Goal: Task Accomplishment & Management: Manage account settings

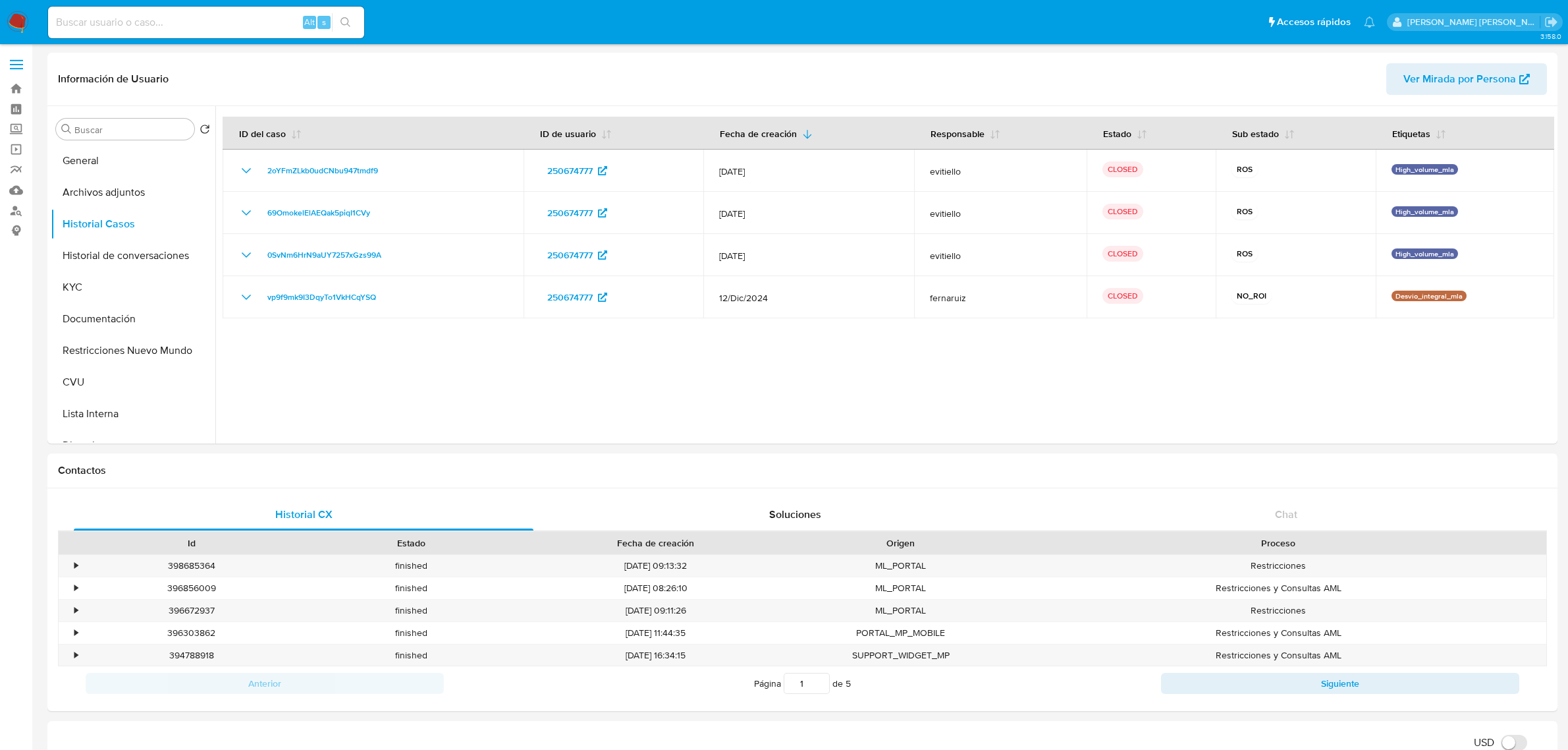
select select "10"
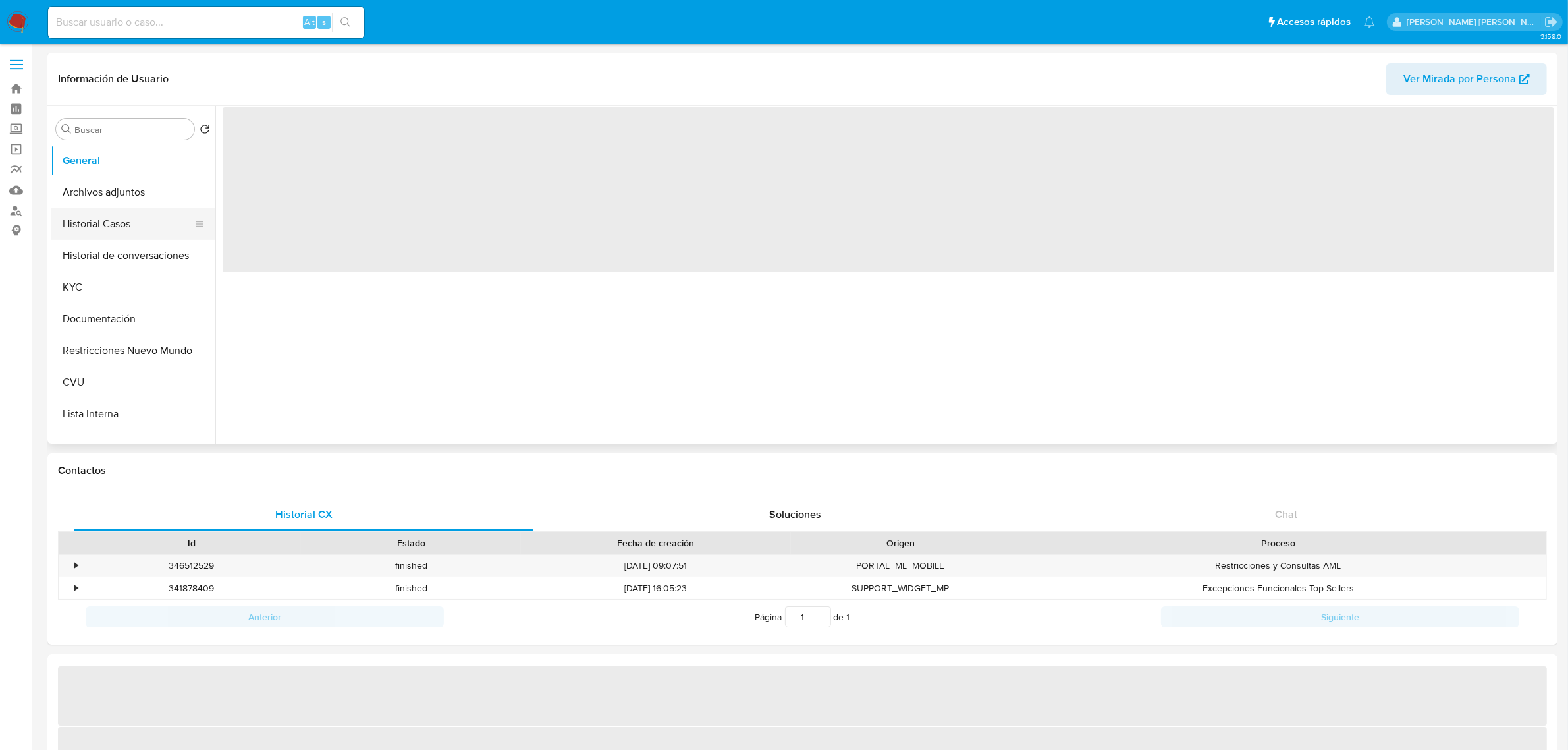
click at [109, 225] on button "Historial Casos" at bounding box center [127, 224] width 154 height 31
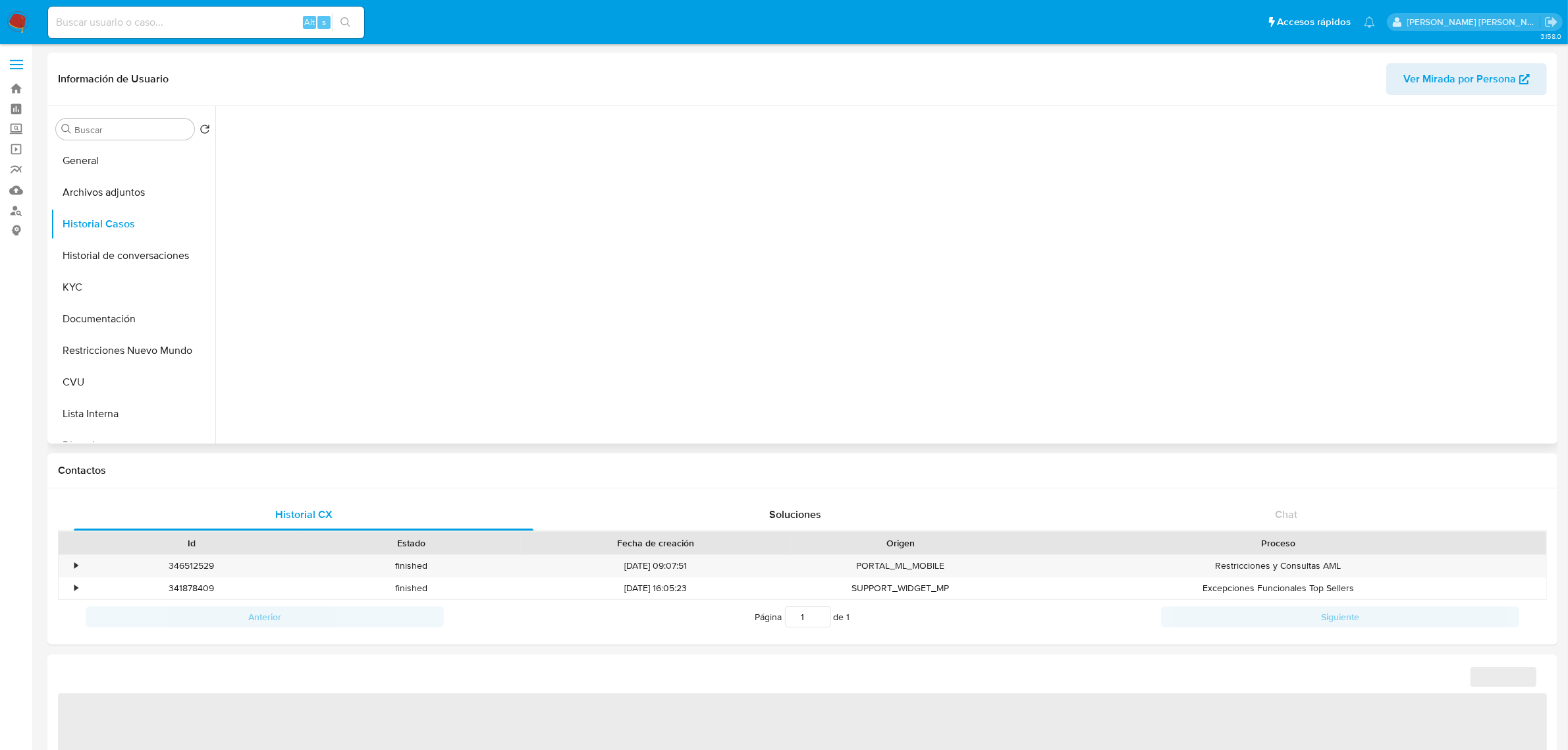
select select "10"
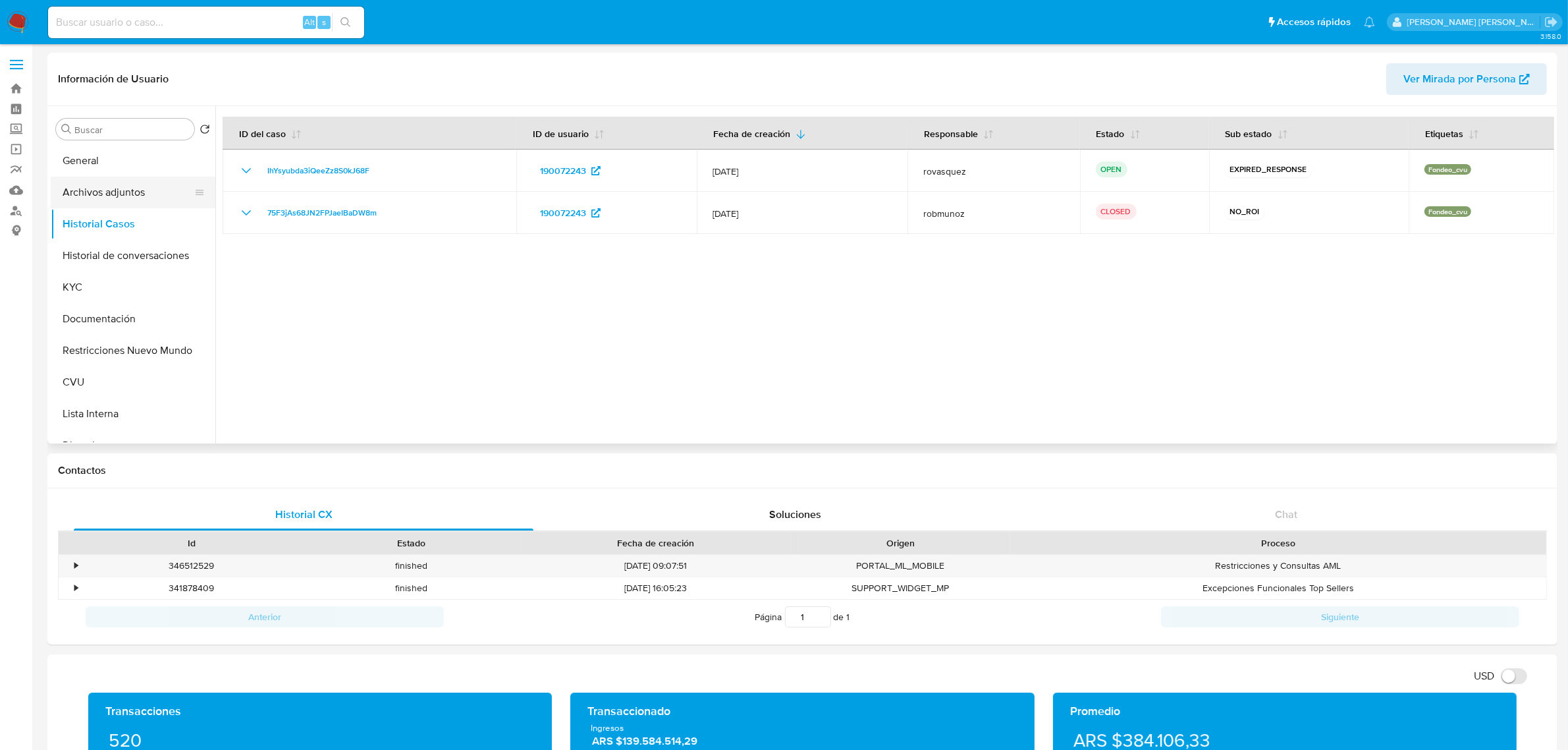
click at [132, 191] on button "Archivos adjuntos" at bounding box center [127, 192] width 154 height 31
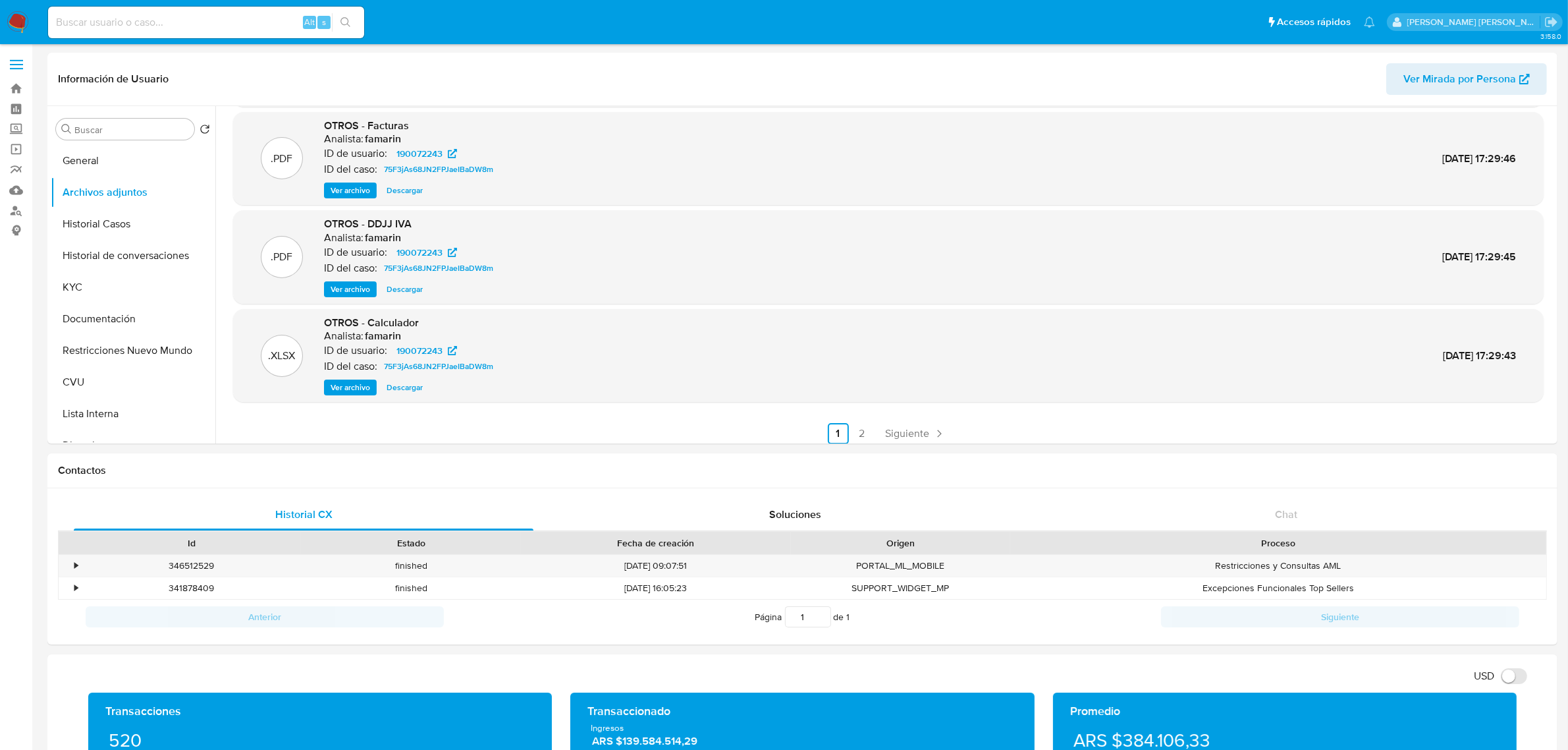
scroll to position [110, 0]
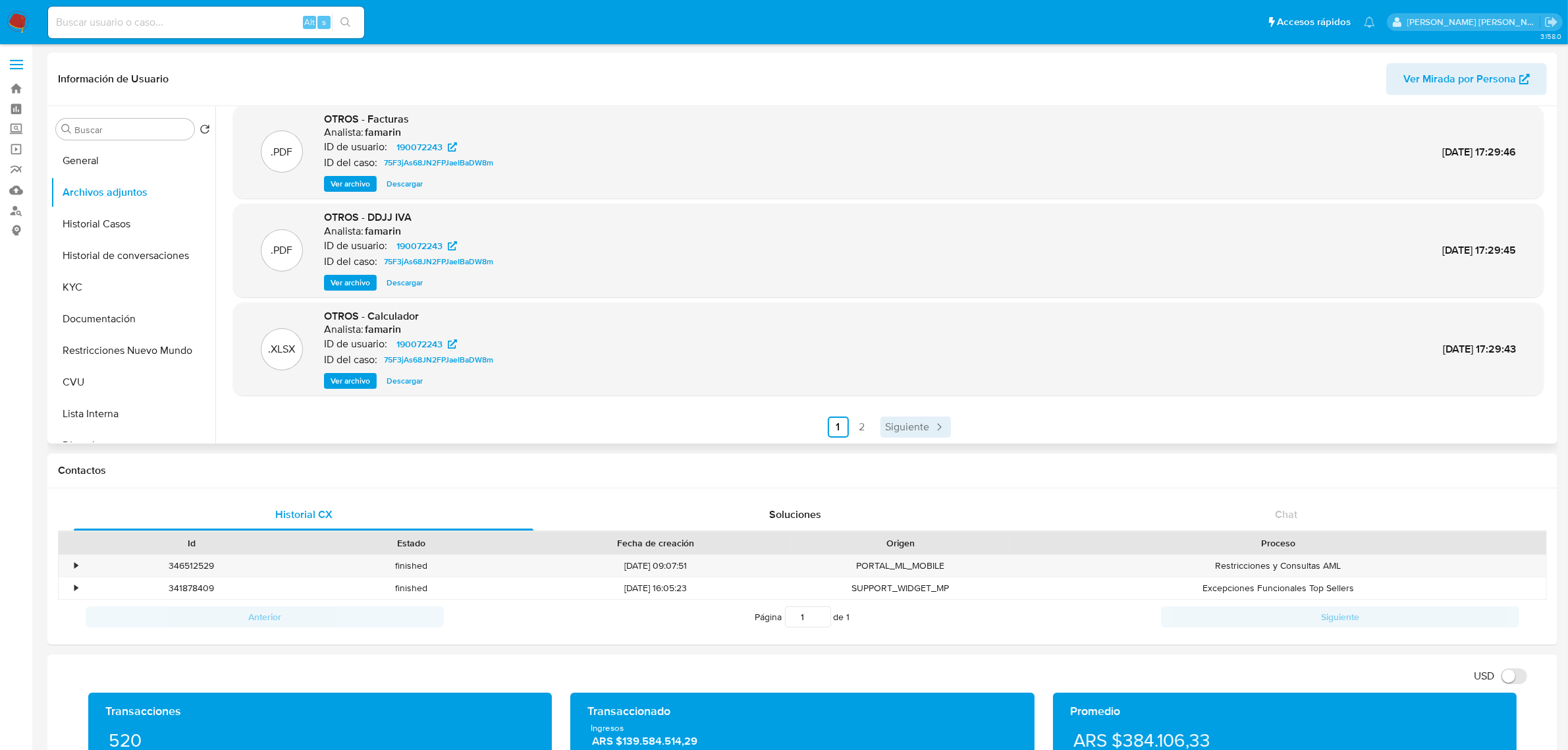
click at [890, 427] on span "Siguiente" at bounding box center [908, 427] width 44 height 10
click at [102, 229] on button "Historial Casos" at bounding box center [127, 224] width 154 height 31
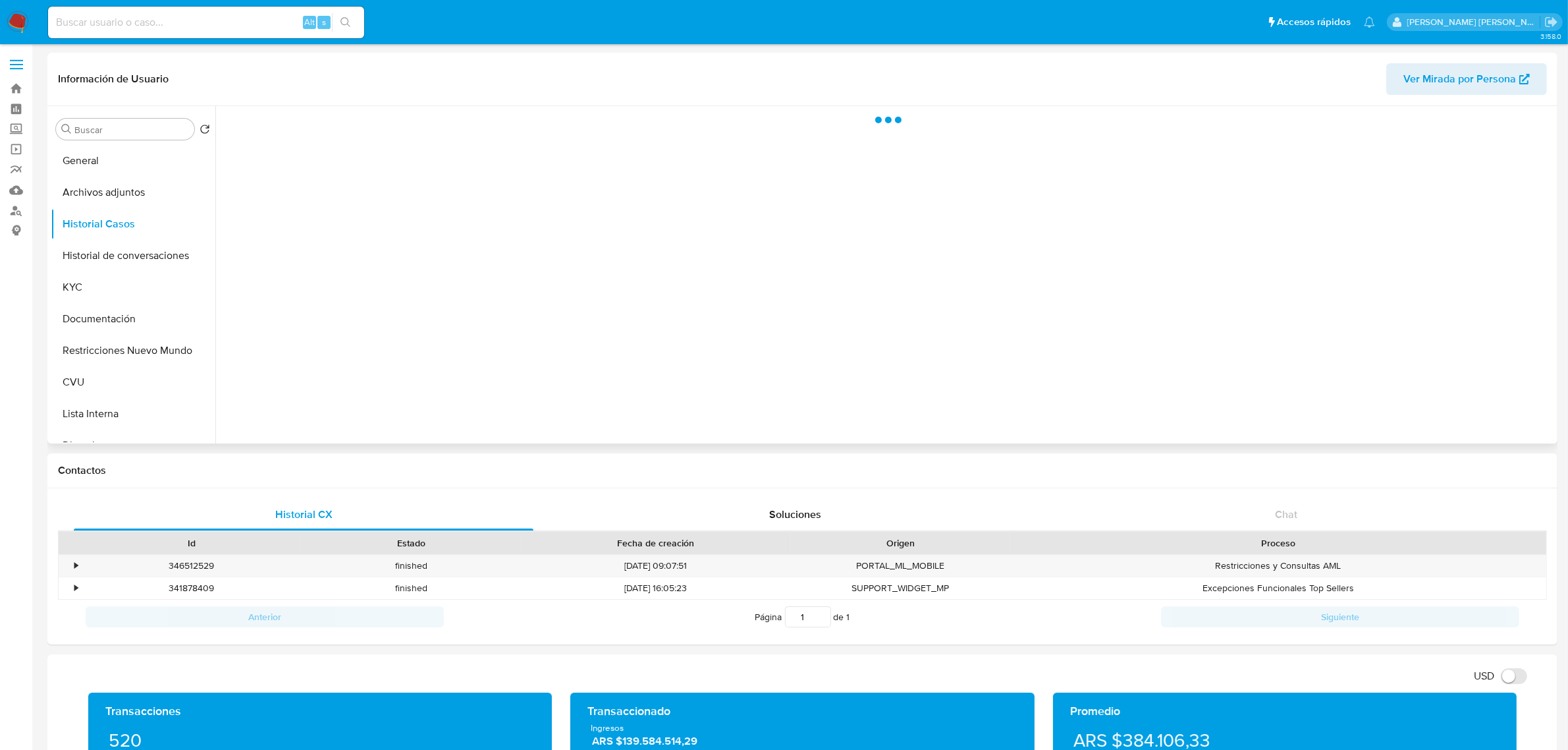
scroll to position [0, 0]
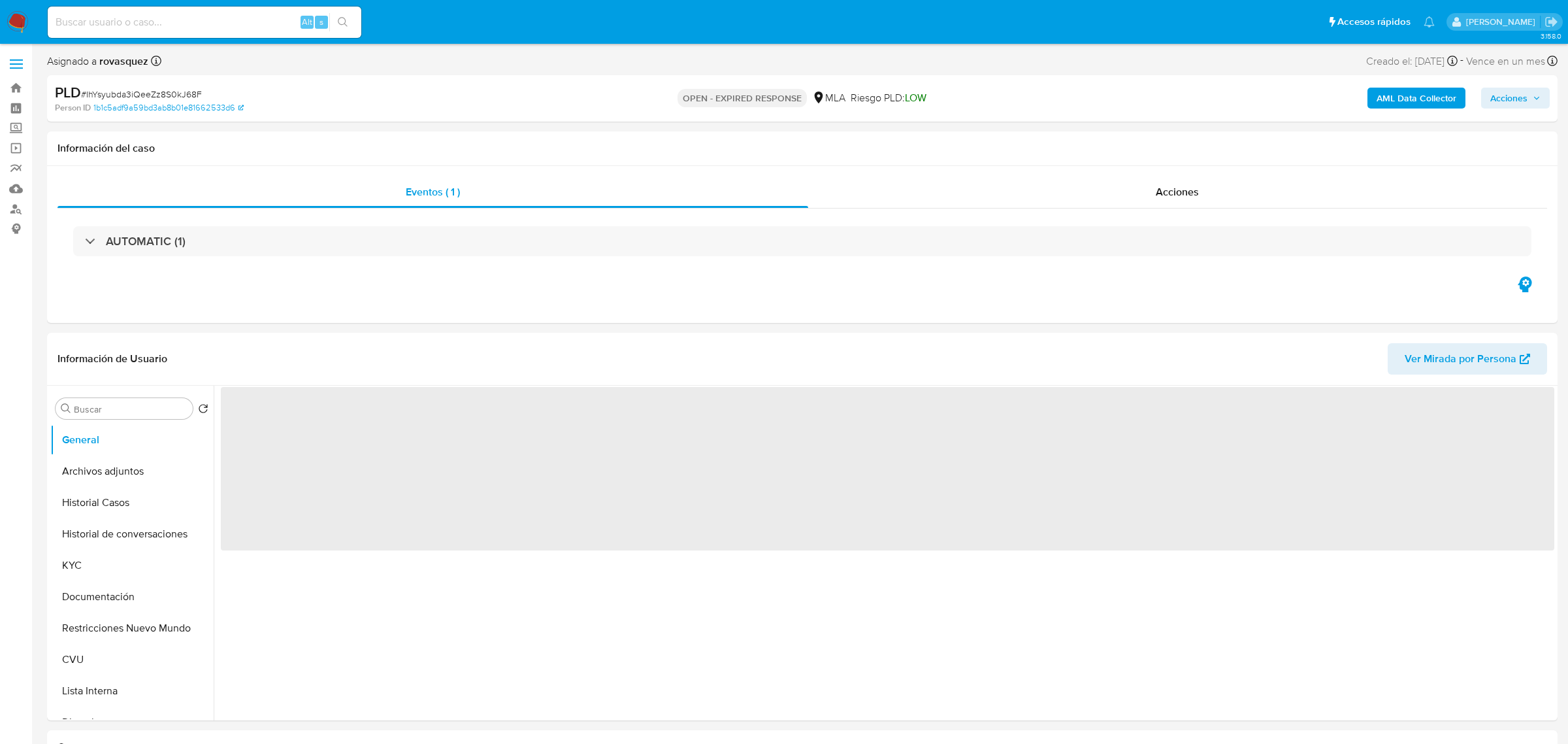
select select "10"
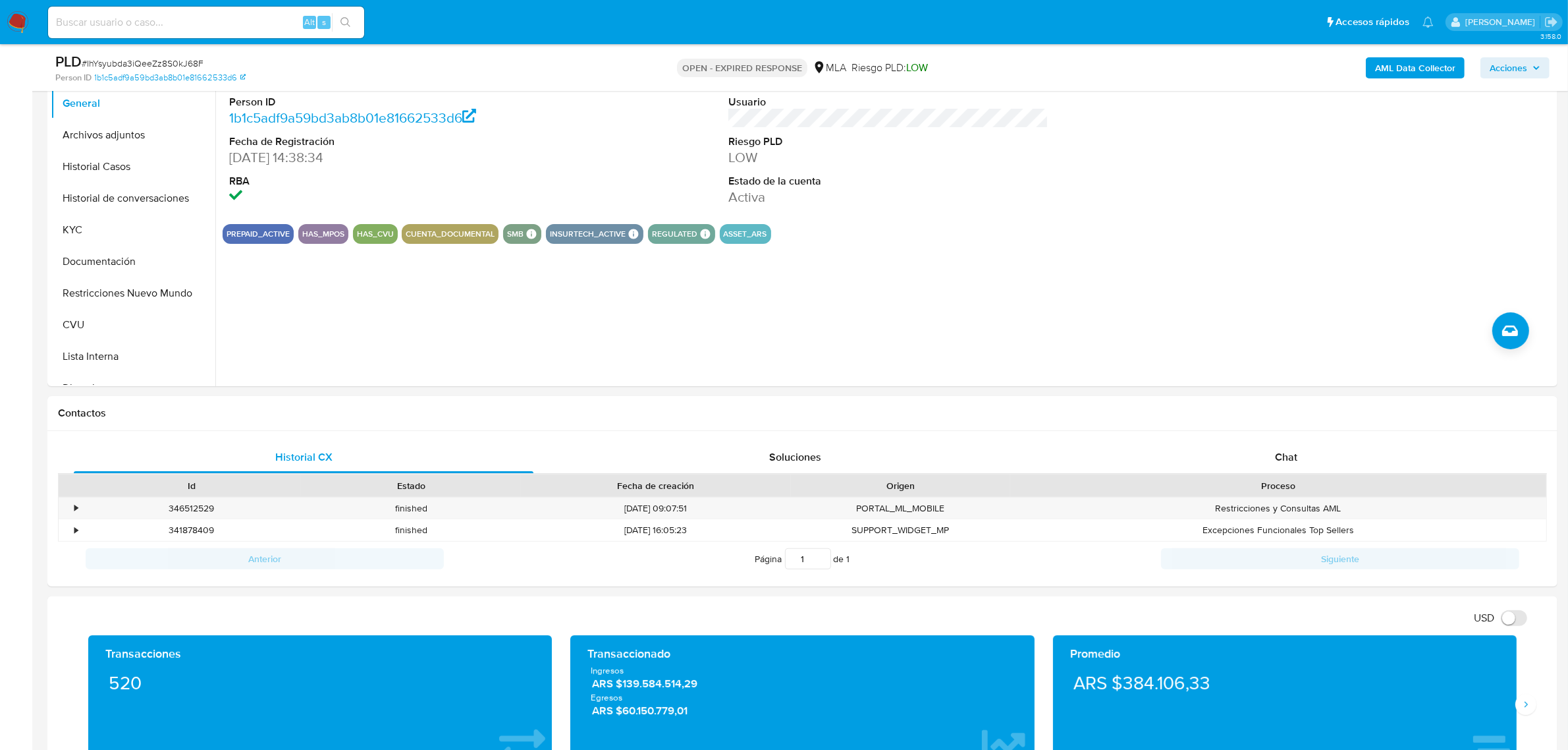
scroll to position [259, 0]
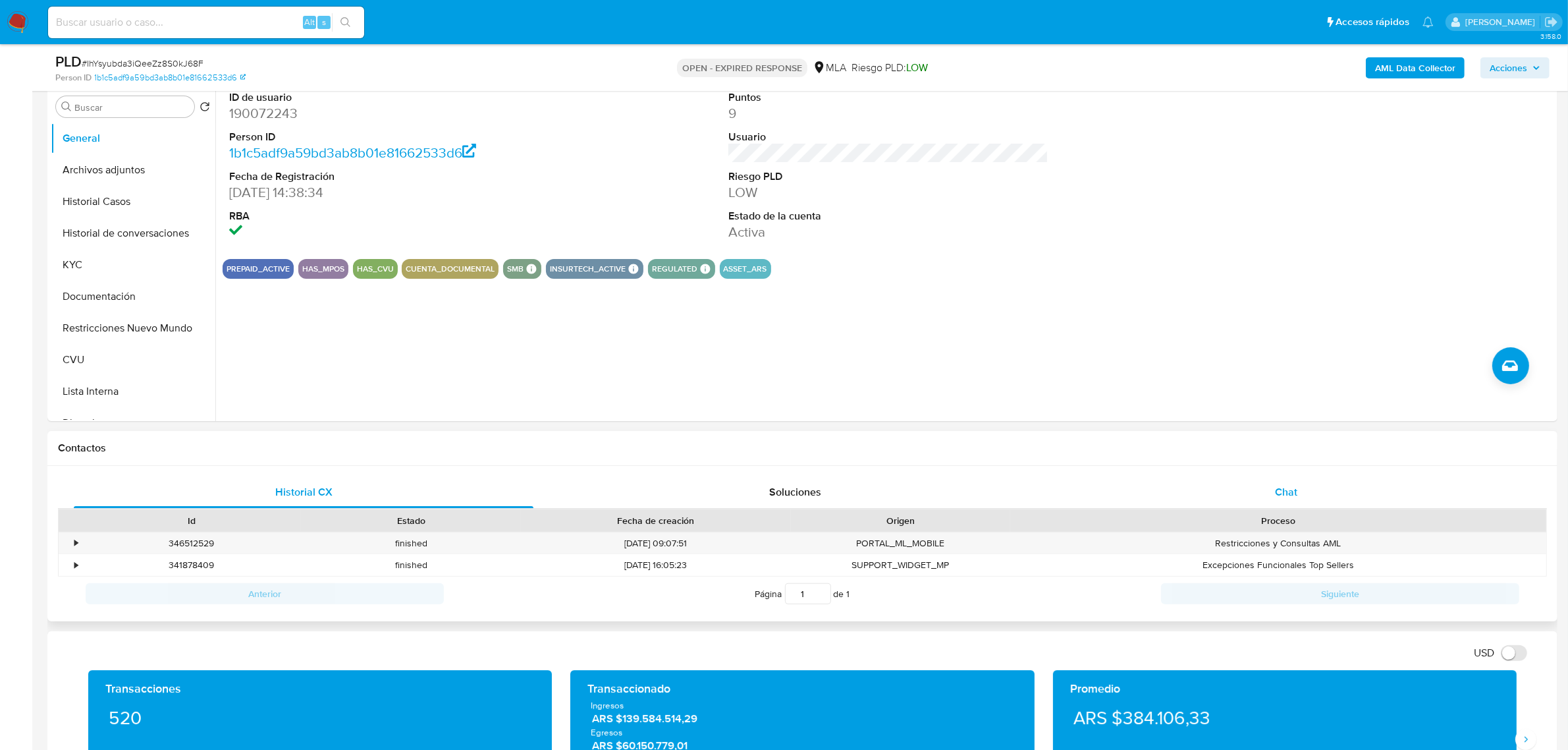
click at [1289, 495] on span "Chat" at bounding box center [1286, 492] width 22 height 15
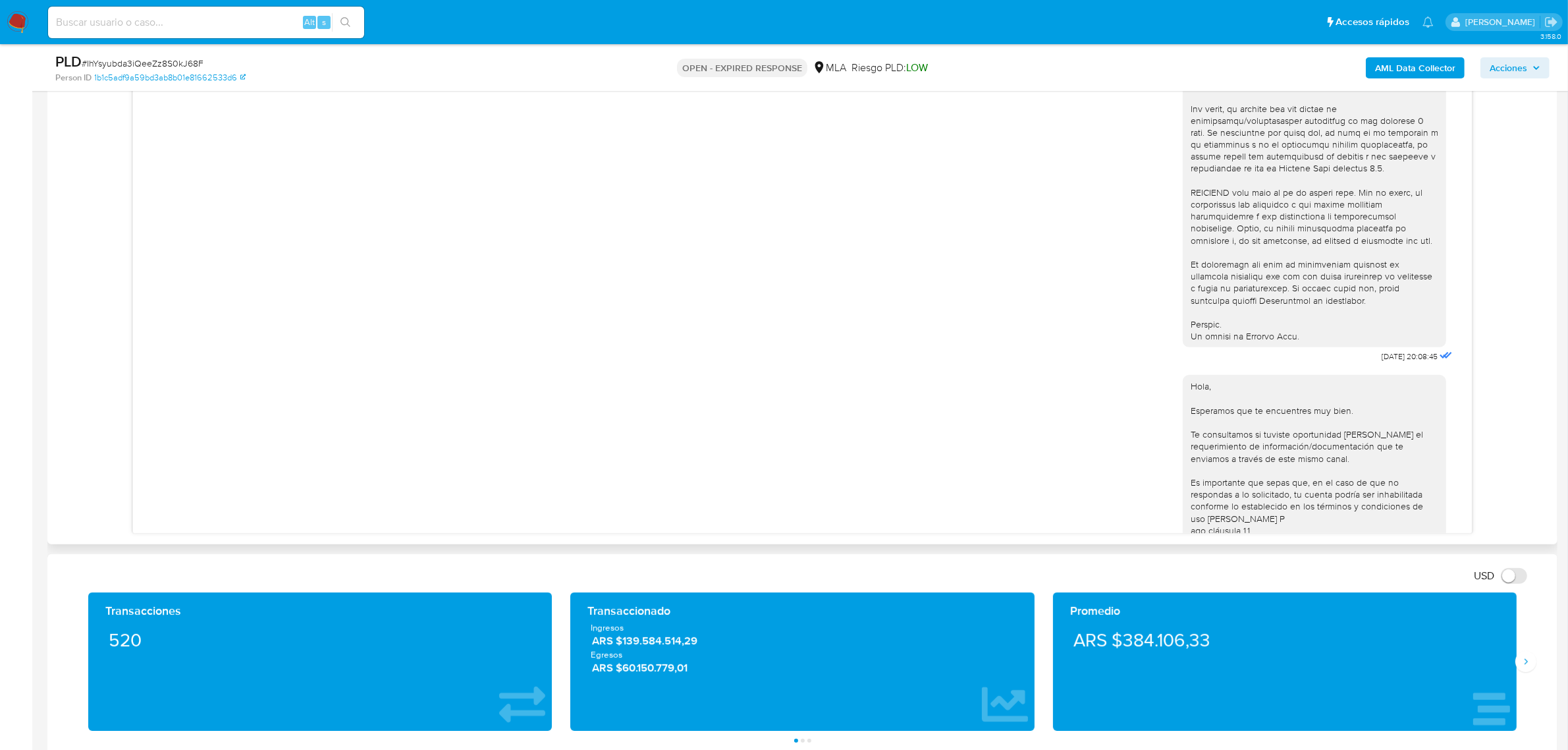
scroll to position [222, 0]
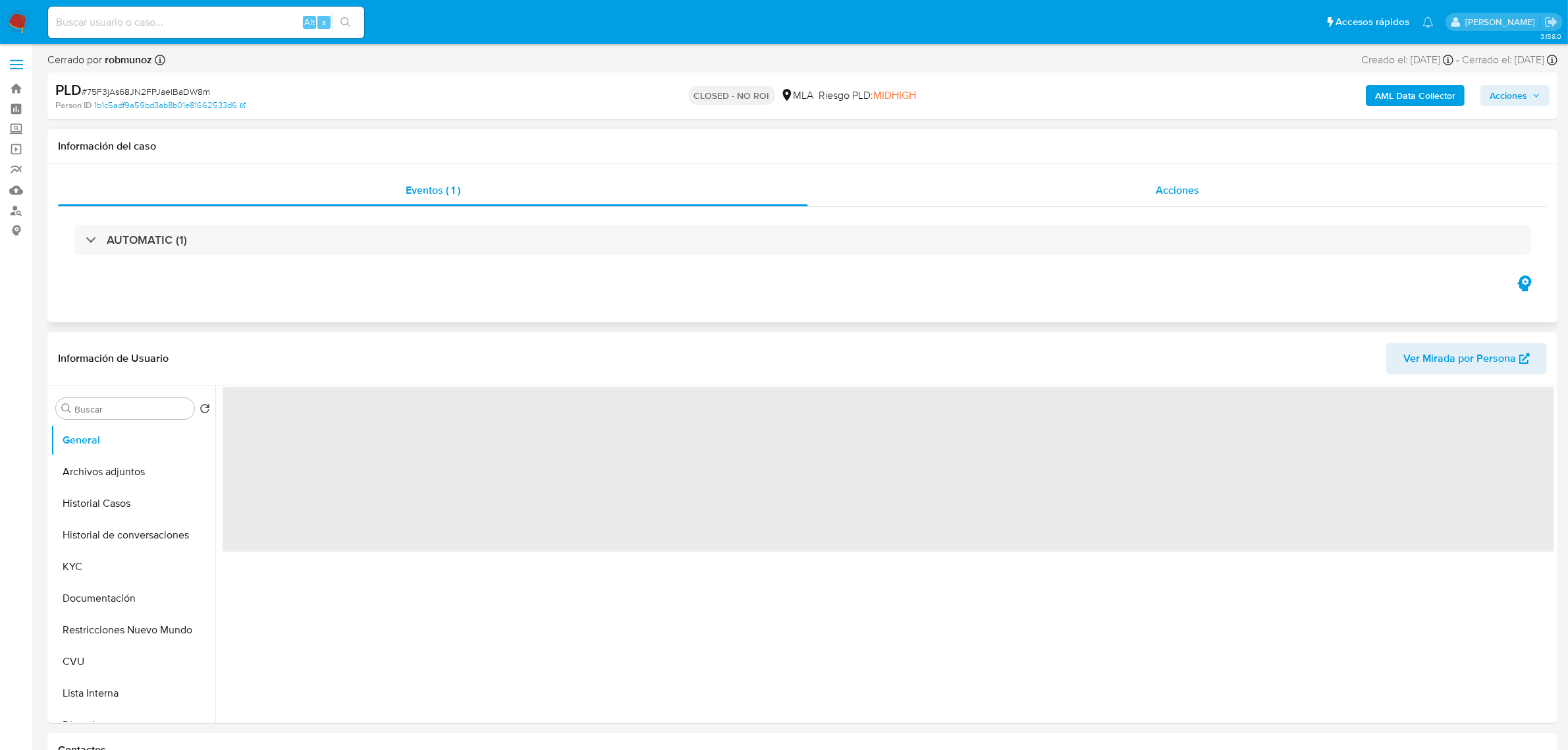
click at [1174, 194] on span "Acciones" at bounding box center [1177, 190] width 43 height 15
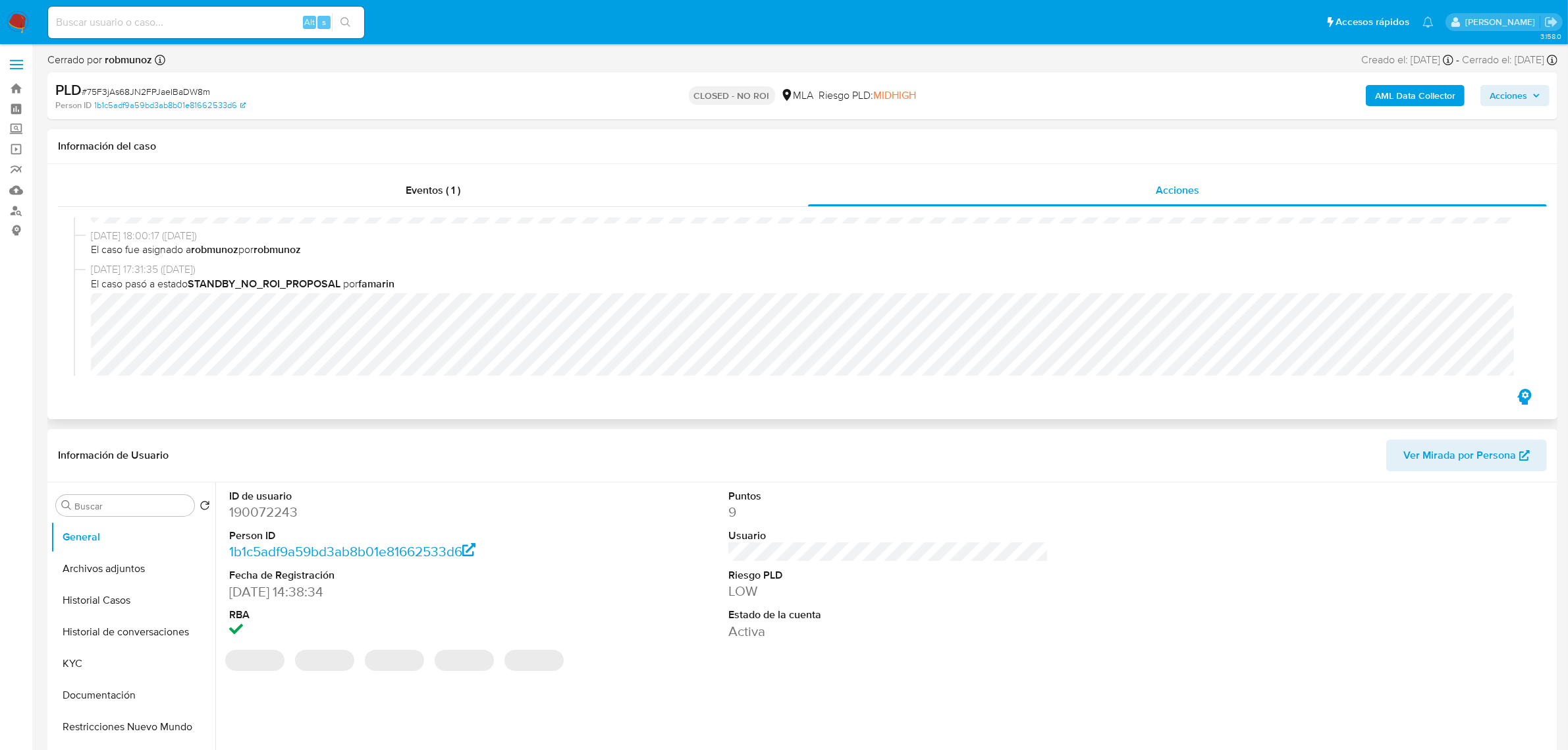
scroll to position [164, 0]
select select "10"
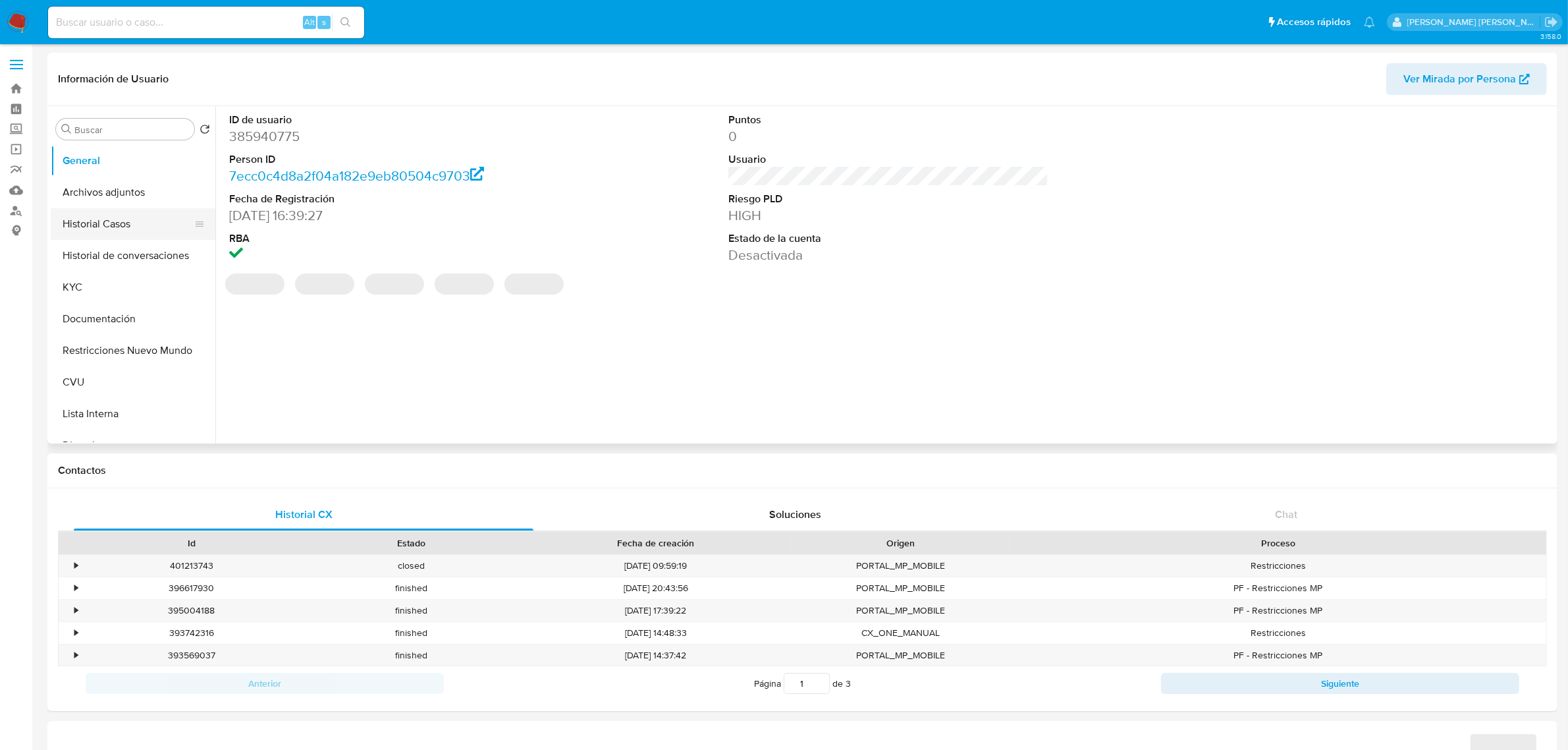
select select "10"
click at [127, 222] on button "Historial Casos" at bounding box center [127, 224] width 154 height 31
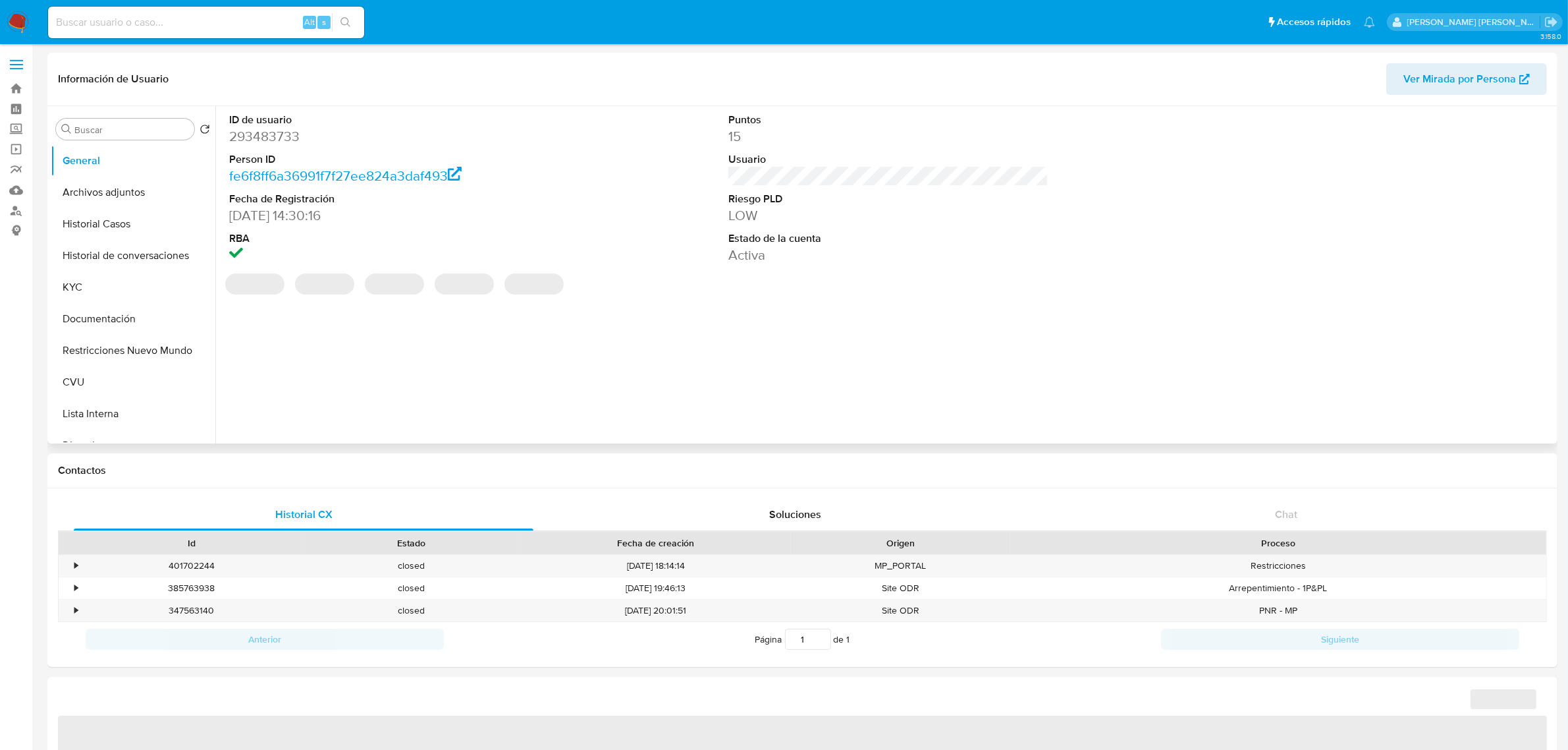
select select "10"
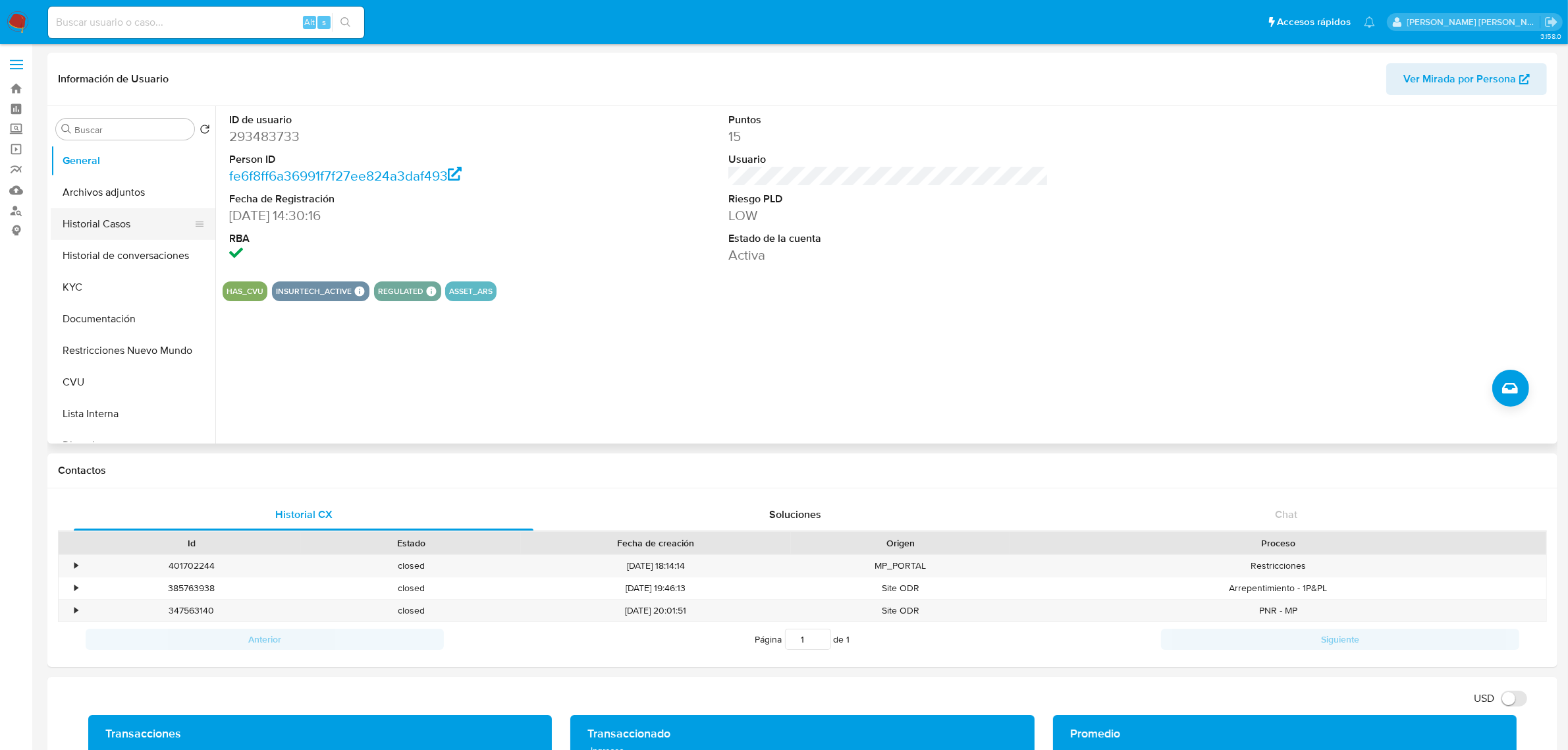
click at [130, 232] on button "Historial Casos" at bounding box center [127, 224] width 154 height 31
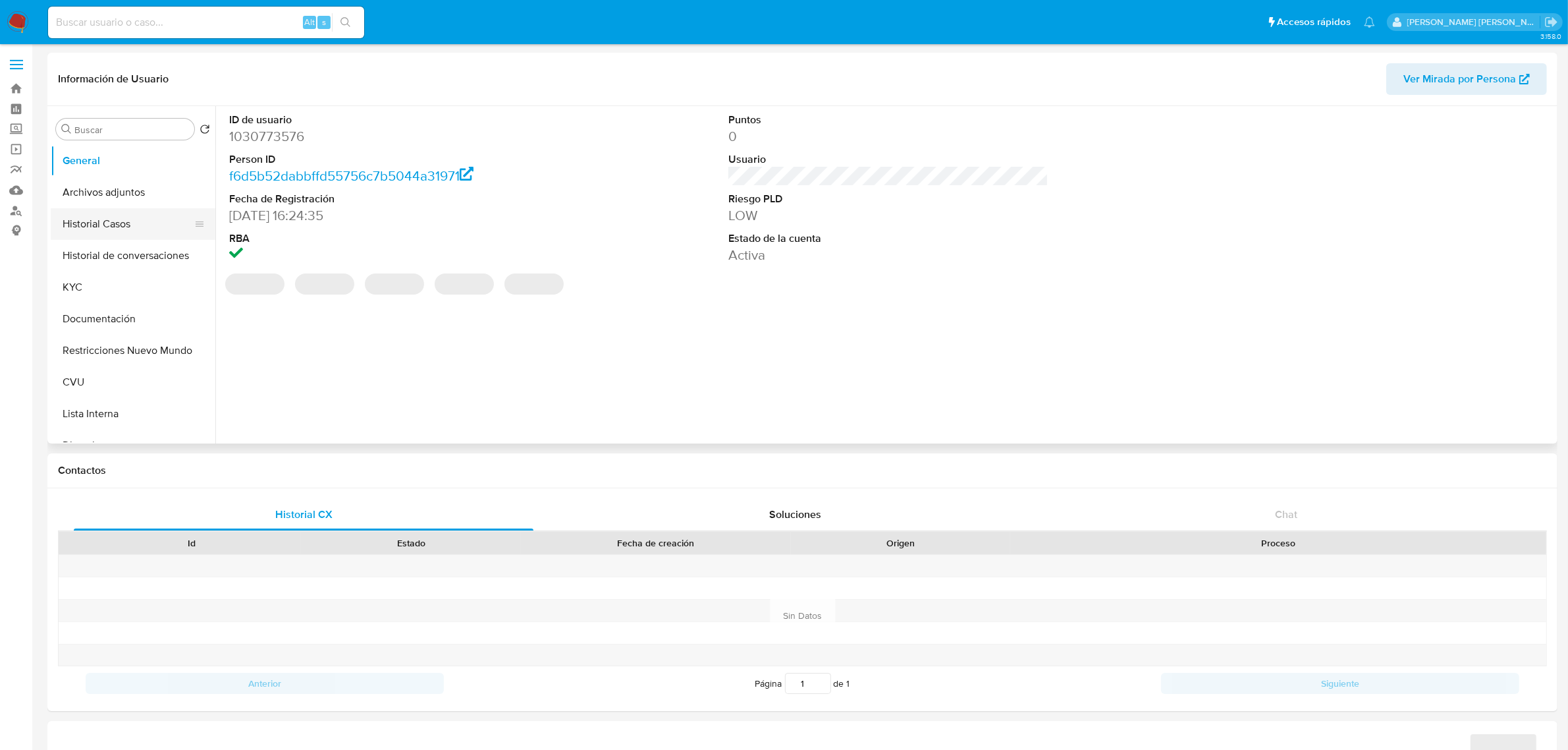
click at [128, 234] on button "Historial Casos" at bounding box center [127, 224] width 154 height 31
select select "10"
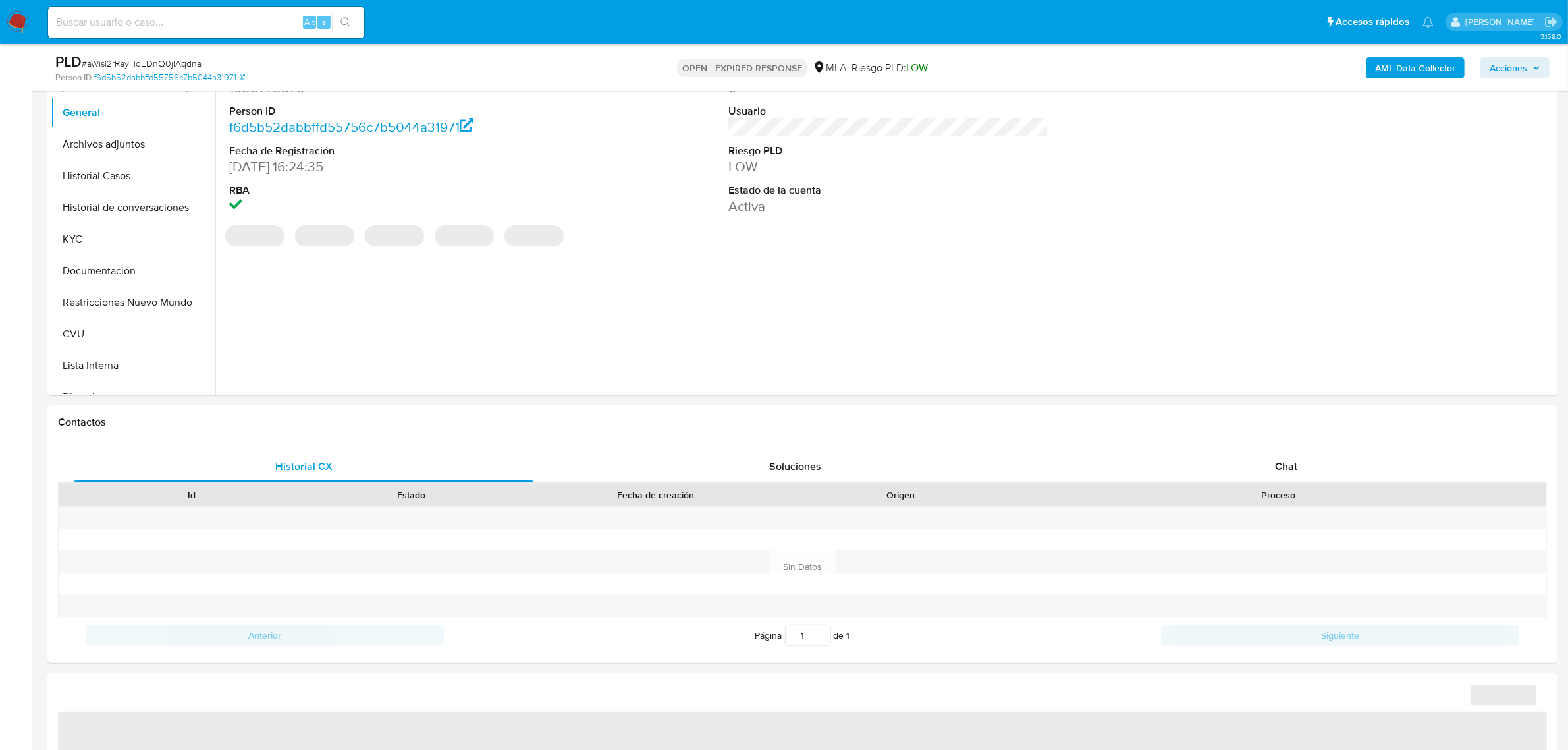
select select "10"
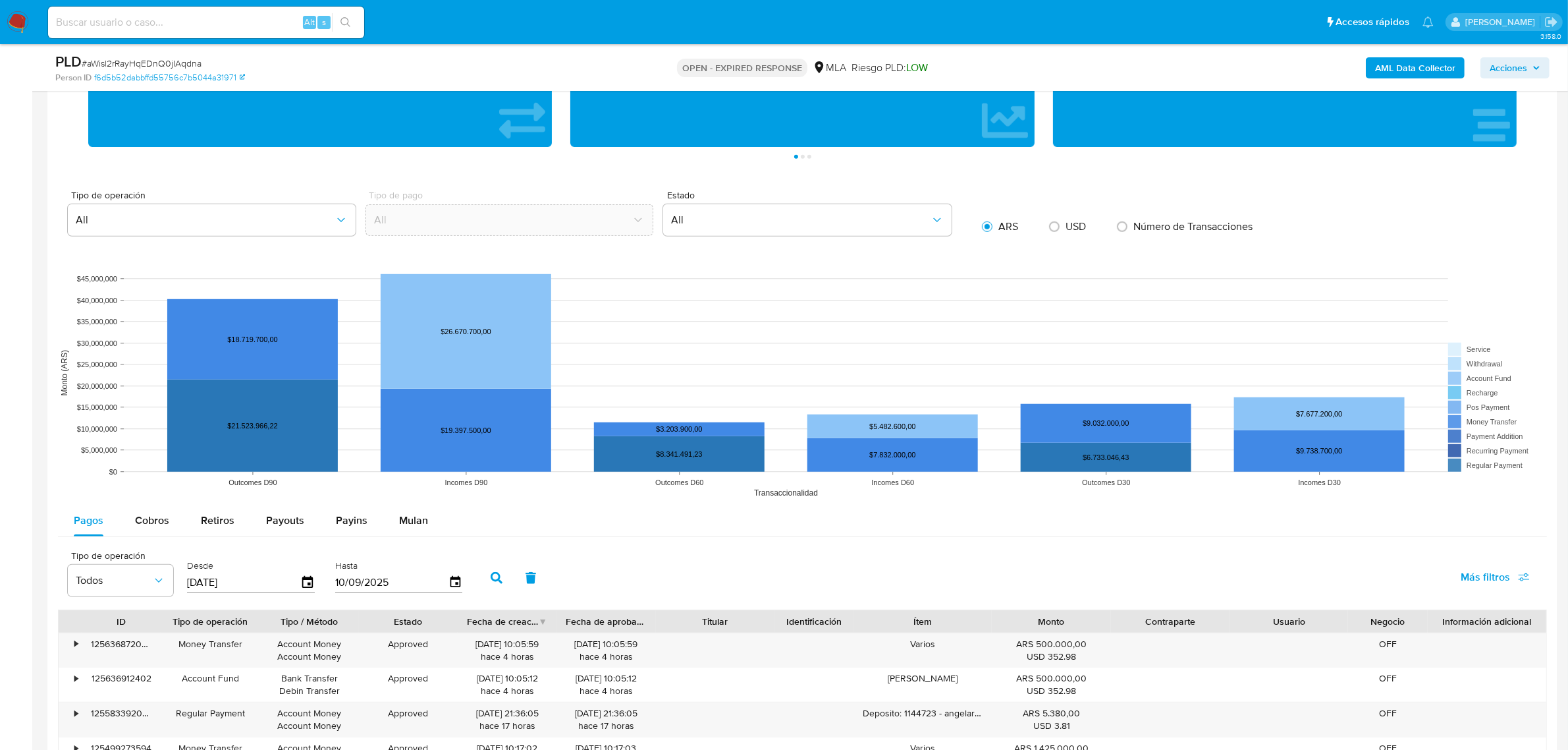
scroll to position [1071, 0]
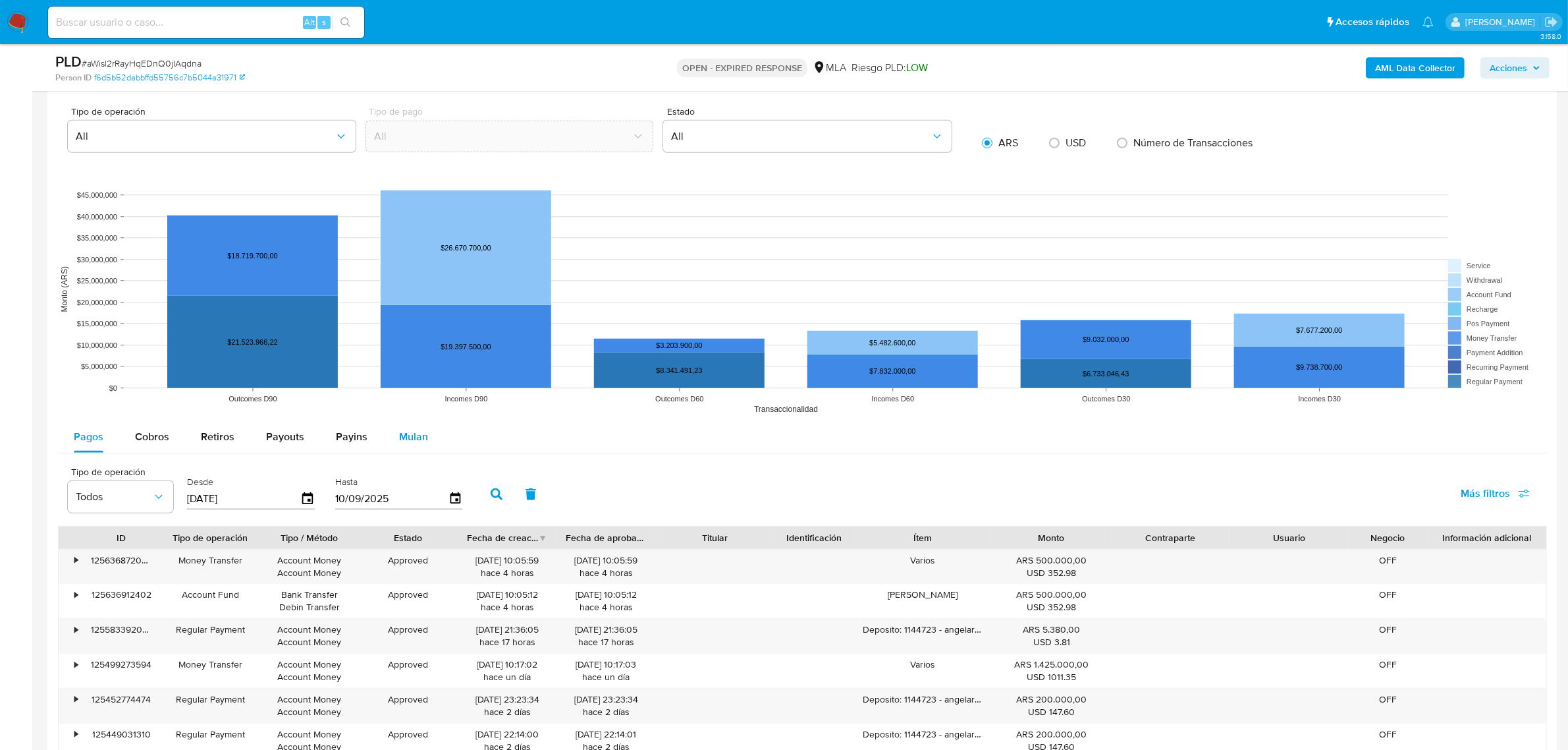
click at [412, 445] on div "Mulan" at bounding box center [414, 436] width 29 height 31
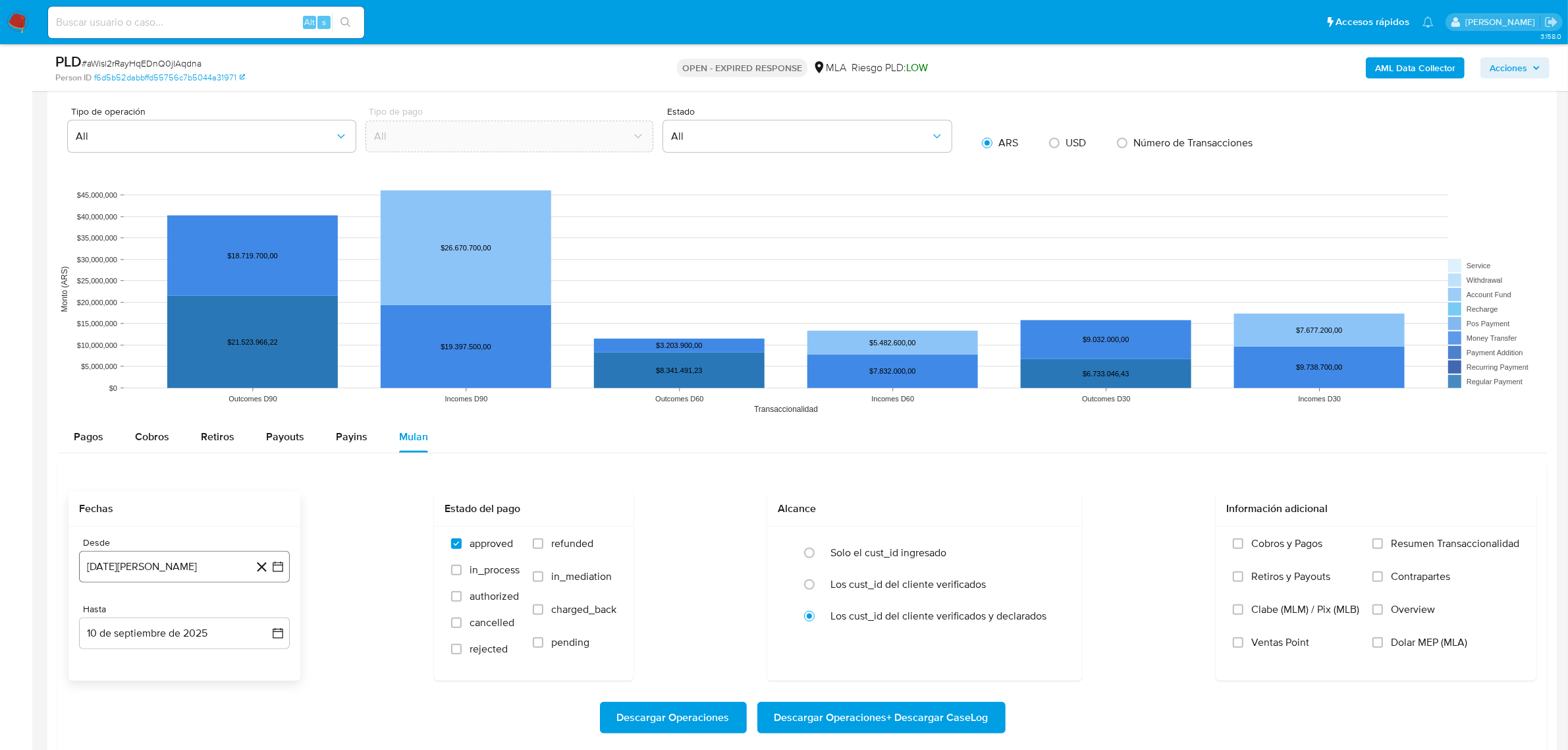
click at [277, 570] on icon "button" at bounding box center [277, 567] width 13 height 13
click at [267, 368] on icon "Mes siguiente" at bounding box center [266, 366] width 16 height 16
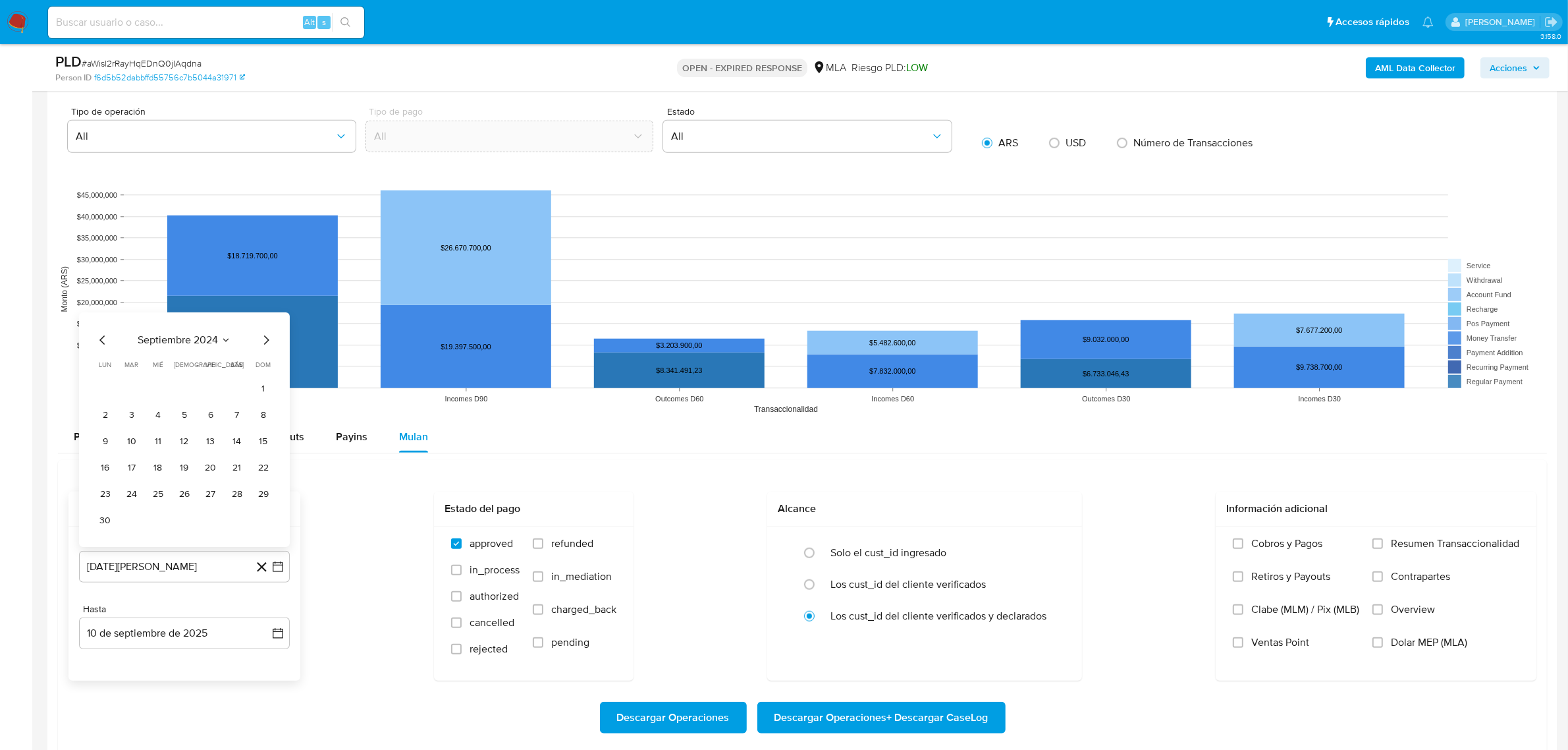
click at [267, 368] on span "dom" at bounding box center [264, 365] width 15 height 10
click at [265, 344] on icon "Mes siguiente" at bounding box center [267, 339] width 6 height 9
click at [262, 362] on icon "Mes siguiente" at bounding box center [266, 366] width 16 height 16
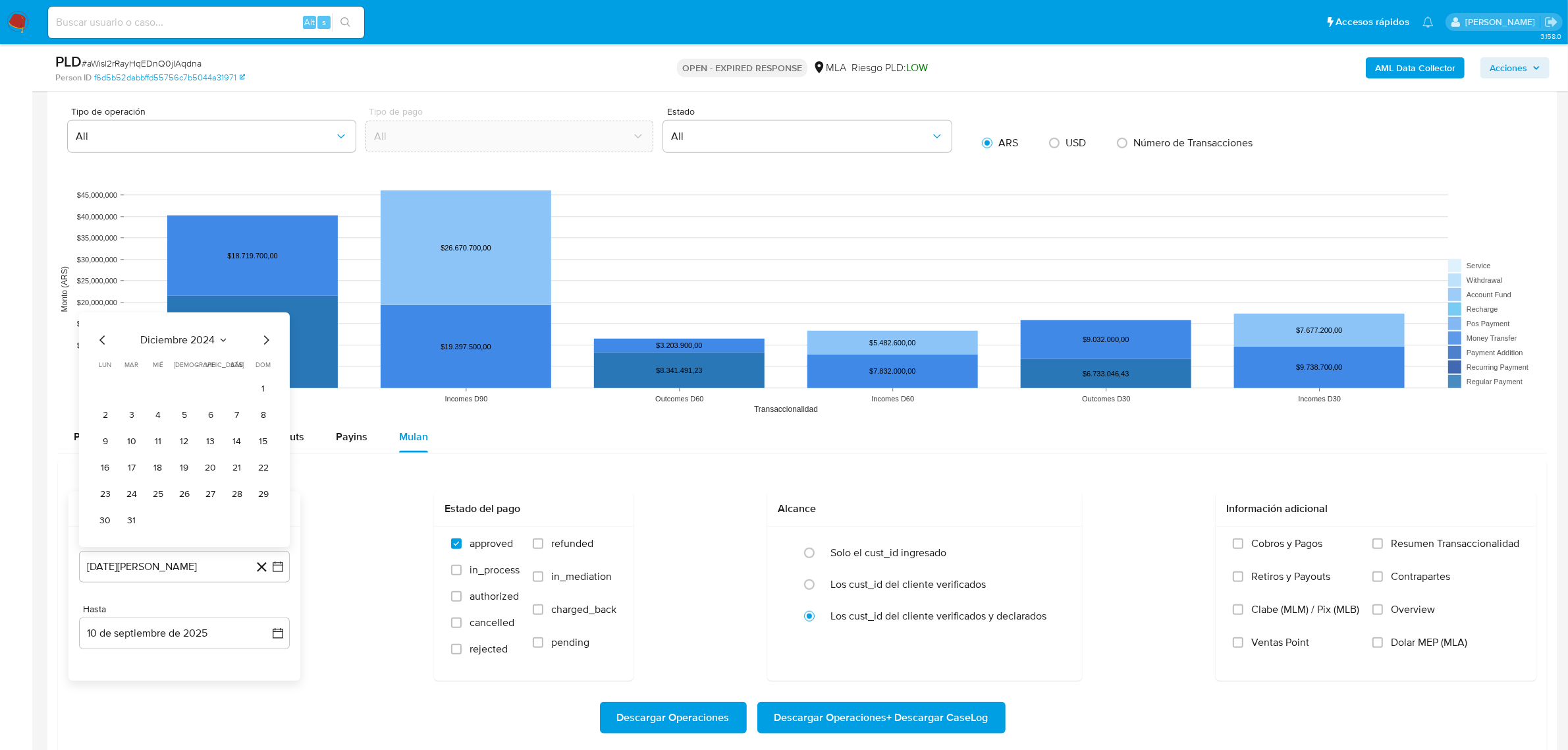
click at [261, 342] on icon "Mes siguiente" at bounding box center [266, 339] width 16 height 16
click at [264, 369] on icon "Mes siguiente" at bounding box center [266, 366] width 16 height 16
click at [231, 403] on tbody "1 2 3 4 5 6 7 8 9 10 11 12 13 14 15 16 17 18 19 20 21 22 23 24 25 26 27 28 29 3…" at bounding box center [184, 454] width 179 height 153
click at [231, 396] on button "1" at bounding box center [237, 389] width 21 height 21
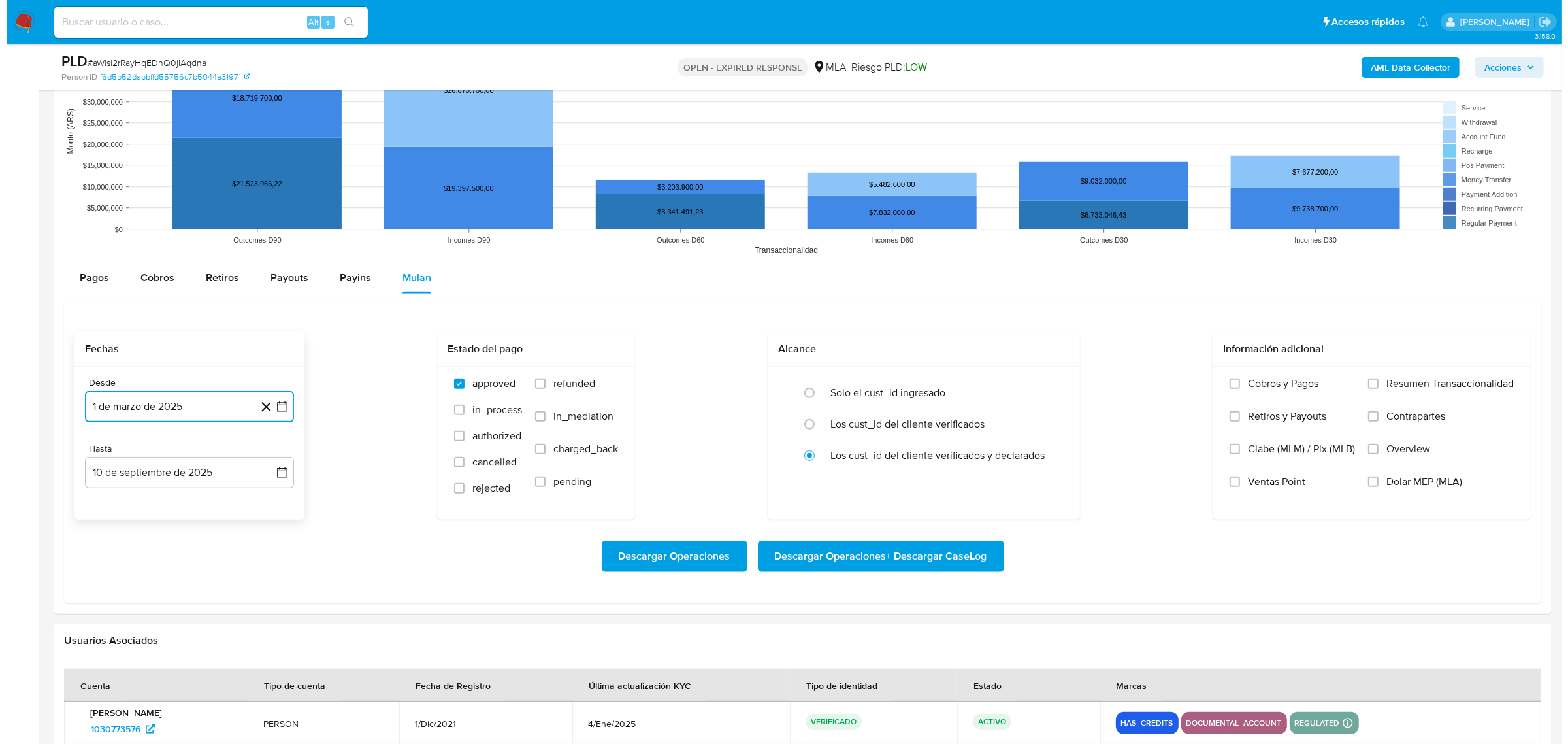
scroll to position [1226, 0]
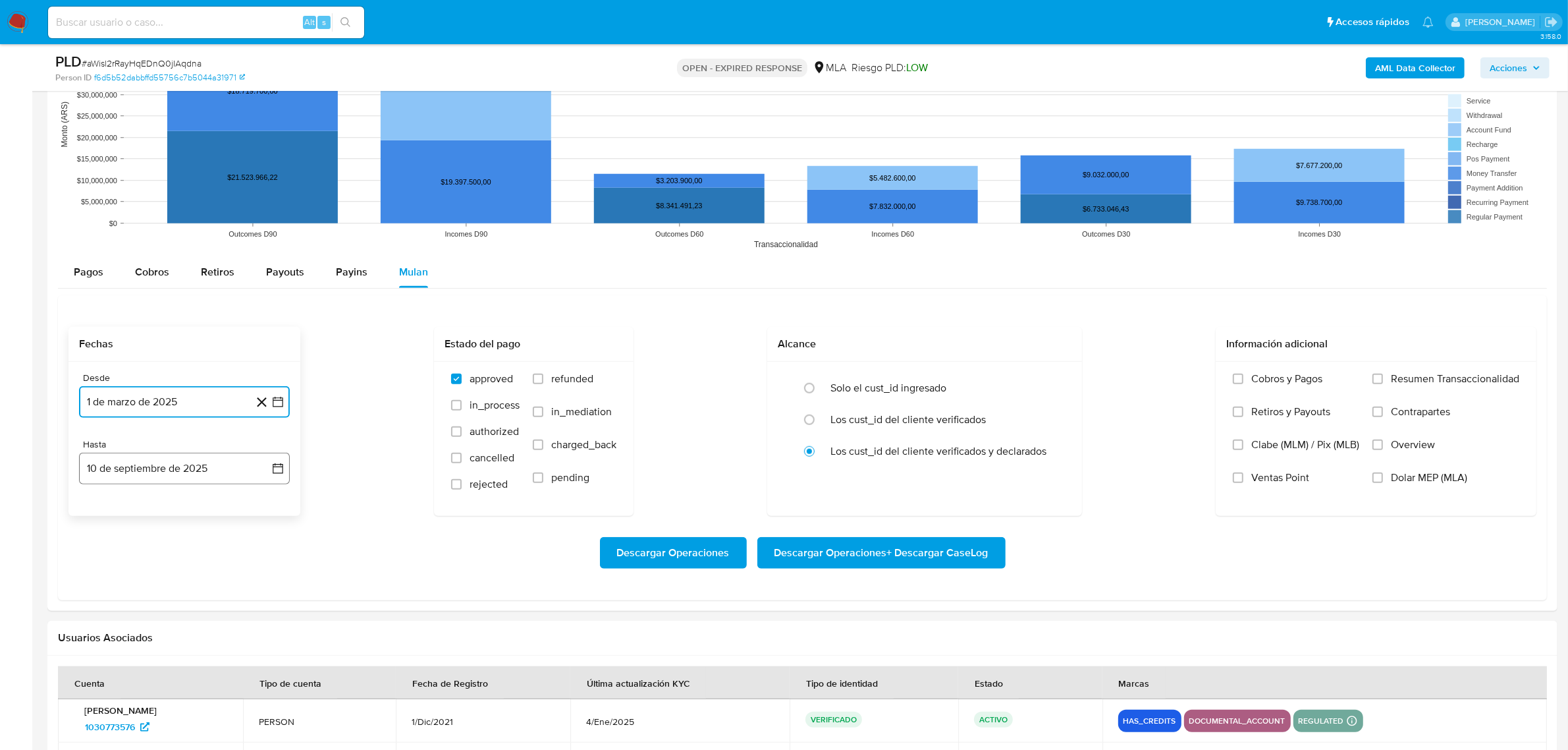
click at [251, 473] on button "10 de septiembre de 2025" at bounding box center [184, 468] width 211 height 31
click at [100, 519] on icon "Mes anterior" at bounding box center [102, 515] width 16 height 16
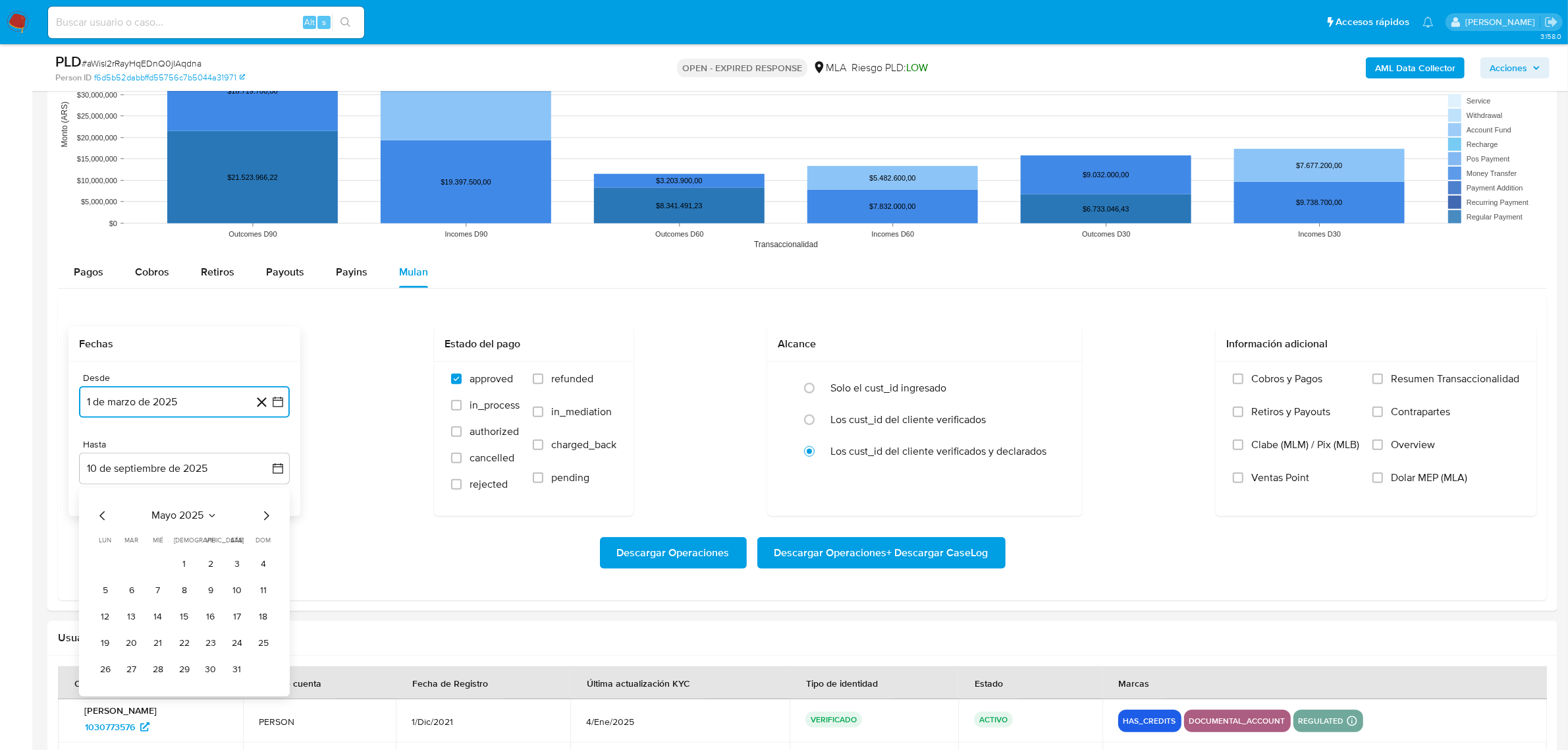
click at [272, 515] on icon "Mes siguiente" at bounding box center [266, 515] width 16 height 16
click at [112, 694] on button "30" at bounding box center [105, 696] width 21 height 21
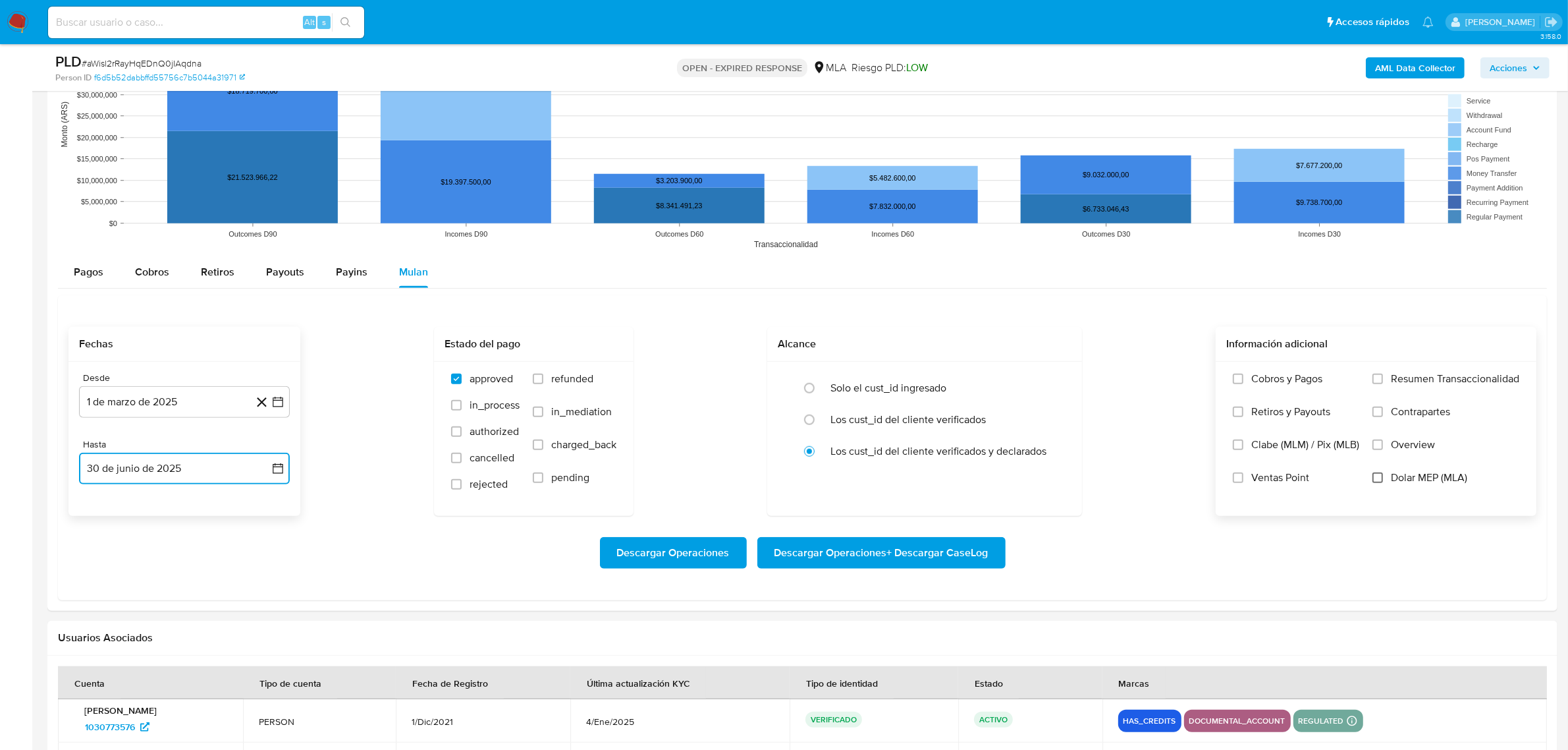
click at [1374, 481] on input "Dolar MEP (MLA)" at bounding box center [1377, 477] width 10 height 10
click at [898, 555] on span "Descargar Operaciones + Descargar CaseLog" at bounding box center [881, 553] width 214 height 29
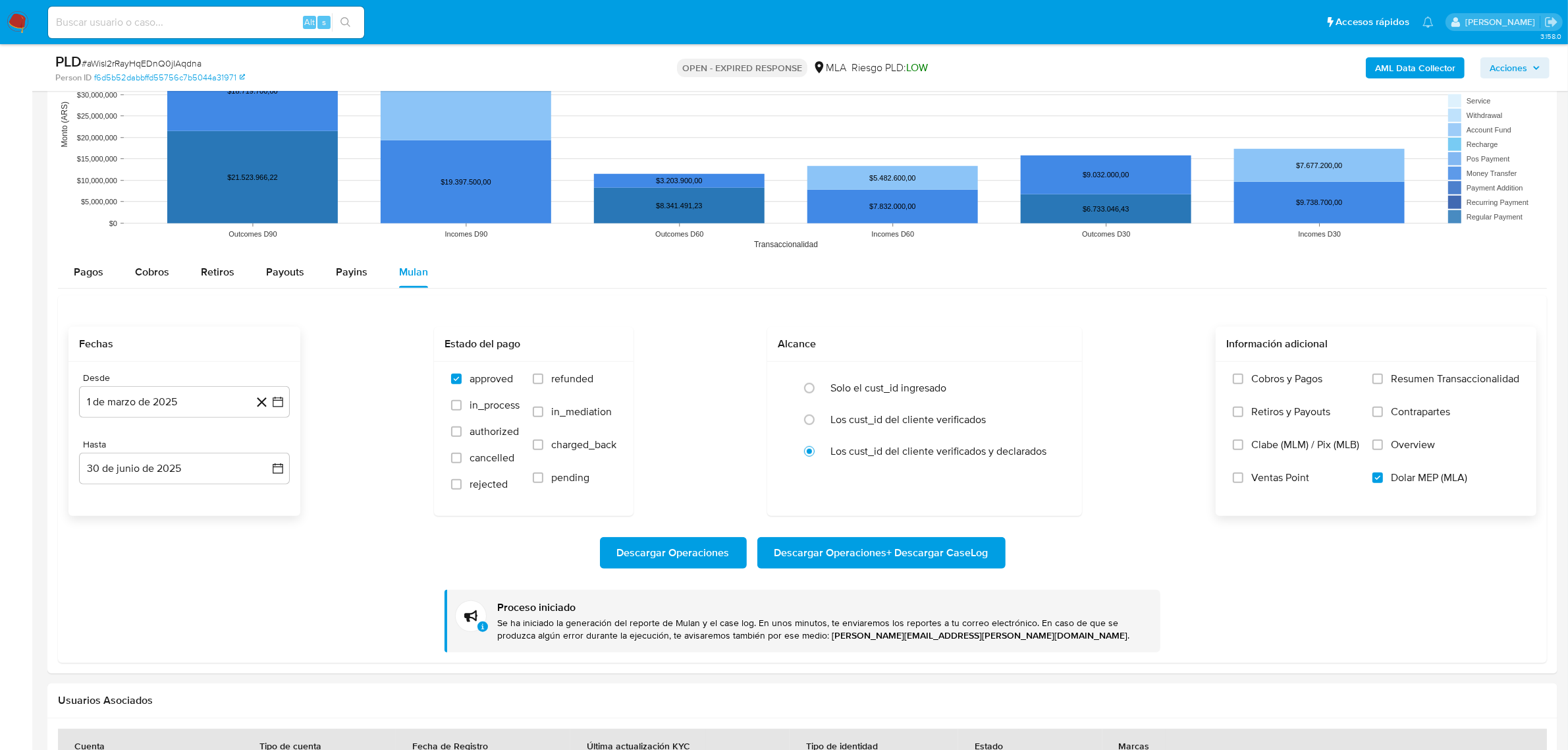
click at [1391, 69] on b "AML Data Collector" at bounding box center [1415, 68] width 80 height 21
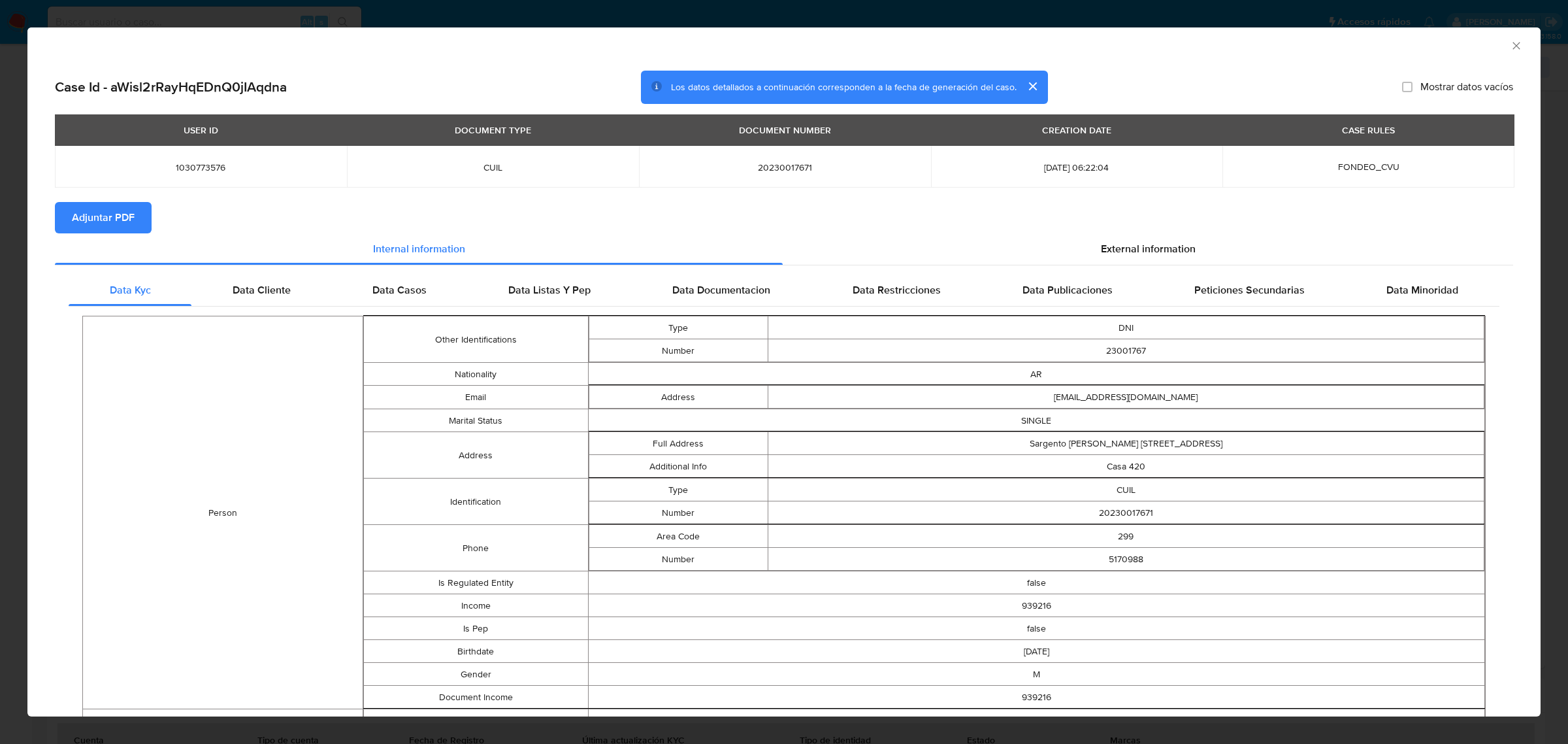
drag, startPoint x: 93, startPoint y: 216, endPoint x: 115, endPoint y: 214, distance: 22.1
click at [95, 216] on span "Adjuntar PDF" at bounding box center [103, 218] width 63 height 29
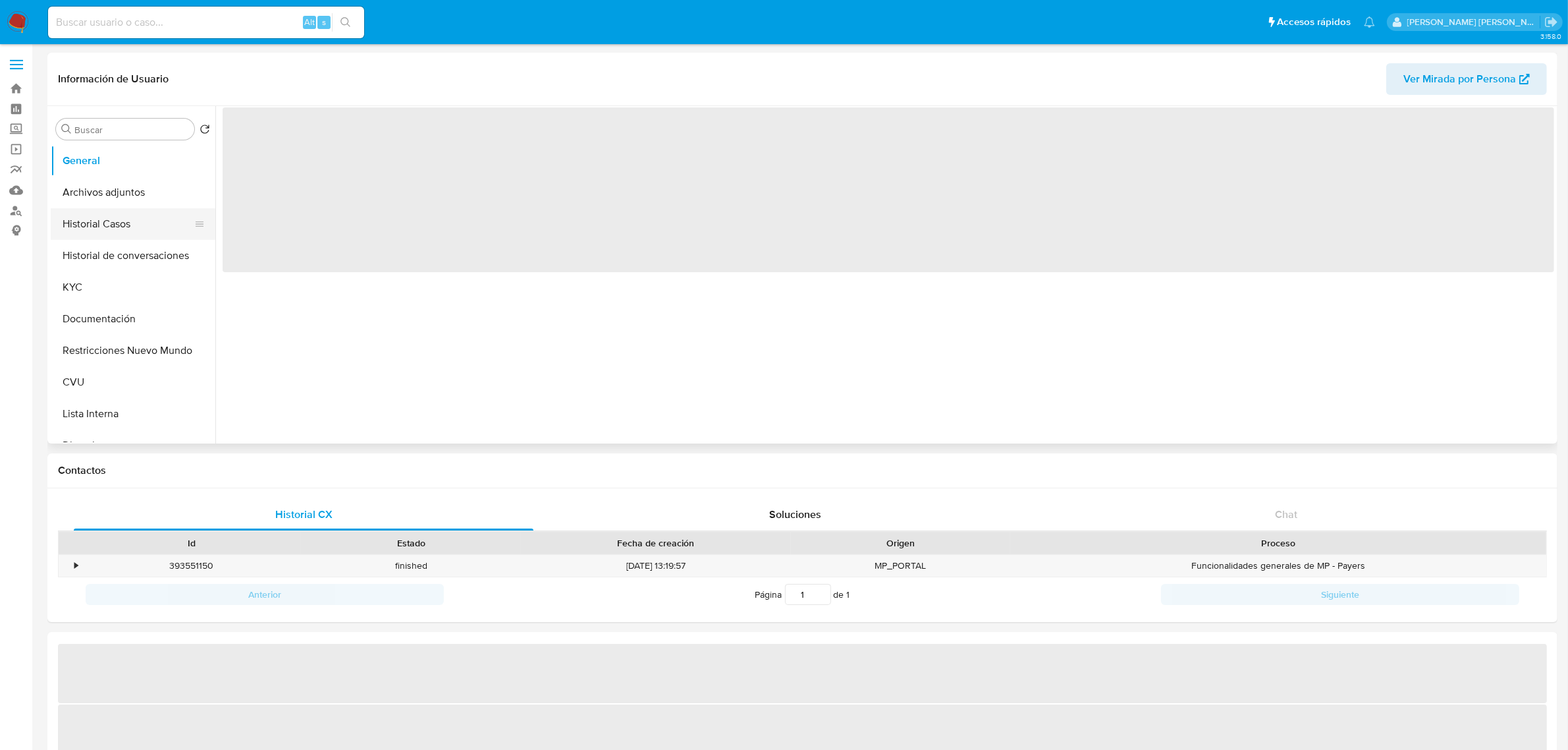
click at [117, 231] on button "Historial Casos" at bounding box center [127, 224] width 154 height 31
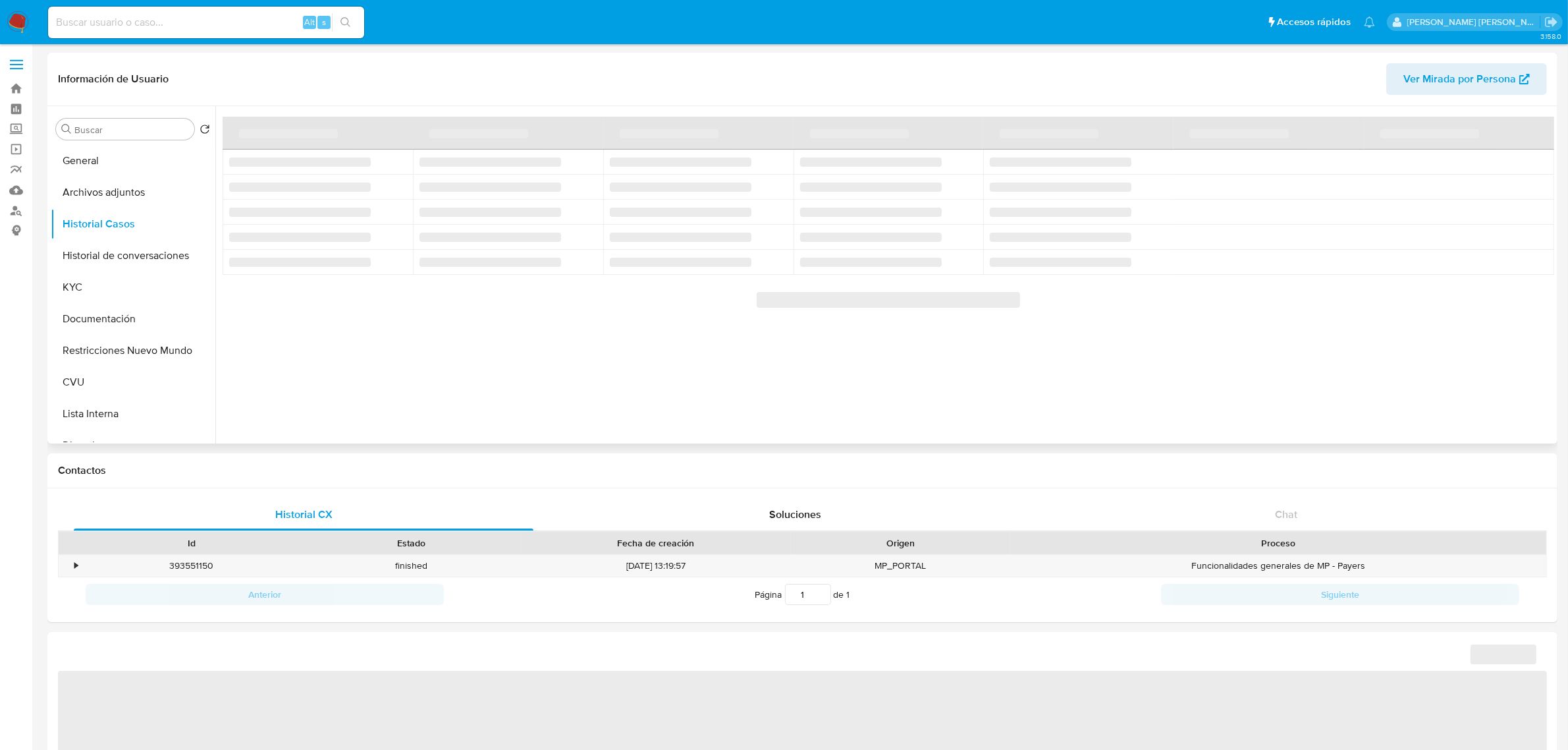
select select "10"
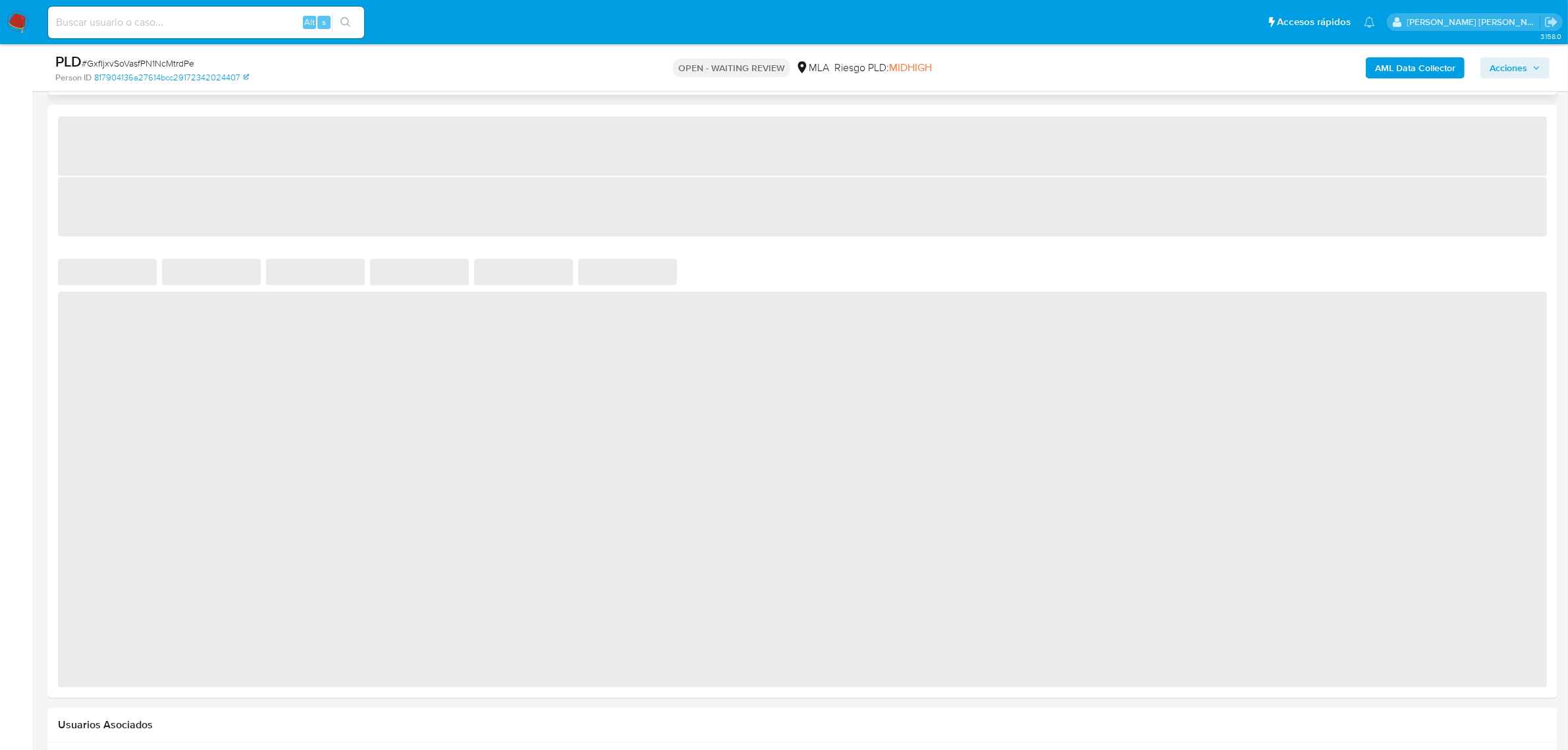
scroll to position [898, 0]
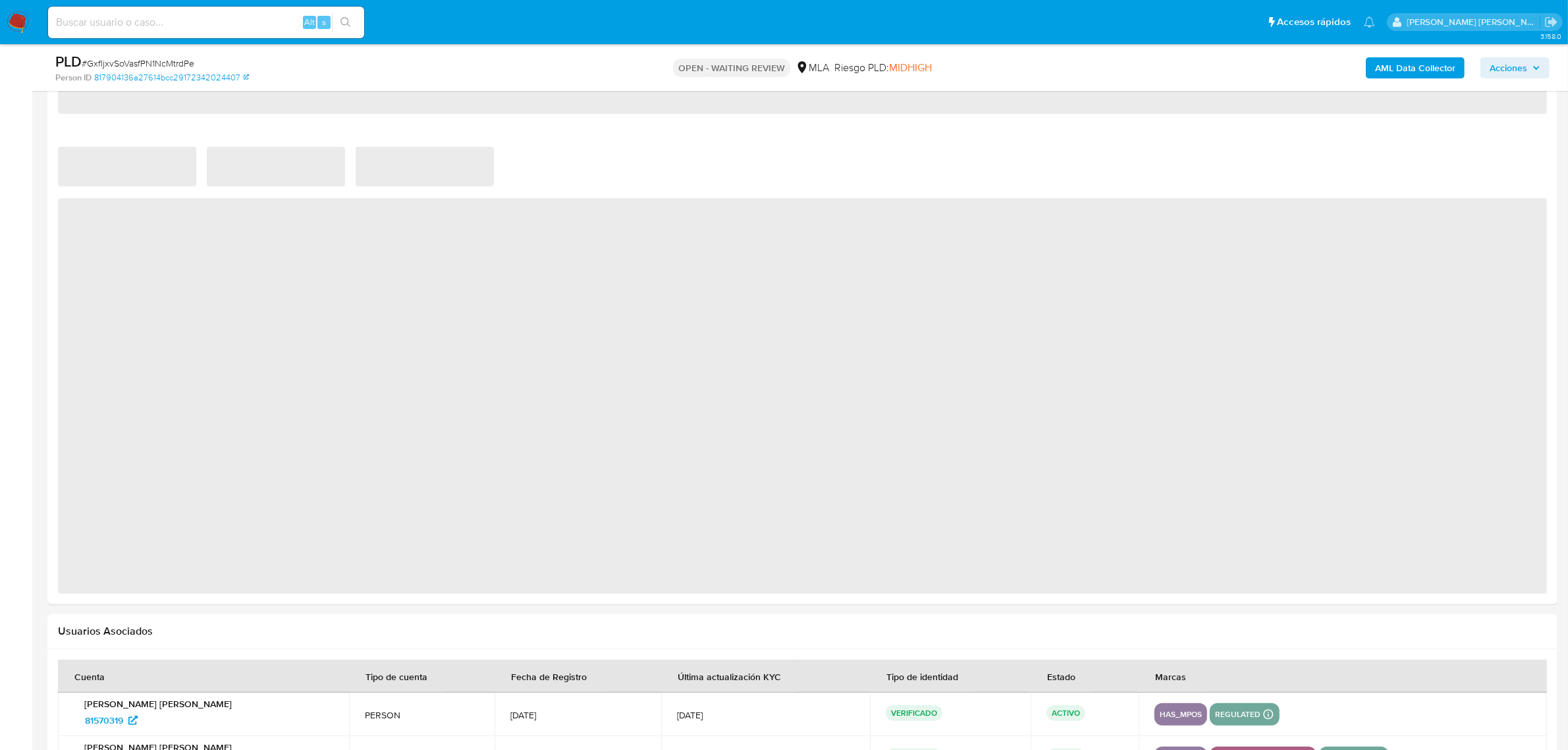
select select "10"
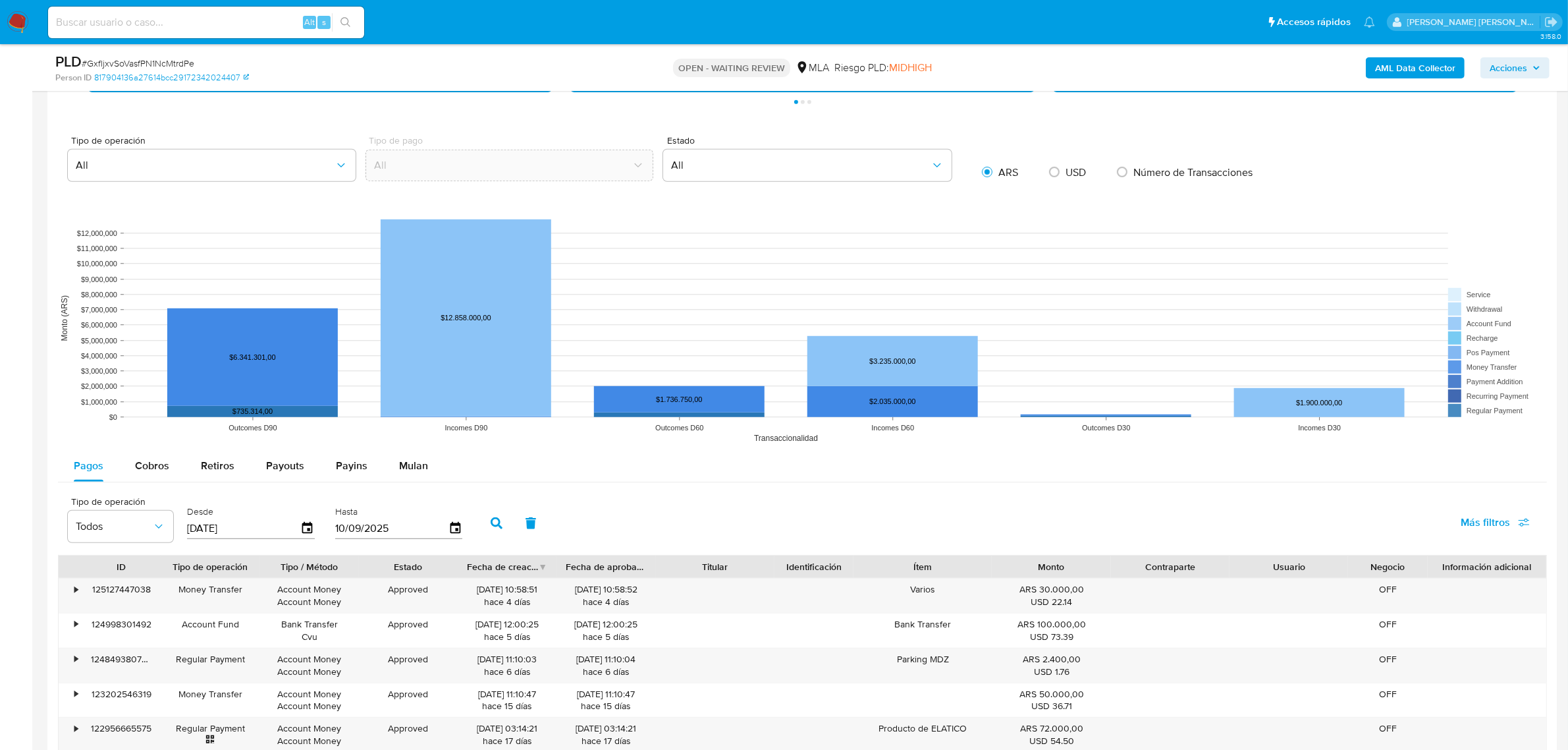
scroll to position [981, 0]
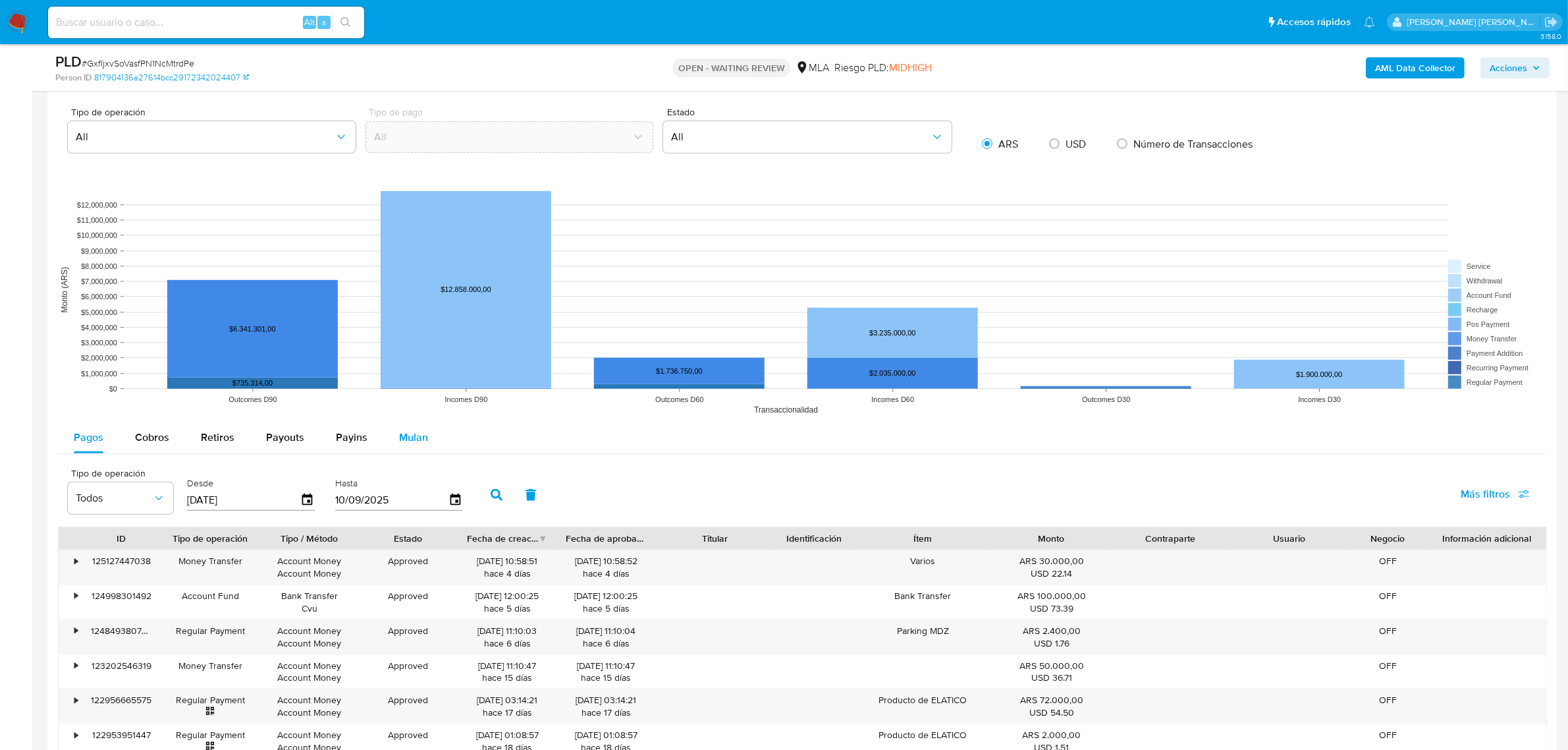
click at [405, 441] on span "Mulan" at bounding box center [414, 437] width 29 height 15
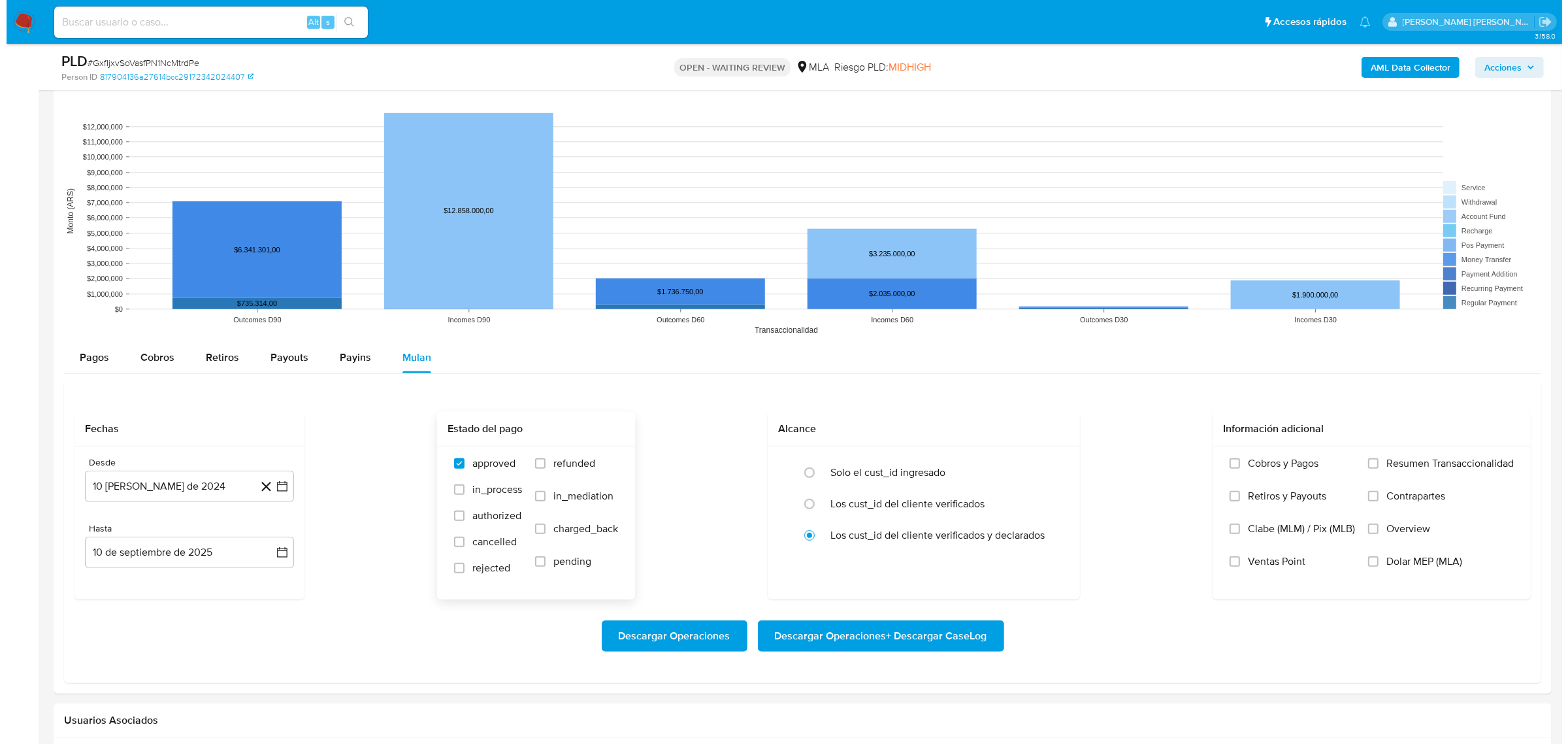
scroll to position [1136, 0]
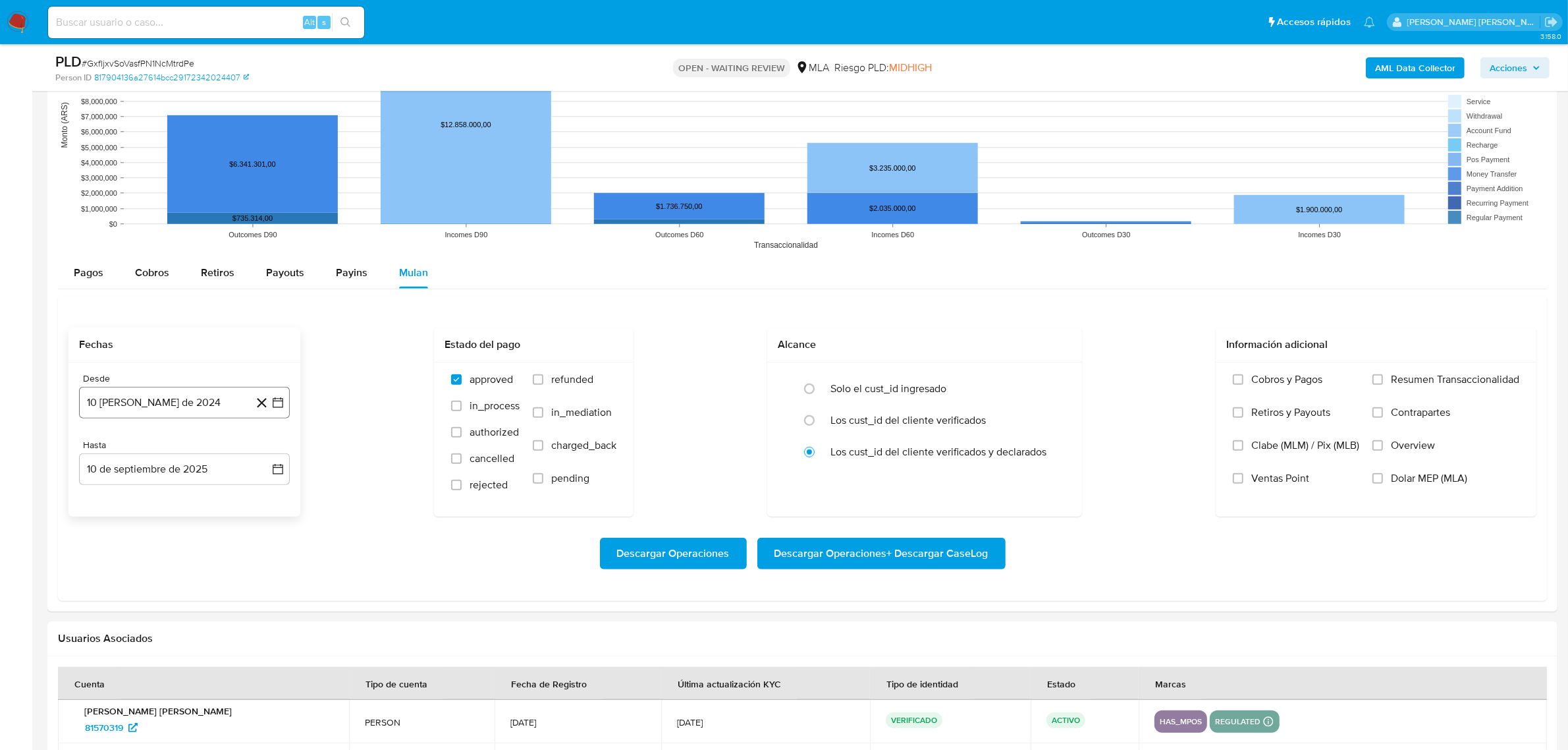
click at [187, 402] on button "10 [PERSON_NAME] de 2024" at bounding box center [184, 402] width 211 height 31
click at [263, 456] on icon "Mes siguiente" at bounding box center [266, 450] width 16 height 16
click at [265, 453] on icon "Mes siguiente" at bounding box center [267, 450] width 6 height 9
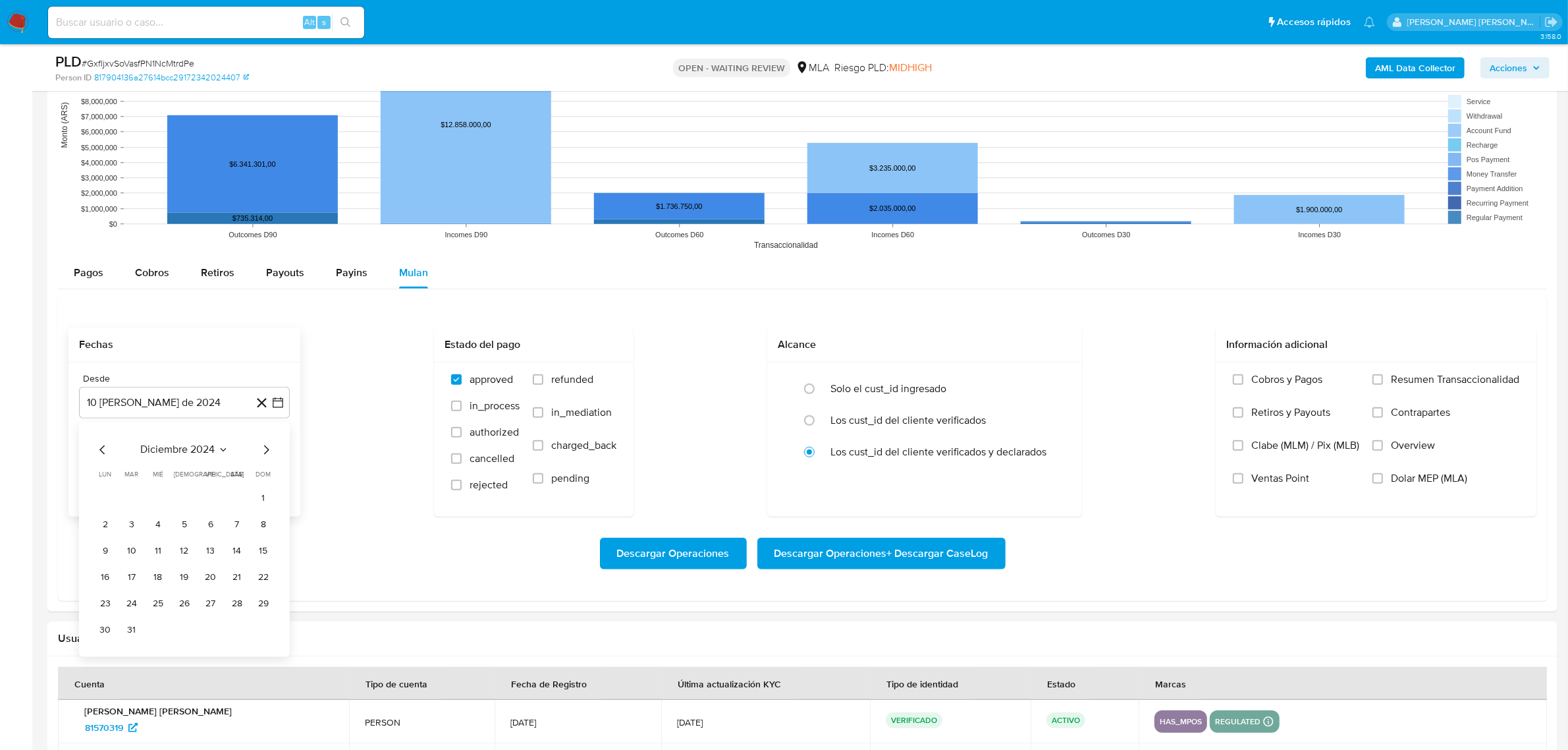
click at [265, 453] on icon "Mes siguiente" at bounding box center [267, 450] width 6 height 9
click at [239, 500] on button "1" at bounding box center [237, 499] width 21 height 21
click at [261, 478] on button "10 de septiembre de 2025" at bounding box center [184, 468] width 211 height 31
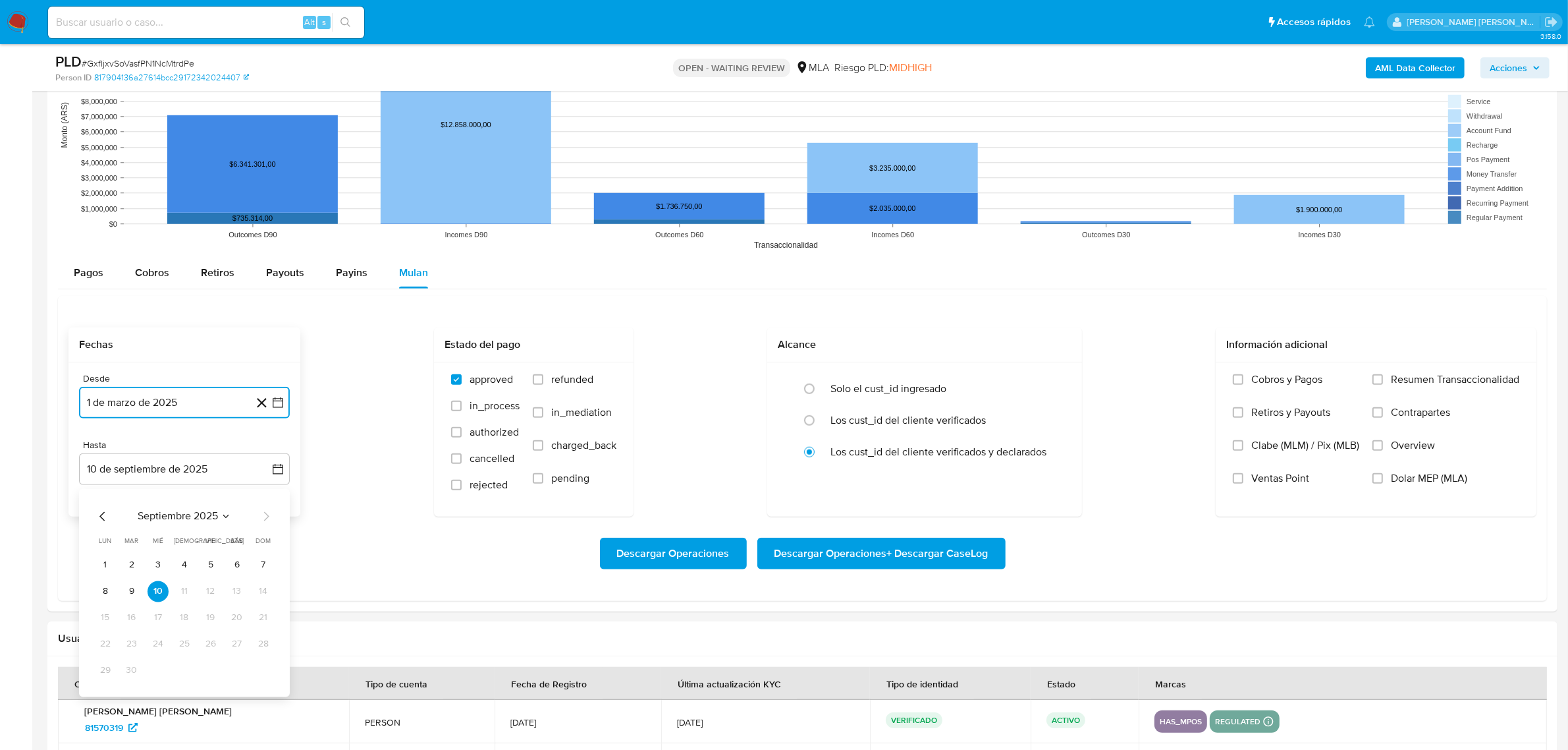
click at [107, 518] on icon "Mes anterior" at bounding box center [102, 516] width 16 height 16
click at [107, 519] on icon "Mes anterior" at bounding box center [102, 516] width 16 height 16
click at [105, 519] on icon "Mes anterior" at bounding box center [102, 516] width 16 height 16
click at [105, 709] on div "junio 2025 junio 2025 lun lunes mar martes mié miércoles jue jueves vie viernes…" at bounding box center [184, 606] width 211 height 235
click at [103, 709] on div "junio 2025 junio 2025 lun lunes mar martes mié miércoles jue jueves vie viernes…" at bounding box center [184, 606] width 211 height 235
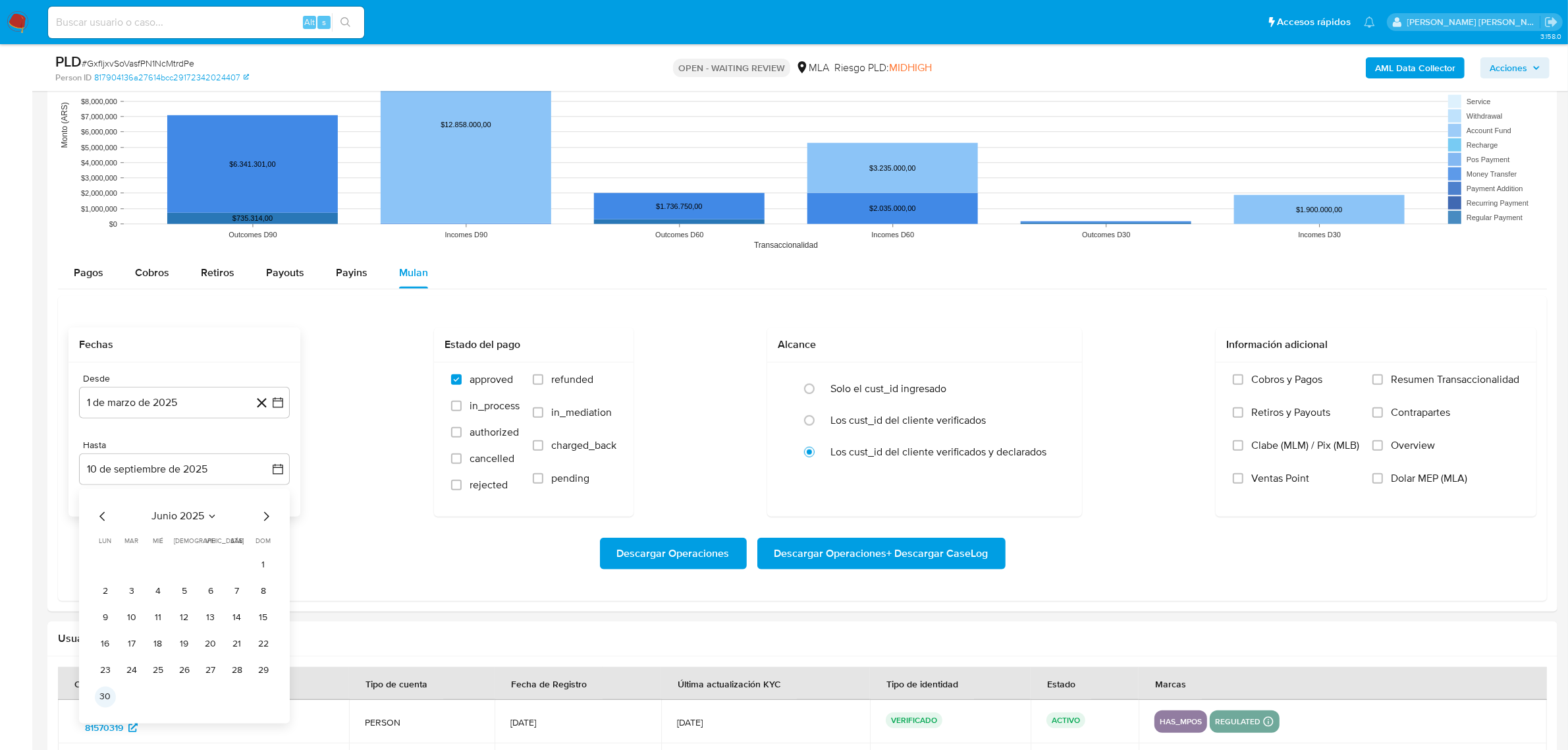
click at [102, 700] on button "30" at bounding box center [105, 697] width 21 height 21
click at [1416, 482] on span "Dolar MEP (MLA)" at bounding box center [1429, 478] width 77 height 13
click at [1383, 482] on input "Dolar MEP (MLA)" at bounding box center [1377, 478] width 10 height 10
click at [843, 548] on span "Descargar Operaciones + Descargar CaseLog" at bounding box center [881, 553] width 214 height 29
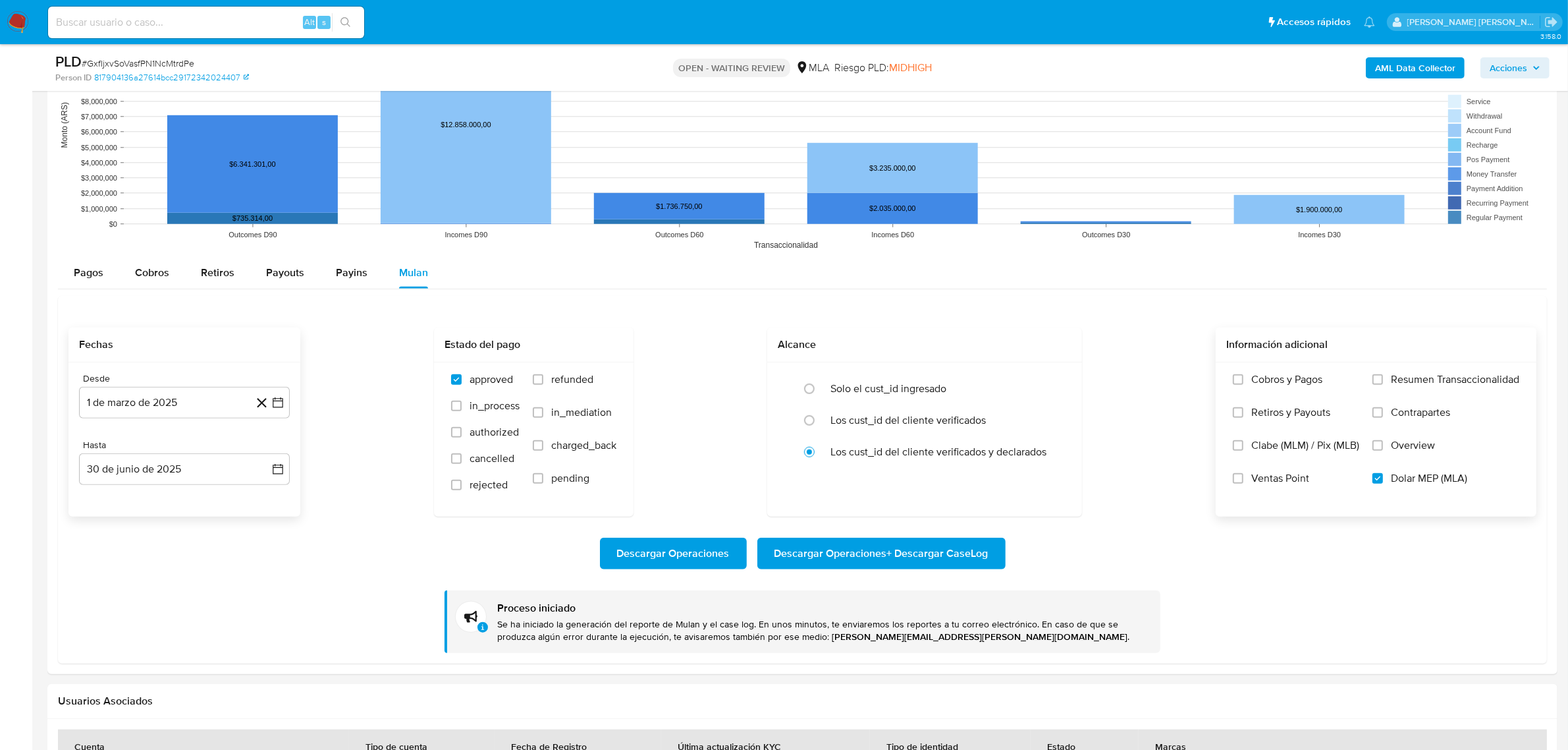
click at [1392, 60] on b "AML Data Collector" at bounding box center [1415, 68] width 80 height 21
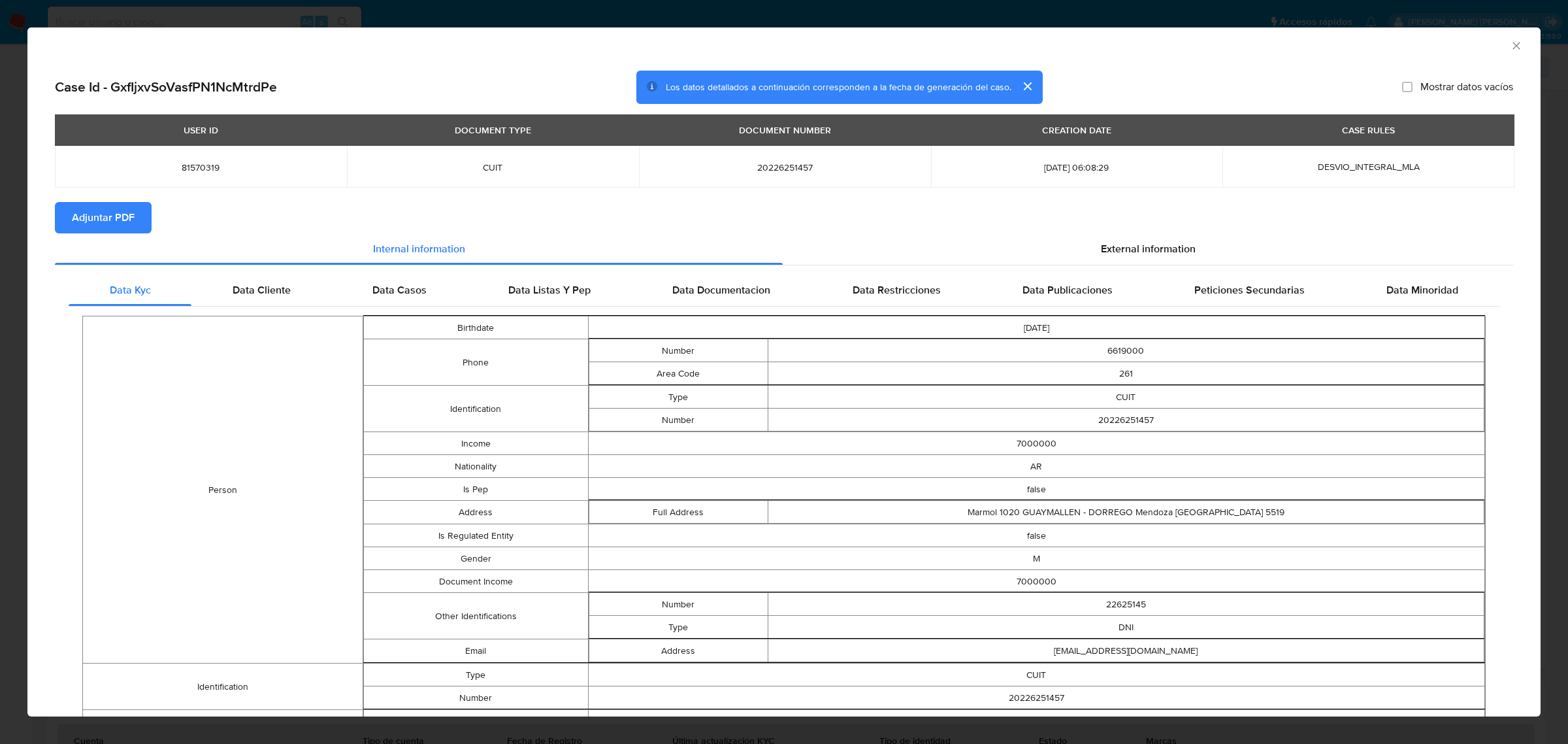
click at [119, 210] on span "Adjuntar PDF" at bounding box center [103, 218] width 63 height 29
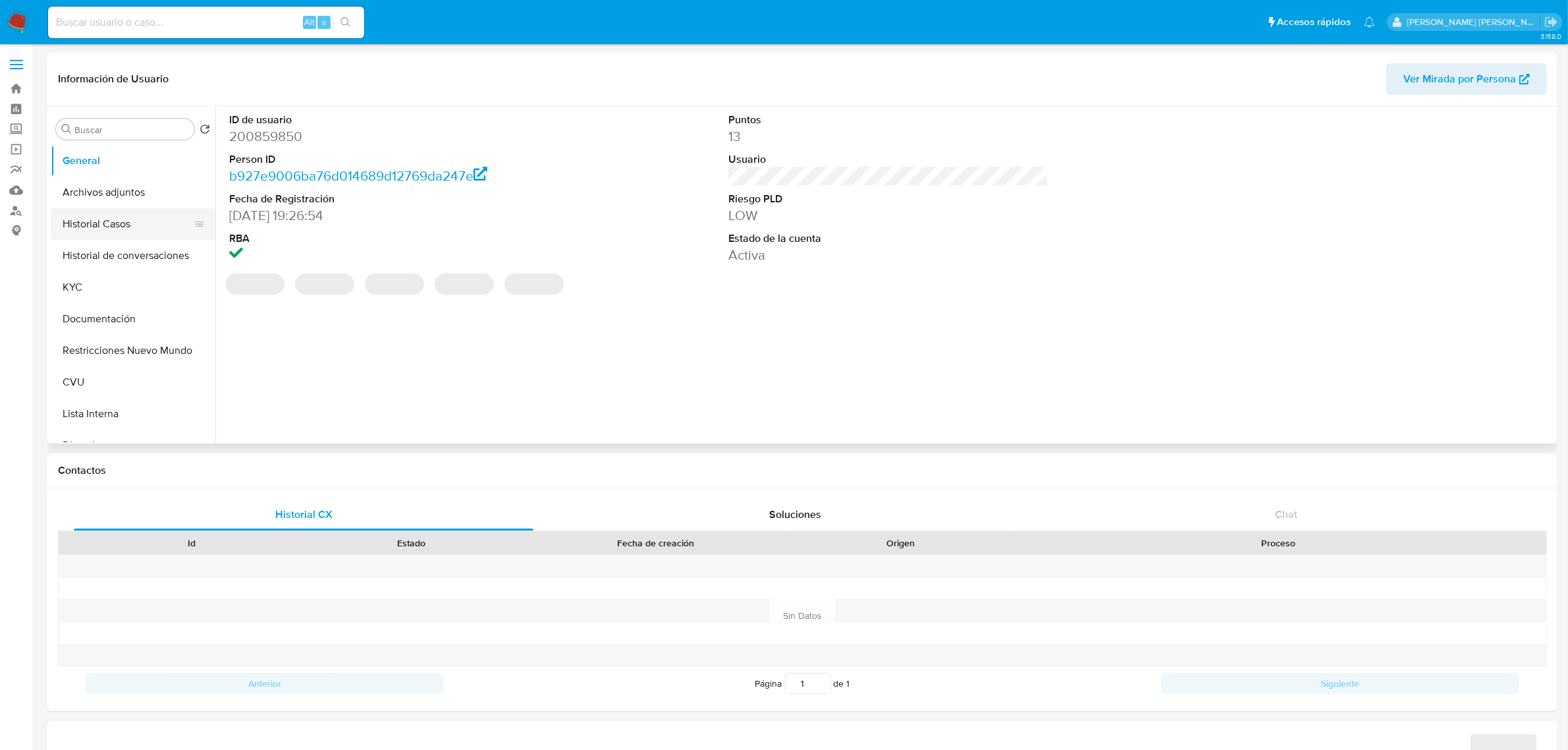
click at [116, 223] on button "Historial Casos" at bounding box center [127, 224] width 154 height 31
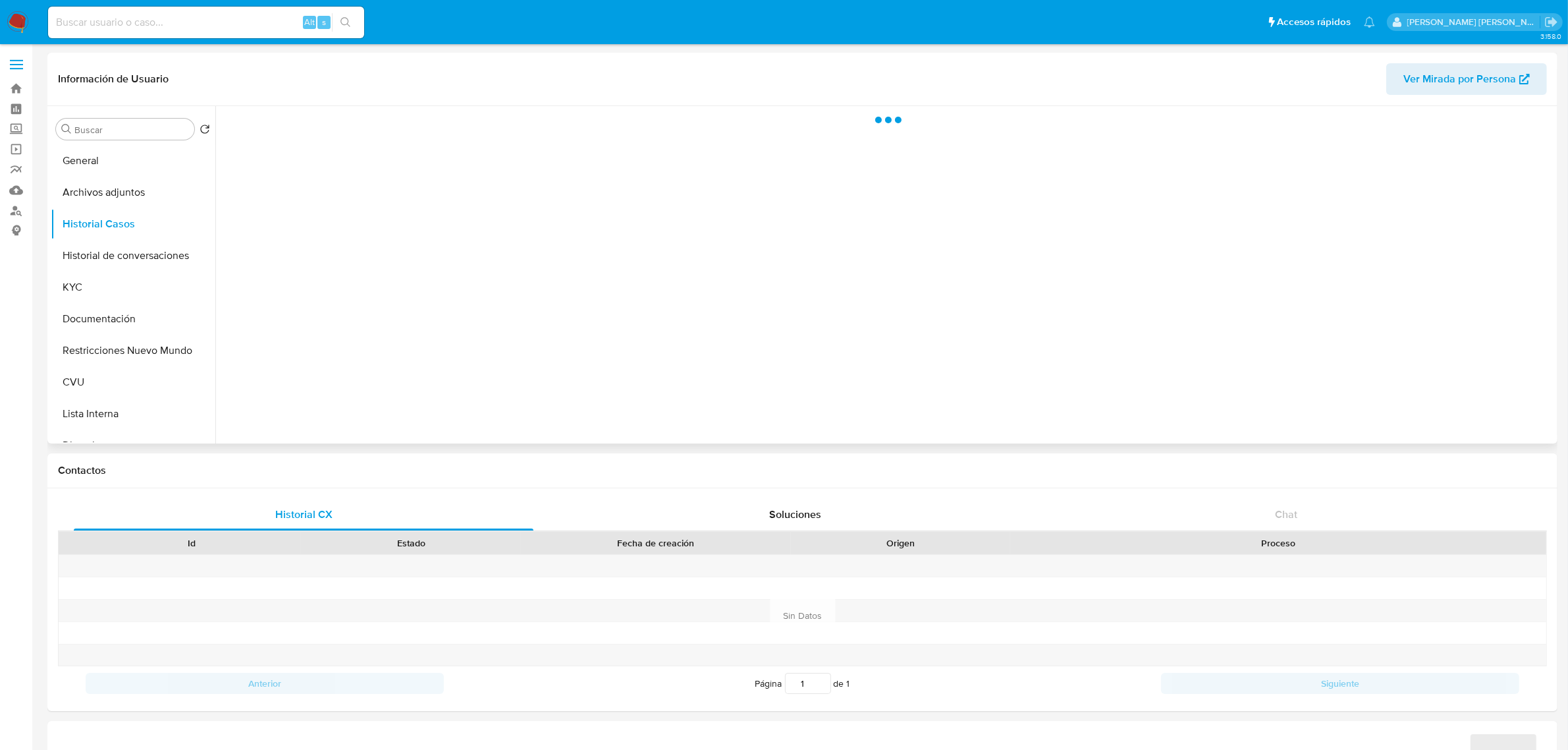
select select "10"
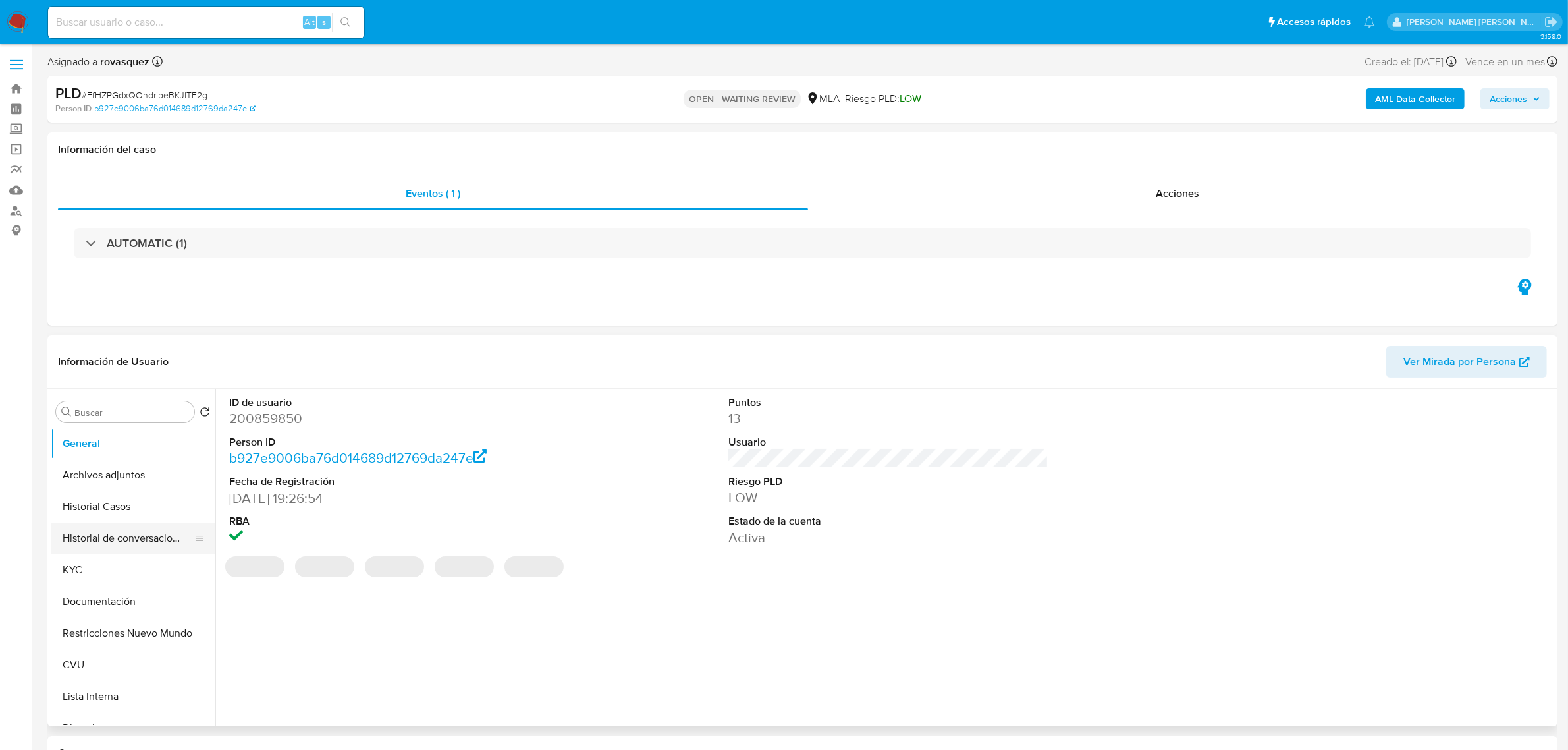
select select "10"
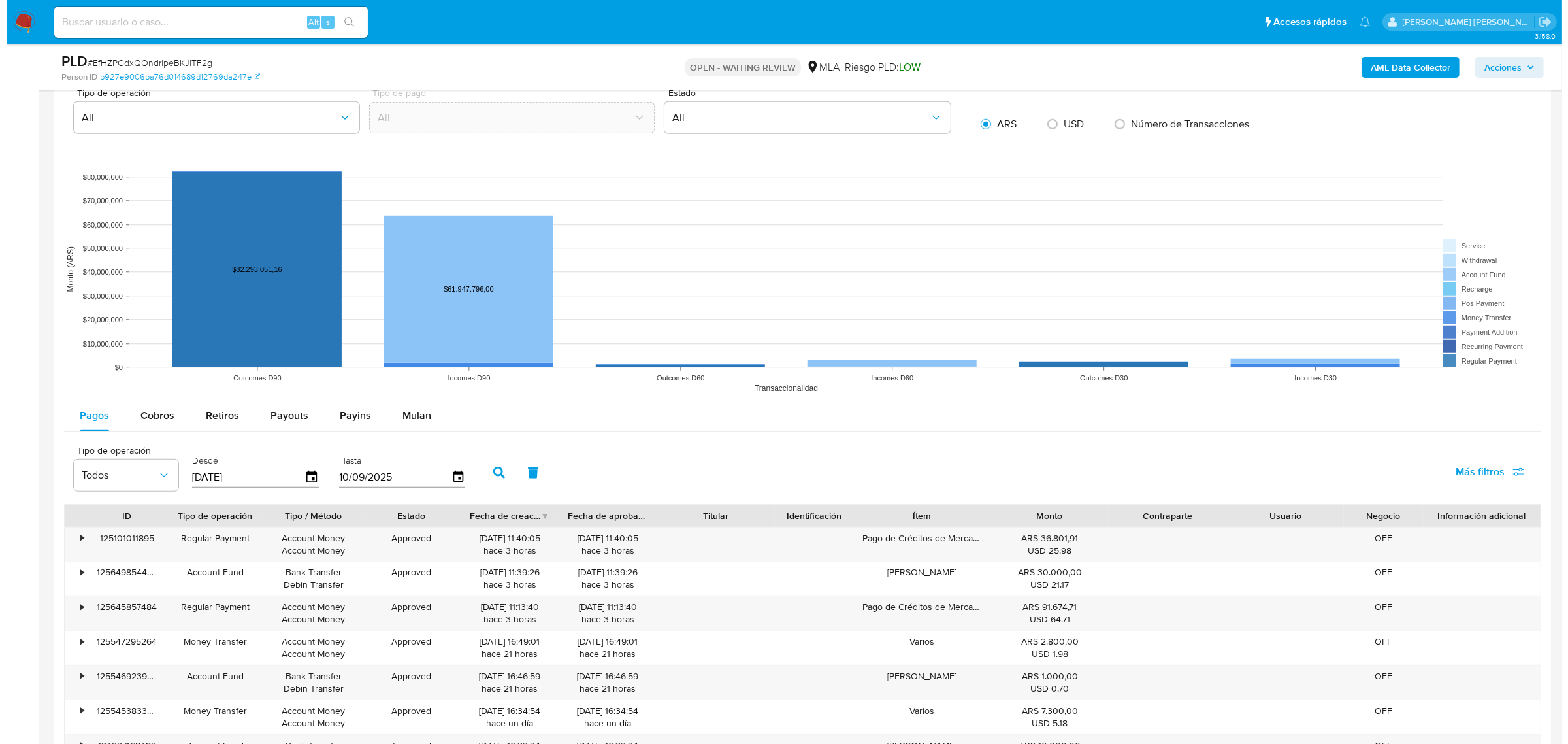
scroll to position [1226, 0]
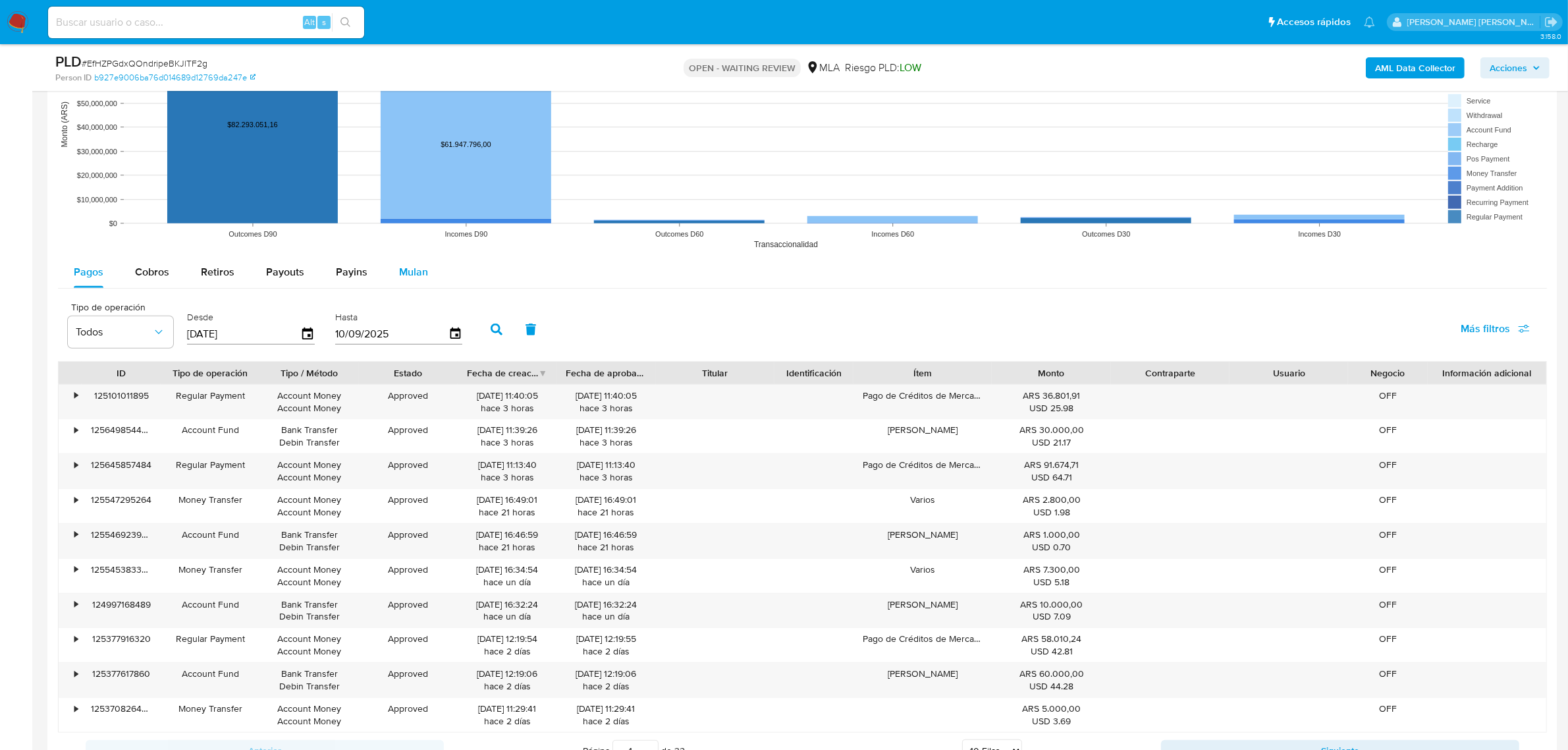
click at [410, 267] on span "Mulan" at bounding box center [414, 272] width 29 height 15
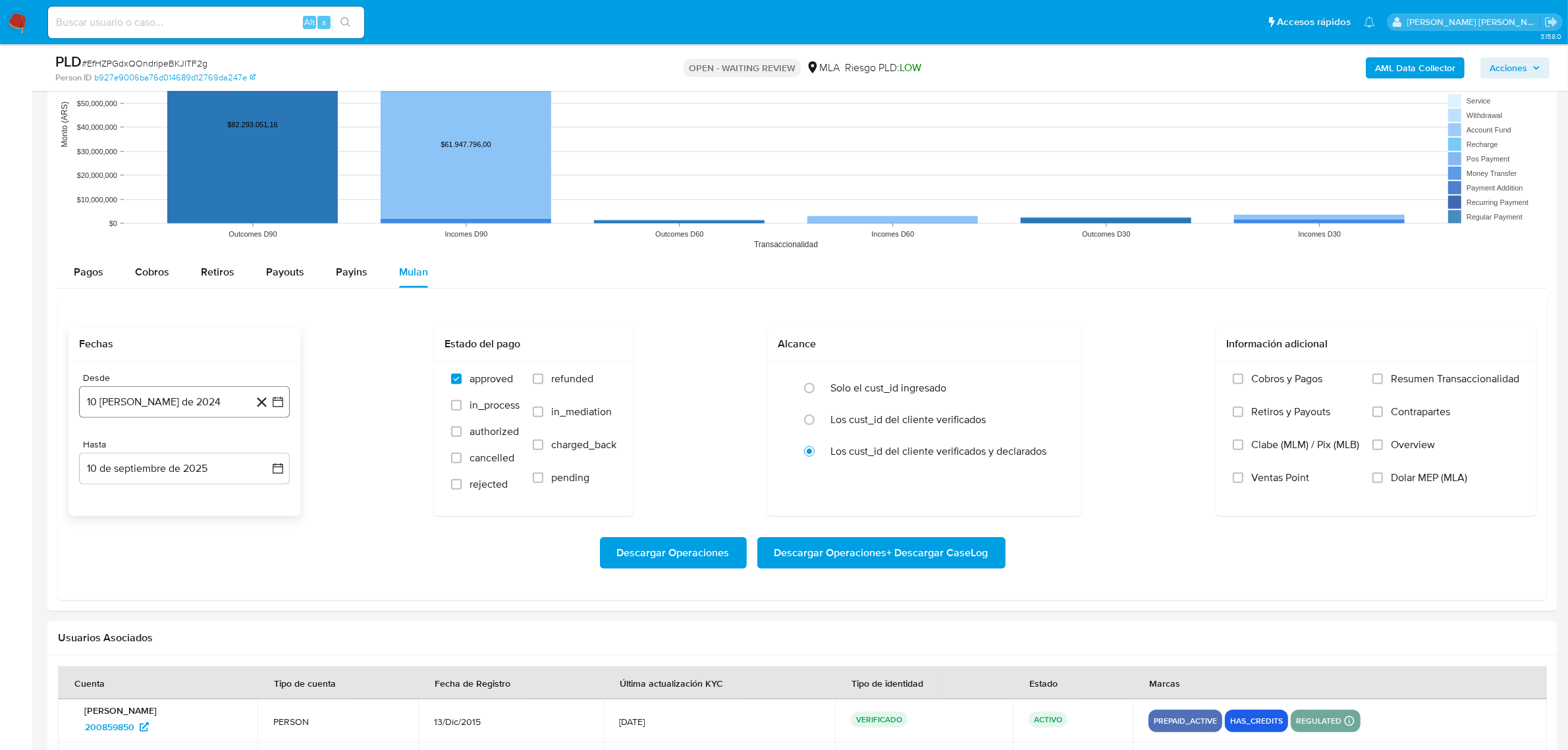
click at [275, 401] on icon "button" at bounding box center [277, 401] width 13 height 13
click at [264, 452] on icon "Mes siguiente" at bounding box center [266, 448] width 16 height 16
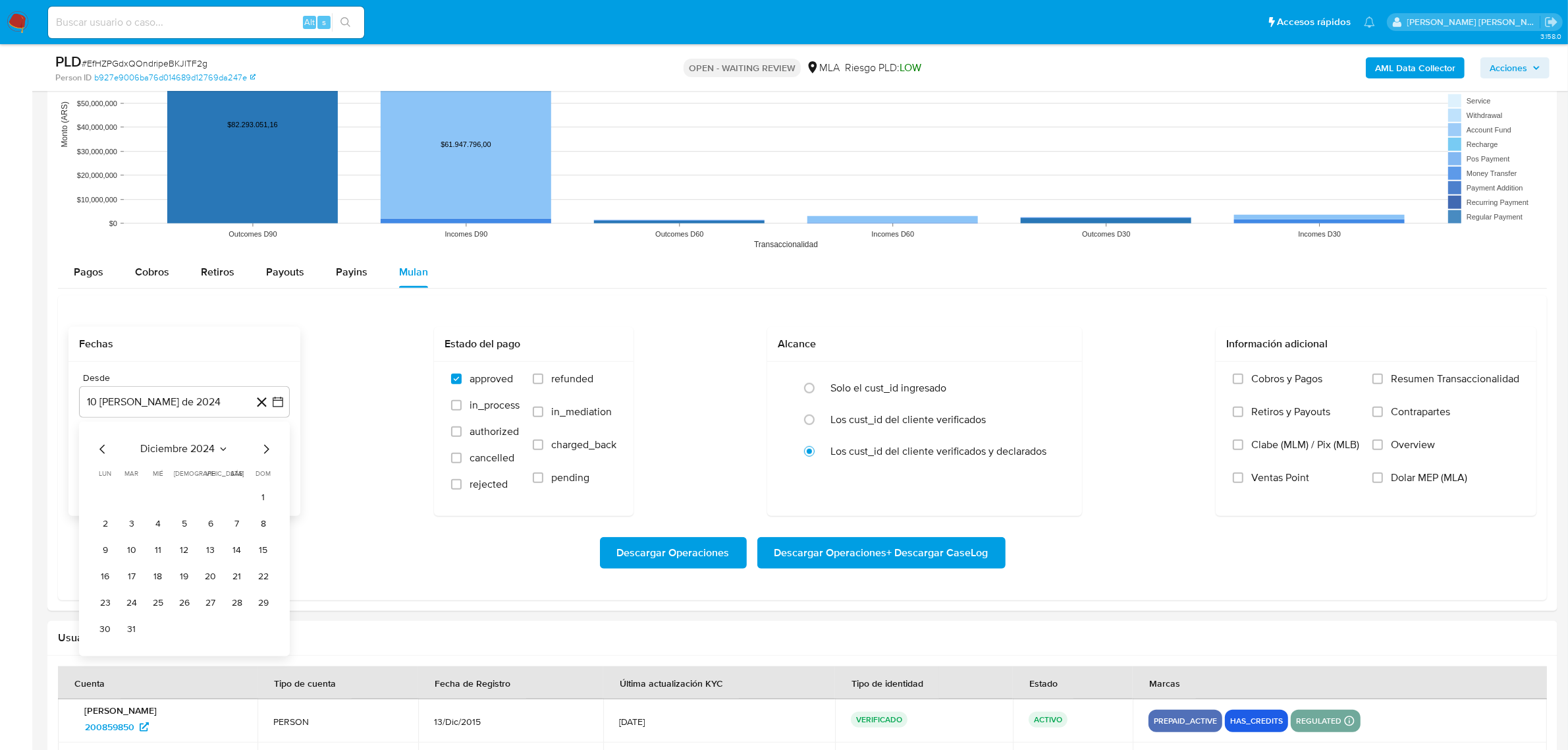
click at [264, 452] on icon "Mes siguiente" at bounding box center [266, 448] width 16 height 16
click at [265, 450] on icon "Mes siguiente" at bounding box center [266, 448] width 16 height 16
click at [240, 500] on button "1" at bounding box center [237, 498] width 21 height 21
click at [261, 478] on button "10 de septiembre de 2025" at bounding box center [184, 468] width 211 height 31
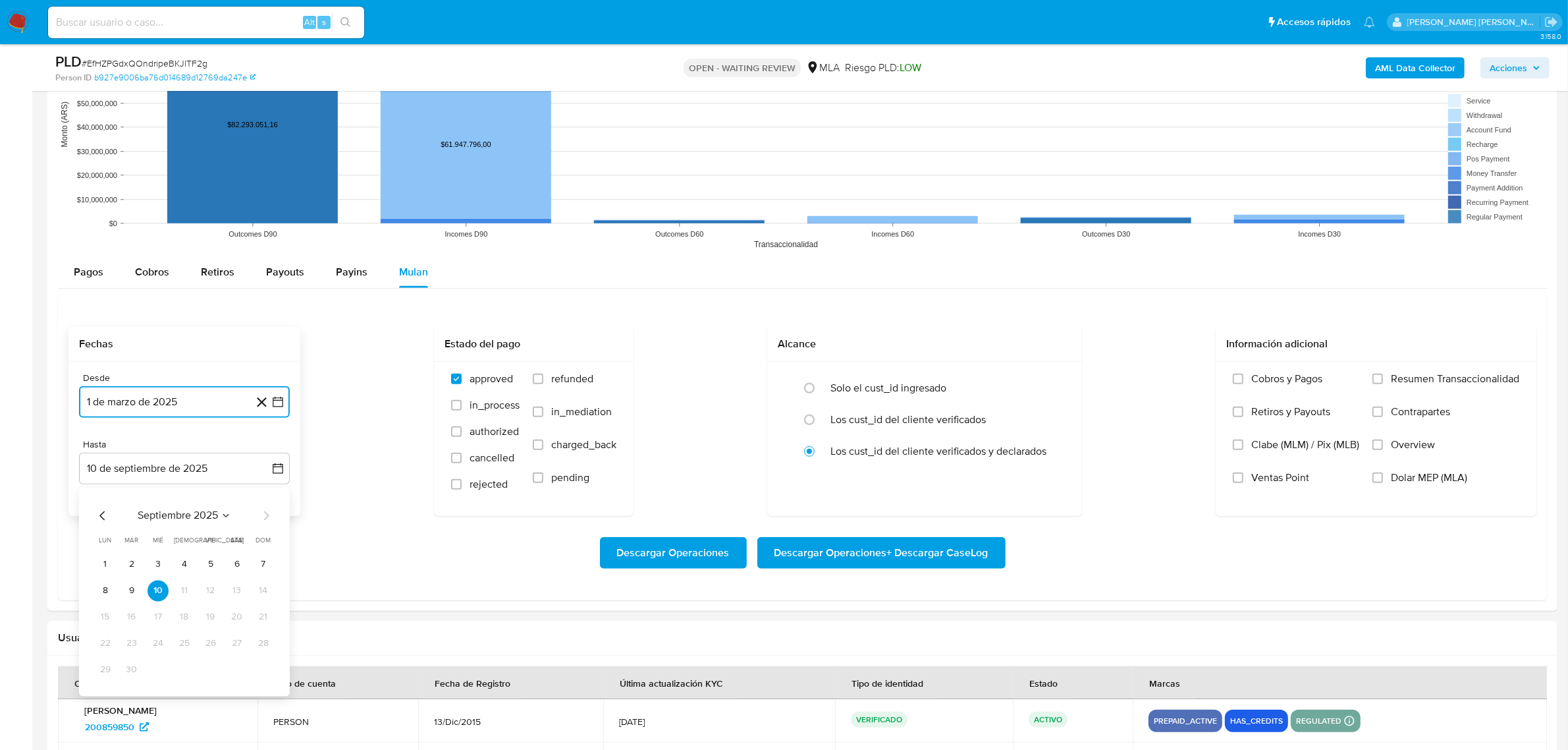
click at [104, 519] on icon "Mes anterior" at bounding box center [102, 515] width 16 height 16
click at [106, 712] on div "junio 2025 junio 2025 lun lunes mar martes mié miércoles jue jueves vie viernes…" at bounding box center [184, 605] width 211 height 235
click at [103, 705] on button "30" at bounding box center [105, 696] width 21 height 21
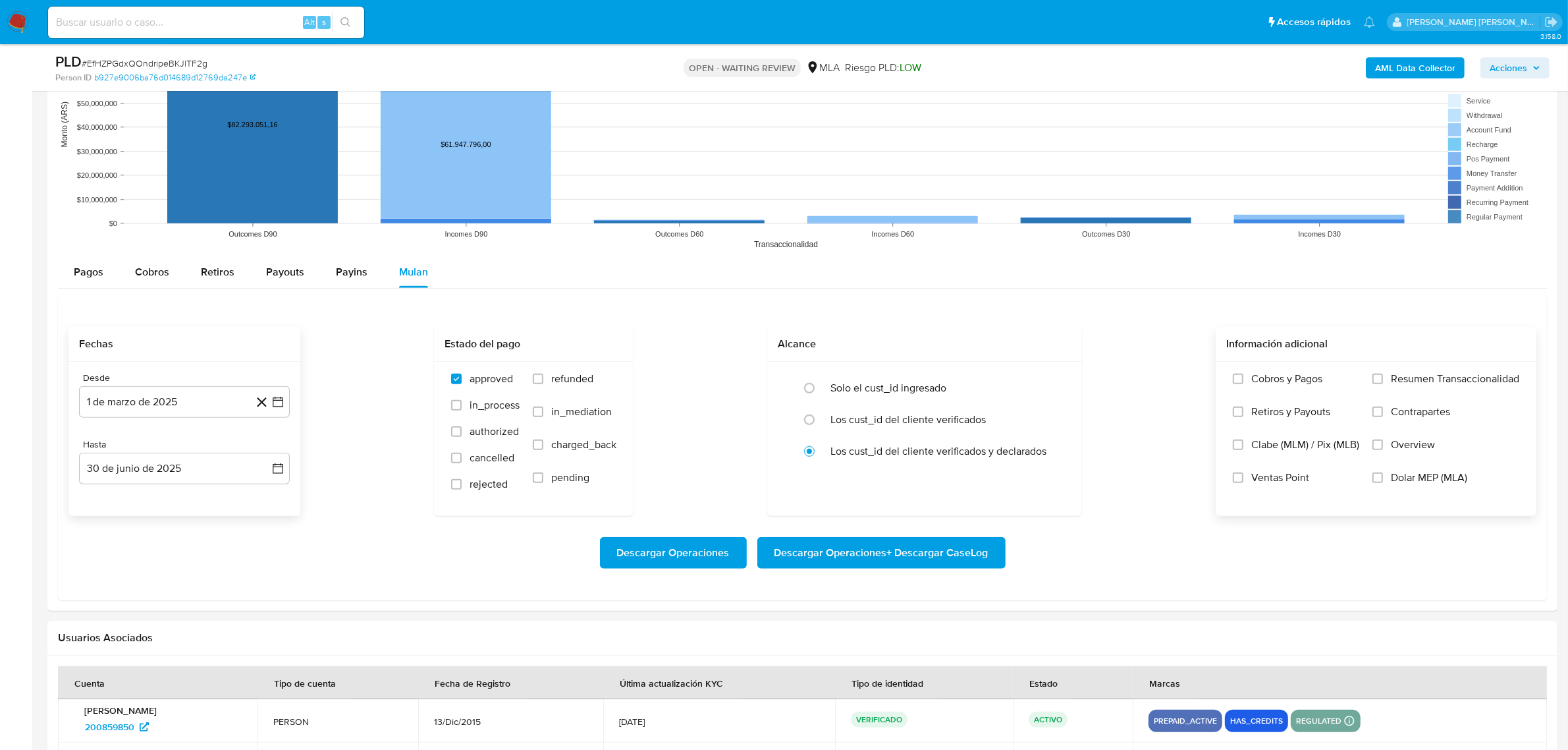
click at [1429, 484] on span "Dolar MEP (MLA)" at bounding box center [1429, 477] width 77 height 13
click at [1383, 483] on input "Dolar MEP (MLA)" at bounding box center [1377, 477] width 10 height 10
click at [906, 561] on span "Descargar Operaciones + Descargar CaseLog" at bounding box center [881, 553] width 214 height 29
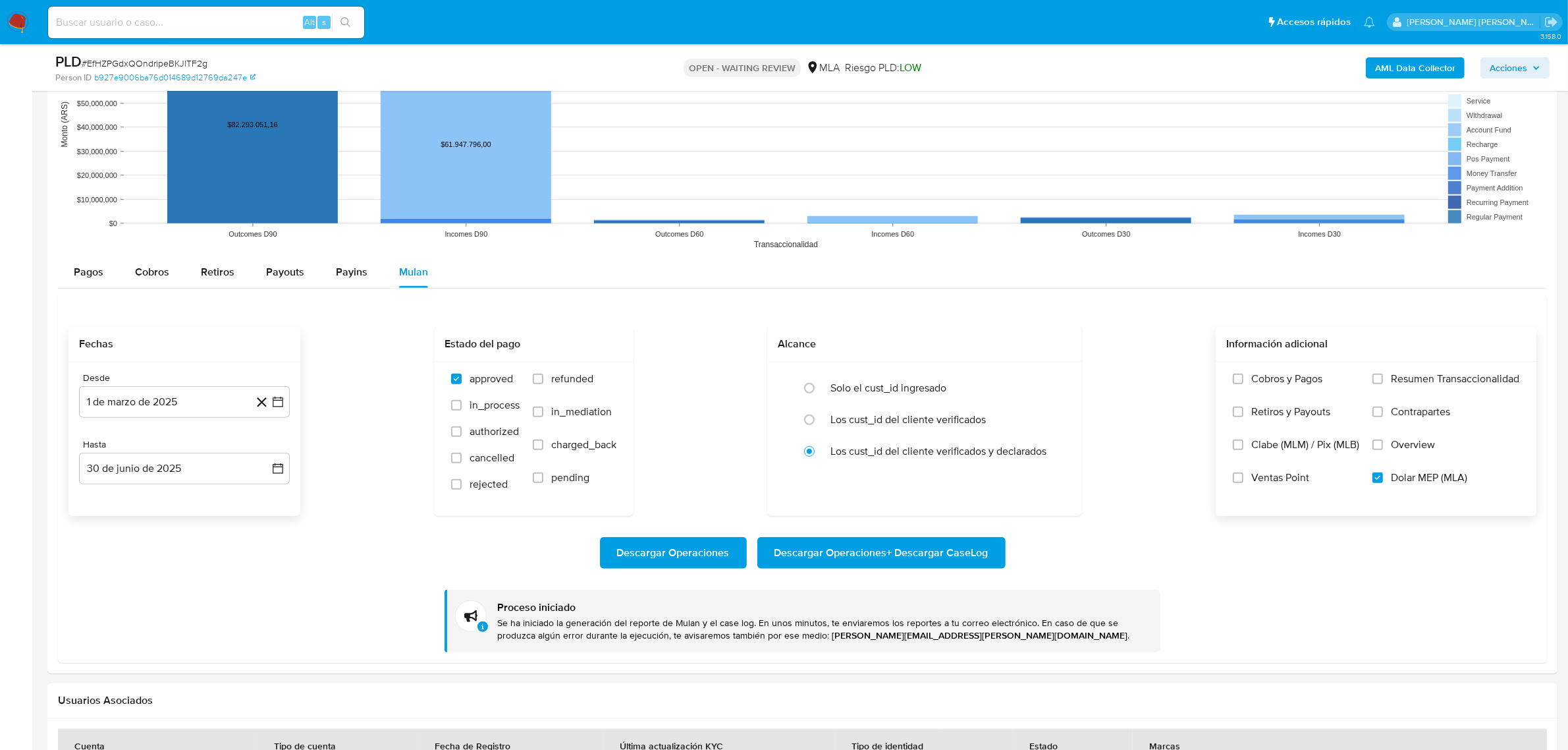
click at [1432, 68] on b "AML Data Collector" at bounding box center [1415, 68] width 80 height 21
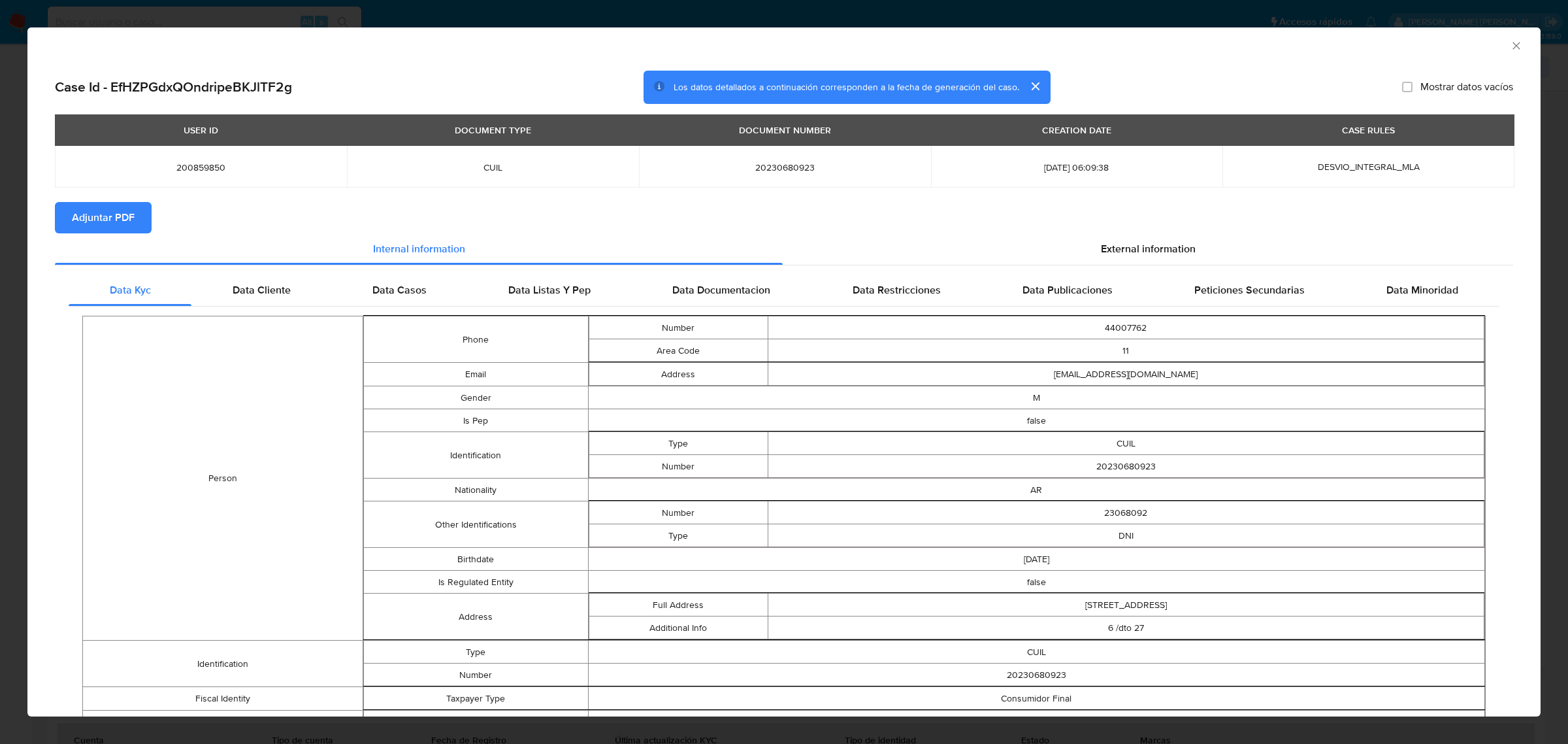
click at [128, 217] on span "Adjuntar PDF" at bounding box center [103, 218] width 63 height 29
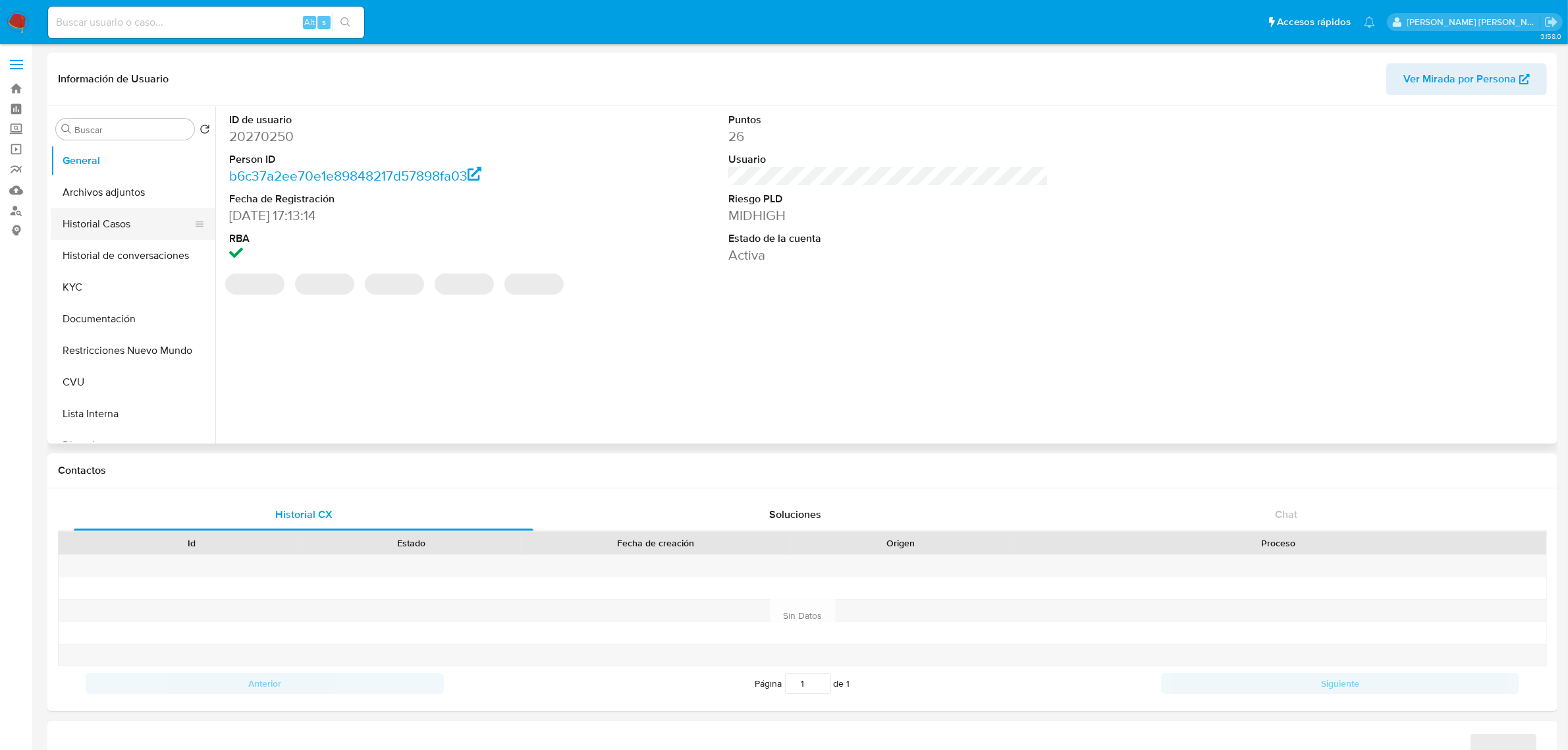
select select "10"
click at [125, 222] on button "Historial Casos" at bounding box center [127, 224] width 154 height 31
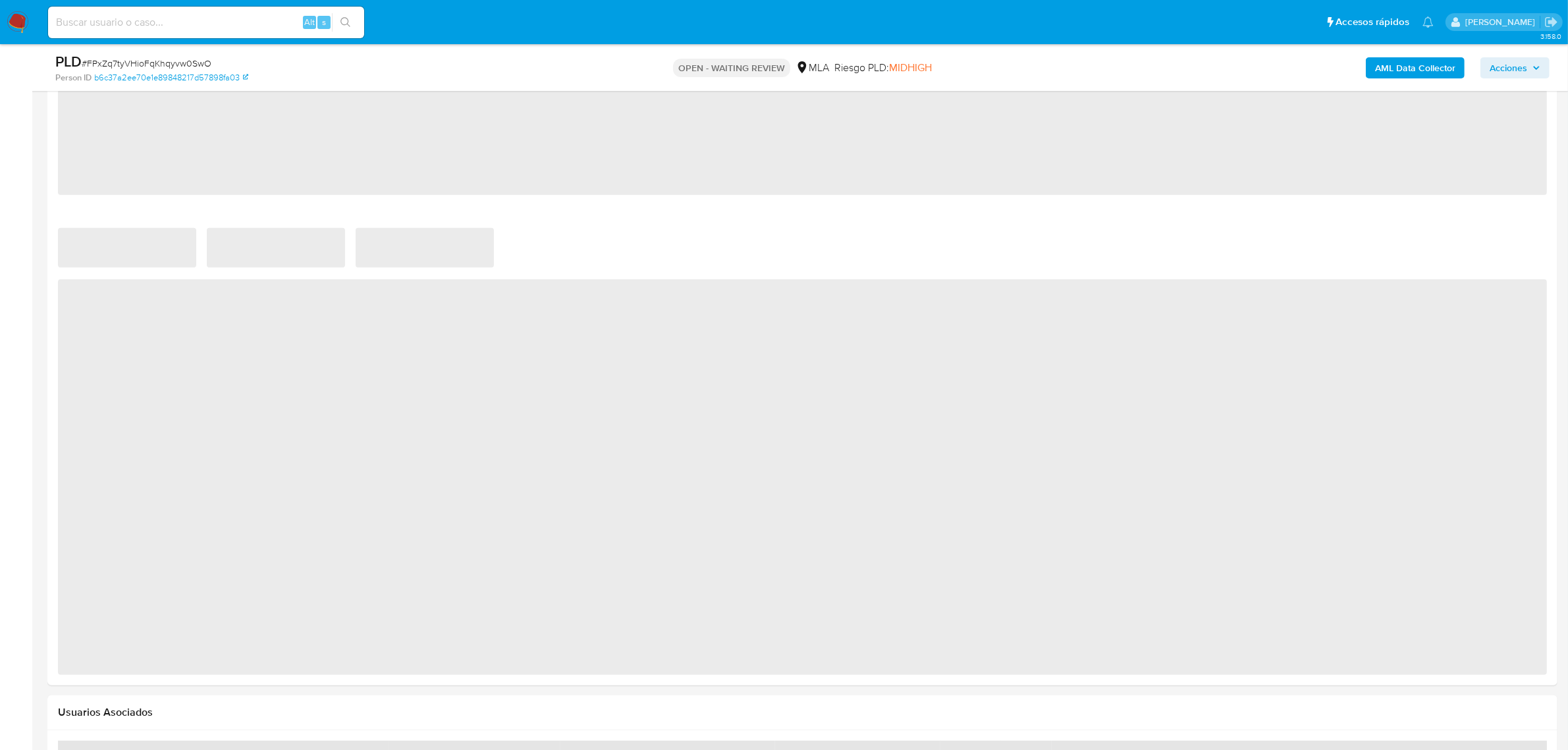
select select "10"
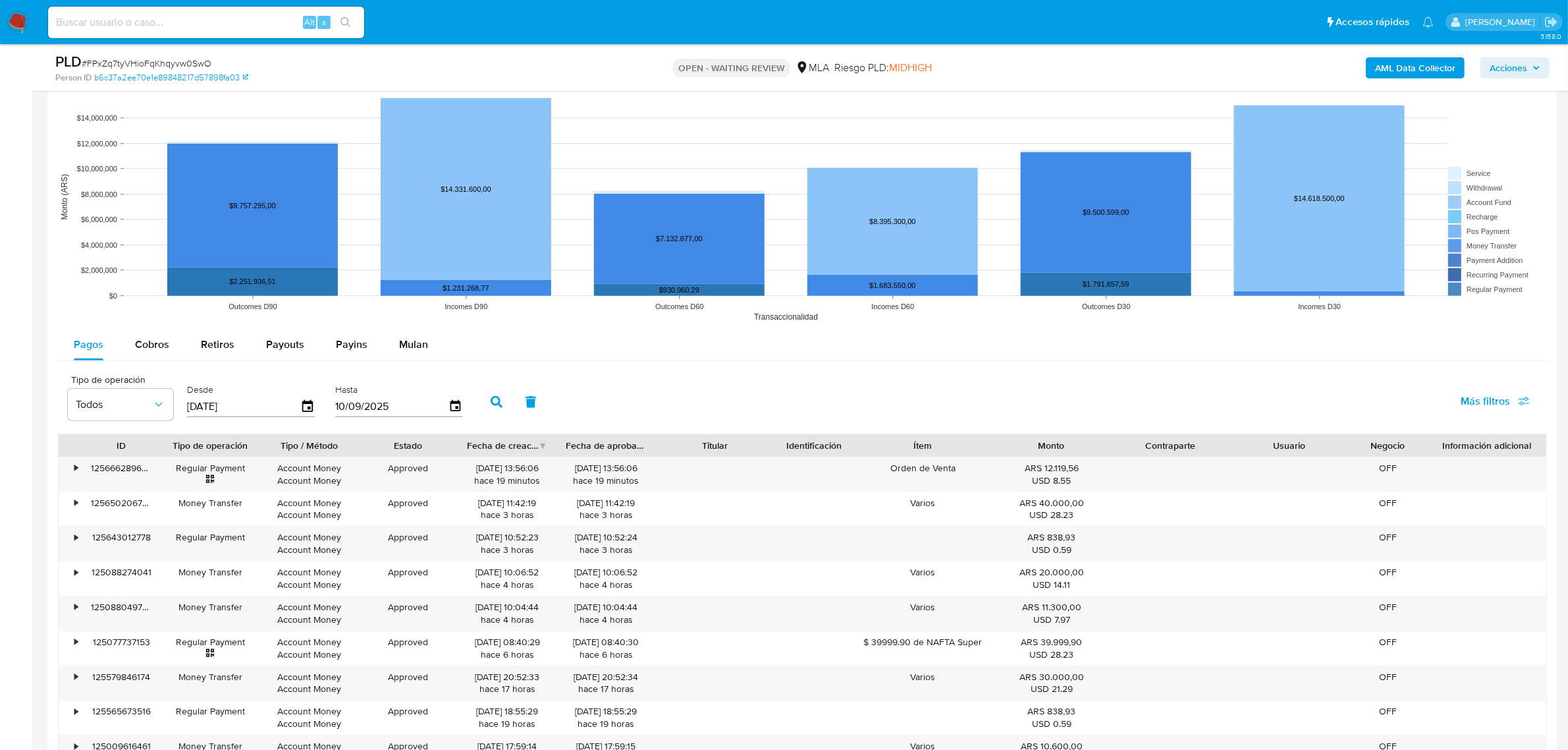
scroll to position [1149, 0]
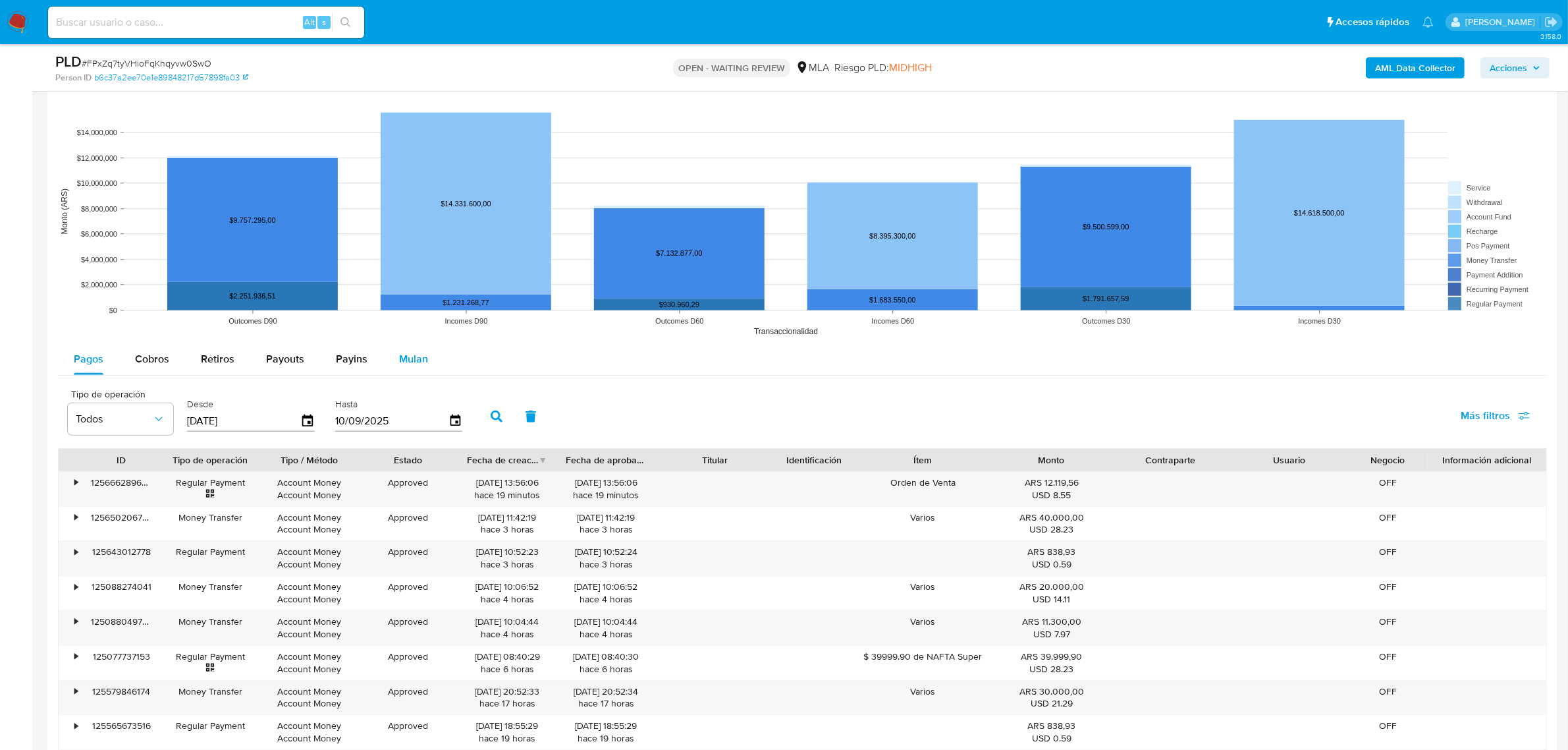
click at [406, 354] on span "Mulan" at bounding box center [414, 359] width 29 height 15
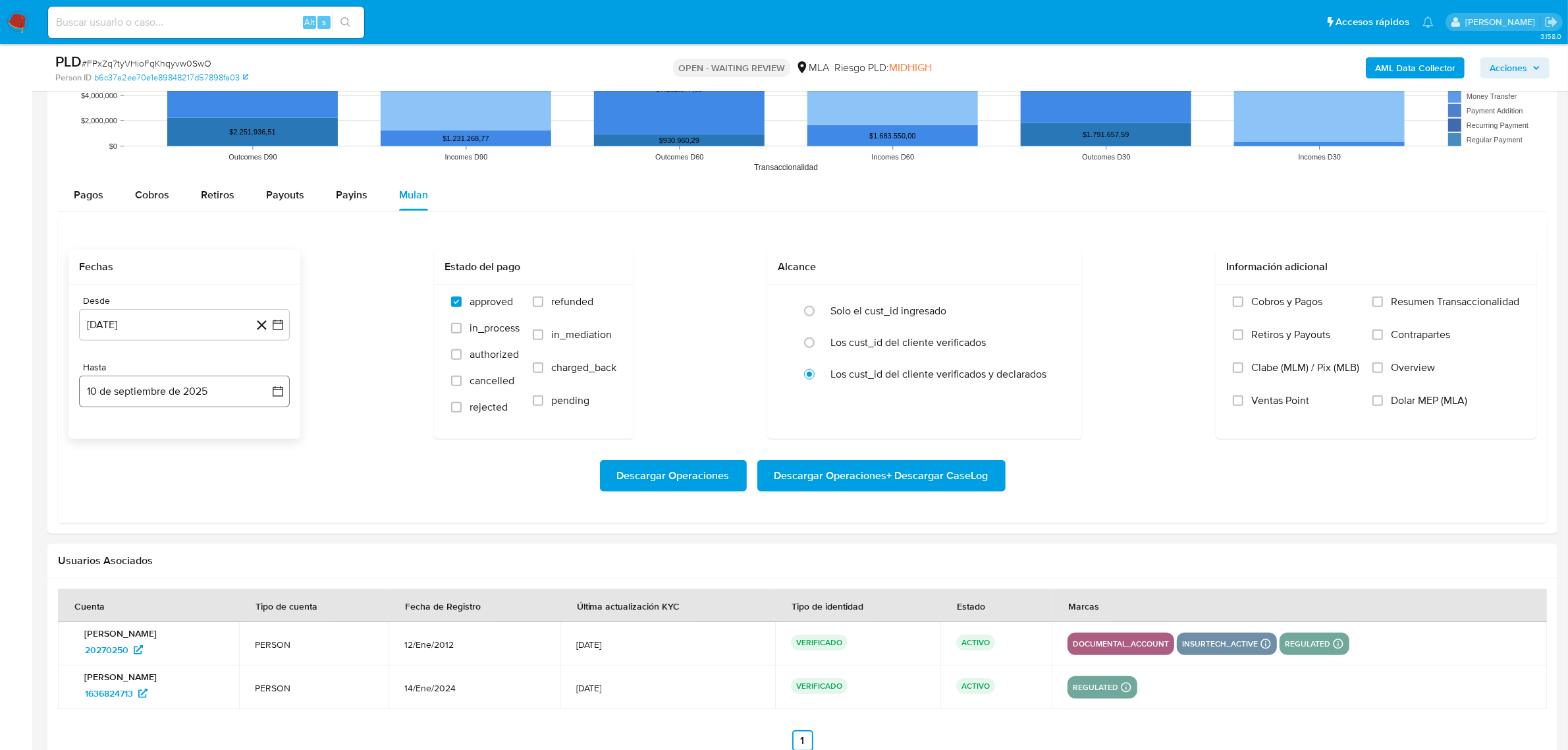
scroll to position [1313, 0]
click at [286, 328] on button "[DATE]" at bounding box center [184, 323] width 211 height 31
click at [262, 373] on icon "Mes siguiente" at bounding box center [266, 371] width 16 height 16
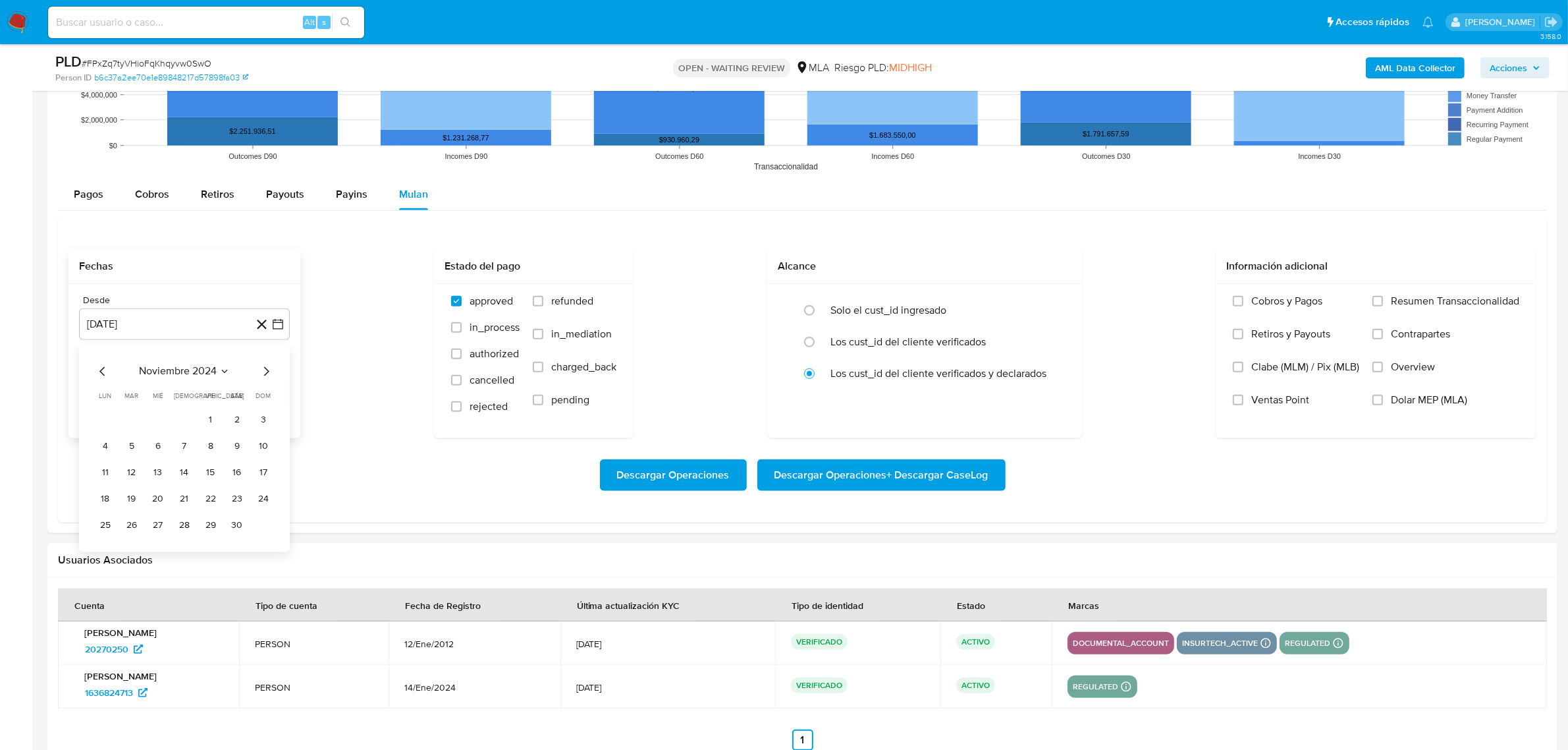
click at [262, 373] on icon "Mes siguiente" at bounding box center [266, 371] width 16 height 16
click at [242, 422] on button "1" at bounding box center [237, 420] width 21 height 21
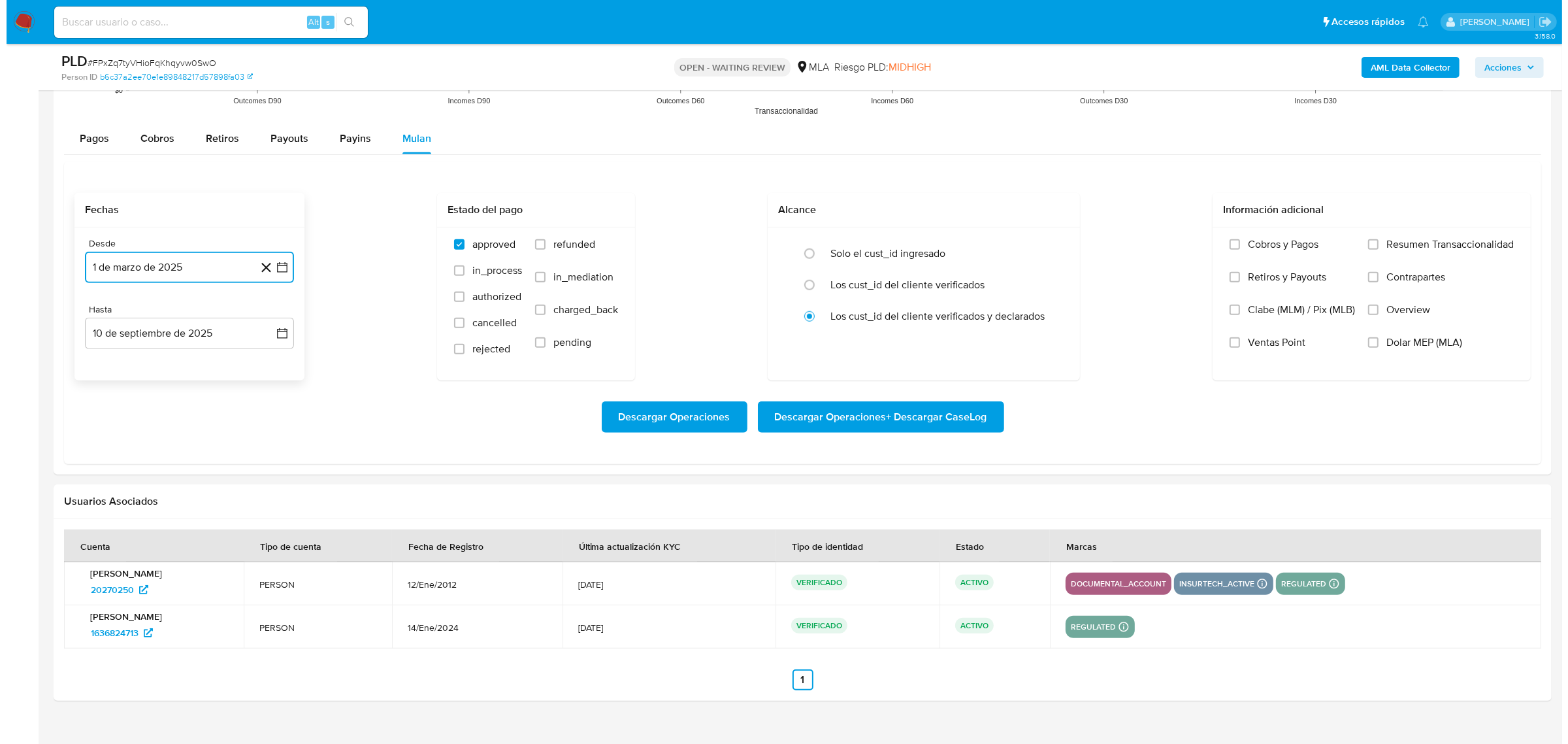
scroll to position [1381, 0]
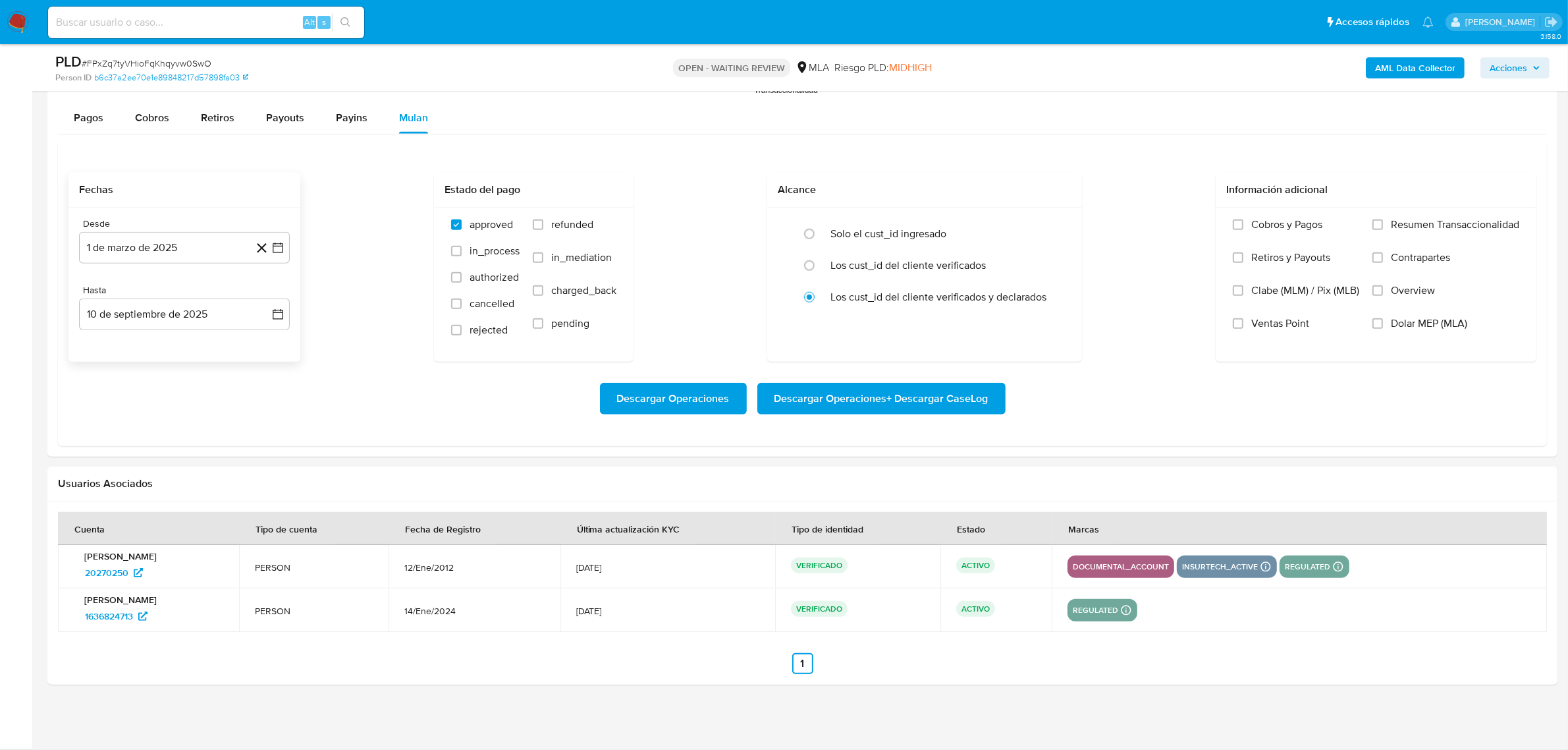
click at [205, 334] on div "Desde [DATE] [DATE] Hasta [DATE] [DATE]" at bounding box center [184, 284] width 232 height 154
click at [205, 326] on button "10 de septiembre de 2025" at bounding box center [184, 314] width 211 height 31
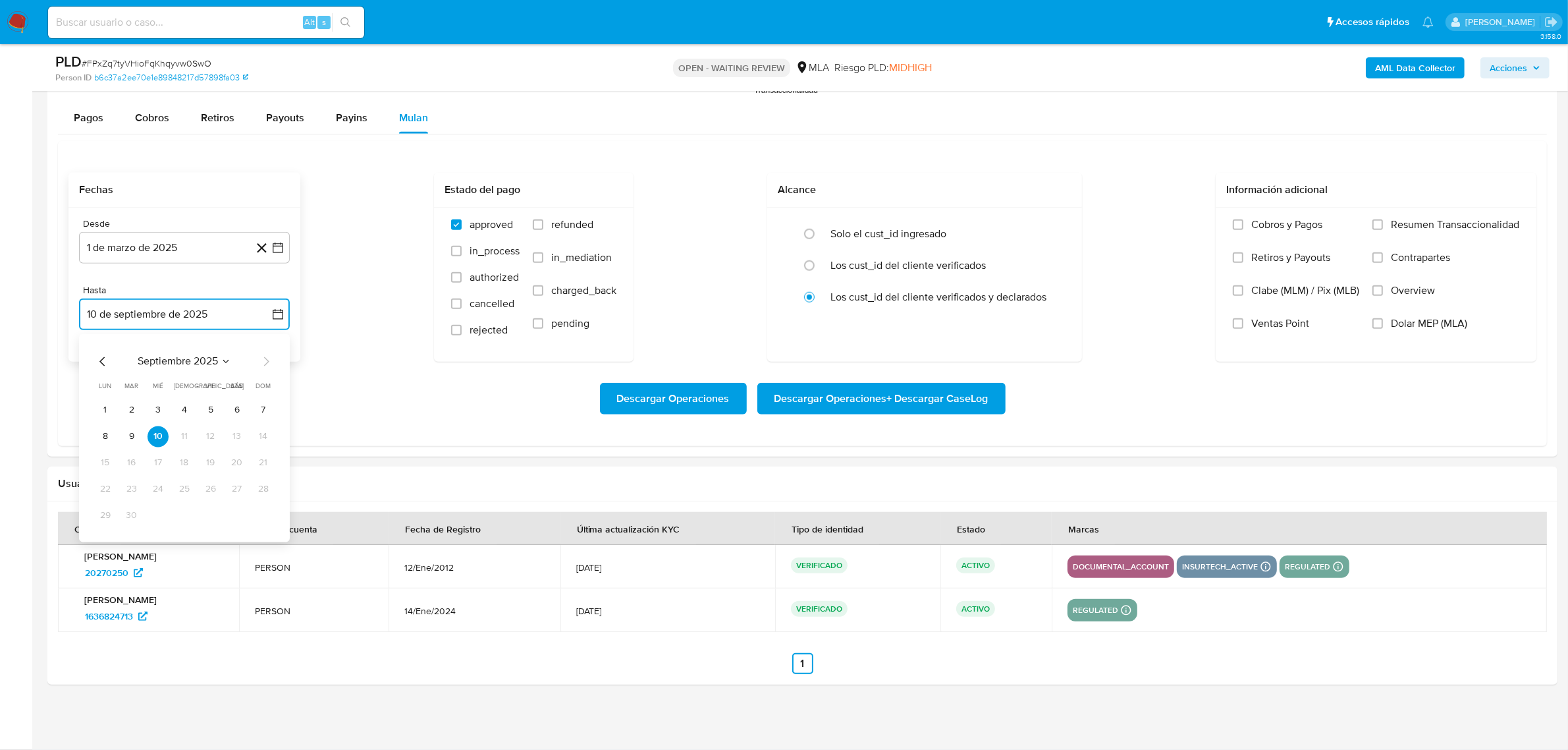
click at [106, 360] on icon "Mes anterior" at bounding box center [102, 361] width 16 height 16
click at [104, 542] on button "30" at bounding box center [105, 542] width 21 height 21
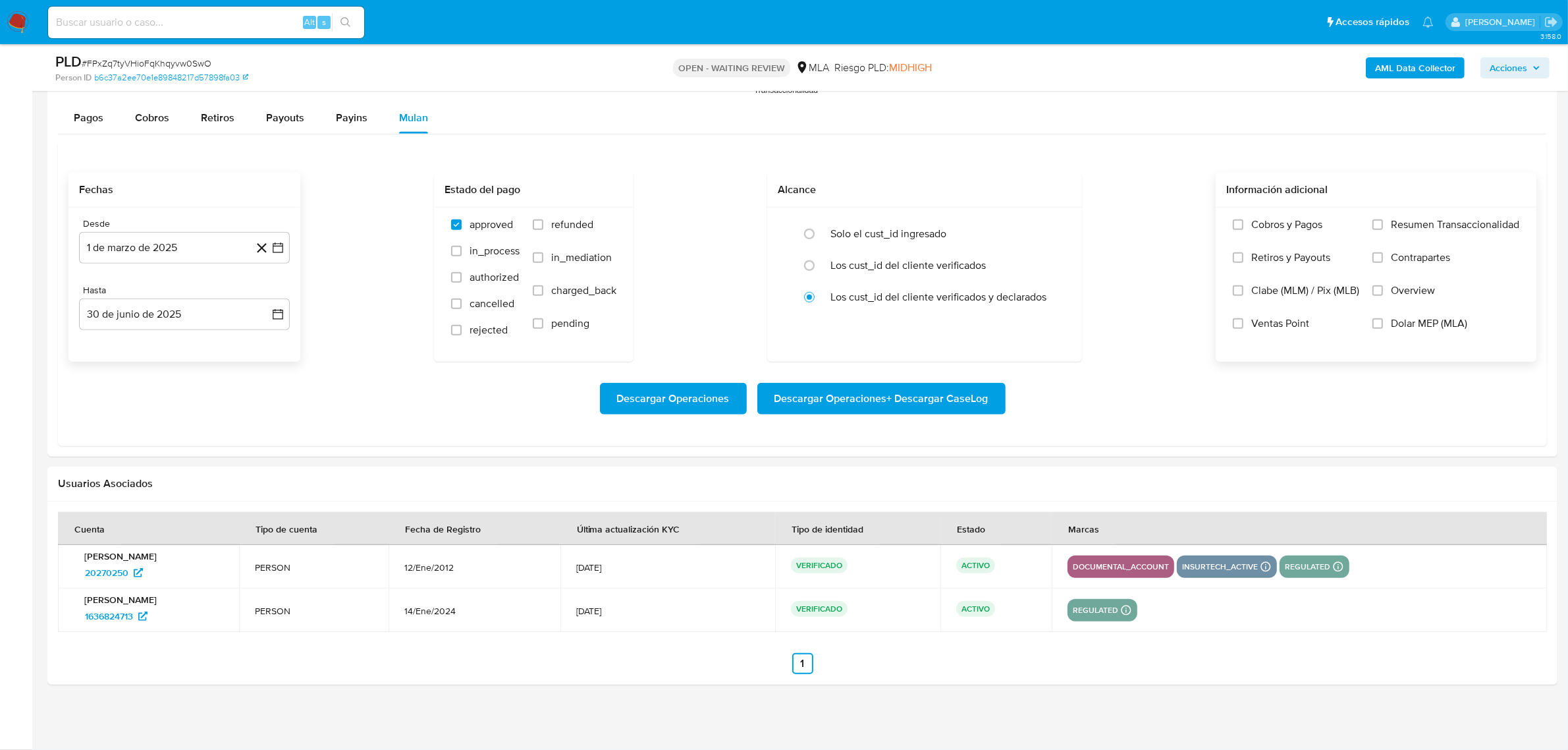
click at [1430, 330] on span "Dolar MEP (MLA)" at bounding box center [1429, 323] width 77 height 13
click at [1383, 329] on input "Dolar MEP (MLA)" at bounding box center [1377, 323] width 10 height 10
click at [848, 399] on span "Descargar Operaciones + Descargar CaseLog" at bounding box center [881, 399] width 214 height 29
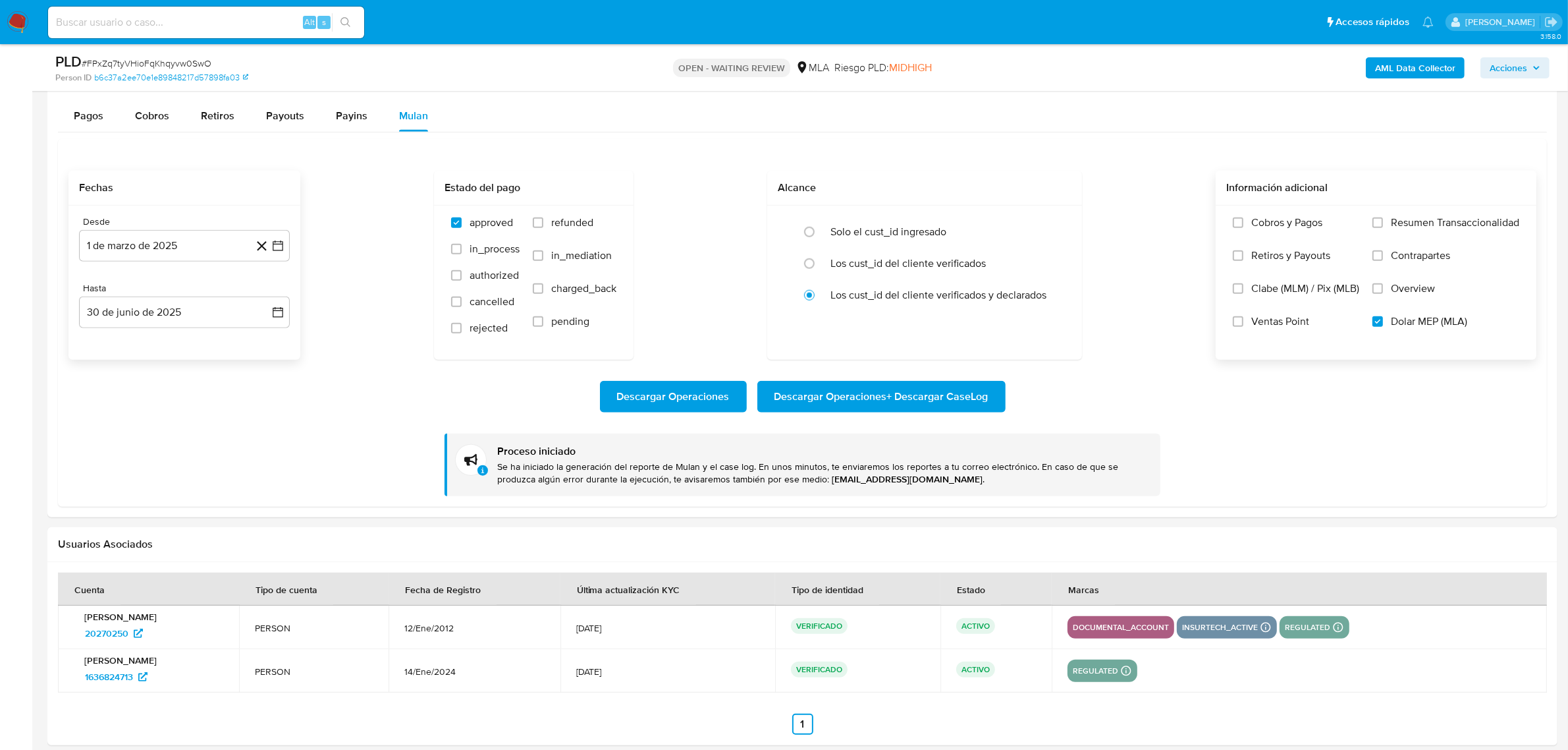
click at [1417, 70] on b "AML Data Collector" at bounding box center [1415, 68] width 80 height 21
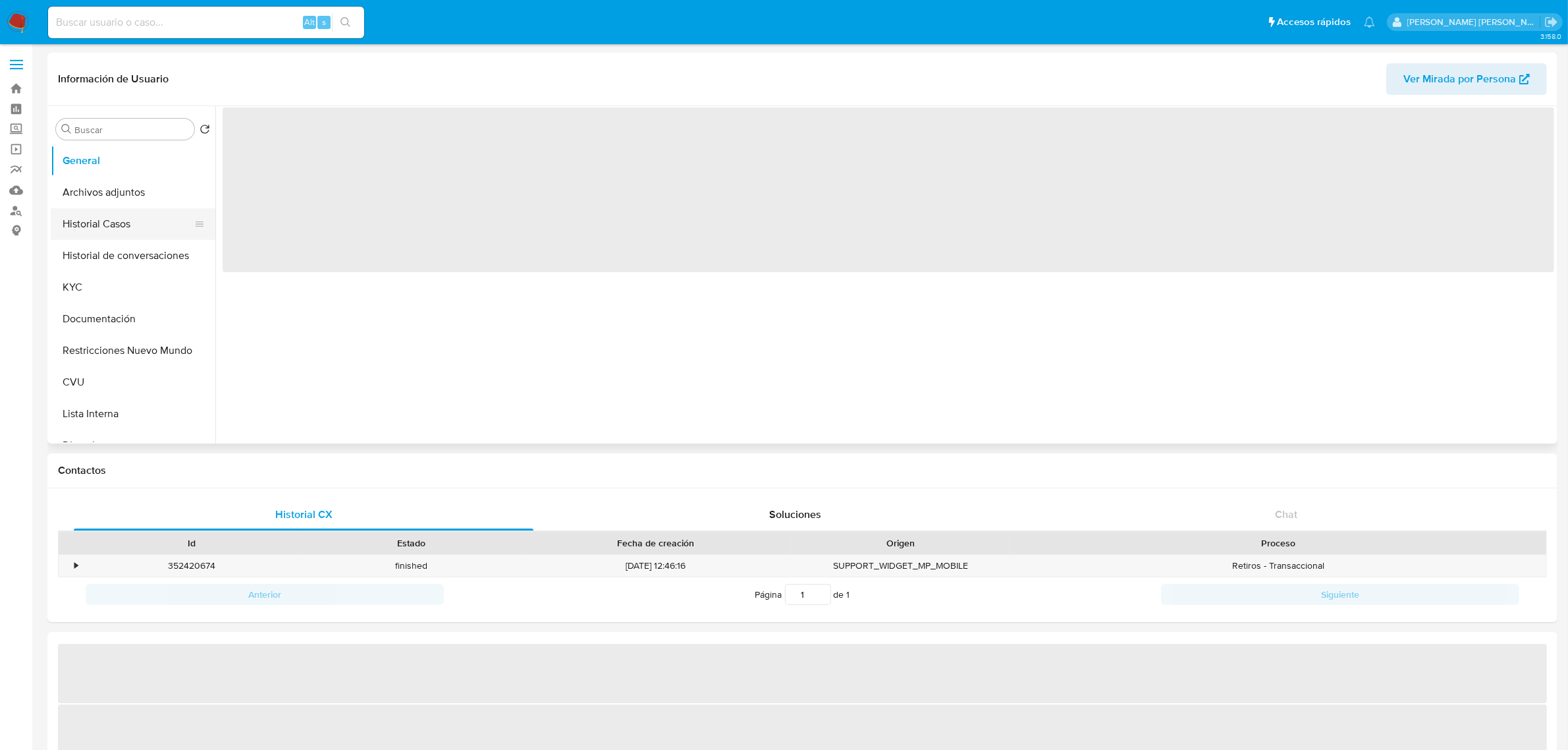
drag, startPoint x: 0, startPoint y: 0, endPoint x: 102, endPoint y: 232, distance: 253.4
click at [102, 232] on button "Historial Casos" at bounding box center [127, 224] width 154 height 31
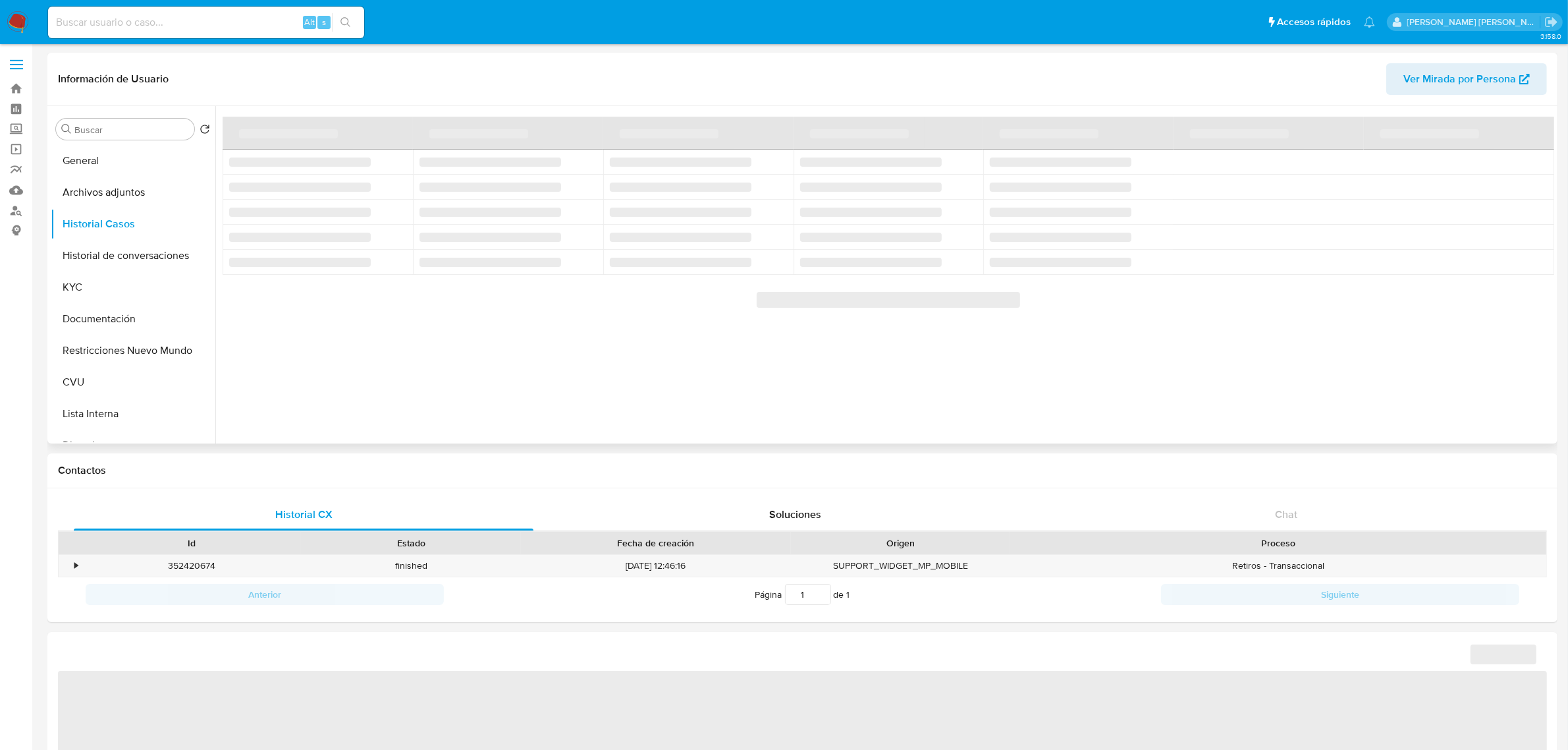
select select "10"
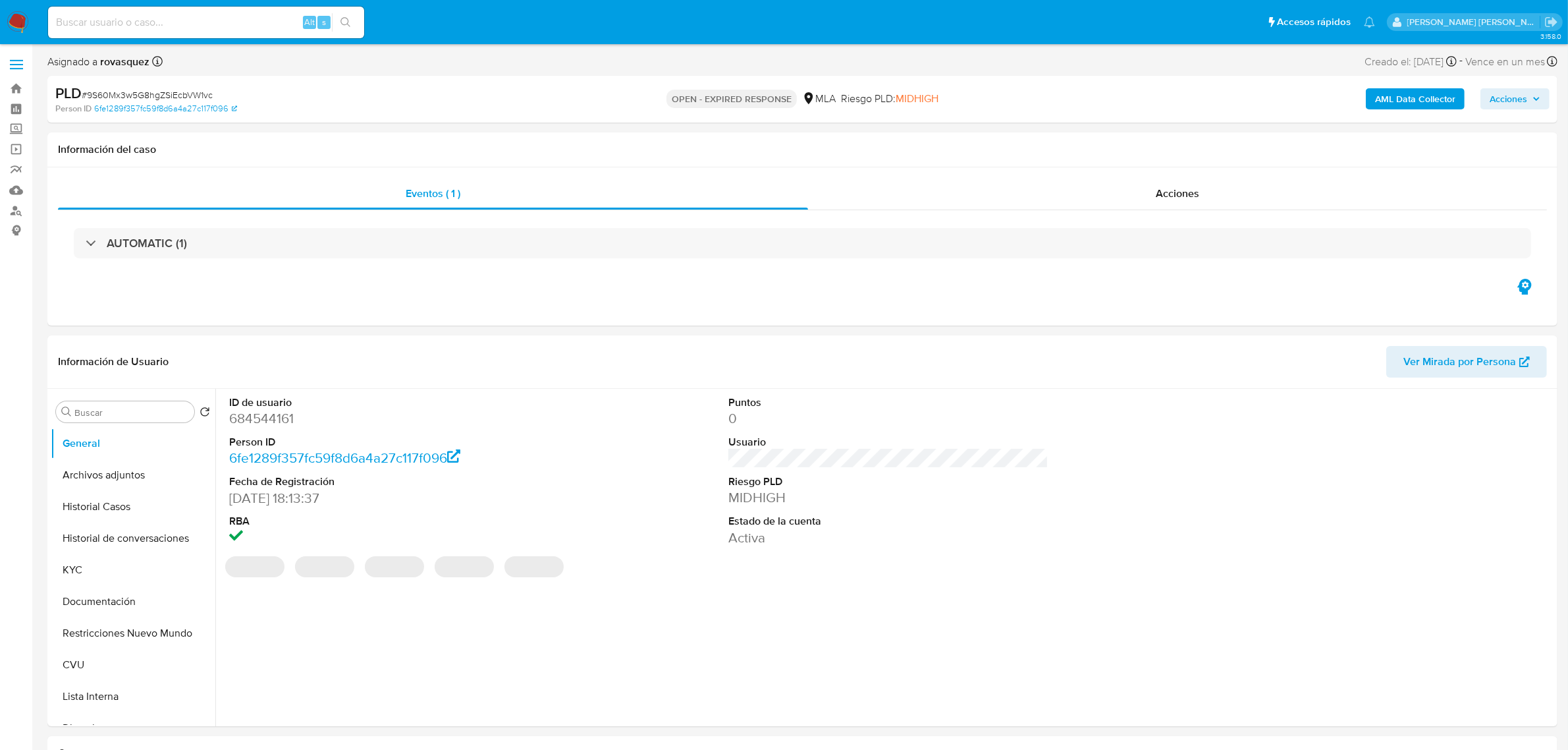
select select "10"
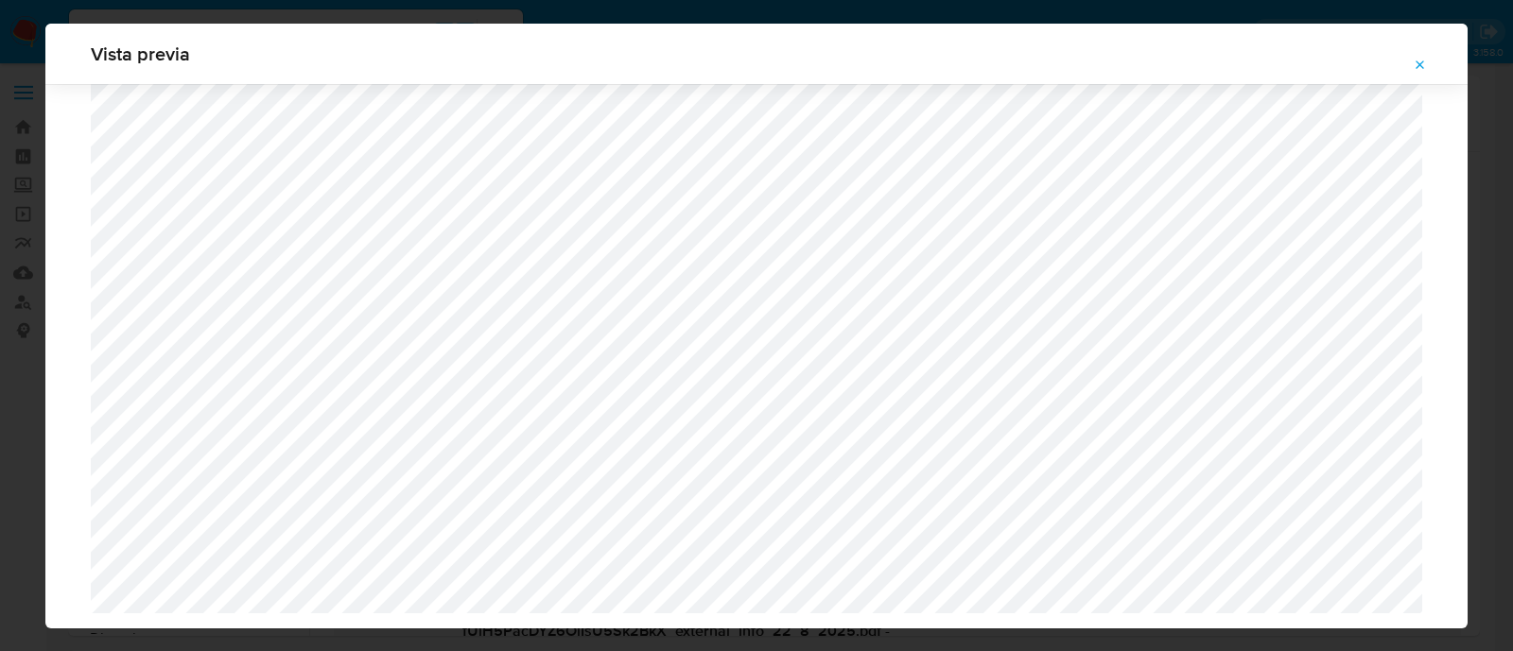
select select "10"
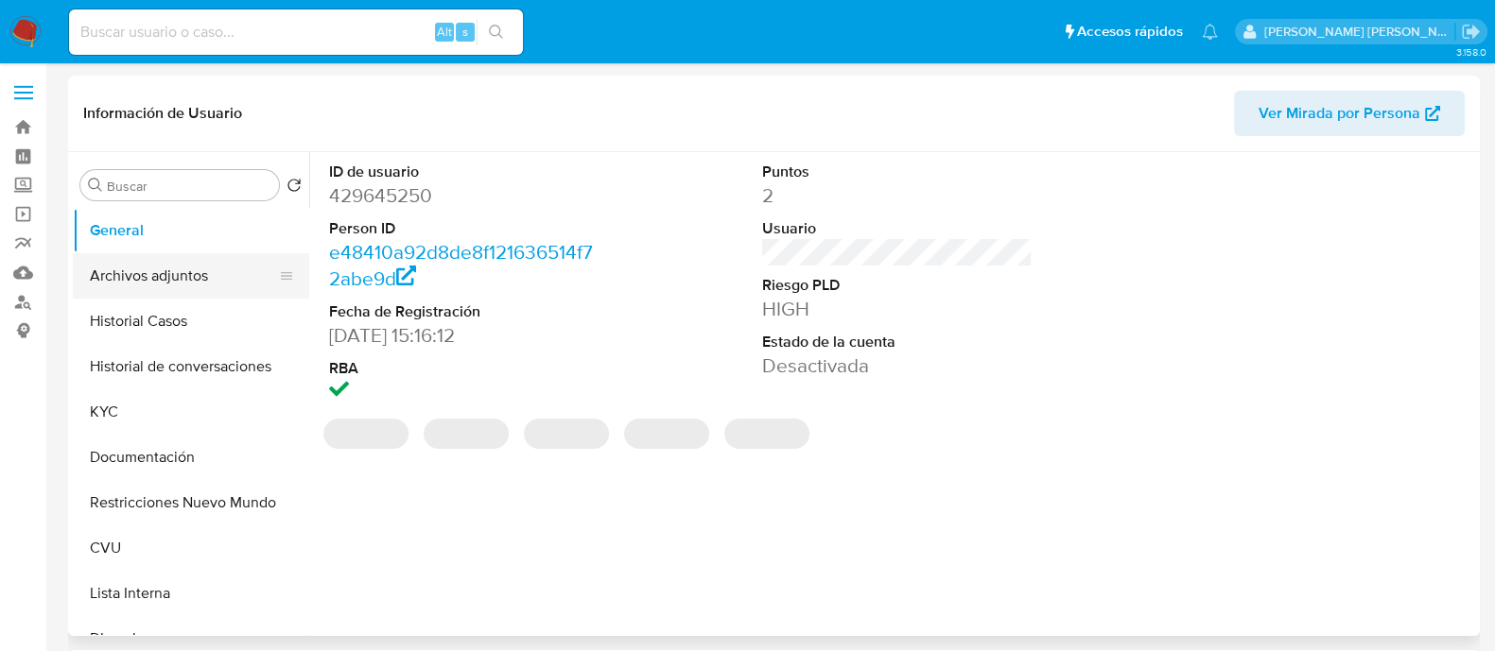
select select "10"
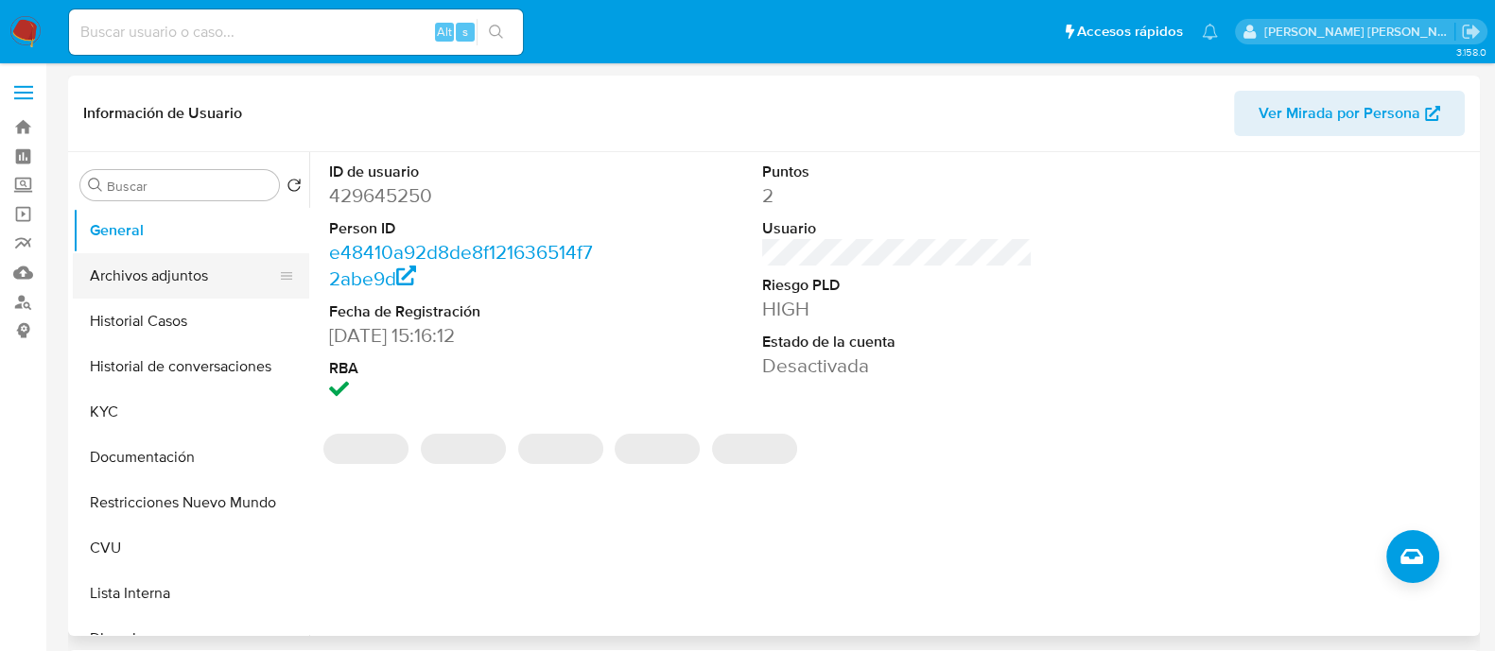
click at [163, 291] on button "Archivos adjuntos" at bounding box center [183, 275] width 221 height 45
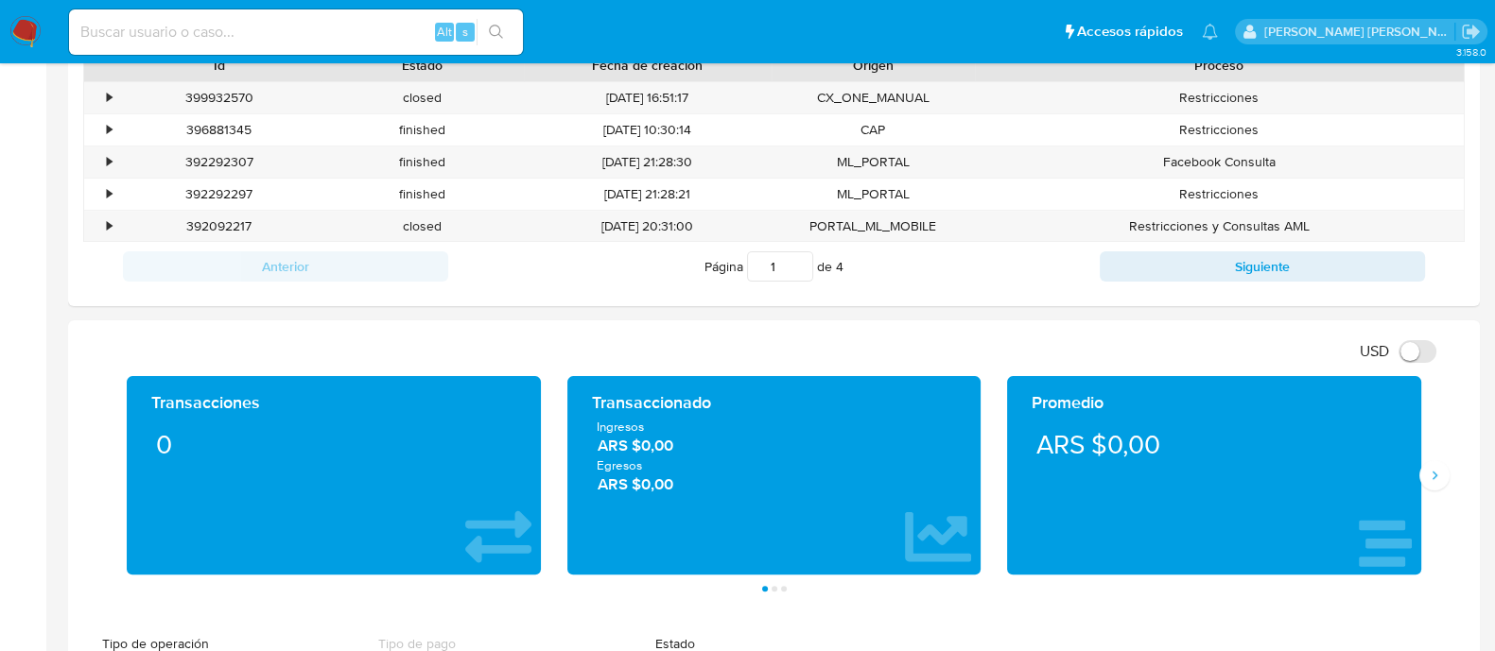
scroll to position [826, 0]
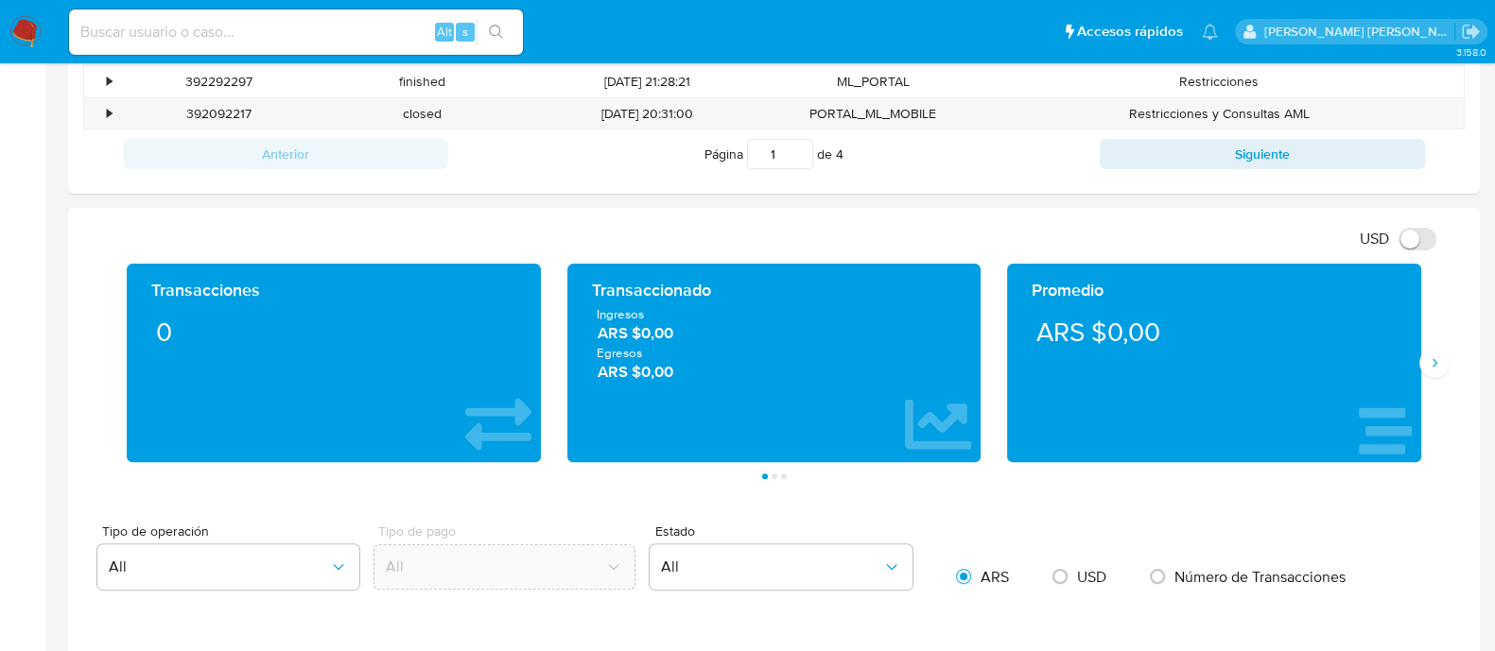
click at [1431, 378] on div "Promedio ARS $0,00" at bounding box center [1214, 363] width 441 height 199
click at [1432, 375] on div "Promedio ARS $0,00" at bounding box center [1214, 363] width 441 height 199
click at [1436, 365] on icon "Siguiente" at bounding box center [1434, 362] width 15 height 15
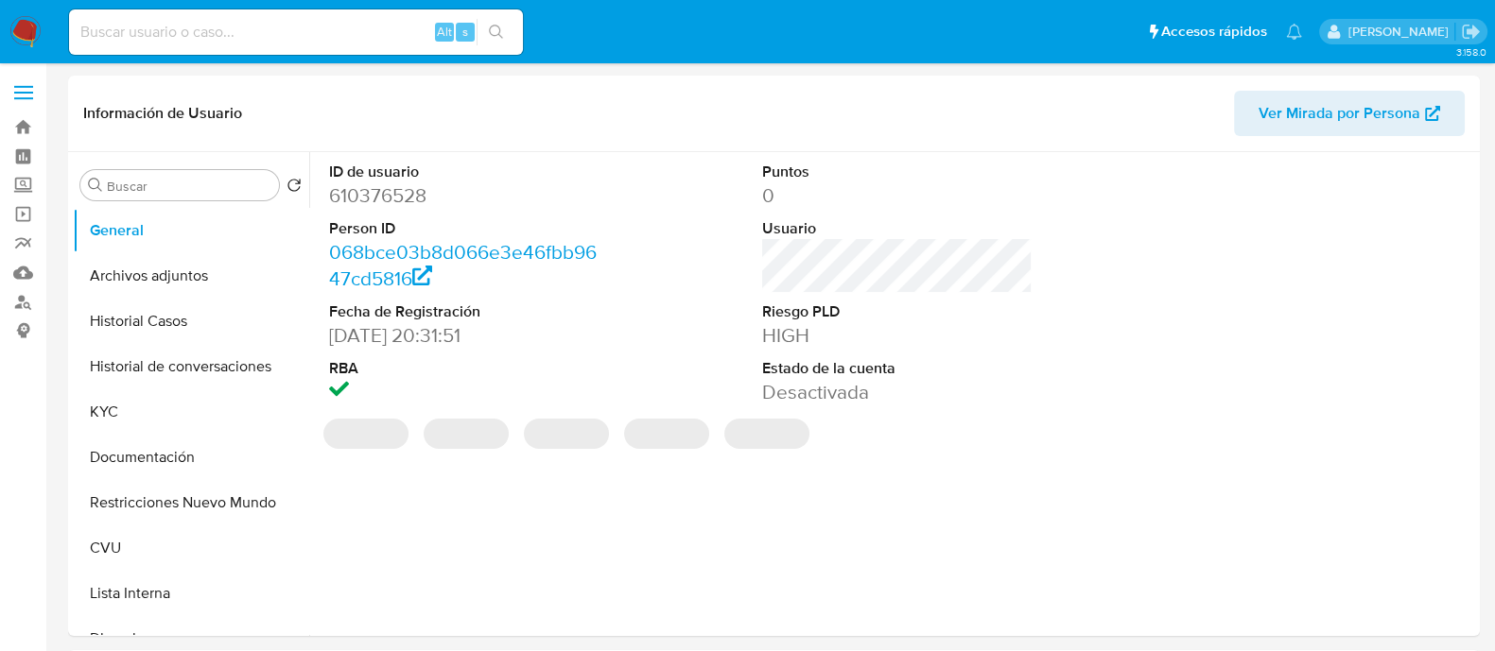
select select "10"
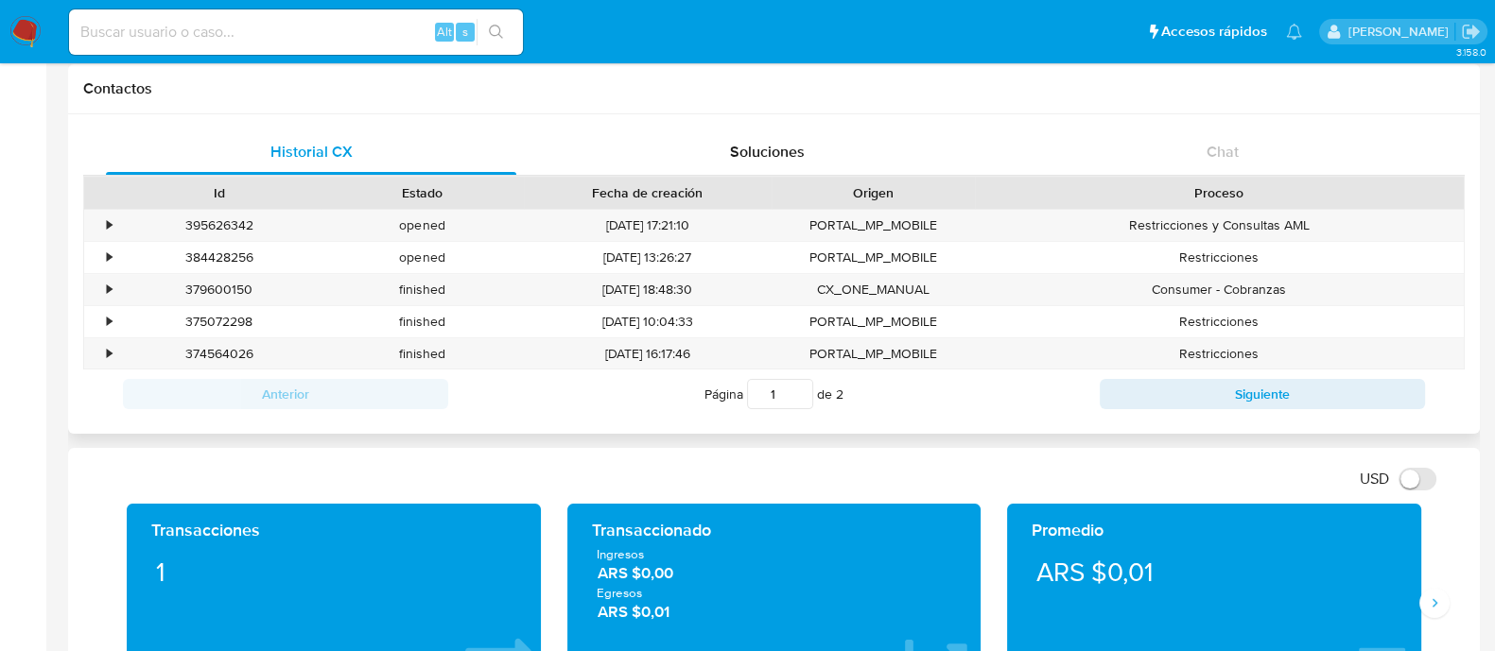
scroll to position [709, 0]
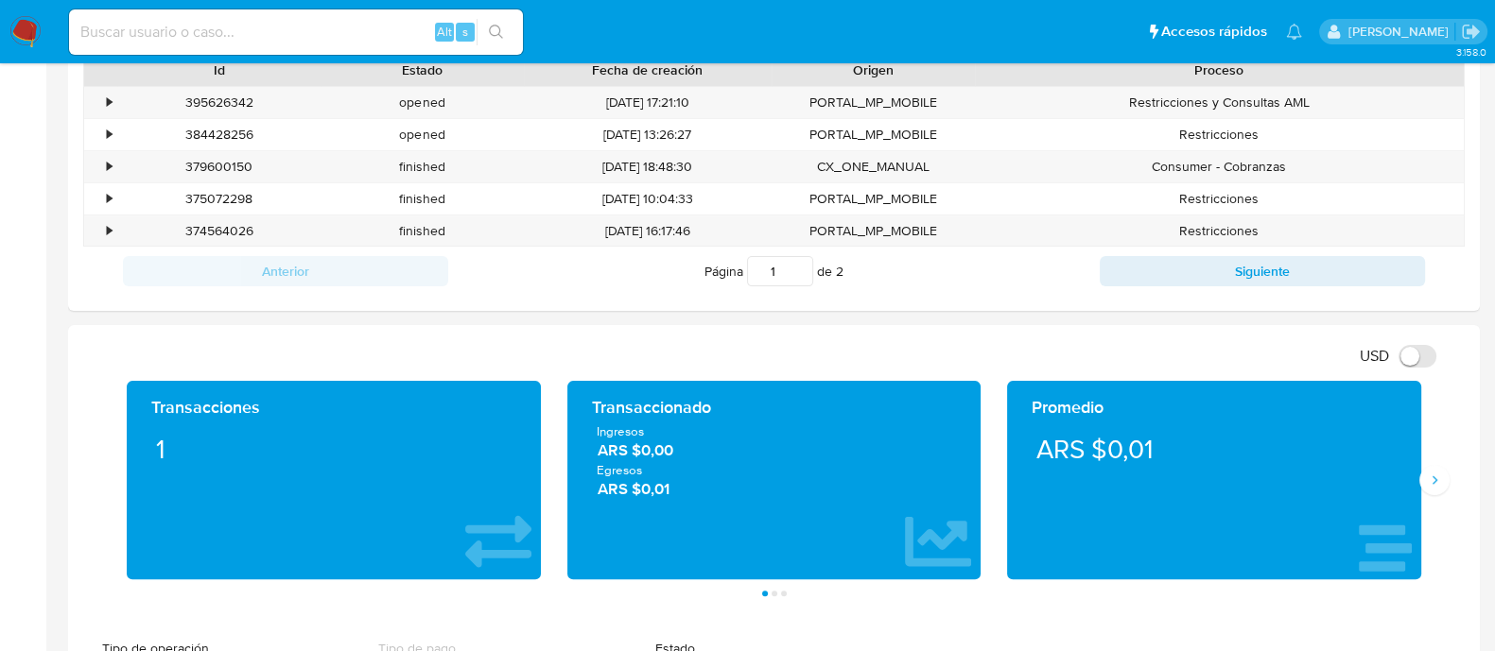
click at [1446, 489] on div "Transacciones 1 Transaccionado Ingresos ARS $0,00 Egresos ARS $0,01 Promedio AR…" at bounding box center [773, 489] width 1381 height 216
click at [1442, 484] on button "Siguiente" at bounding box center [1434, 480] width 30 height 30
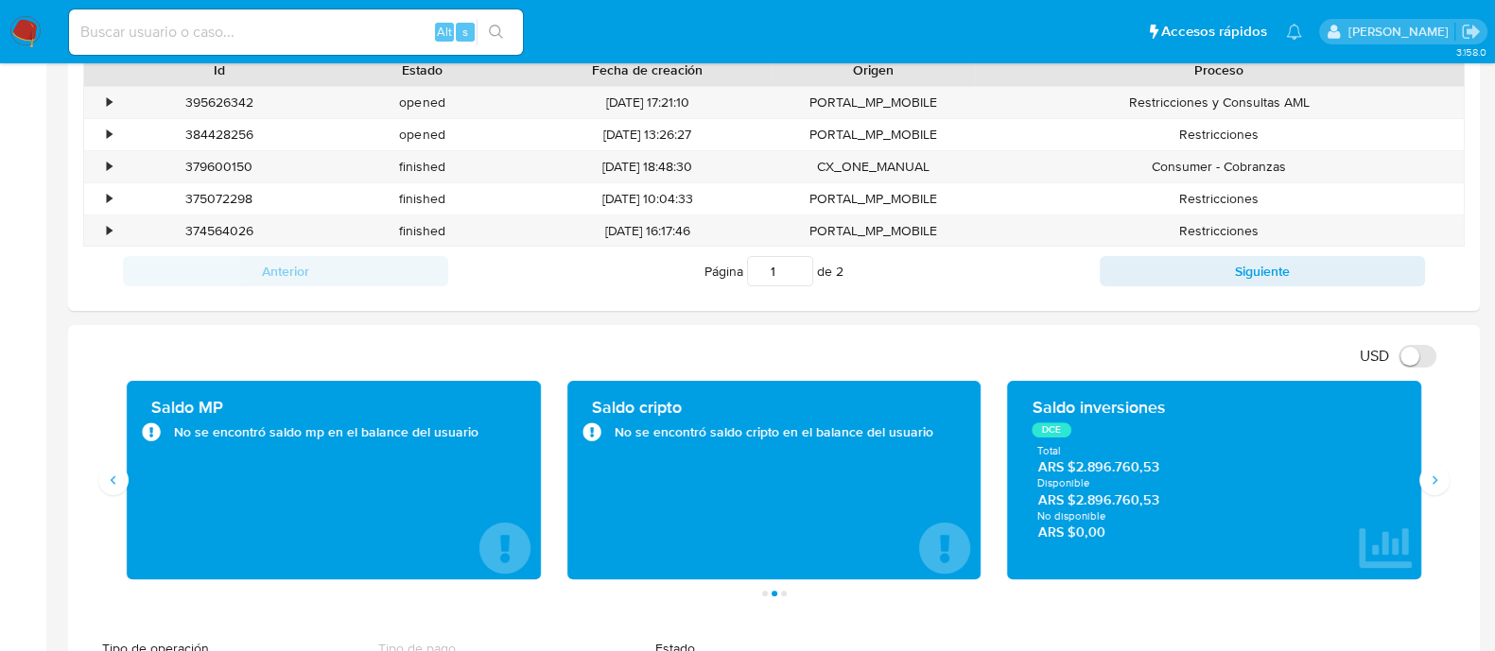
click at [48, 320] on main "3.158.0 Información de Usuario Ver Mirada por Persona Buscar Volver al orden po…" at bounding box center [747, 575] width 1495 height 2568
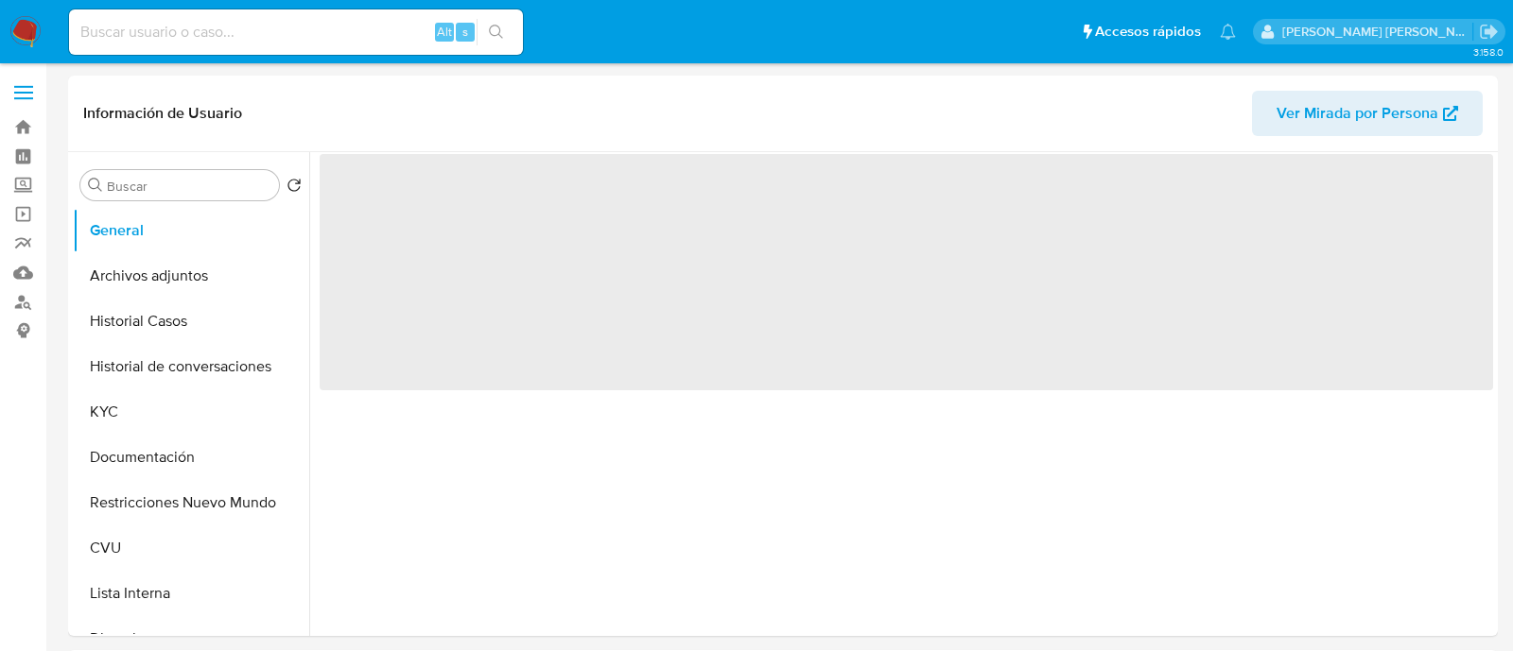
select select "10"
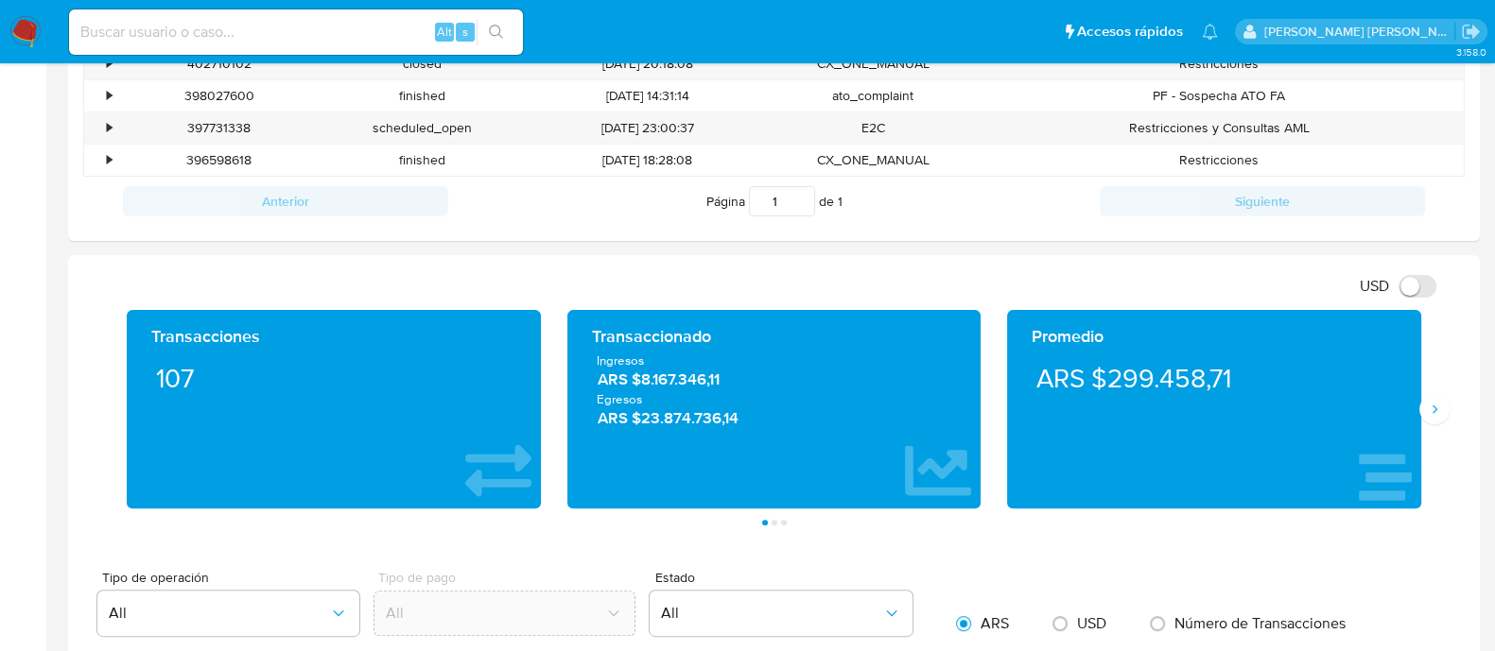
scroll to position [826, 0]
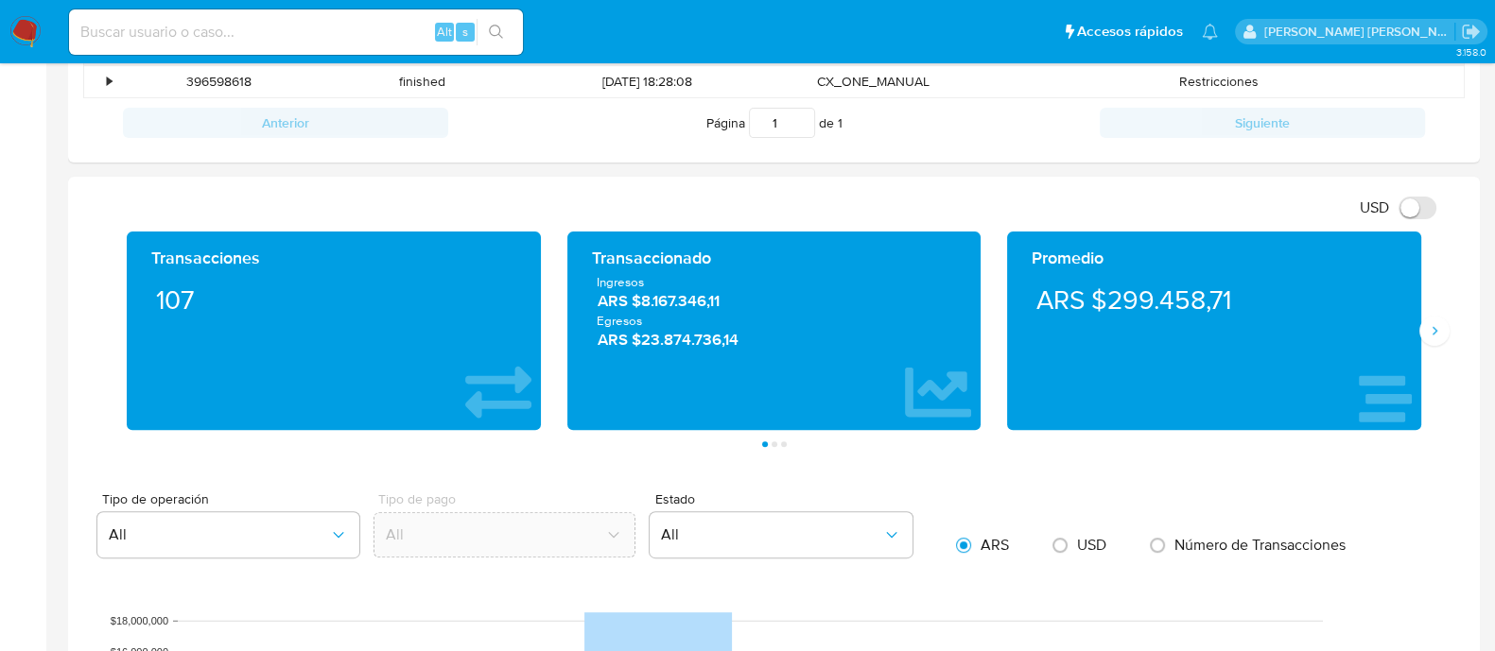
click at [1432, 346] on div "Promedio ARS $299.458,71" at bounding box center [1214, 331] width 441 height 199
click at [1437, 338] on button "Siguiente" at bounding box center [1434, 331] width 30 height 30
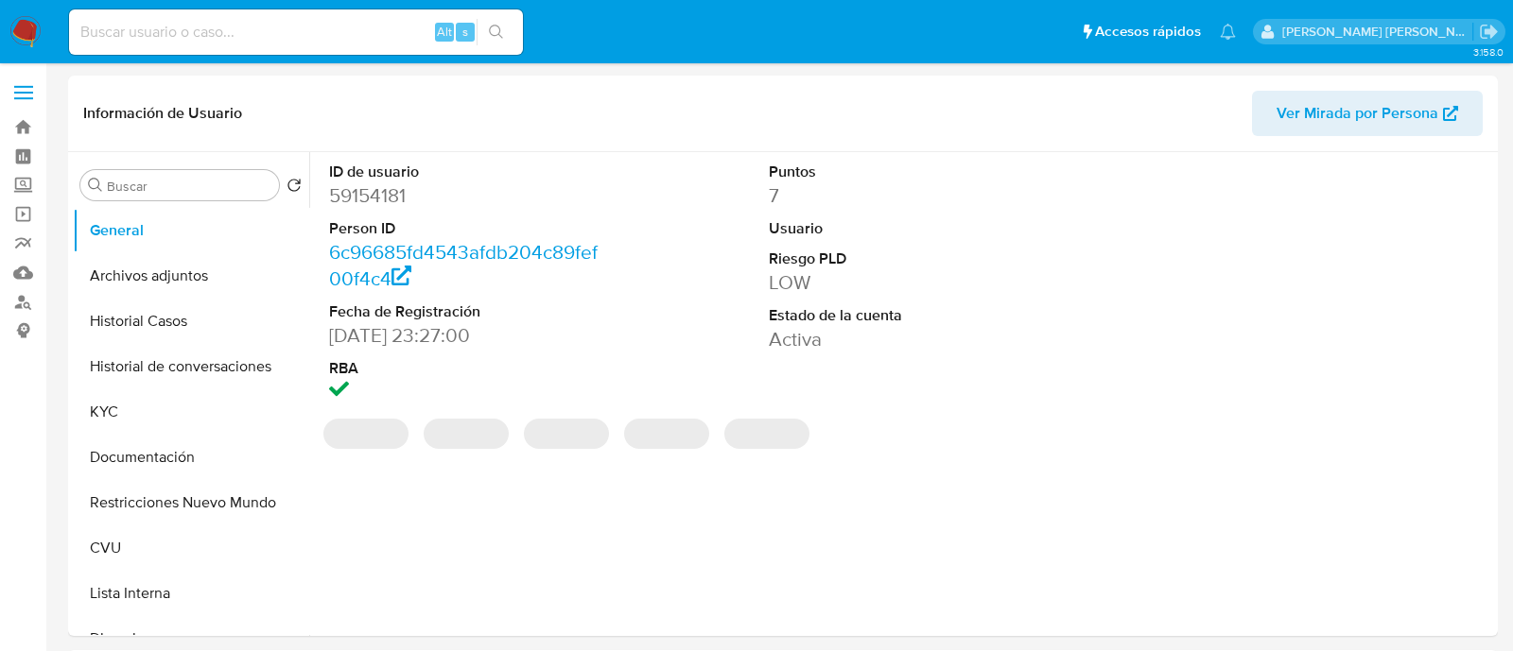
select select "10"
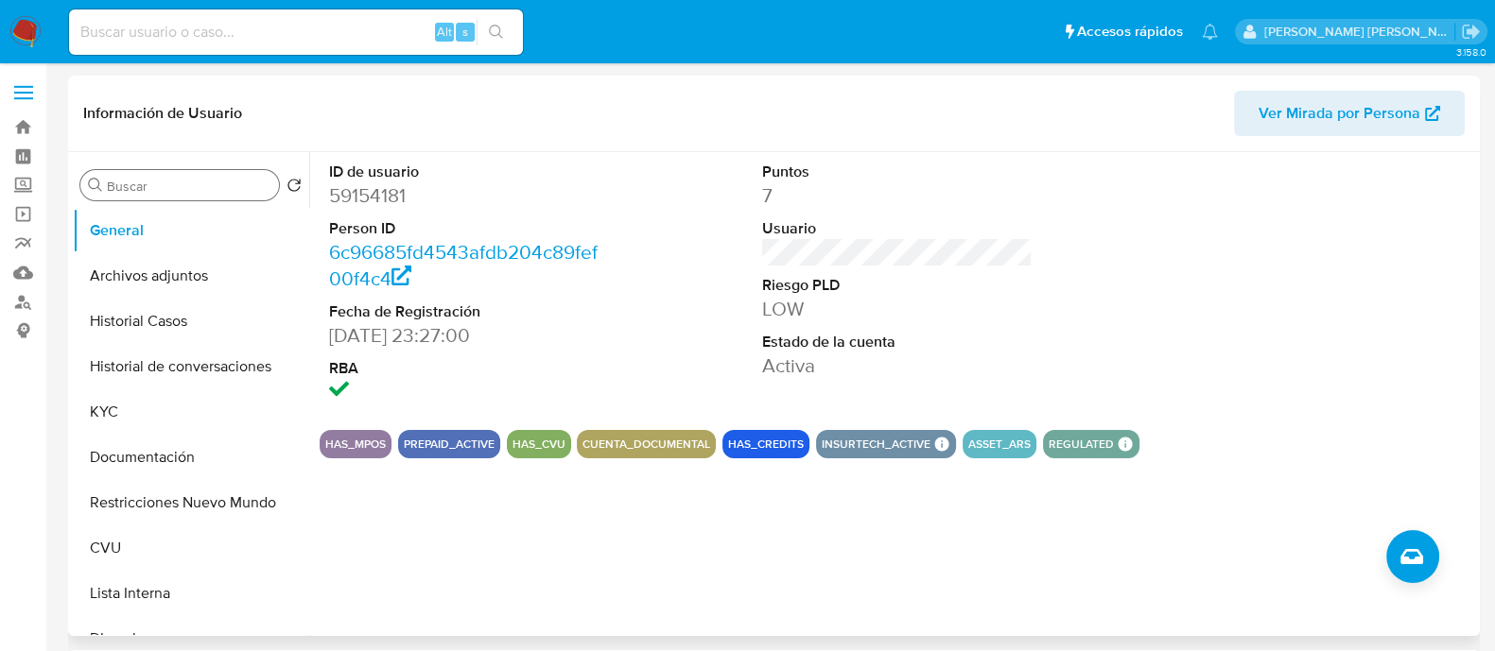
drag, startPoint x: 197, startPoint y: 285, endPoint x: 227, endPoint y: 199, distance: 92.1
click at [197, 285] on button "Archivos adjuntos" at bounding box center [191, 275] width 236 height 45
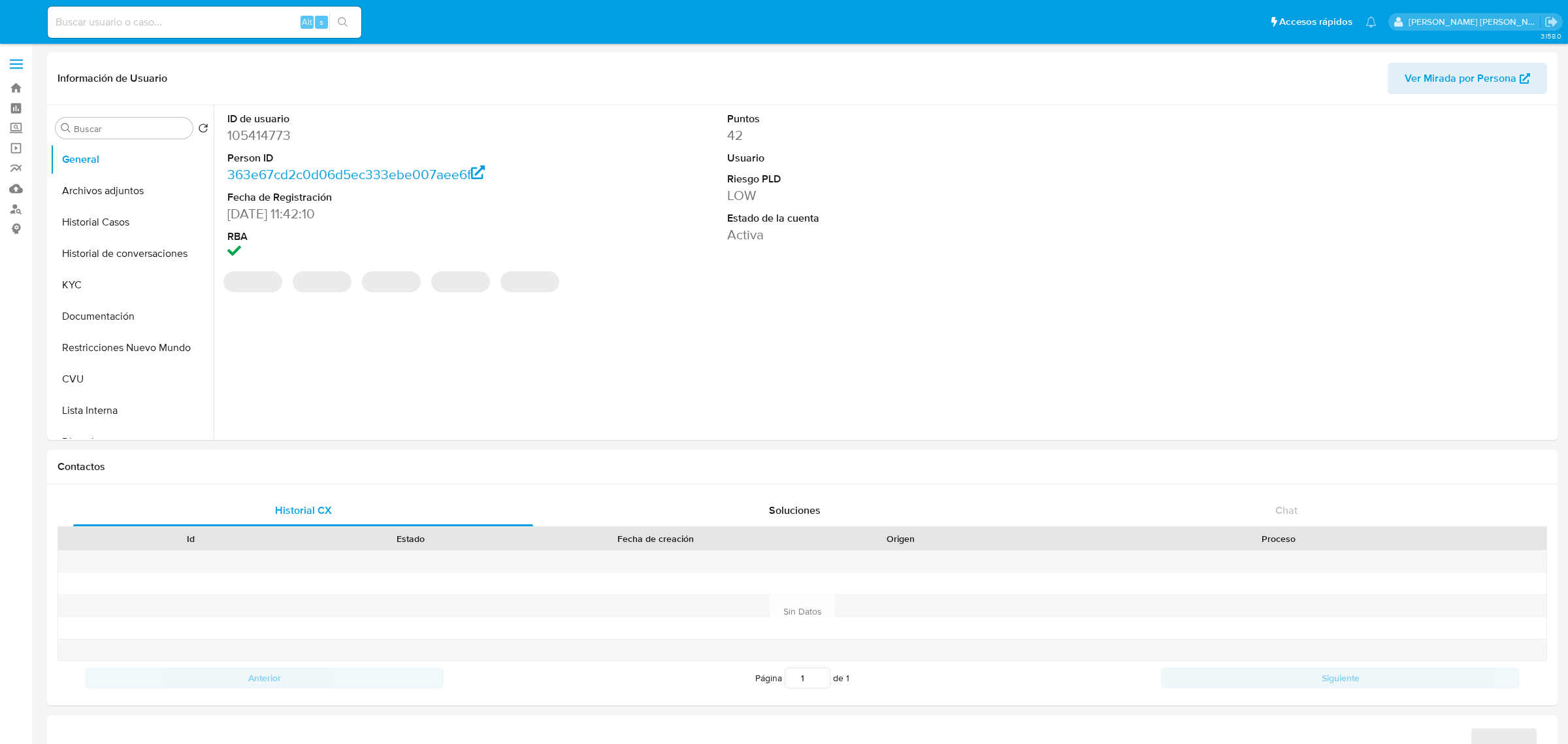
select select "10"
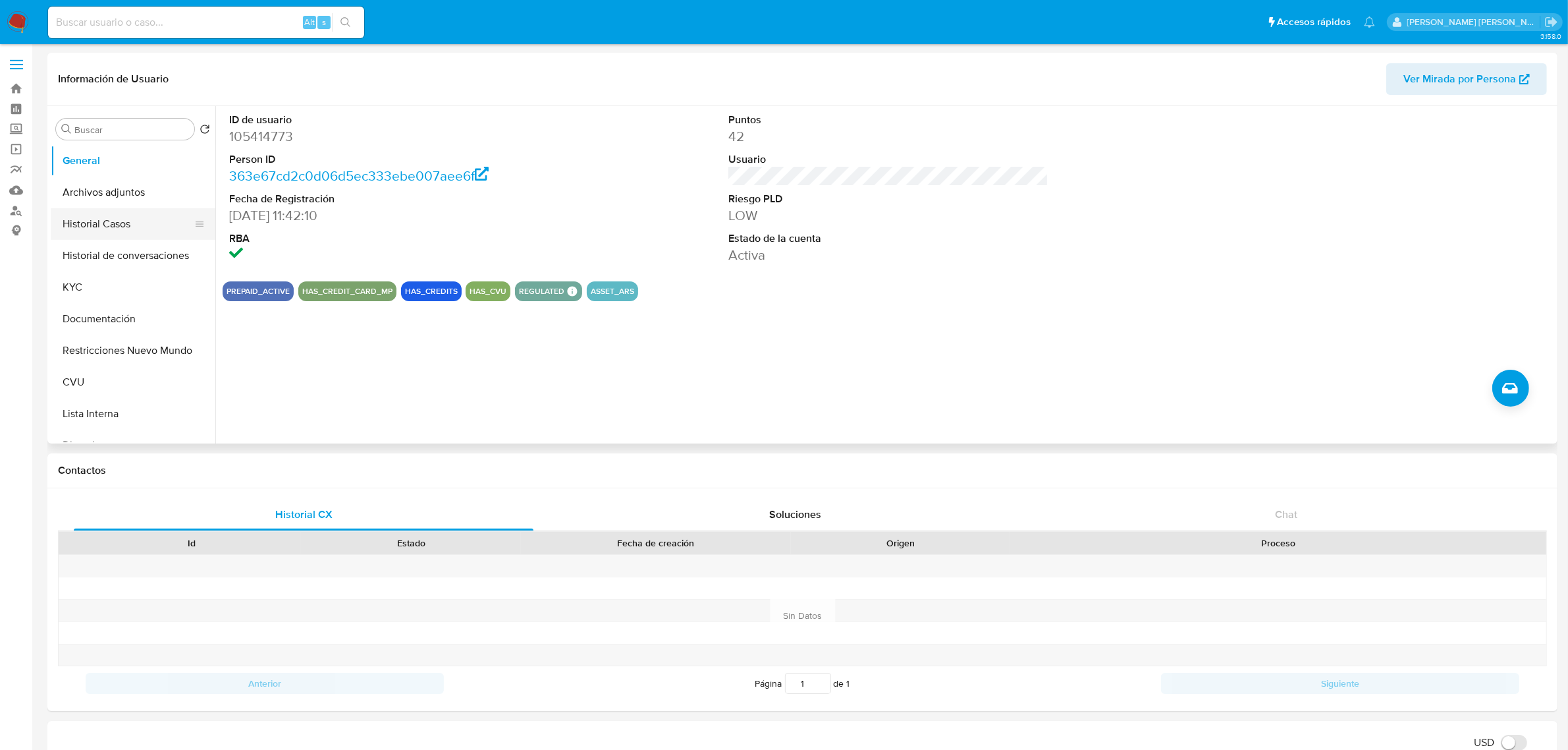
click at [113, 228] on button "Historial Casos" at bounding box center [127, 224] width 154 height 31
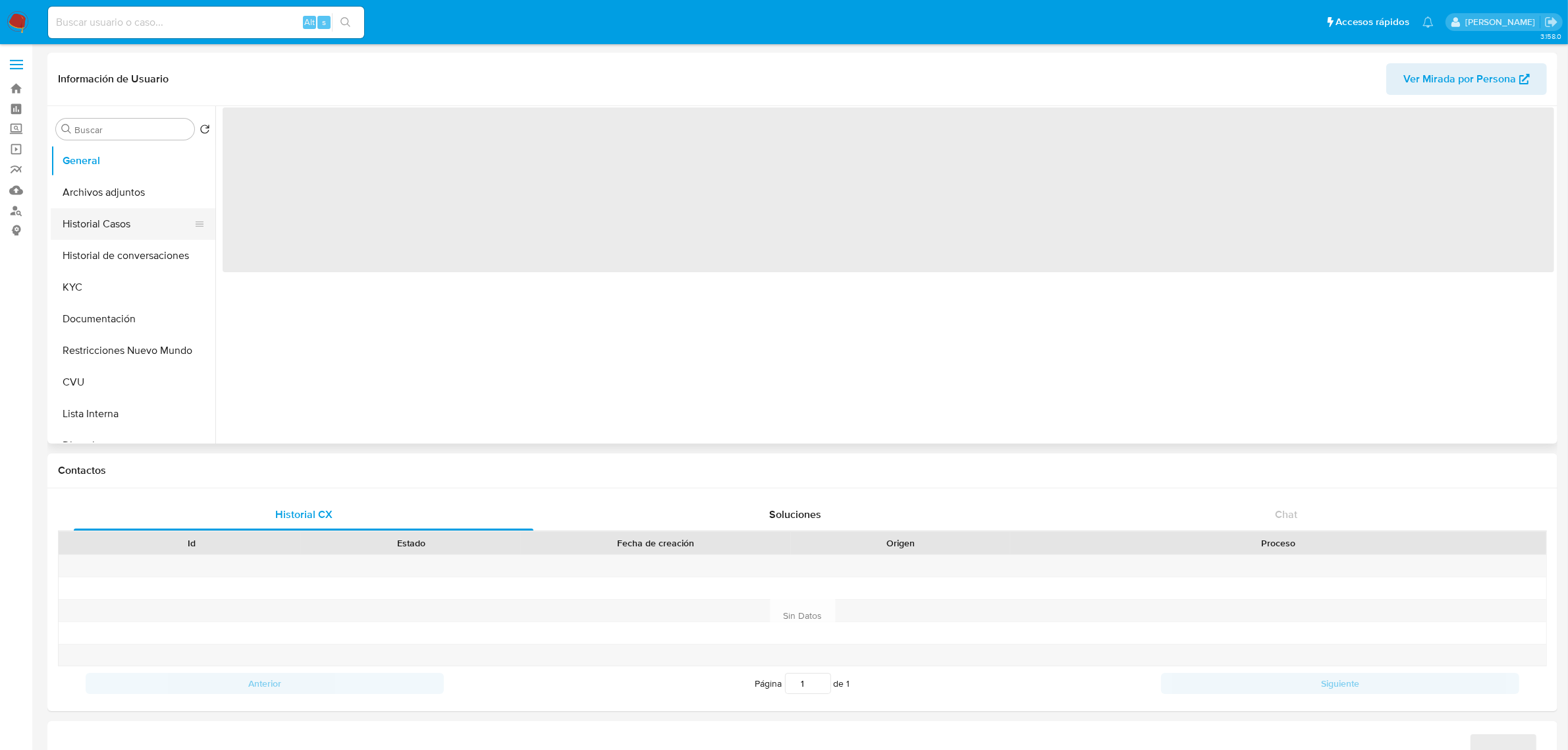
click at [100, 232] on button "Historial Casos" at bounding box center [127, 224] width 154 height 31
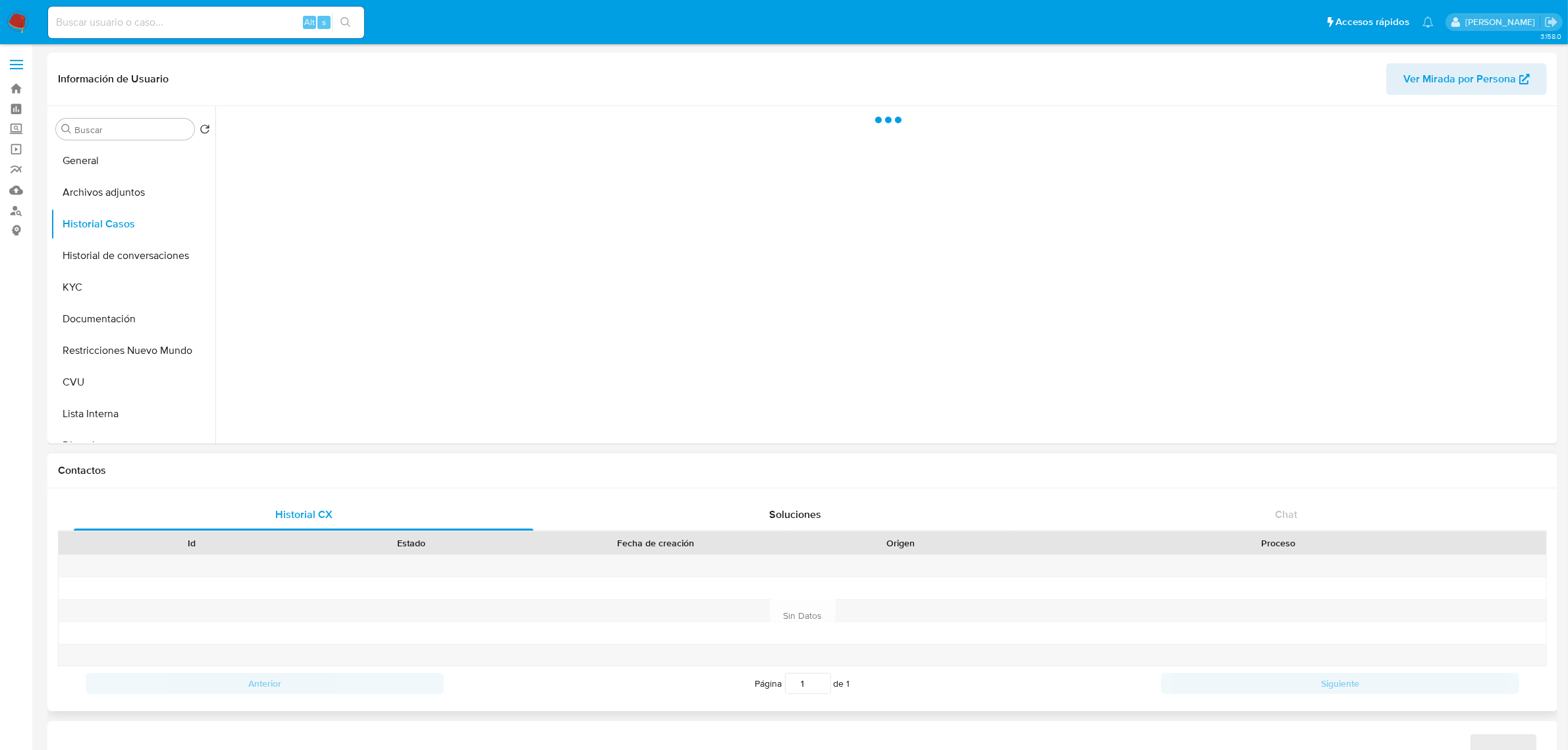
select select "10"
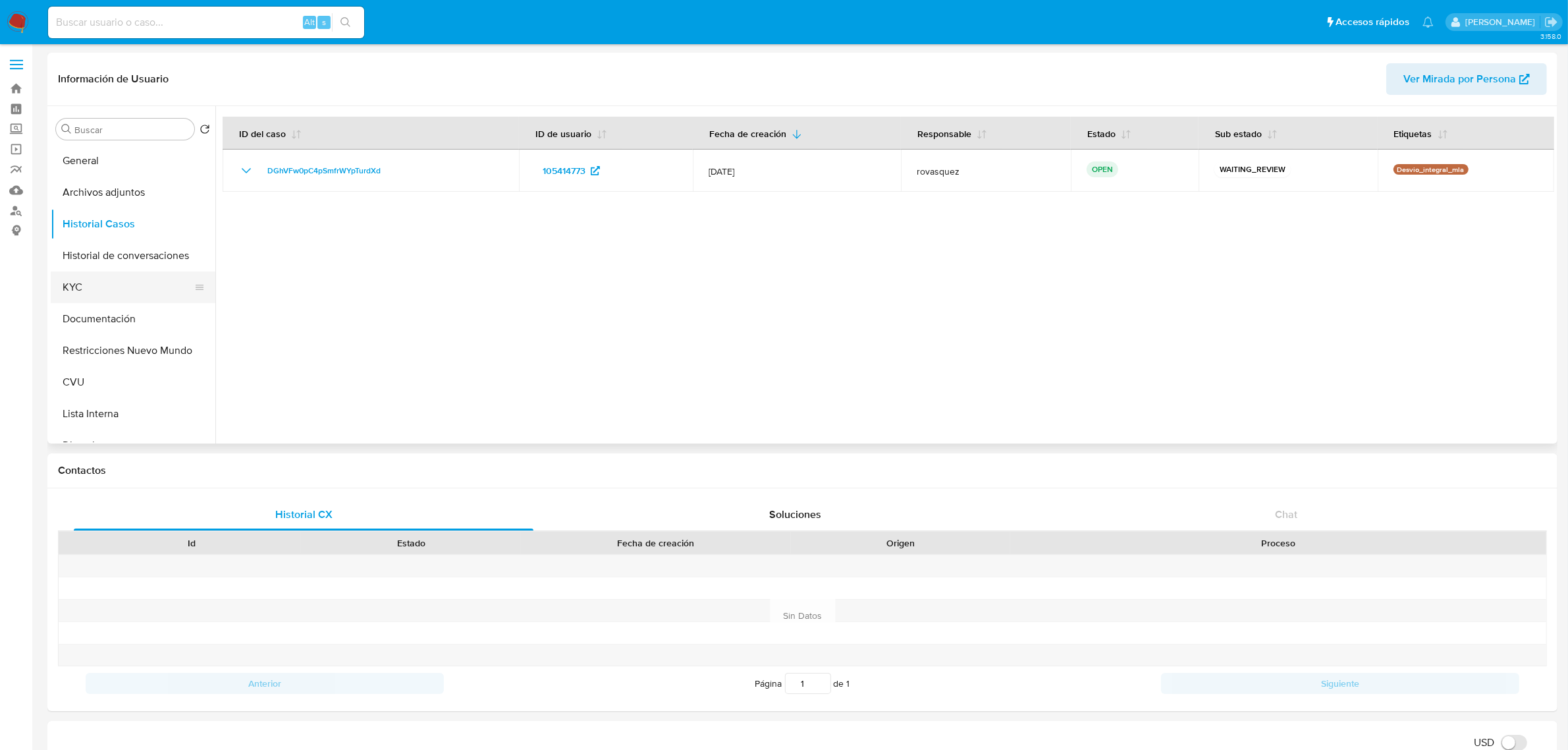
click at [84, 277] on button "KYC" at bounding box center [127, 286] width 154 height 31
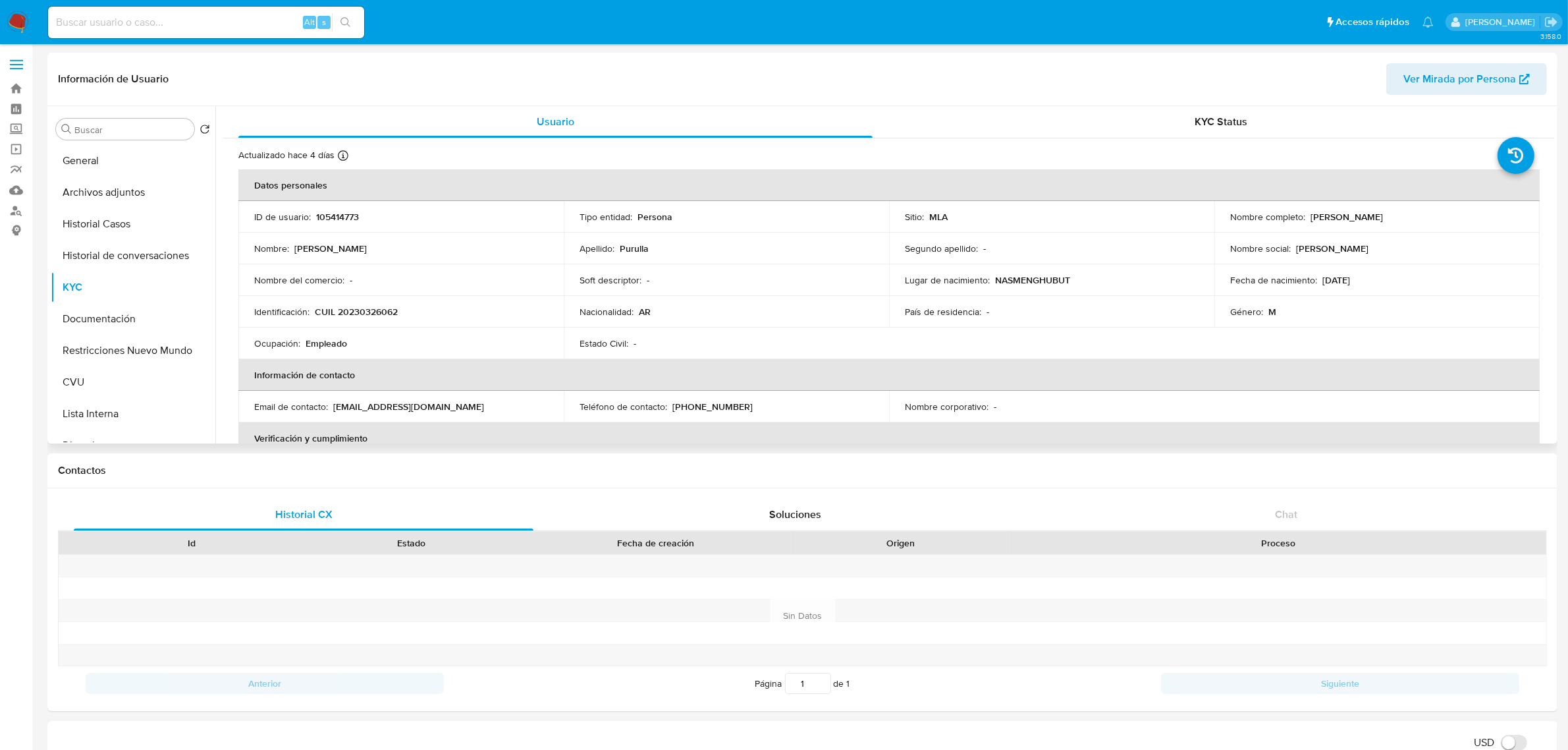
click at [364, 310] on p "CUIL 20230326062" at bounding box center [356, 312] width 83 height 12
copy p "20230326062"
drag, startPoint x: 1305, startPoint y: 216, endPoint x: 1429, endPoint y: 215, distance: 124.0
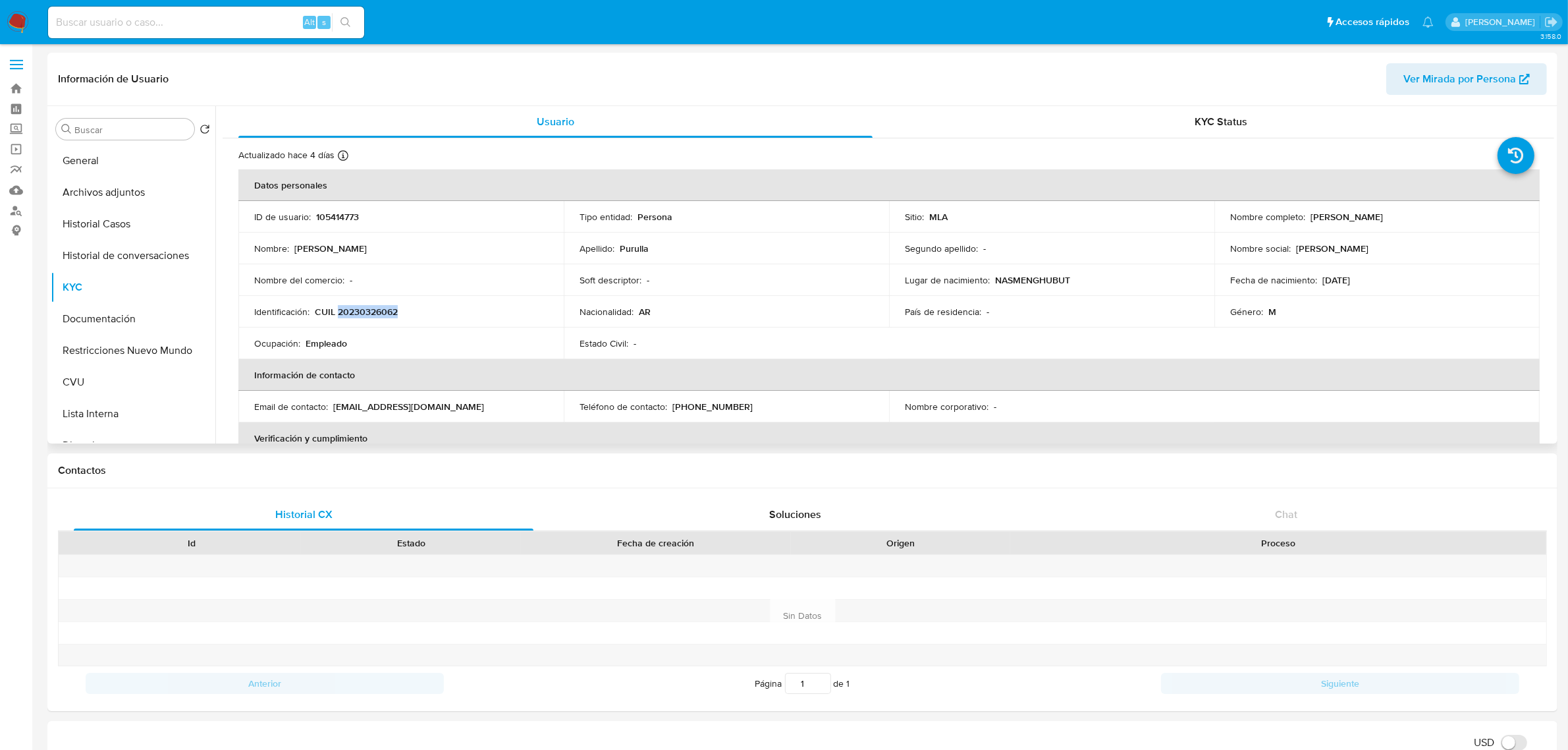
click at [1429, 215] on div "Nombre completo : [PERSON_NAME]" at bounding box center [1377, 217] width 294 height 12
copy div "[PERSON_NAME]"
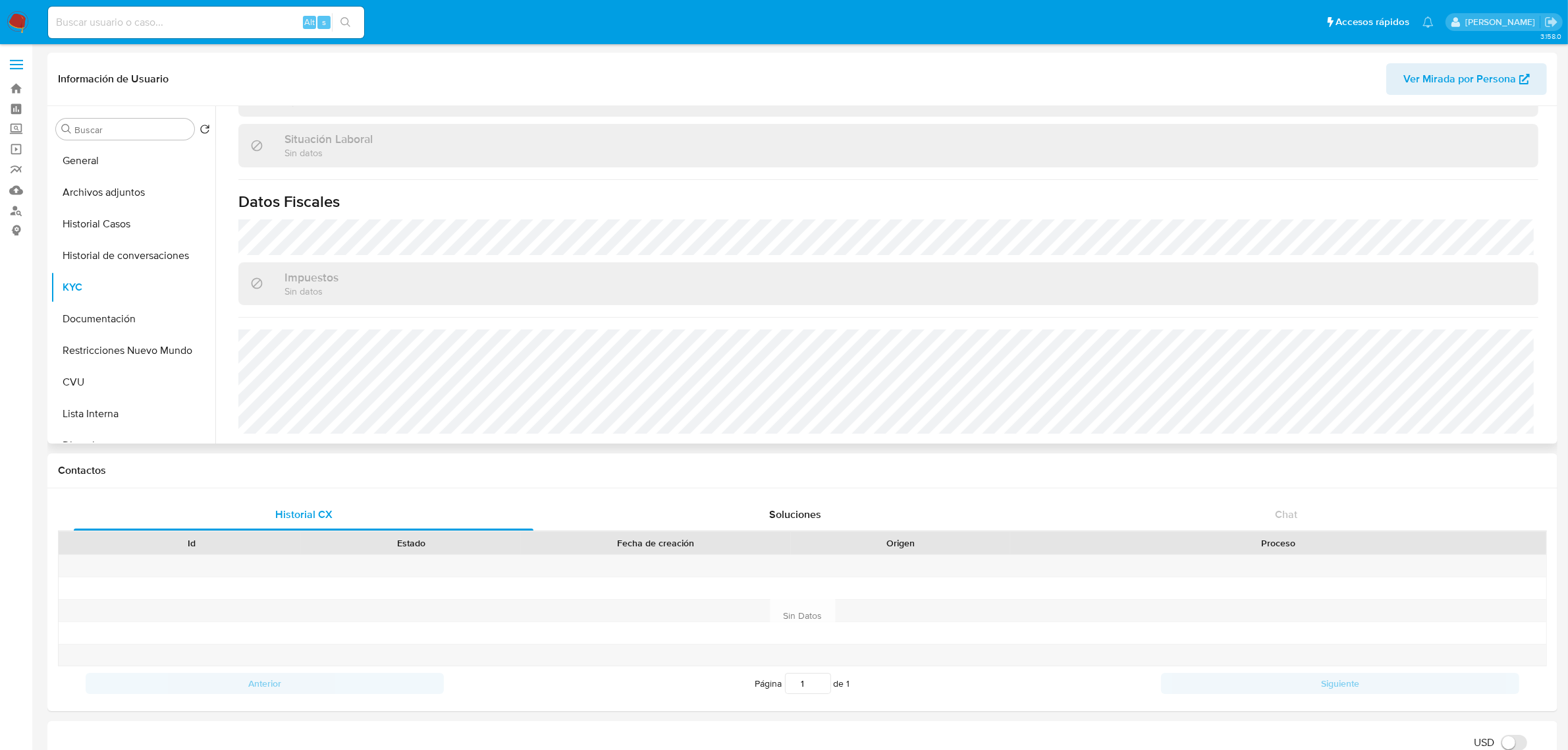
scroll to position [82, 0]
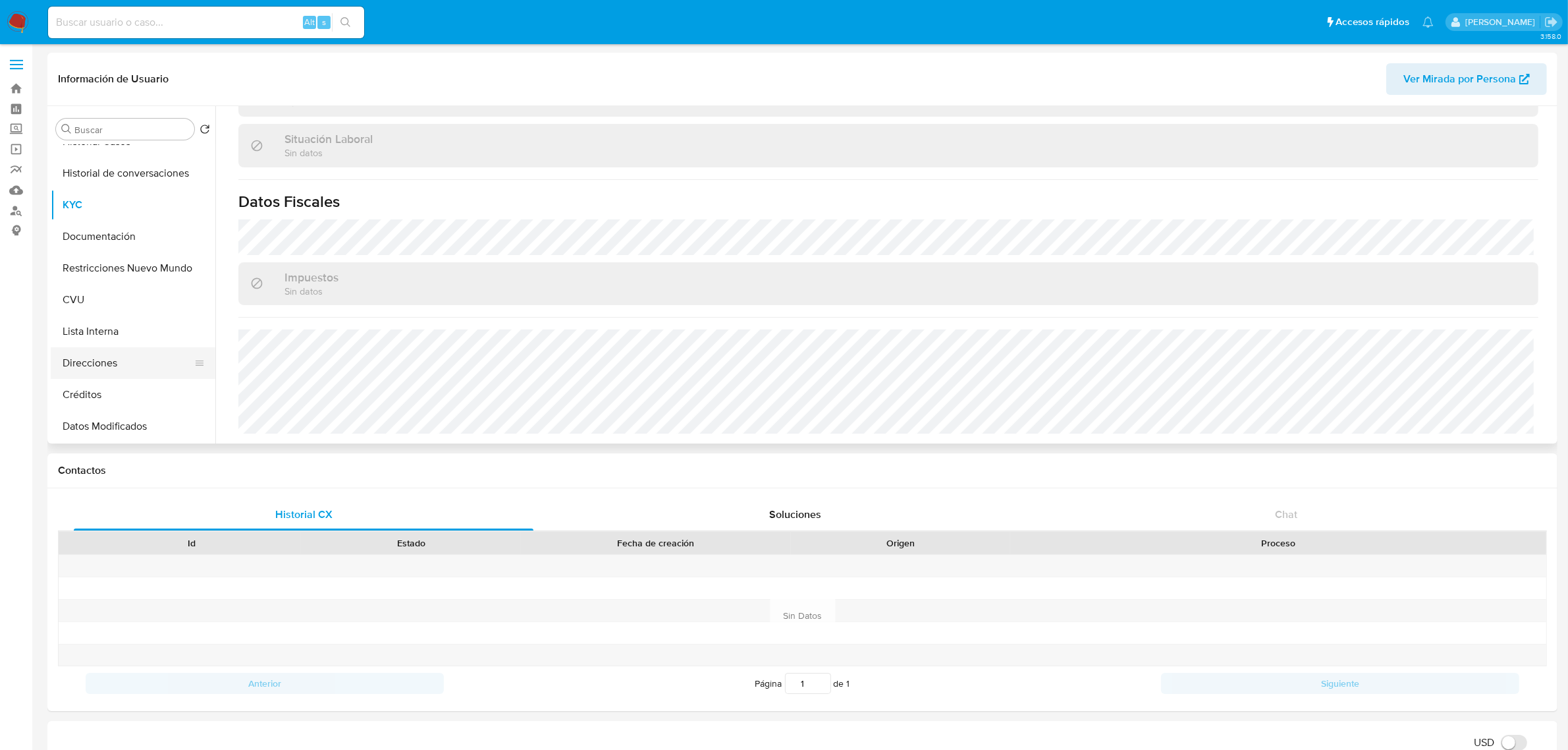
click at [100, 367] on button "Direcciones" at bounding box center [127, 362] width 154 height 31
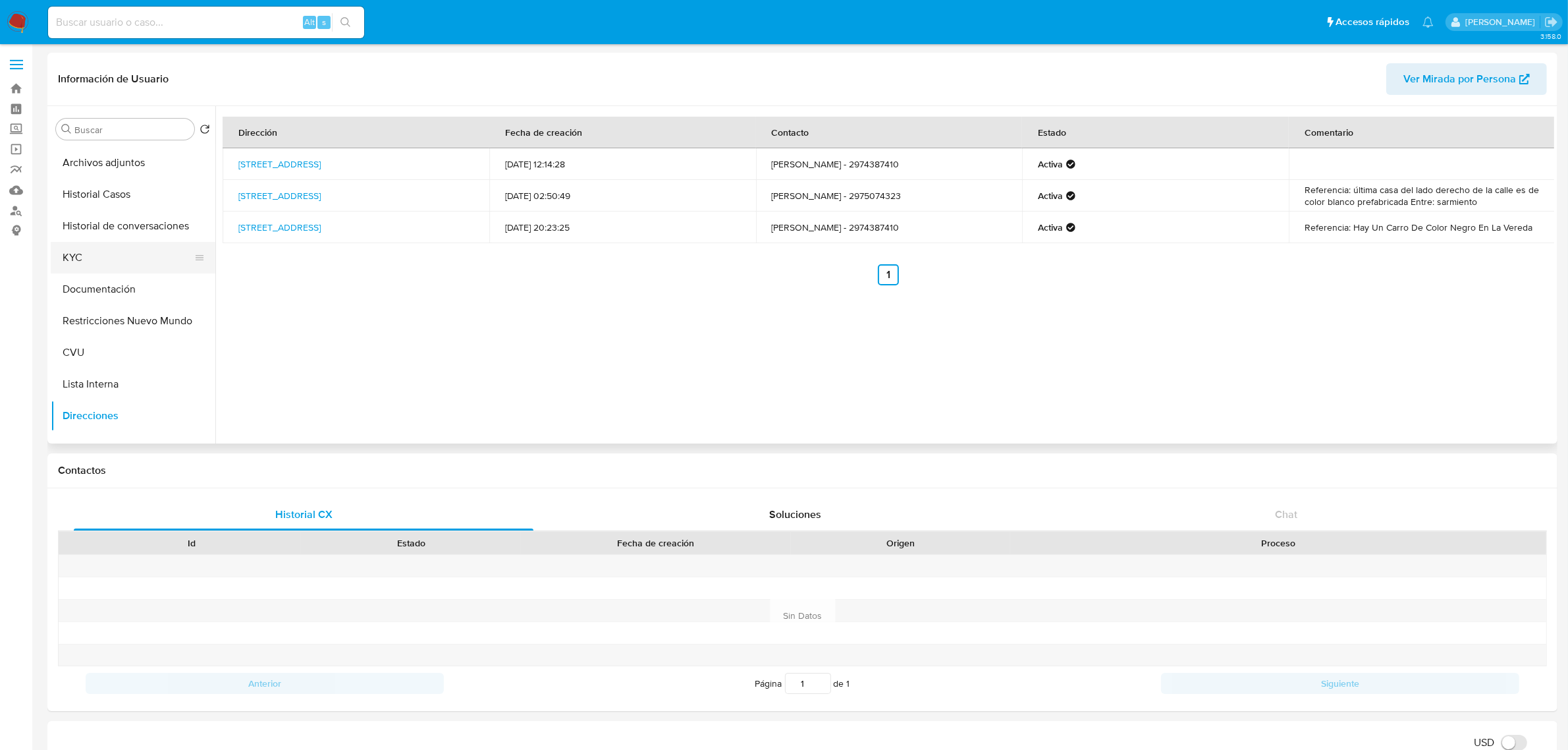
scroll to position [0, 0]
click at [107, 197] on button "Archivos adjuntos" at bounding box center [127, 192] width 154 height 31
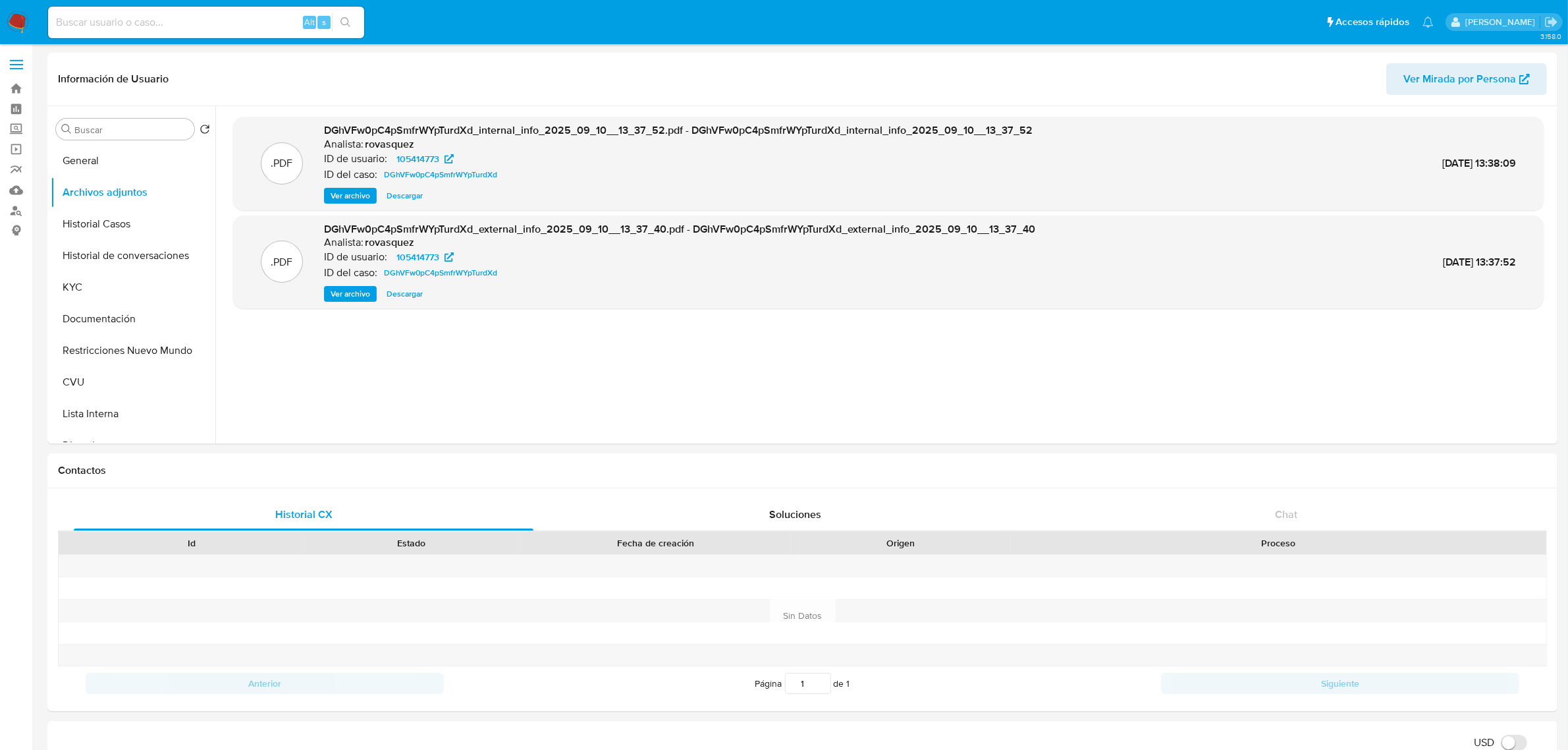
click at [348, 287] on span "Ver archivo" at bounding box center [350, 293] width 40 height 13
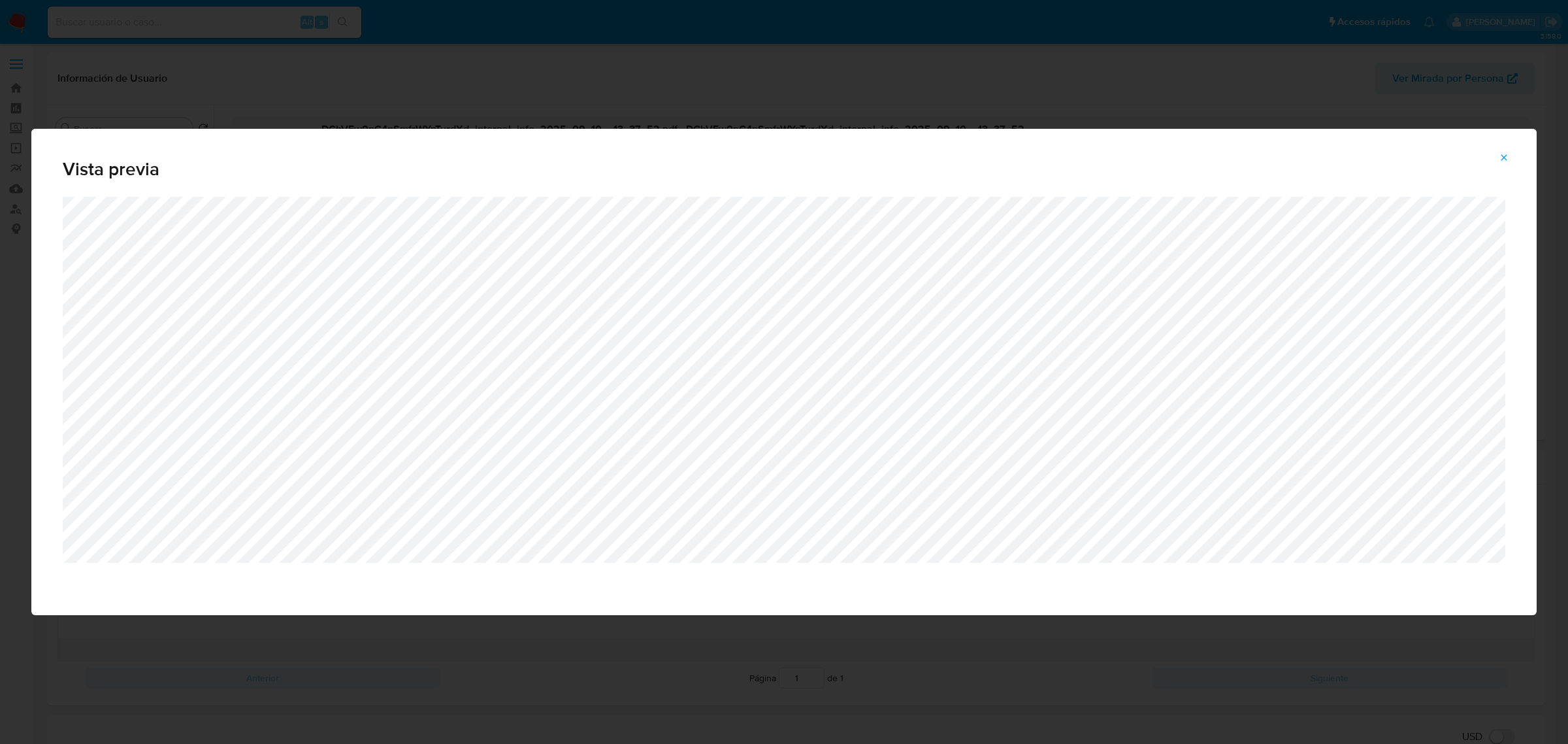
click at [1500, 152] on icon "Attachment preview" at bounding box center [1504, 157] width 10 height 10
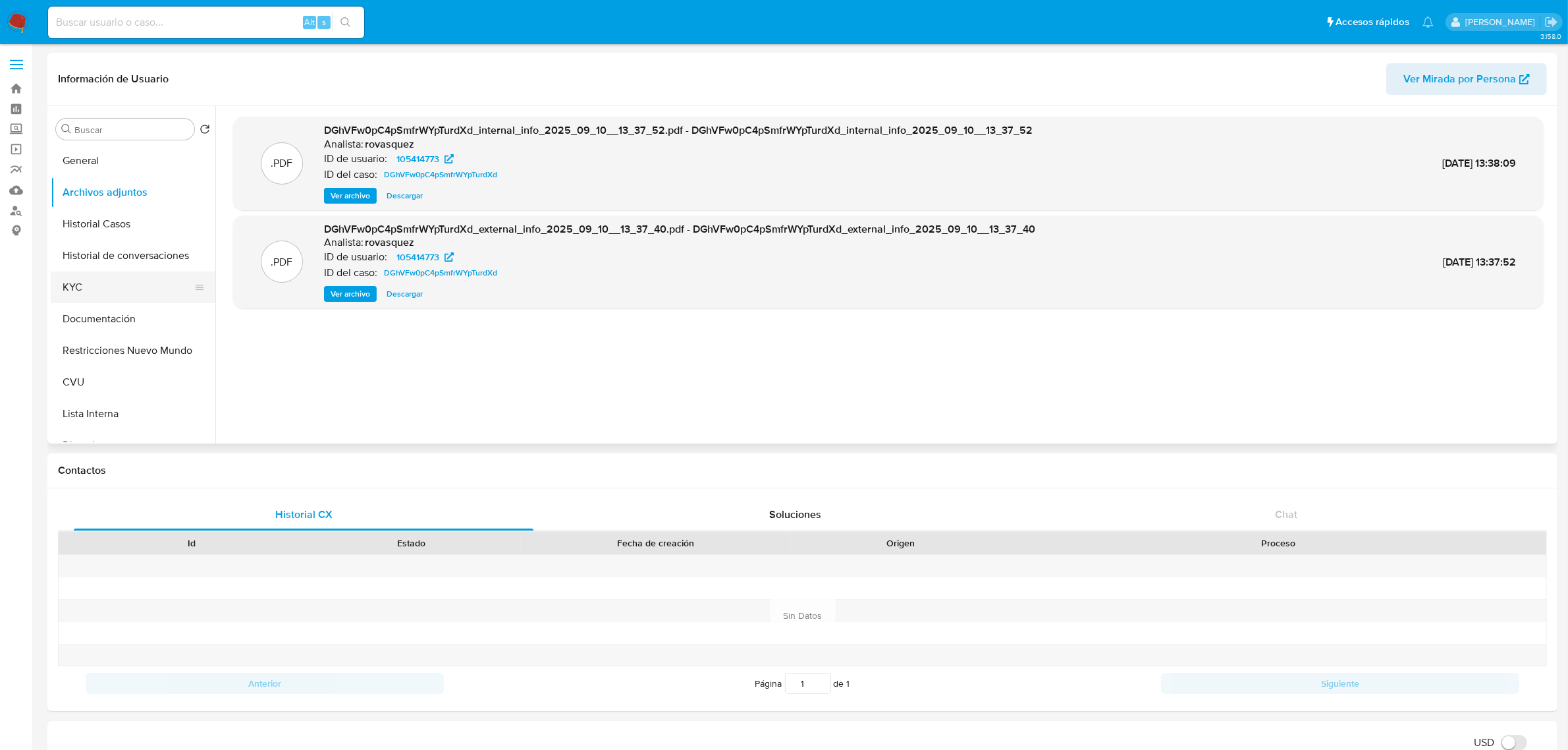
click at [98, 289] on button "KYC" at bounding box center [127, 286] width 154 height 31
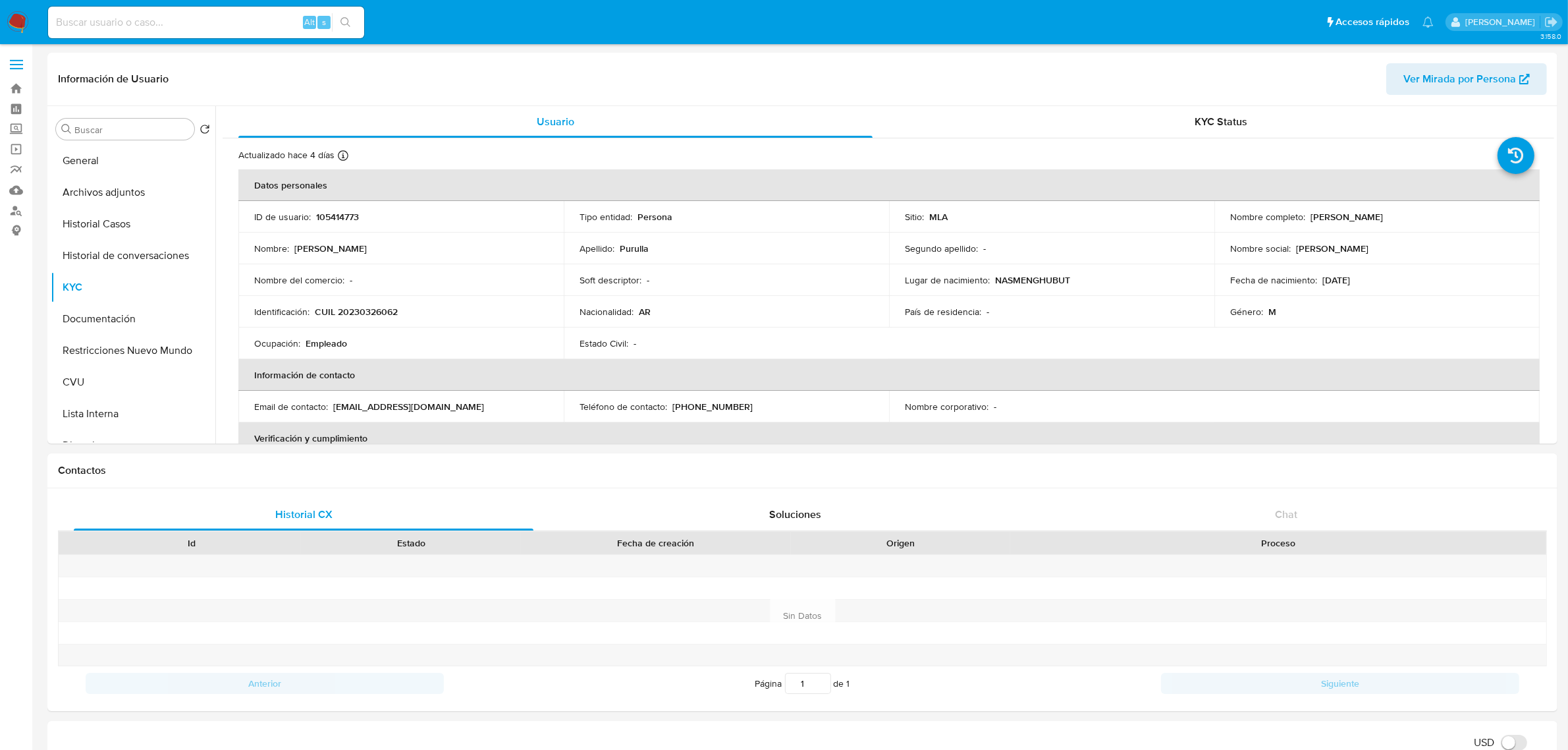
click at [362, 308] on p "CUIL 20230326062" at bounding box center [356, 312] width 83 height 12
copy p "20230326062"
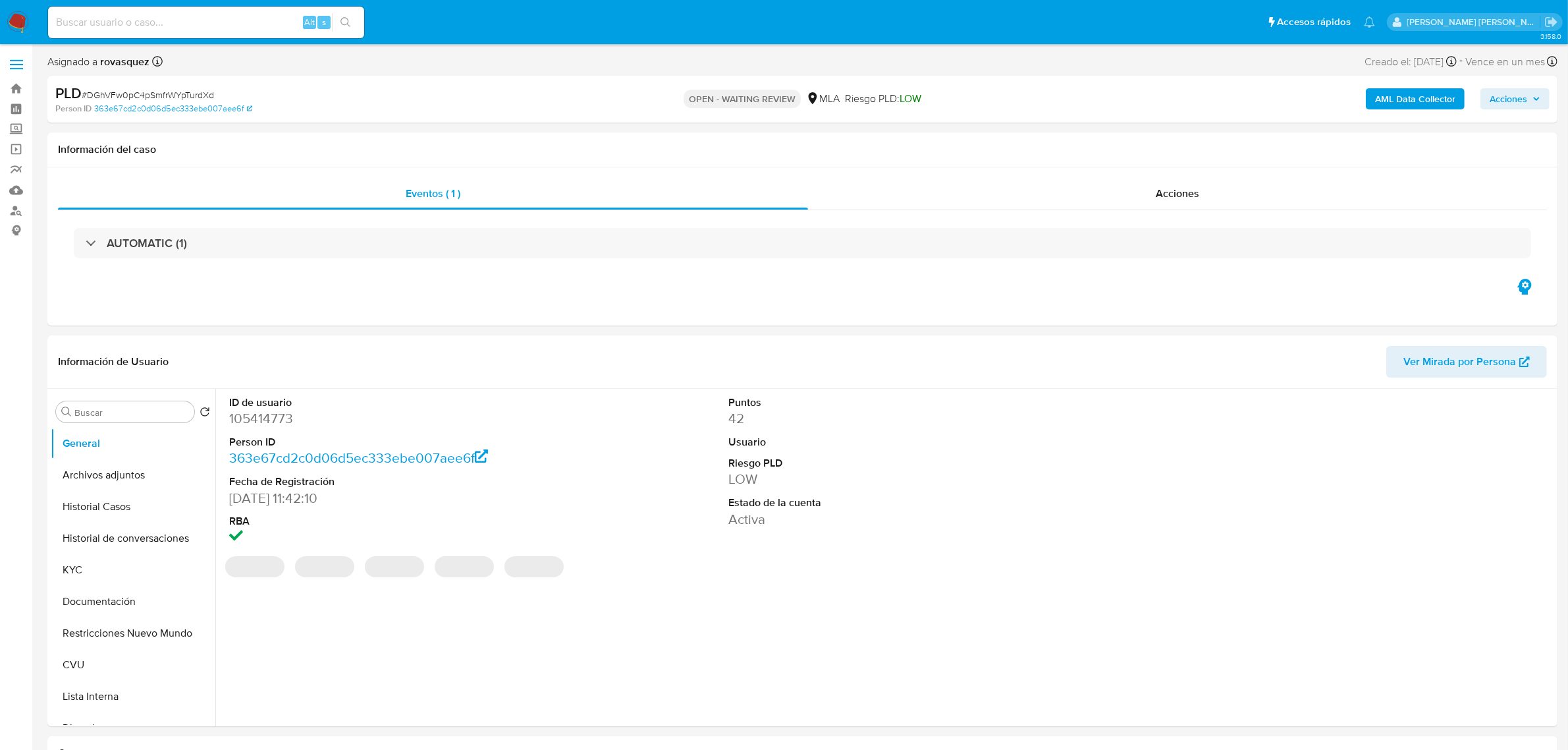
select select "10"
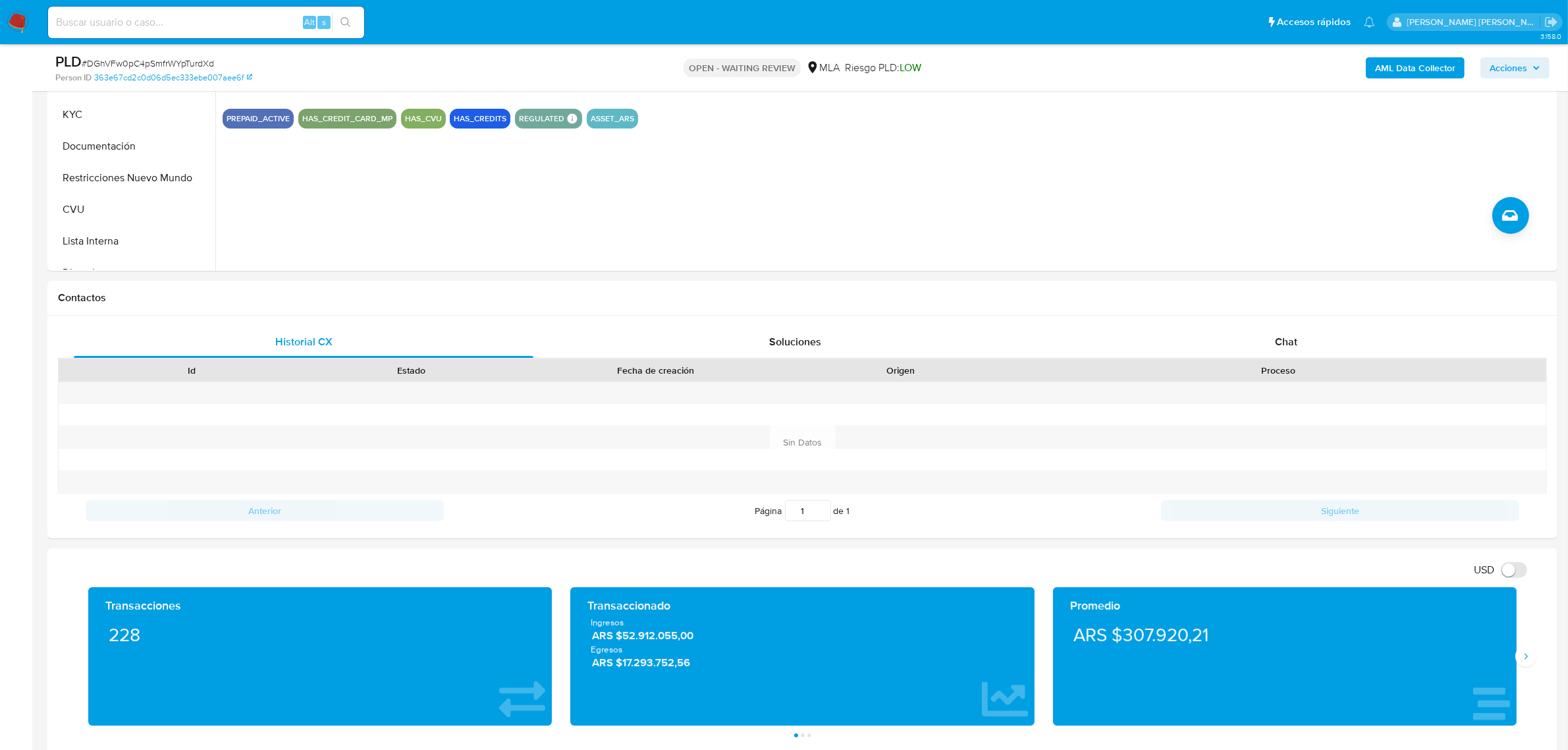
scroll to position [412, 0]
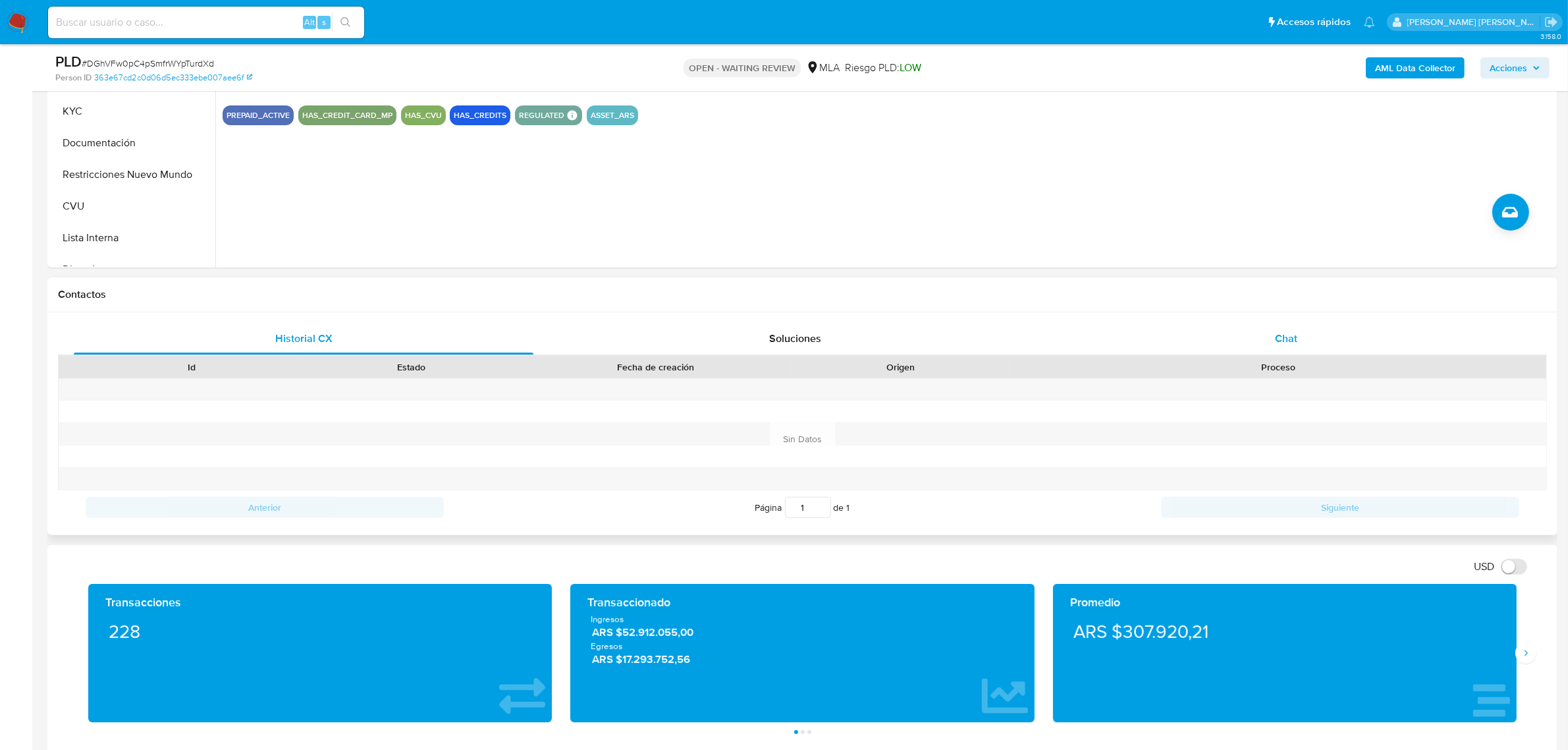
click at [1281, 338] on span "Chat" at bounding box center [1286, 339] width 22 height 15
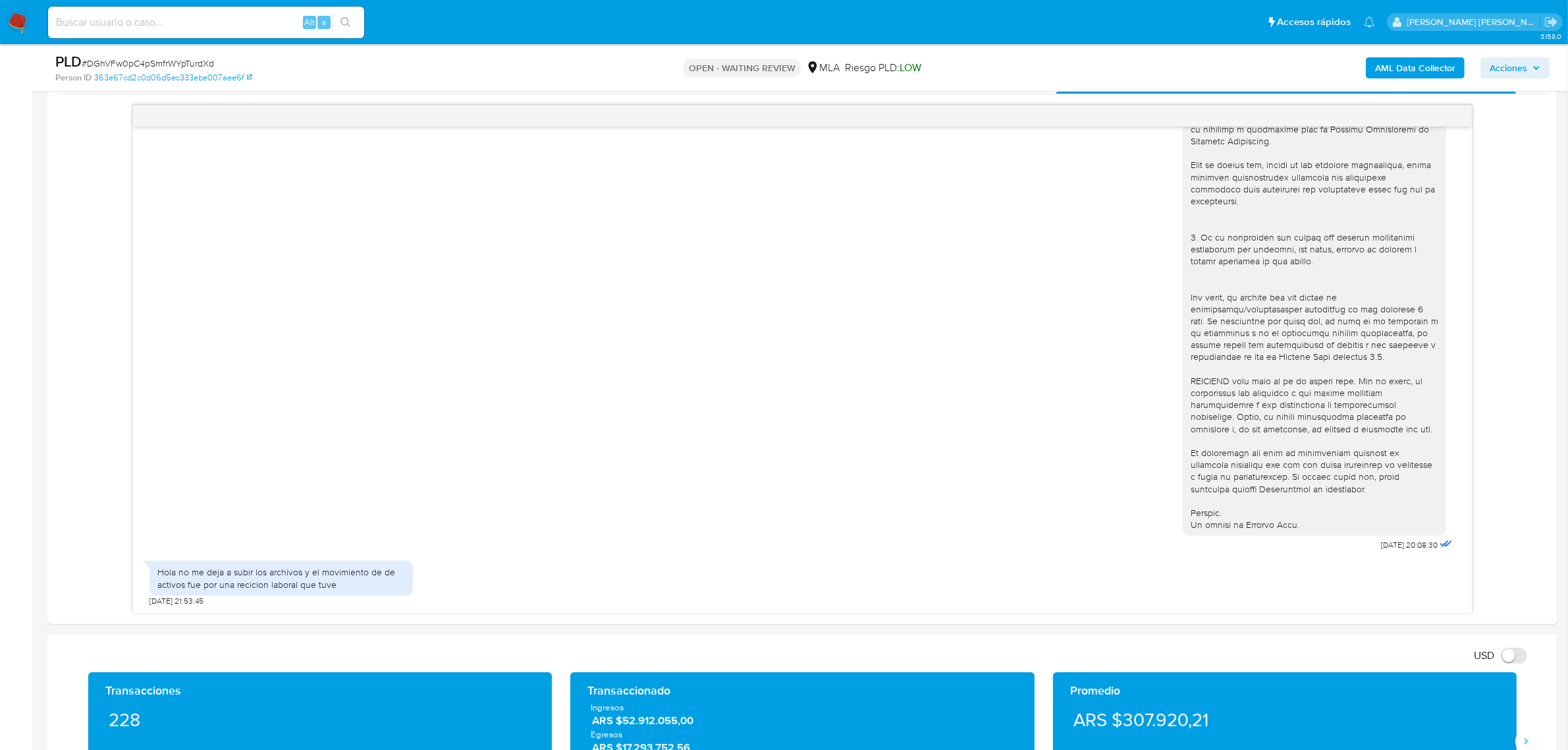
scroll to position [824, 0]
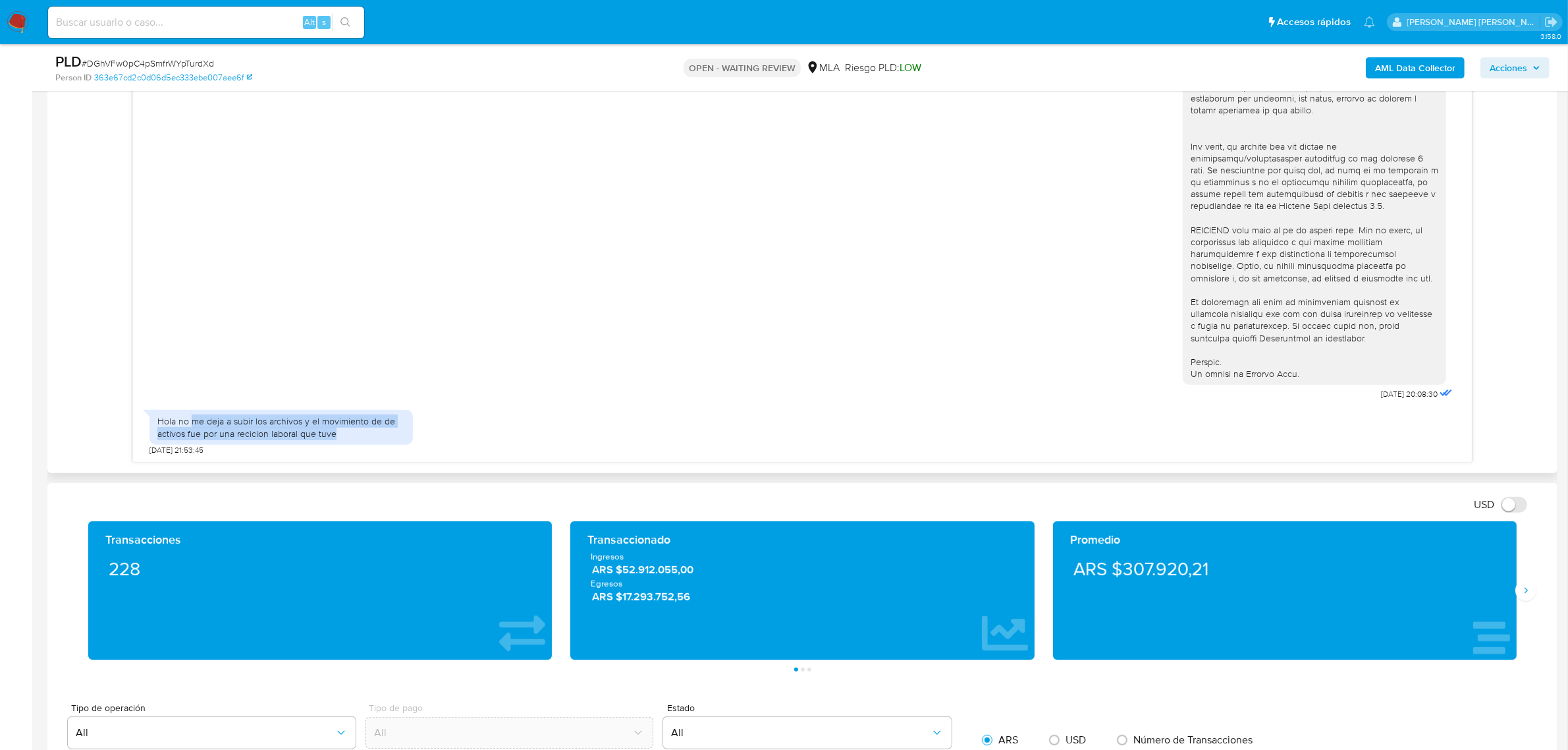
drag, startPoint x: 191, startPoint y: 427, endPoint x: 387, endPoint y: 445, distance: 196.8
click at [387, 444] on div "Hola no me deja a subir los archivos y el movimiento de de activos fue por una …" at bounding box center [281, 427] width 263 height 34
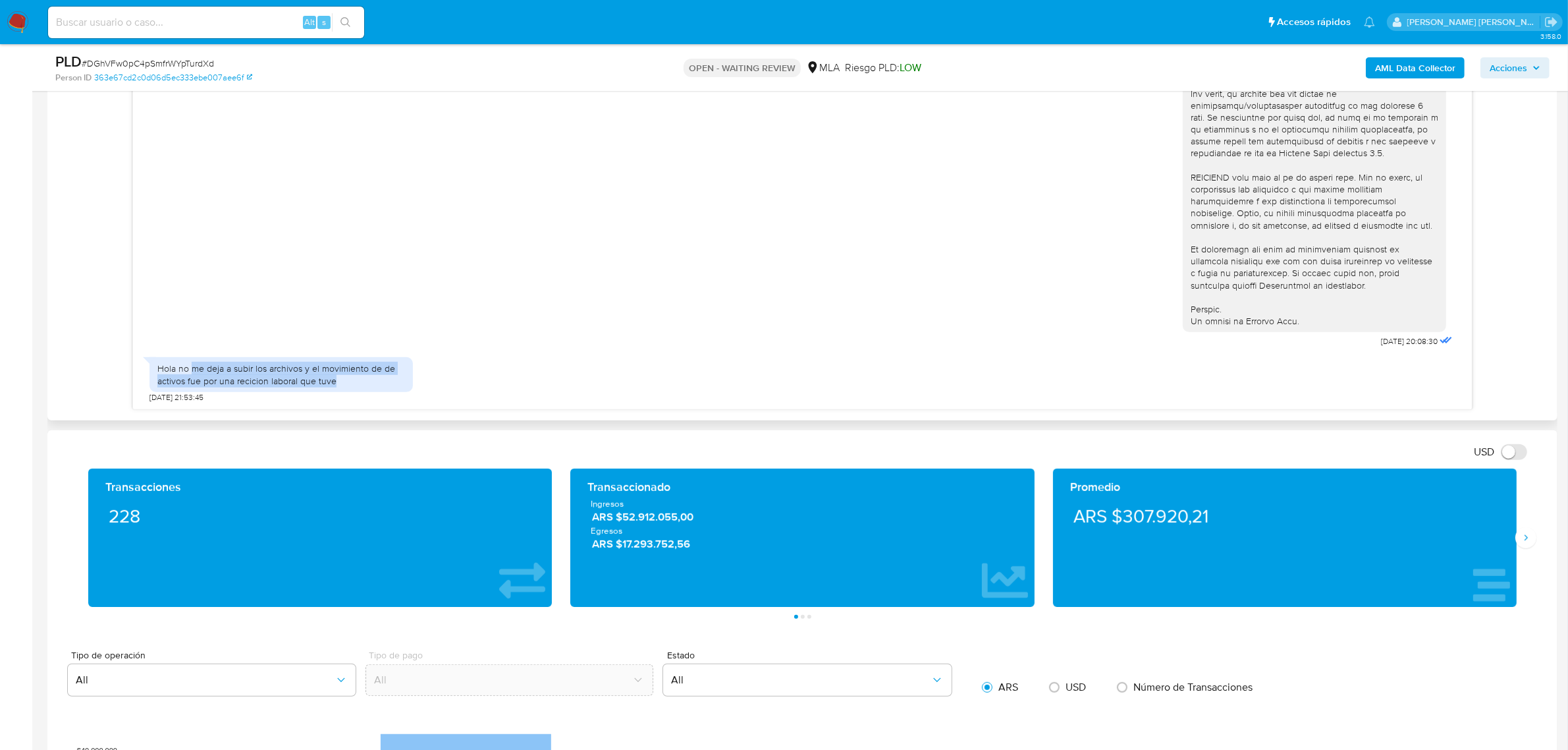
scroll to position [906, 0]
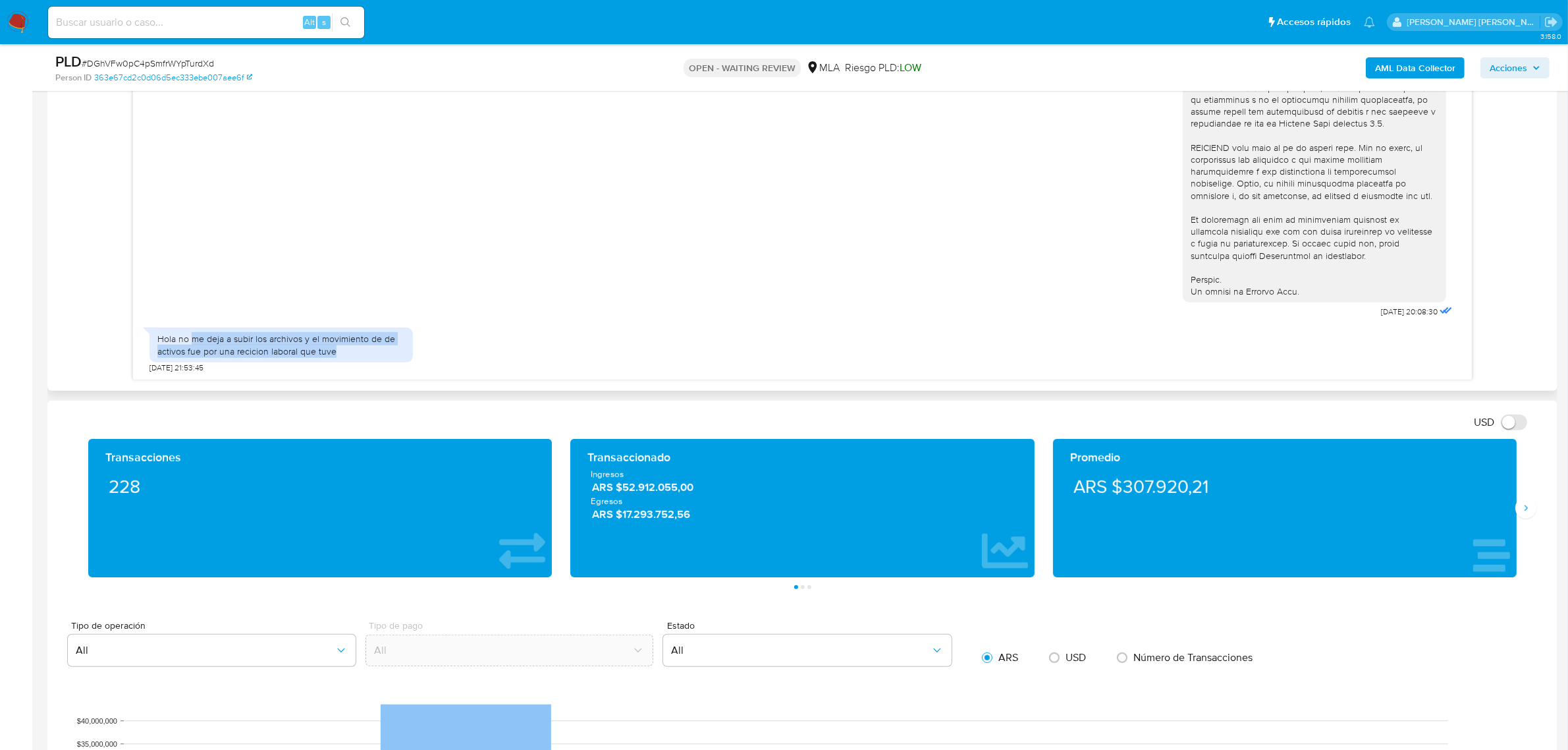
click at [293, 356] on div "Hola no me deja a subir los archivos y el movimiento de de activos fue por una …" at bounding box center [281, 344] width 247 height 24
drag, startPoint x: 311, startPoint y: 339, endPoint x: 346, endPoint y: 355, distance: 38.5
click at [346, 355] on div "Hola no me deja a subir los archivos y el movimiento de de activos fue por una …" at bounding box center [281, 344] width 247 height 24
copy div "el movimiento de de activos fue por una recicion laboral que tuve"
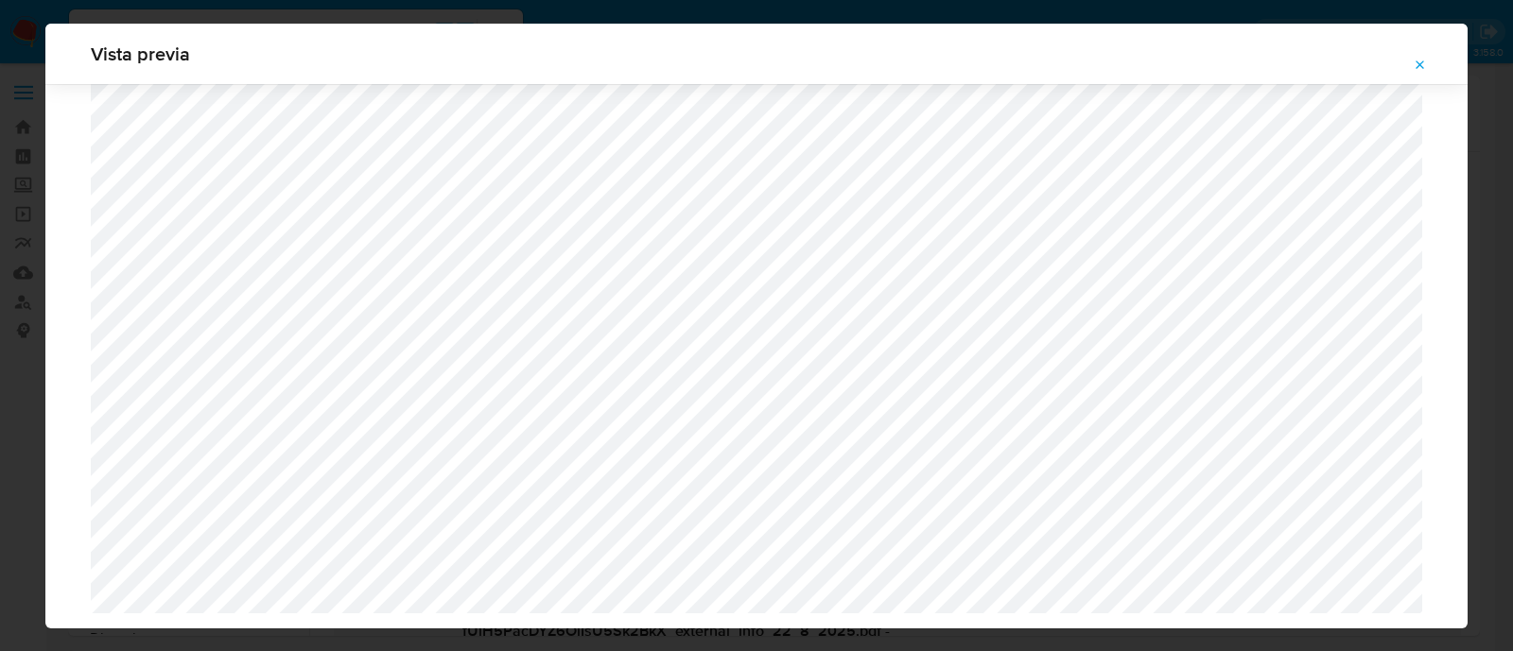
select select "10"
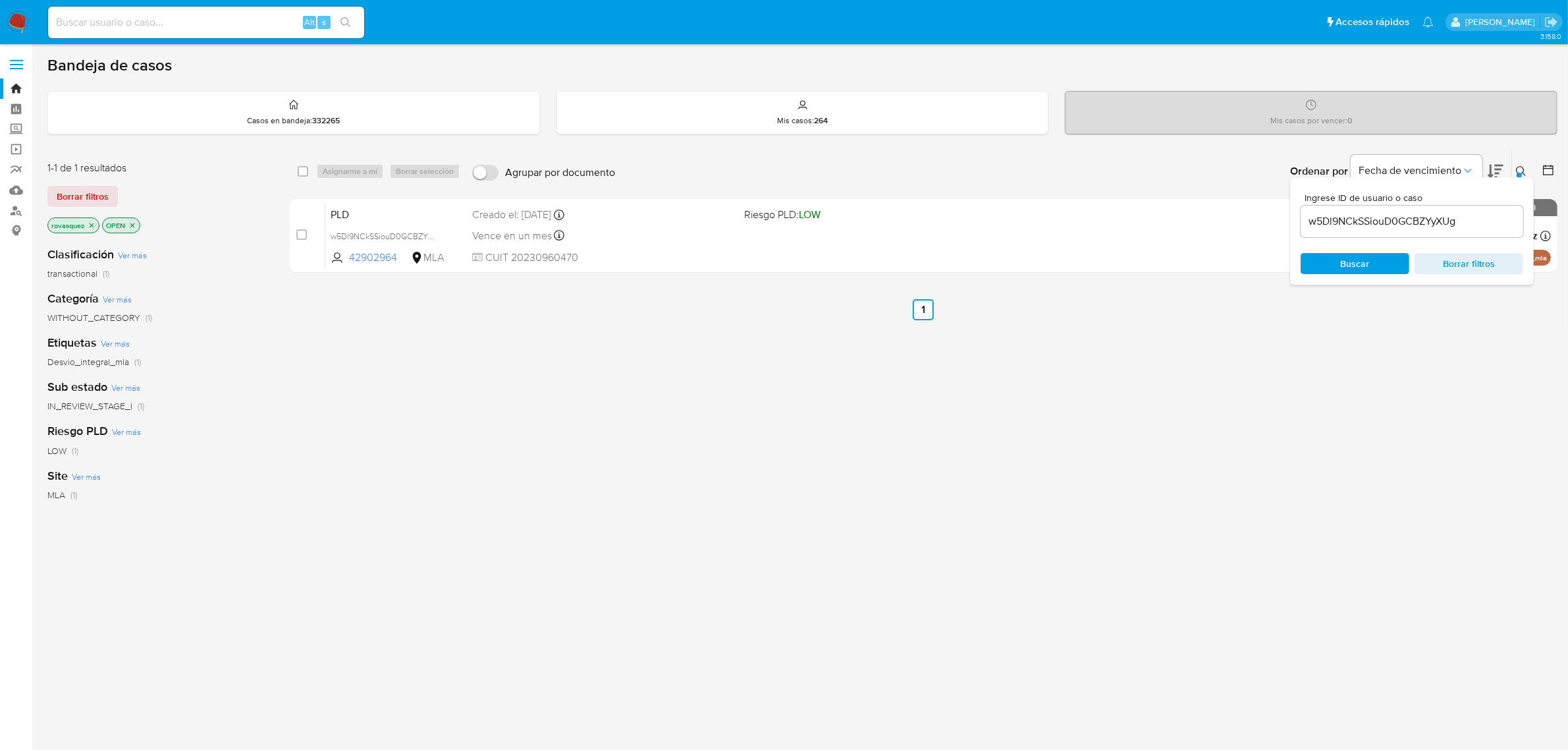
click at [1368, 222] on input "w5Dl9NCkSSiouD0GCBZYyXUg" at bounding box center [1412, 221] width 223 height 17
paste input "DGhVFw0pC4pSmfrWYpTurdXd"
type input "DGhVFw0pC4pSmfrWYpTurdXd"
click at [1328, 271] on span "Buscar" at bounding box center [1355, 263] width 91 height 18
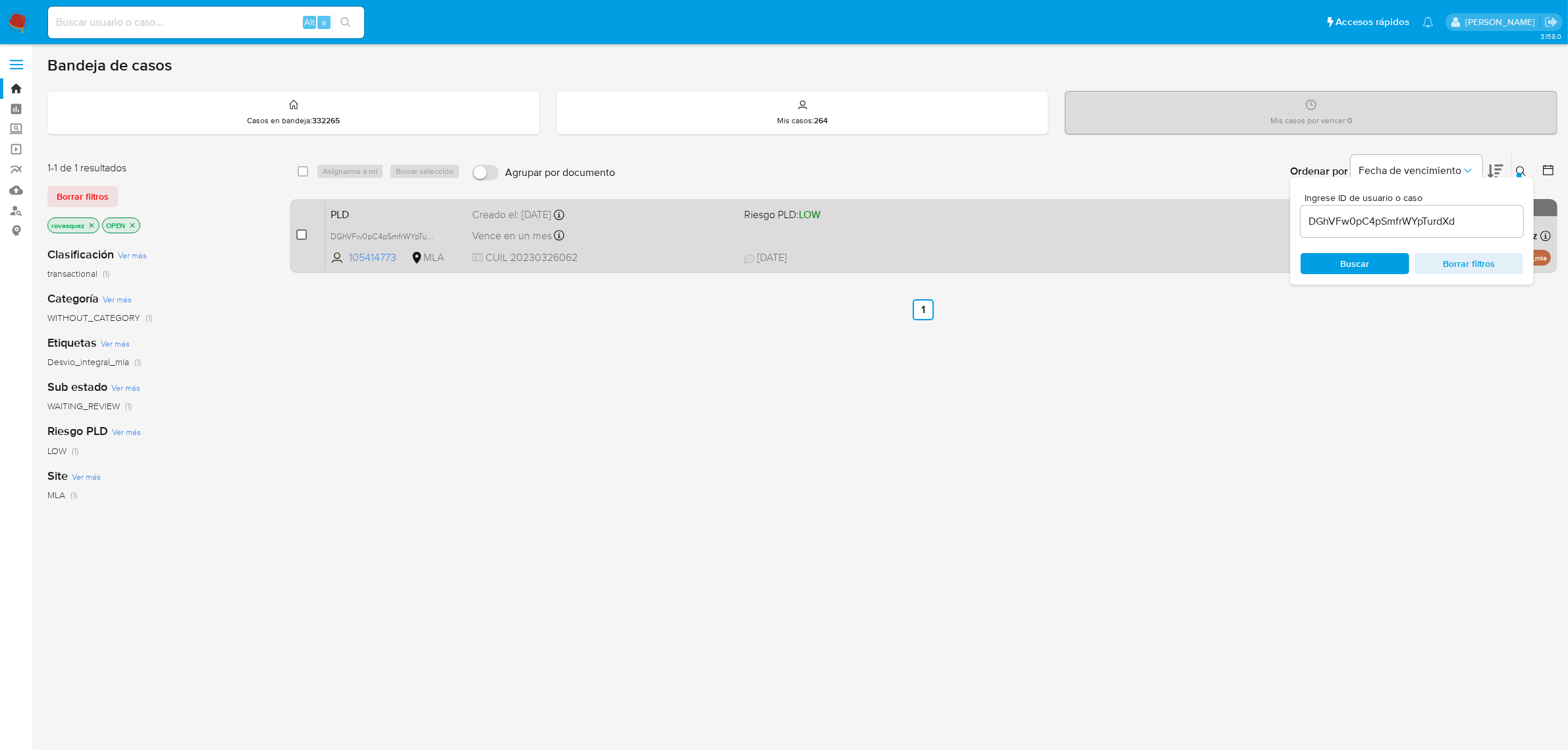
click at [304, 235] on input "checkbox" at bounding box center [301, 234] width 10 height 10
checkbox input "true"
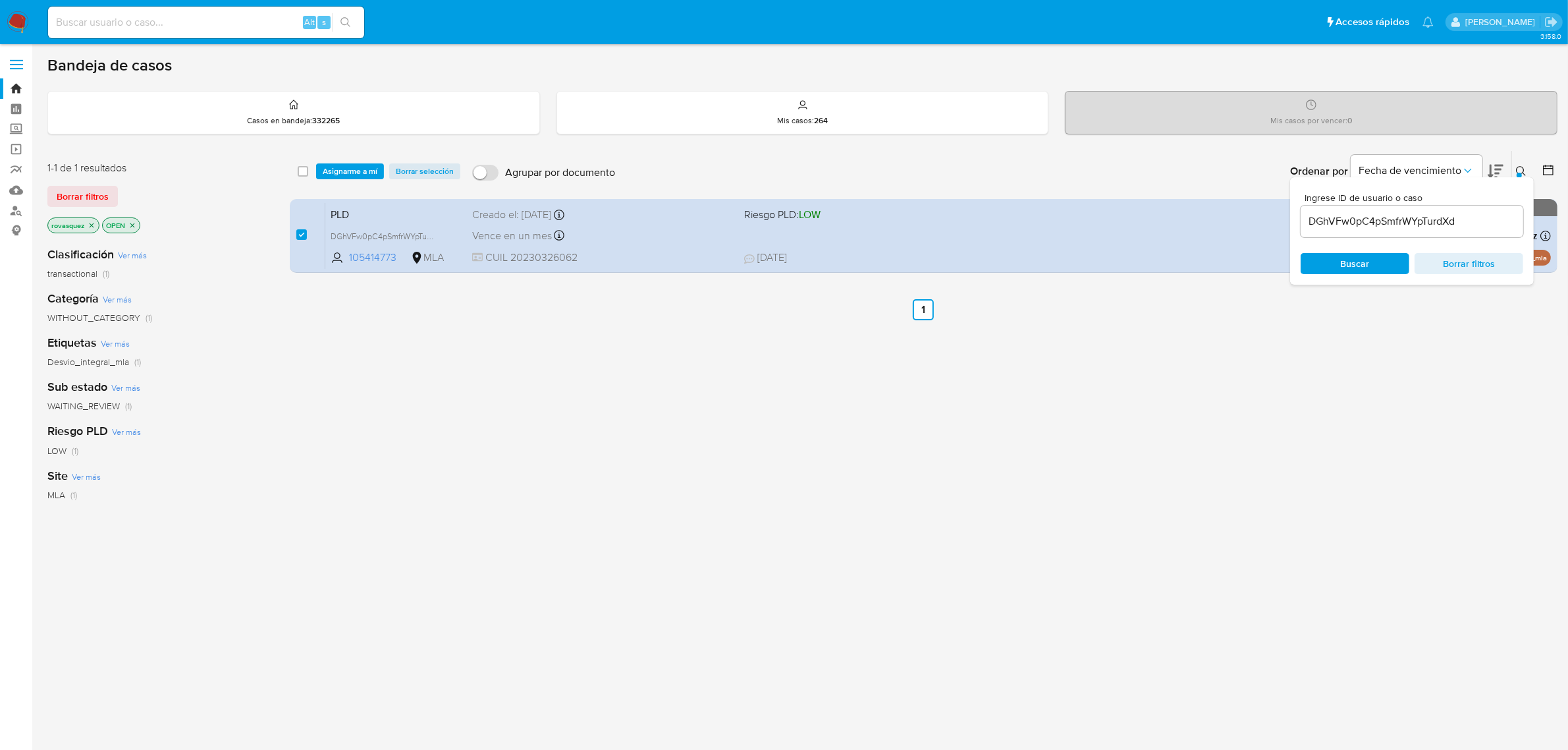
click at [360, 180] on div "select-all-cases-checkbox Asignarme a mí Borrar selección Agrupar por documento…" at bounding box center [924, 171] width 1268 height 41
click at [360, 176] on span "Asignarme a mí" at bounding box center [350, 171] width 54 height 13
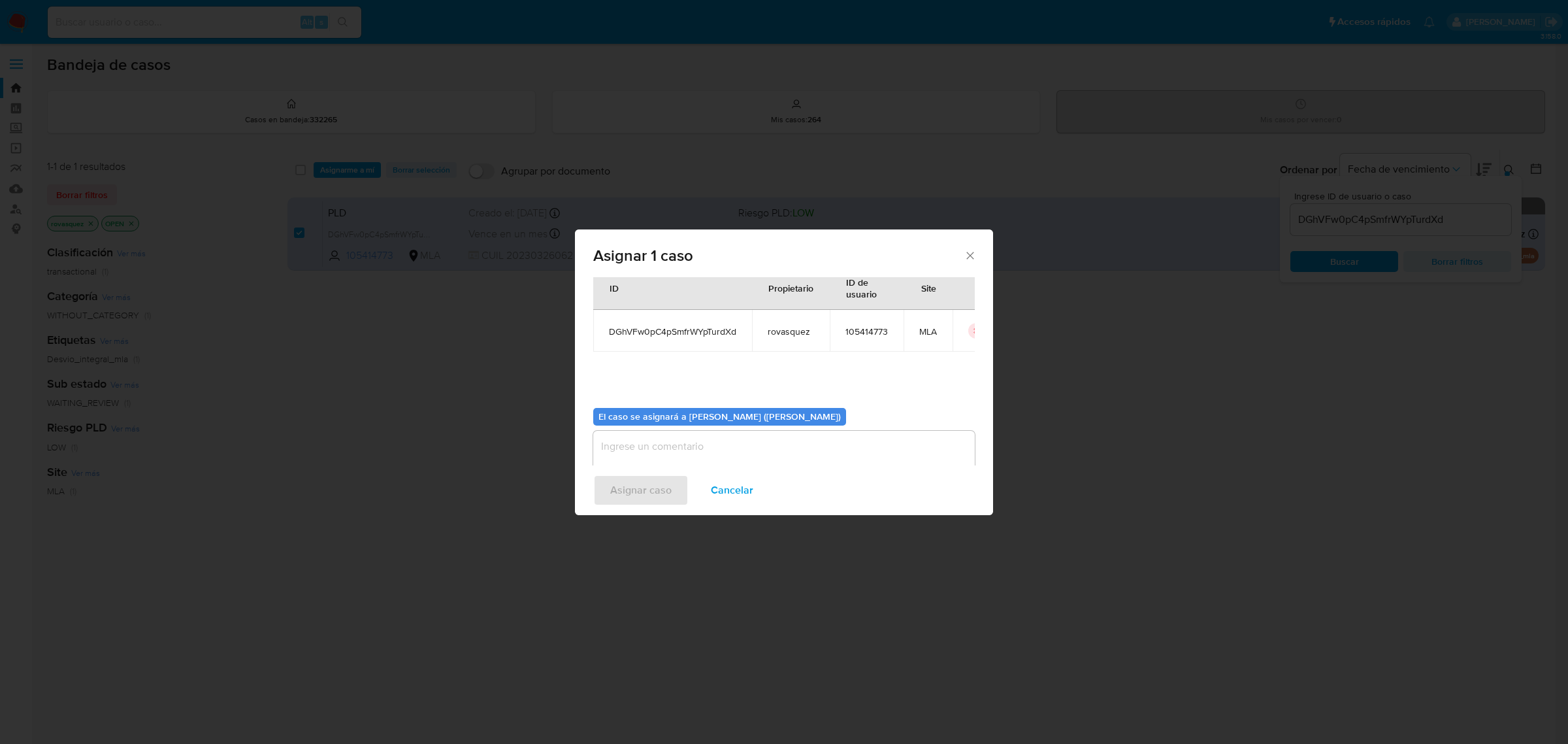
scroll to position [66, 0]
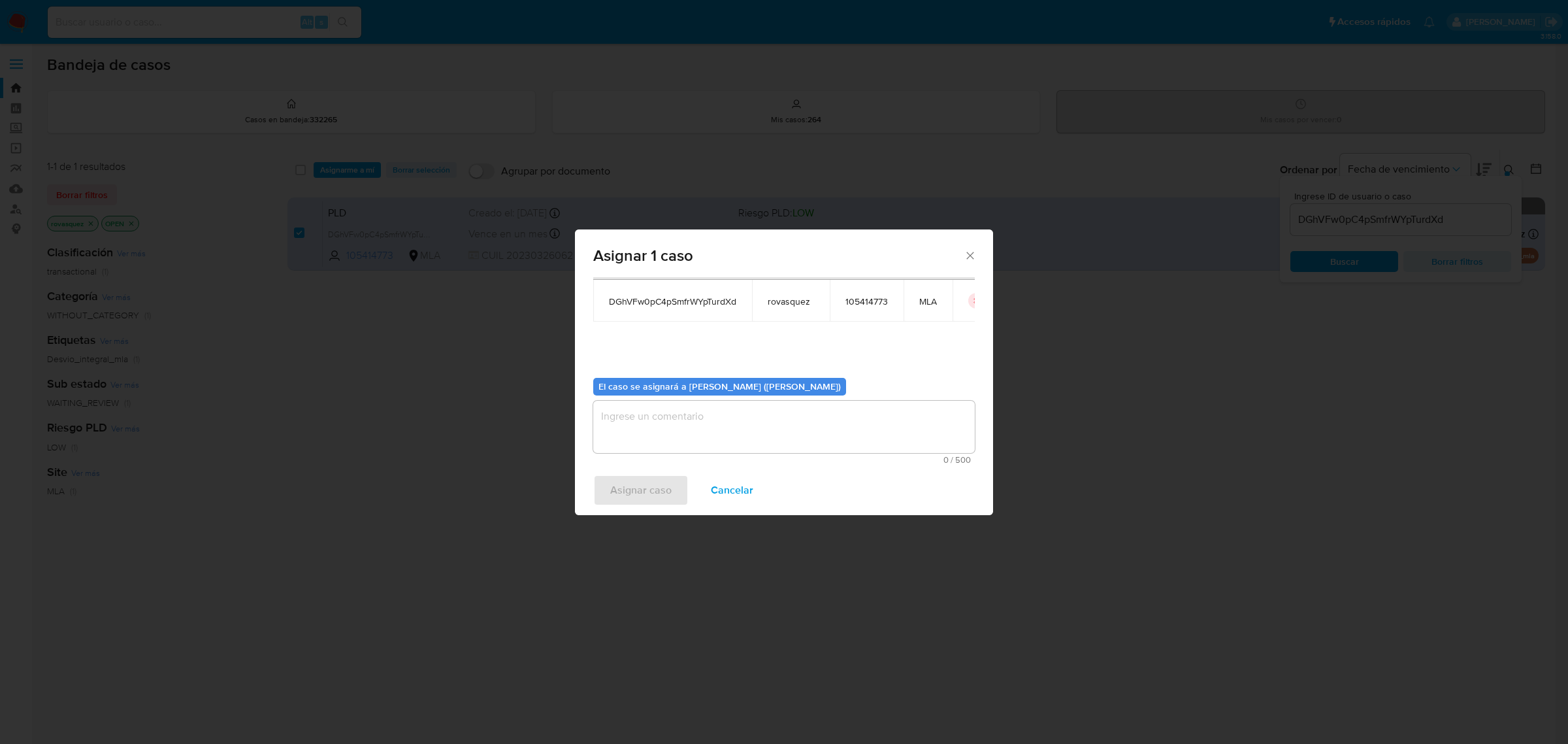
click at [624, 426] on textarea "assign-modal" at bounding box center [784, 427] width 381 height 53
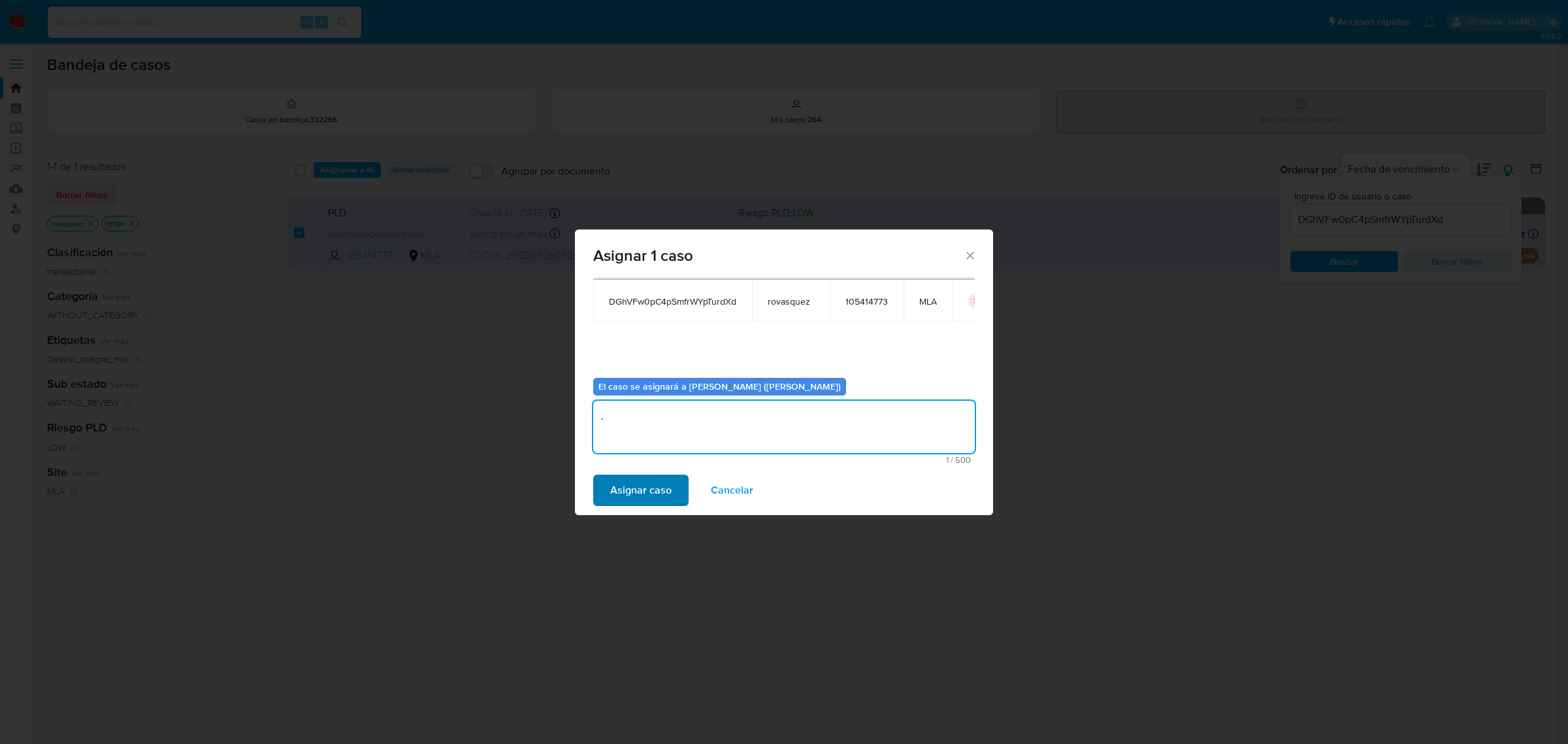
type textarea "."
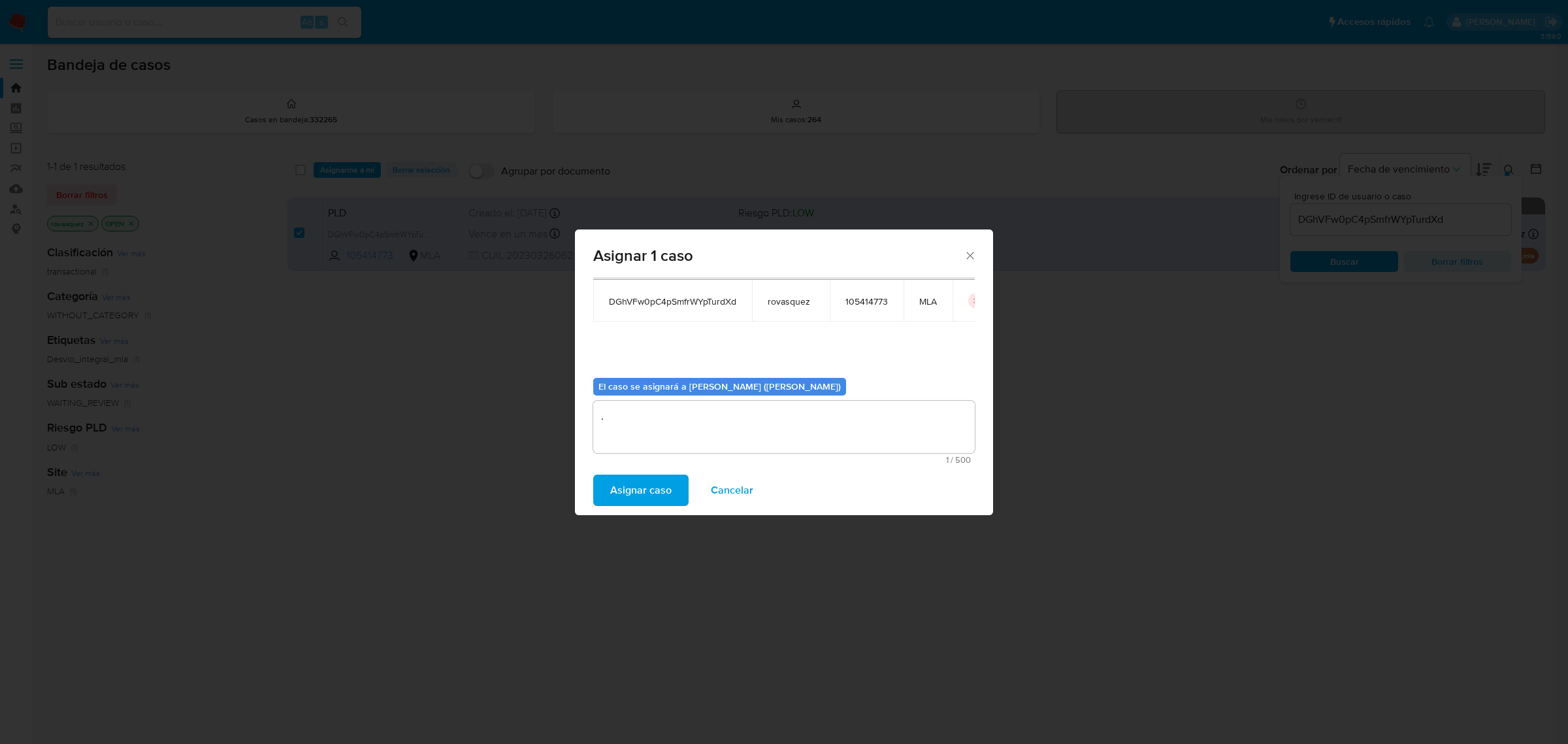
click at [603, 487] on button "Asignar caso" at bounding box center [641, 490] width 95 height 31
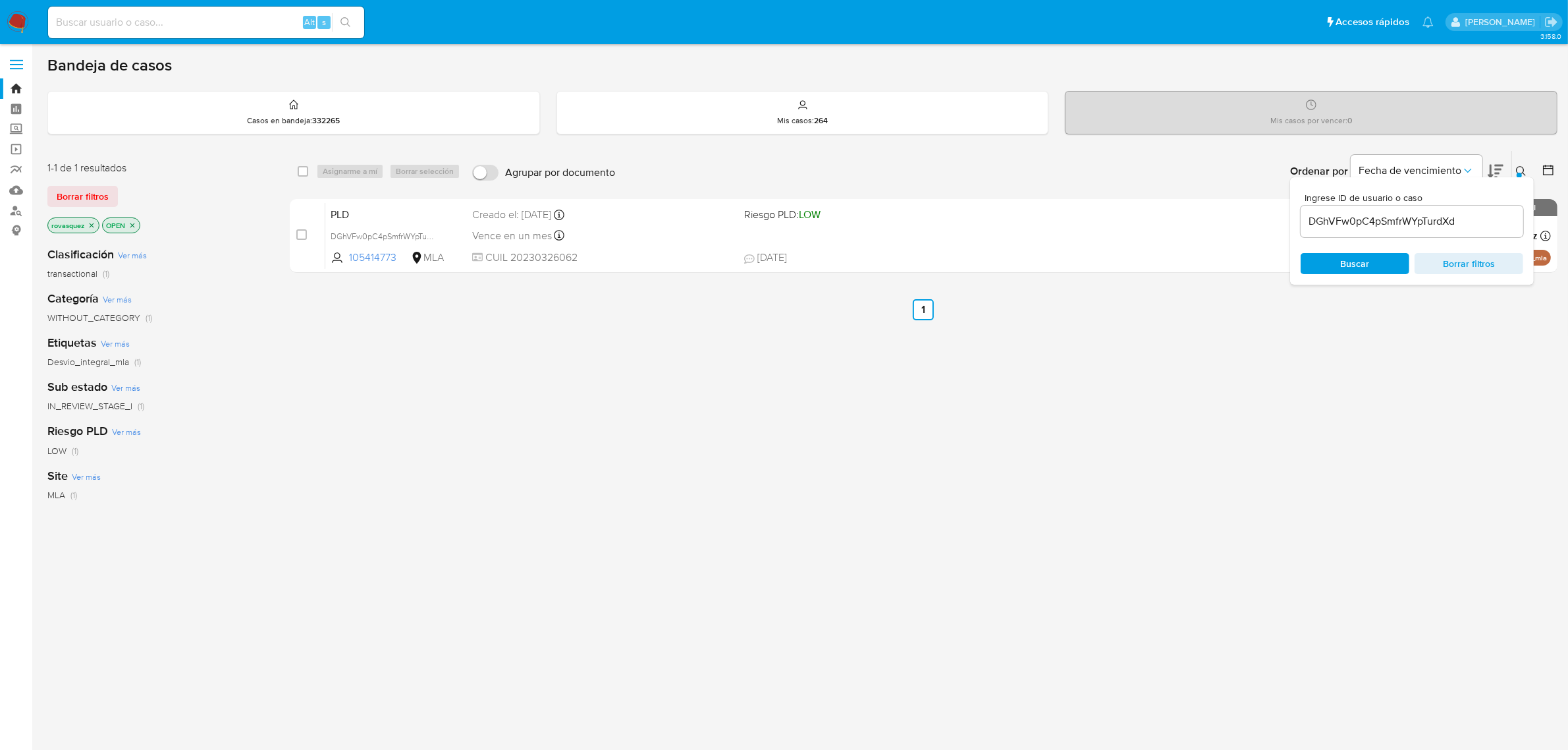
click at [1369, 218] on input "DGhVFw0pC4pSmfrWYpTurdXd" at bounding box center [1412, 221] width 223 height 17
paste input "suzIw0pKGV0bW96fSuofaAr0"
type input "suzIw0pKGV0bW96fSuofaAr0"
click at [1355, 274] on div "Ingrese ID de usuario o caso suzIw0pKGV0bW96fSuofaAr0 Buscar Borrar filtros" at bounding box center [1412, 231] width 244 height 107
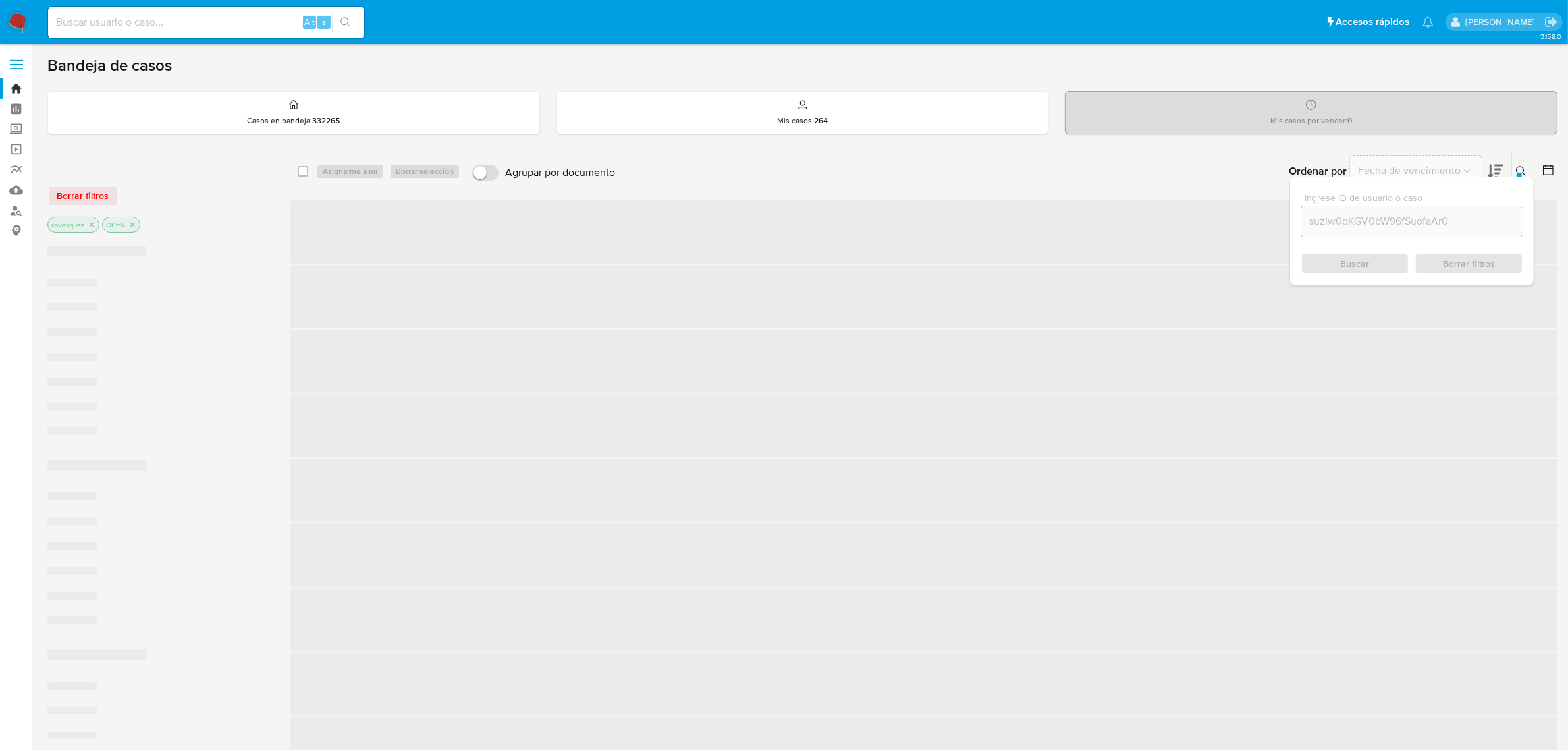
click at [1353, 261] on div "Buscar Borrar filtros" at bounding box center [1412, 263] width 223 height 21
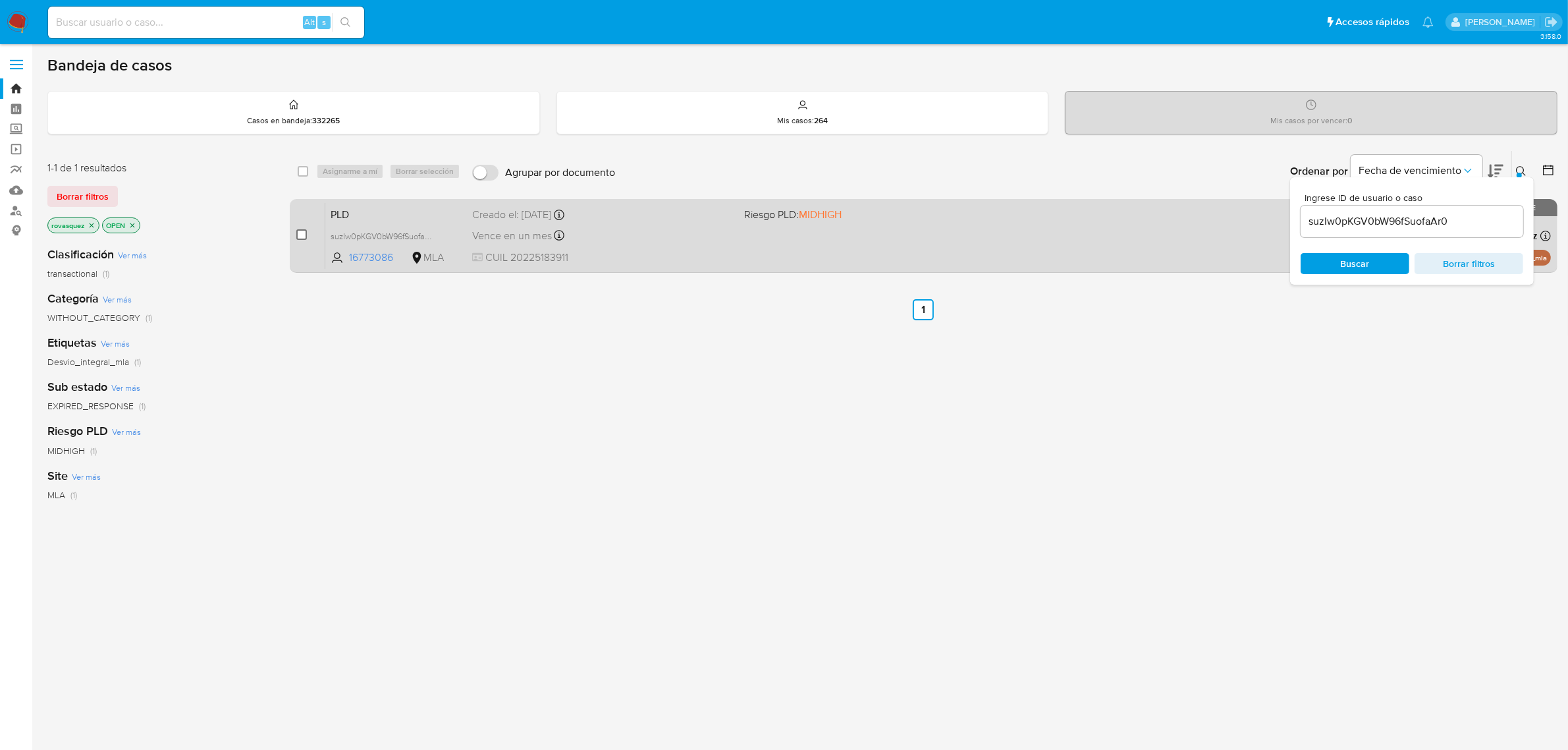
click at [302, 234] on input "checkbox" at bounding box center [301, 234] width 10 height 10
checkbox input "true"
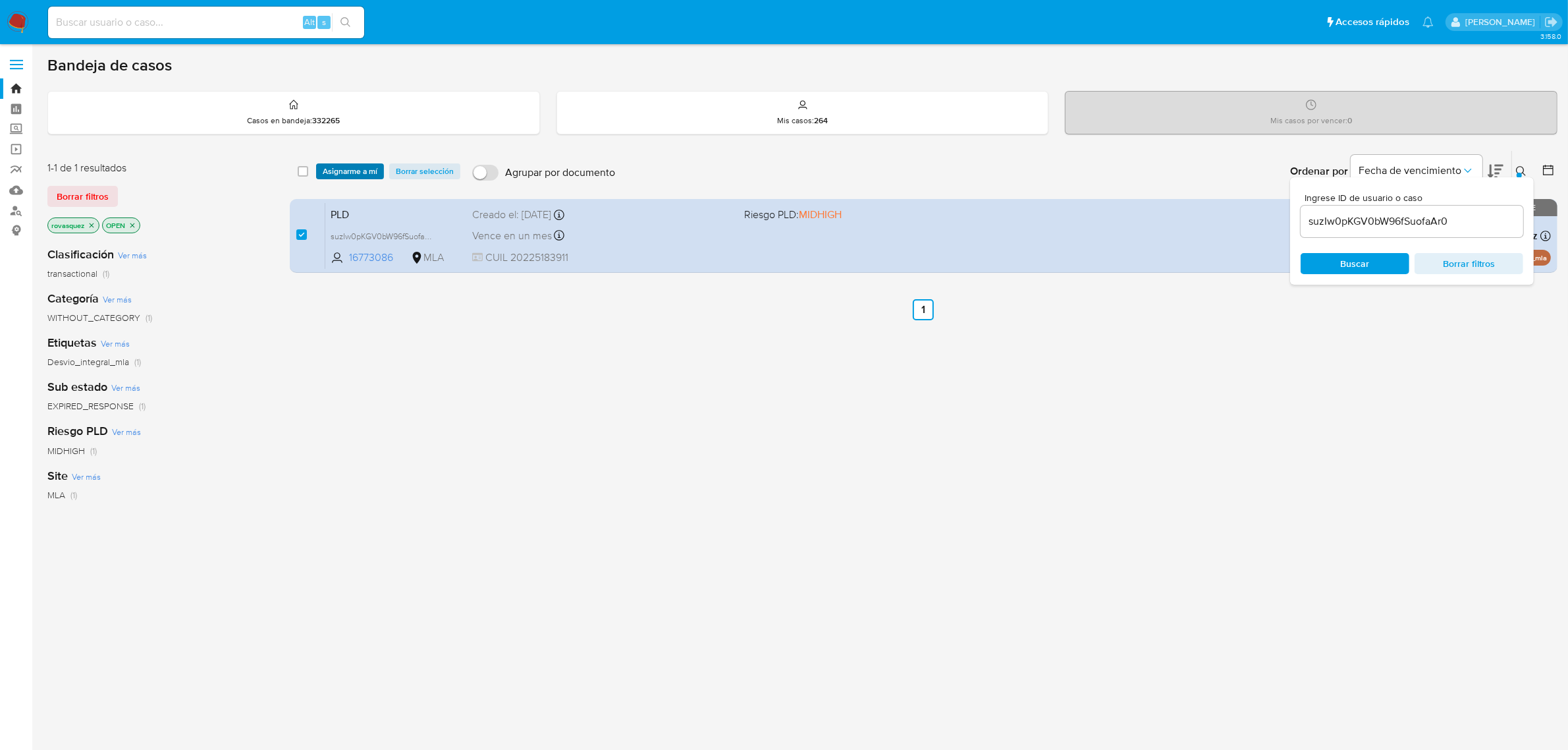
click at [349, 169] on span "Asignarme a mí" at bounding box center [350, 171] width 54 height 13
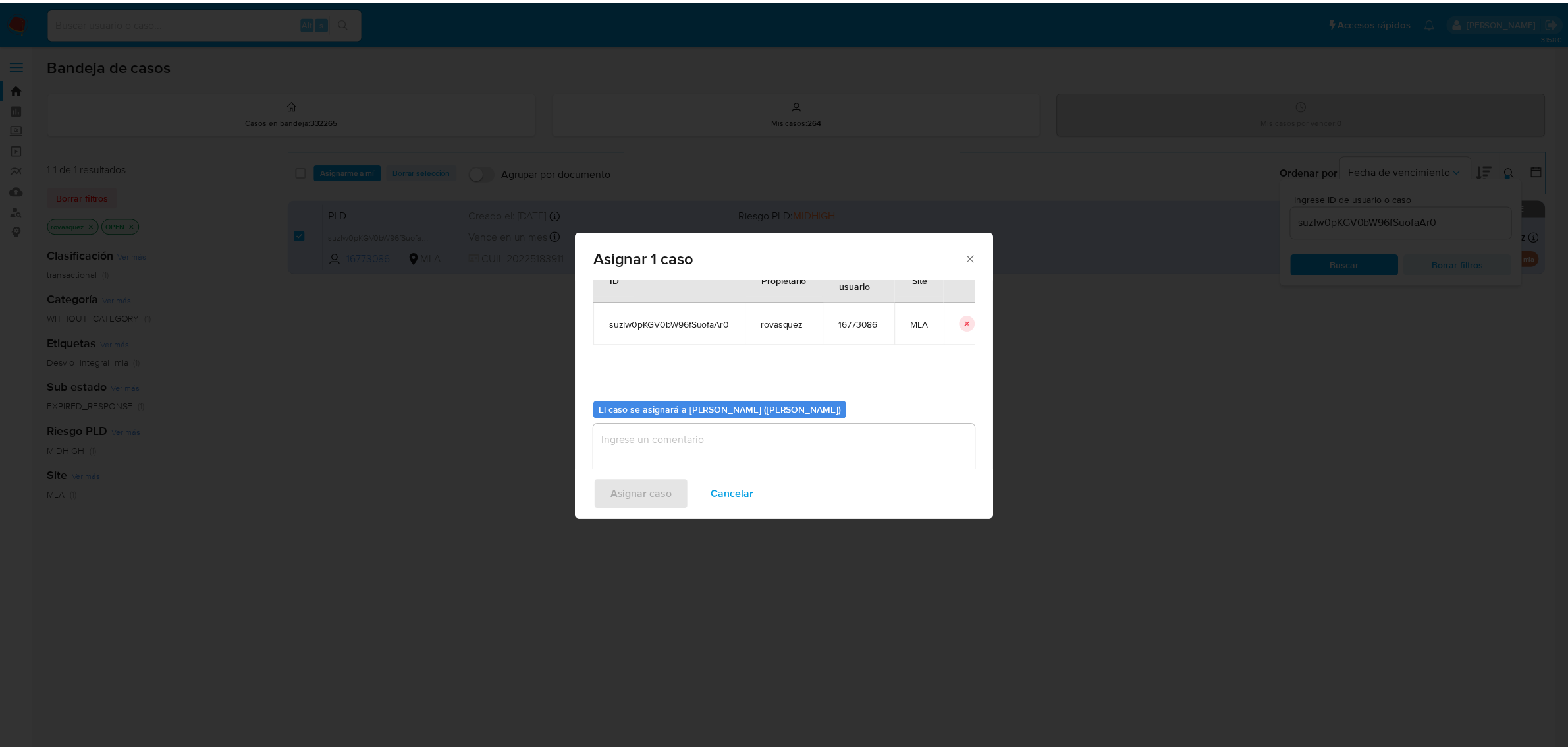
scroll to position [67, 0]
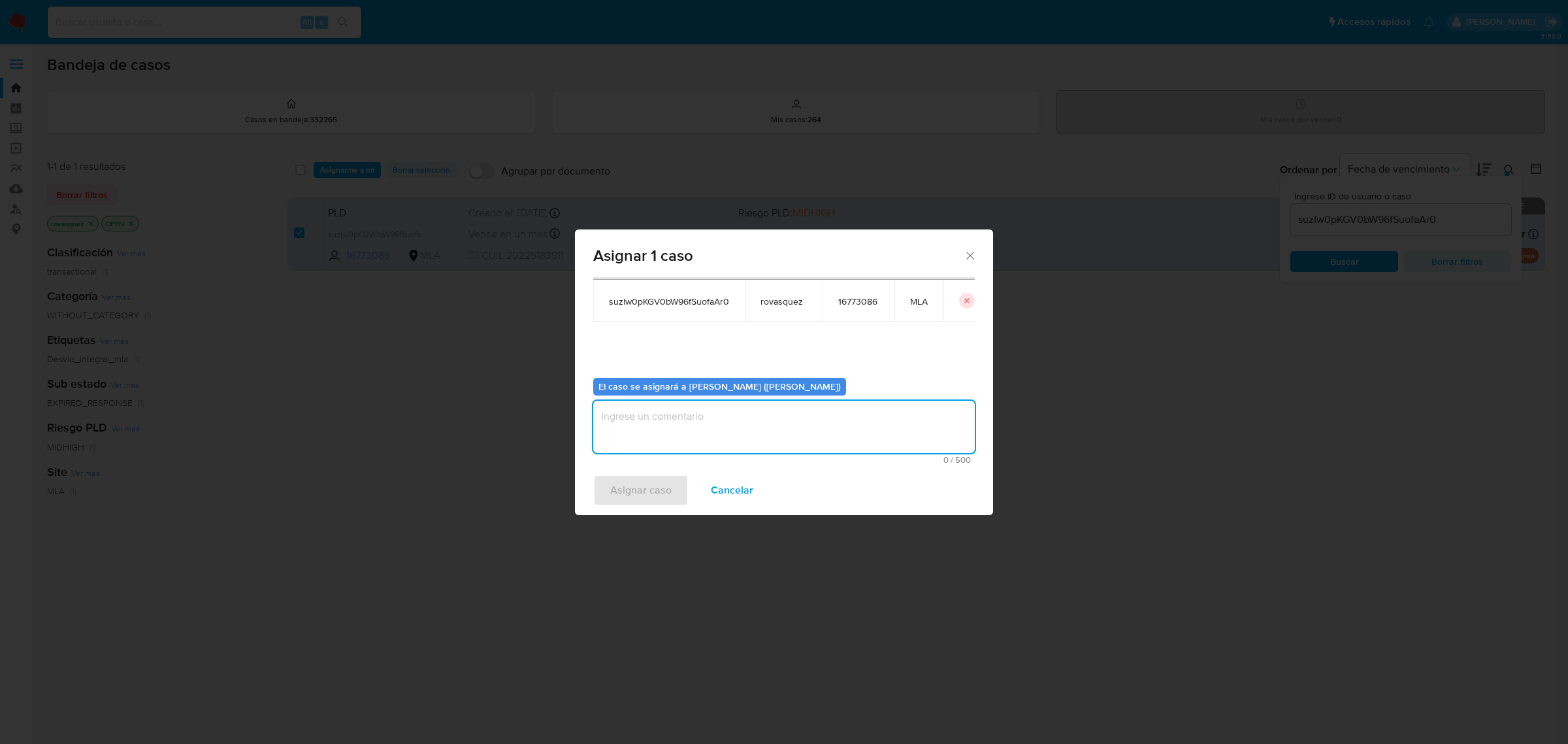
click at [688, 415] on textarea "assign-modal" at bounding box center [784, 427] width 381 height 53
type textarea "."
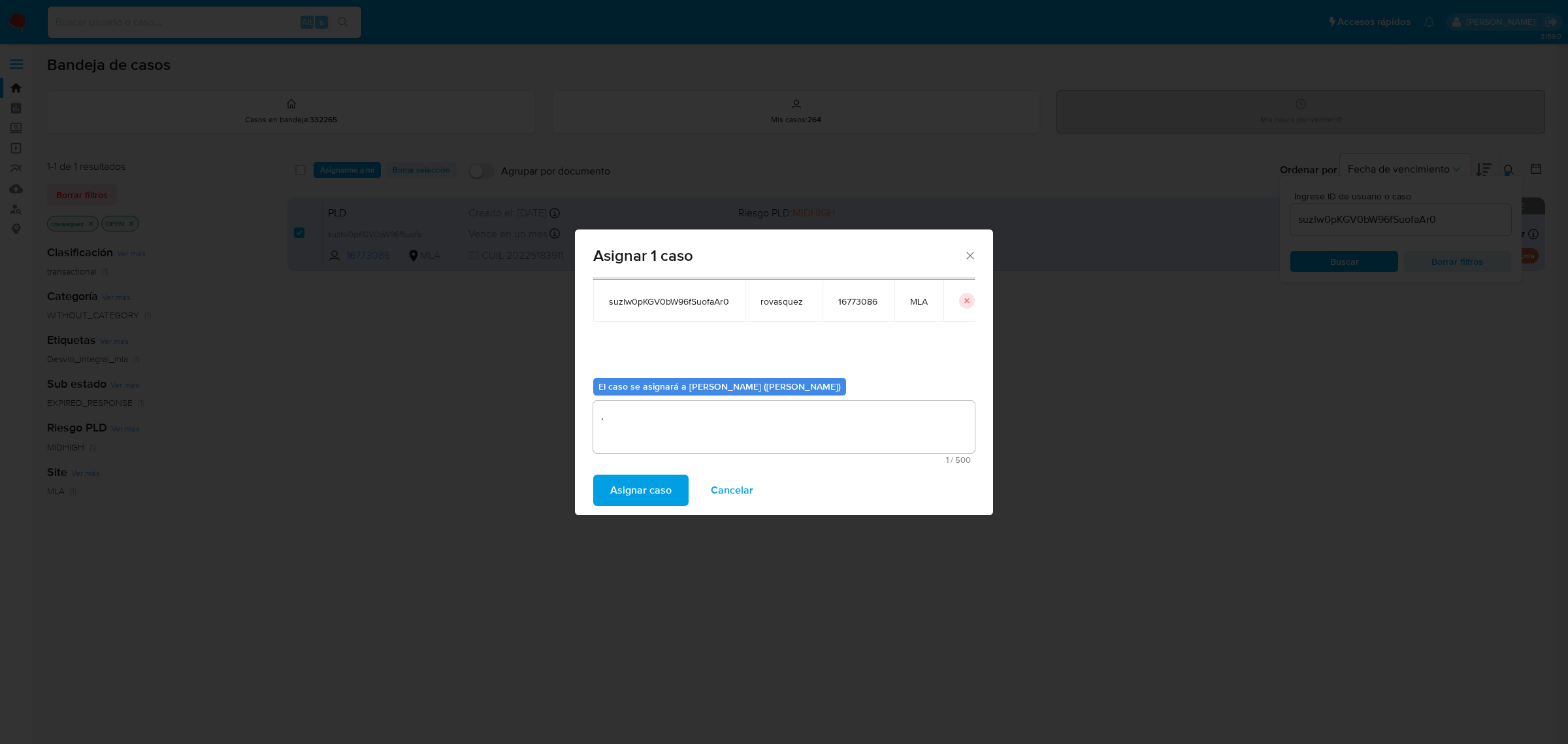
click at [652, 496] on span "Asignar caso" at bounding box center [641, 490] width 62 height 29
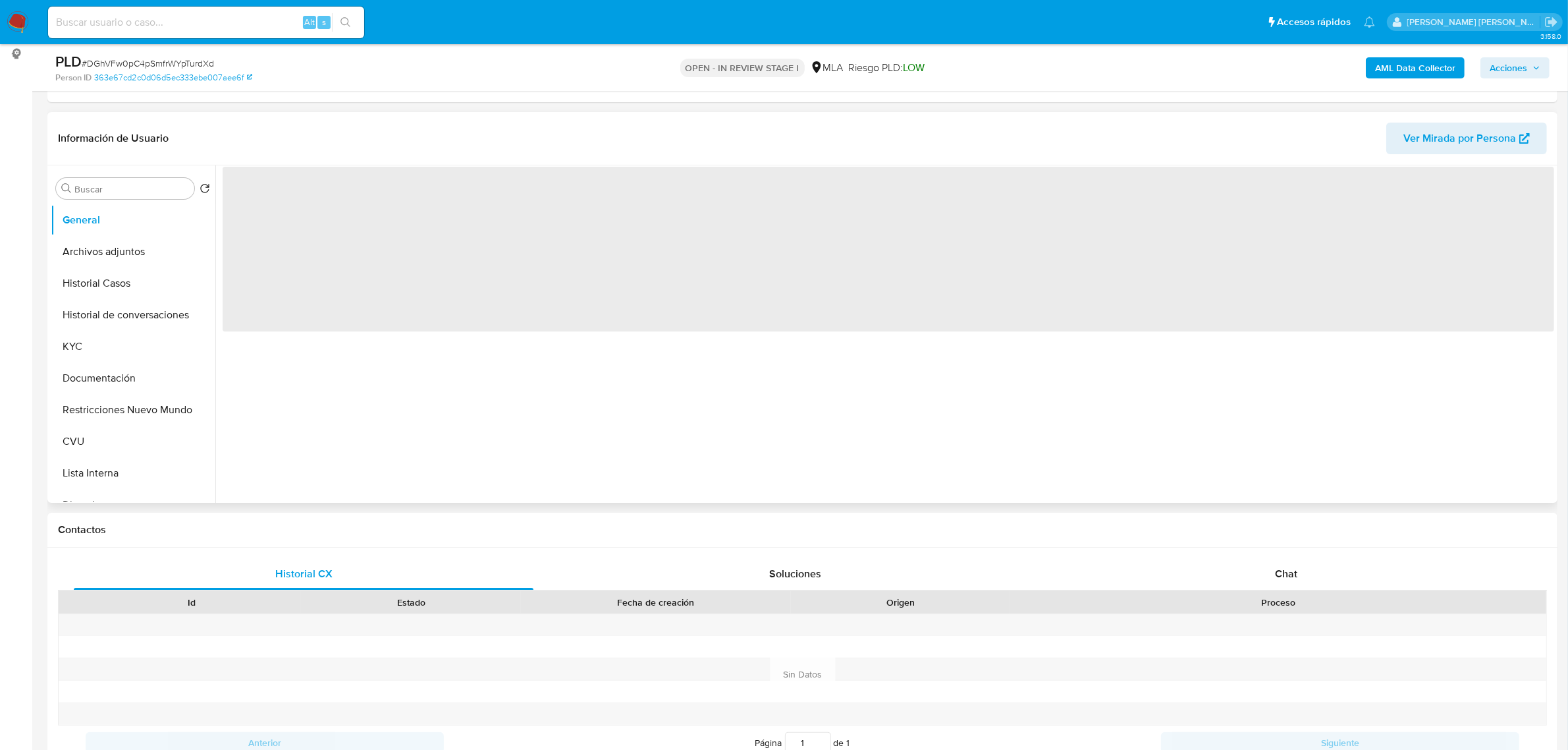
scroll to position [412, 0]
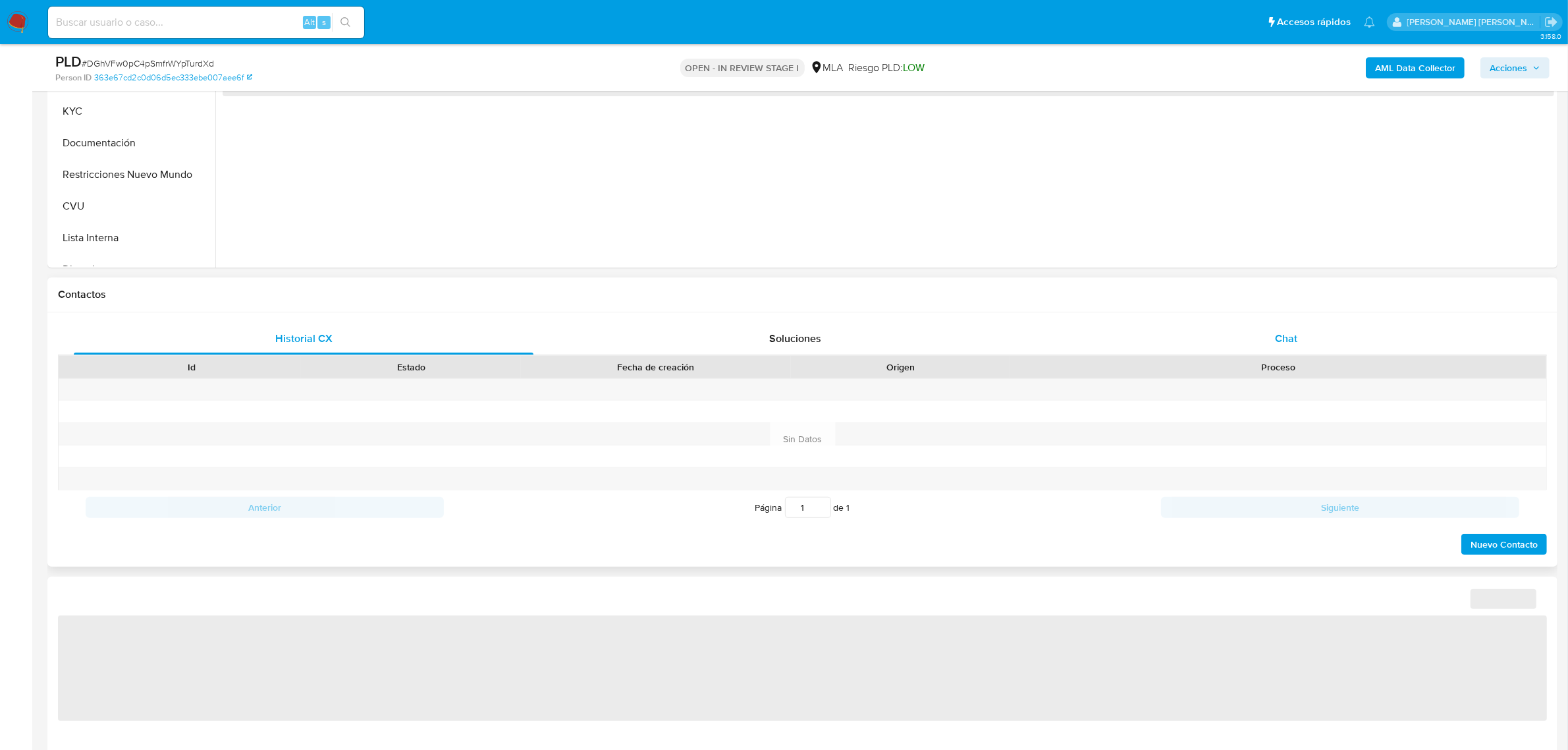
click at [1278, 346] on span "Chat" at bounding box center [1286, 339] width 22 height 15
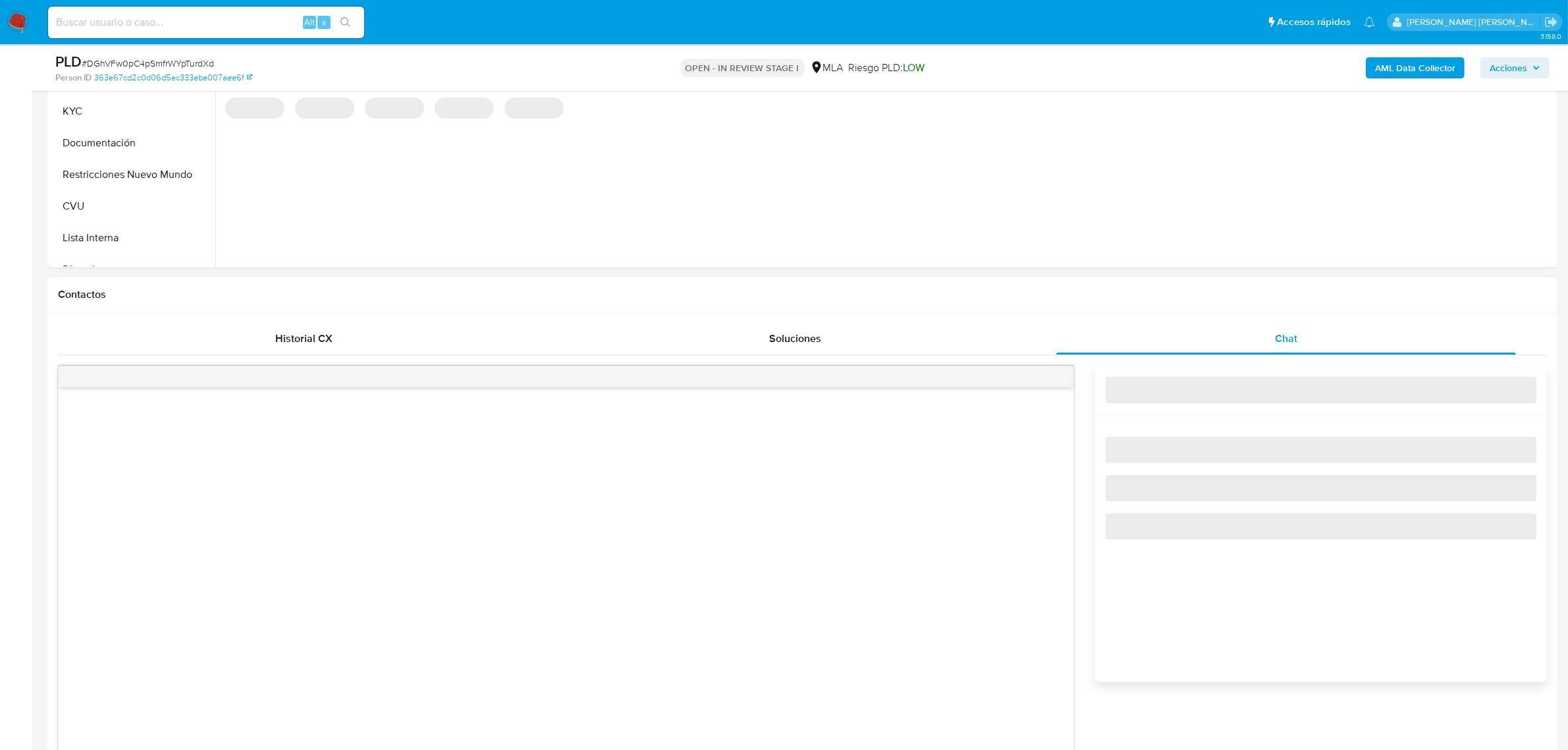
select select "10"
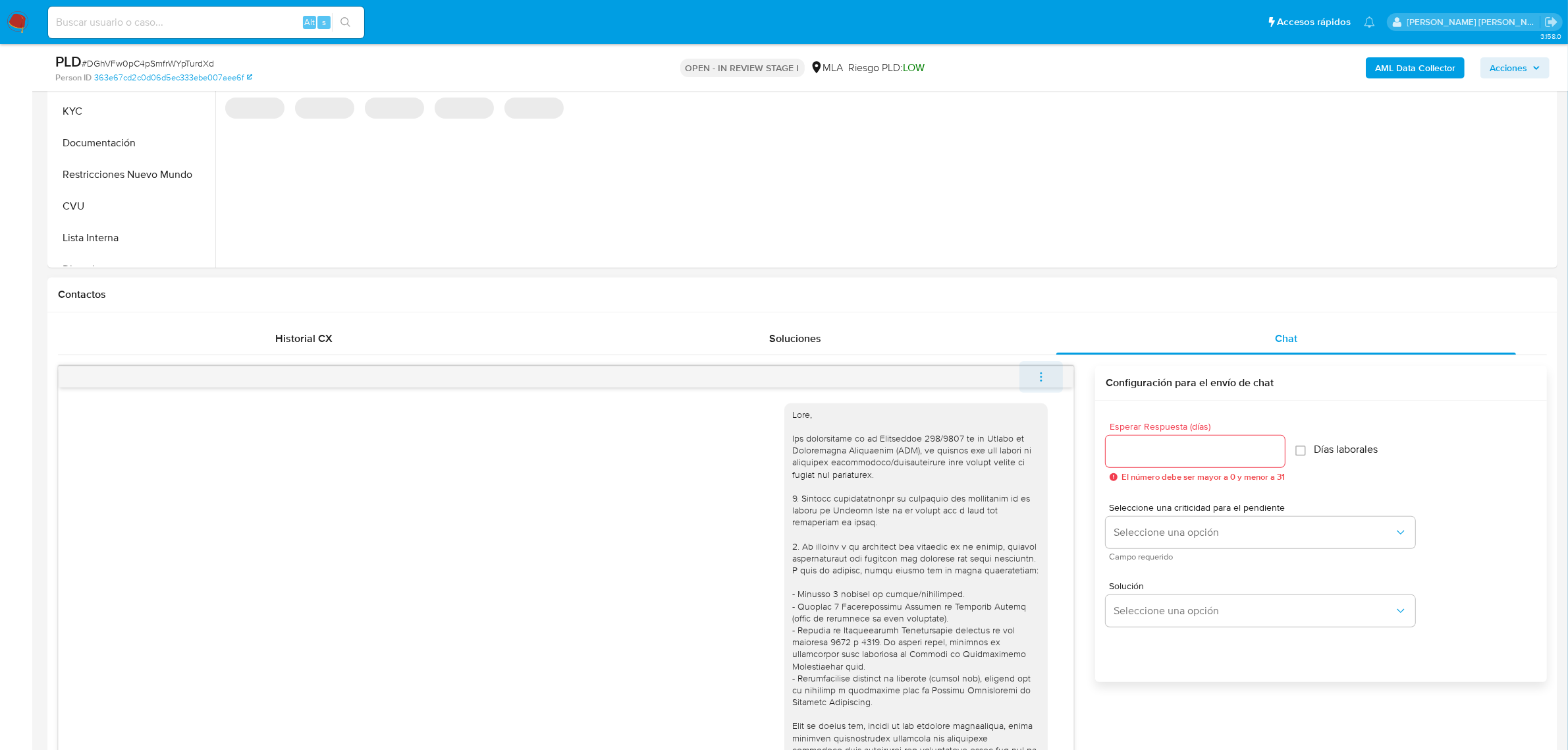
scroll to position [324, 0]
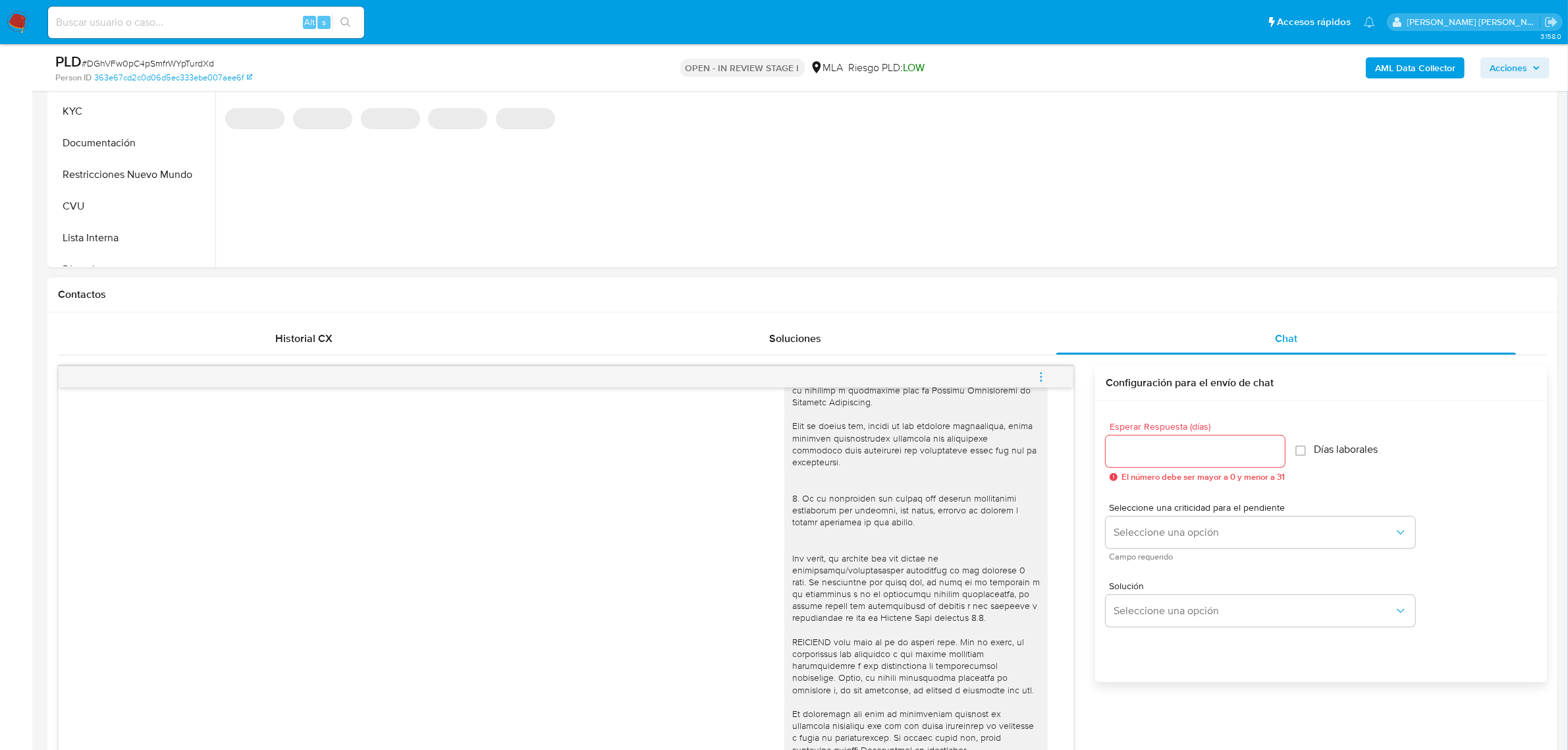
click at [1032, 380] on button "menu-action" at bounding box center [1041, 376] width 43 height 31
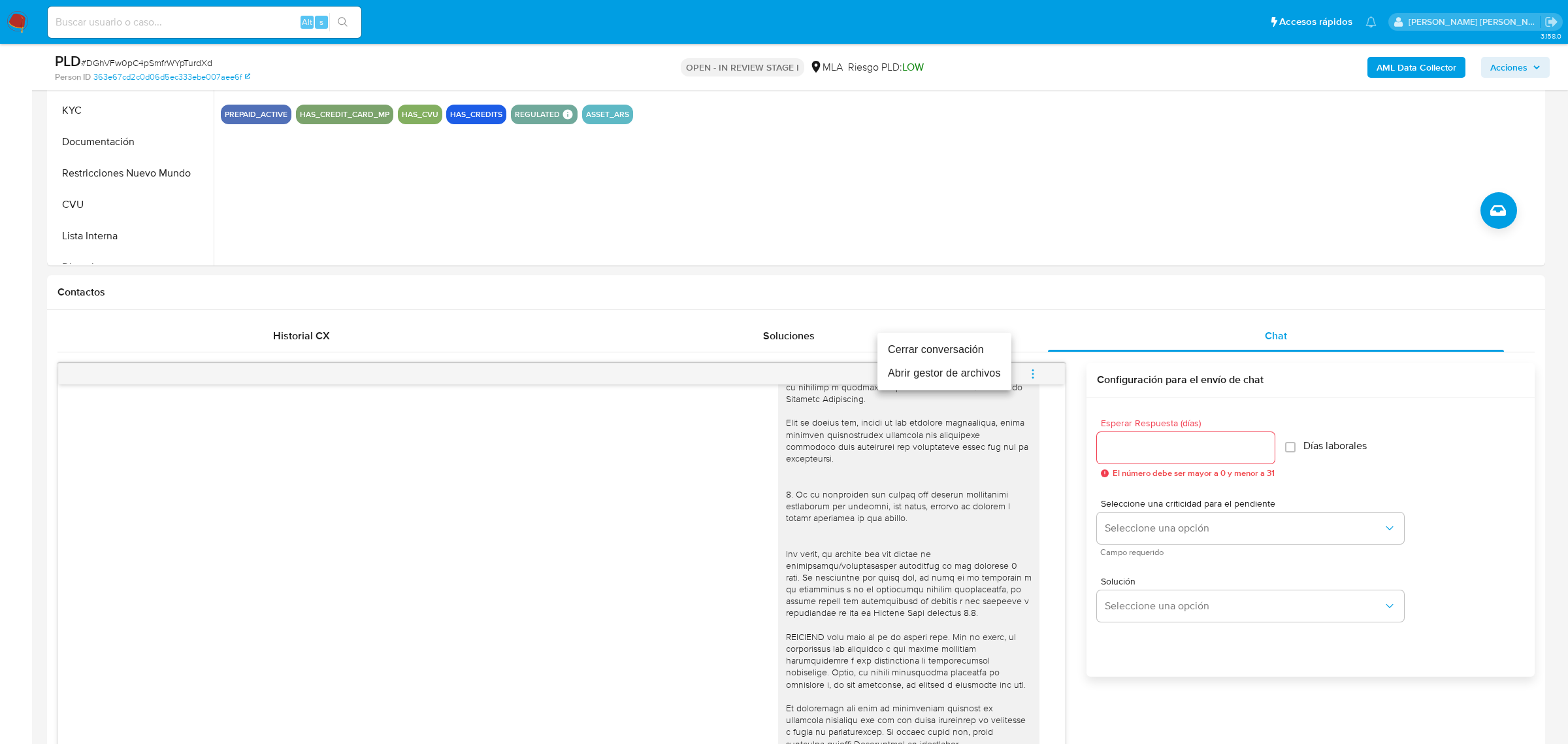
click at [988, 357] on li "Cerrar conversación" at bounding box center [945, 350] width 134 height 24
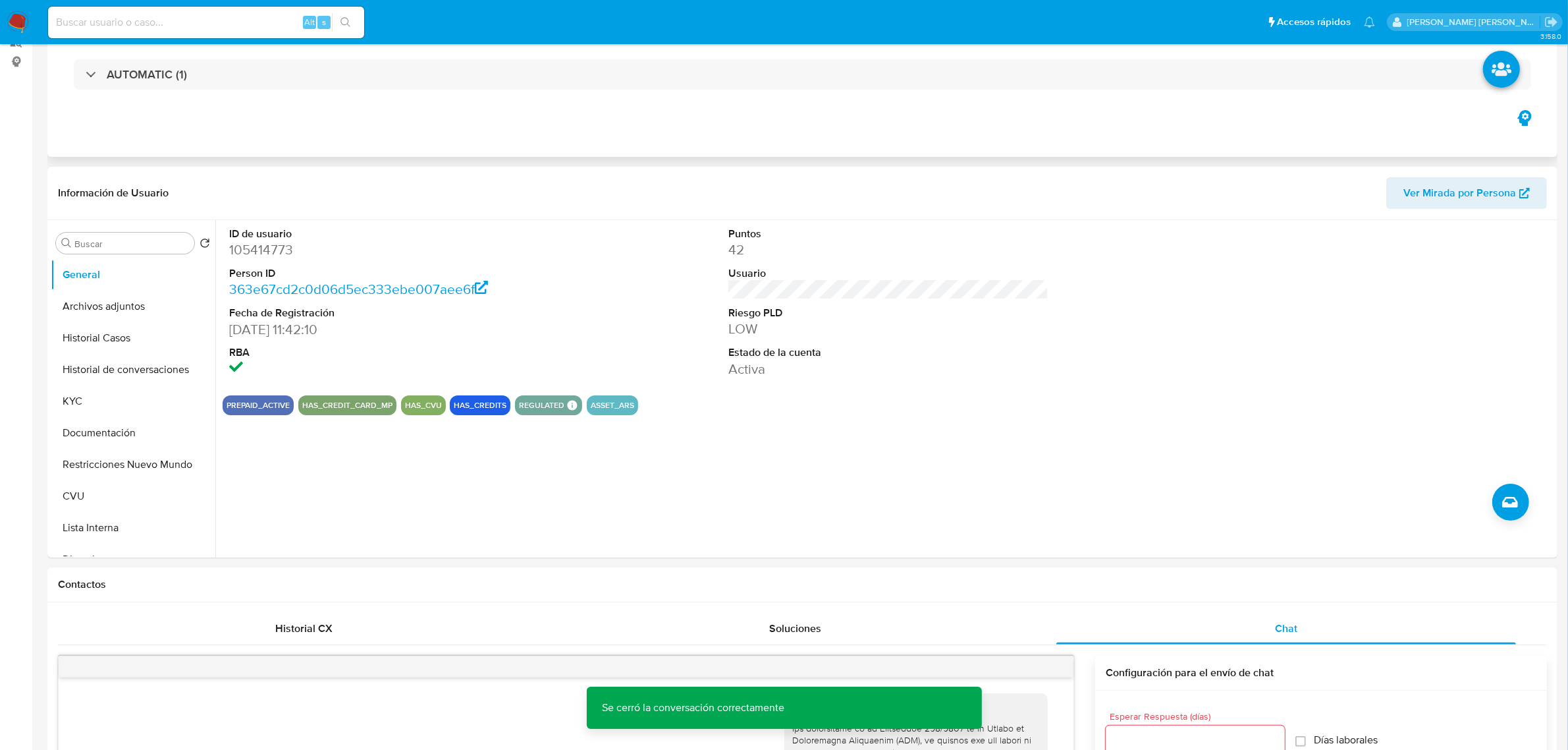
scroll to position [0, 0]
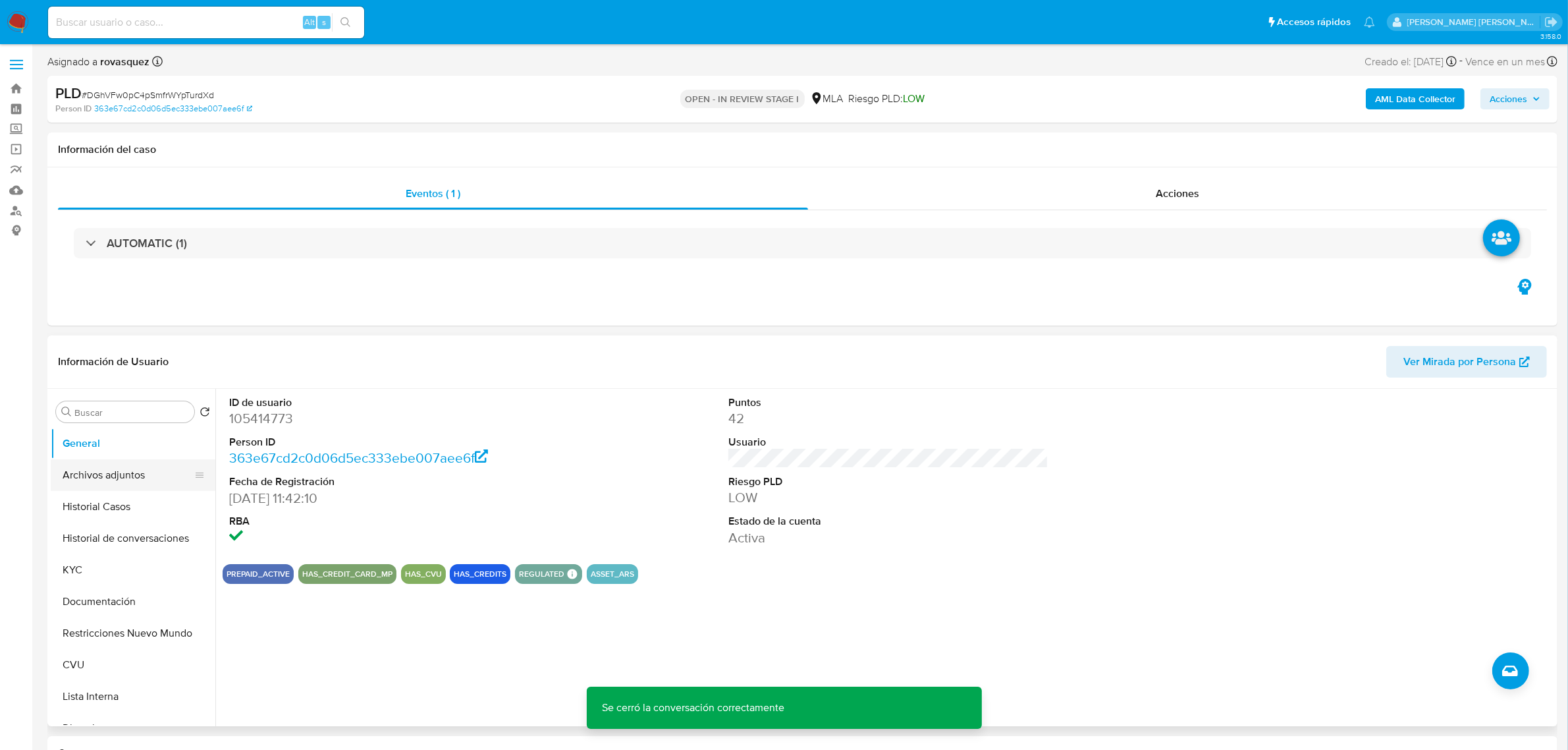
click at [101, 472] on button "Archivos adjuntos" at bounding box center [127, 475] width 154 height 31
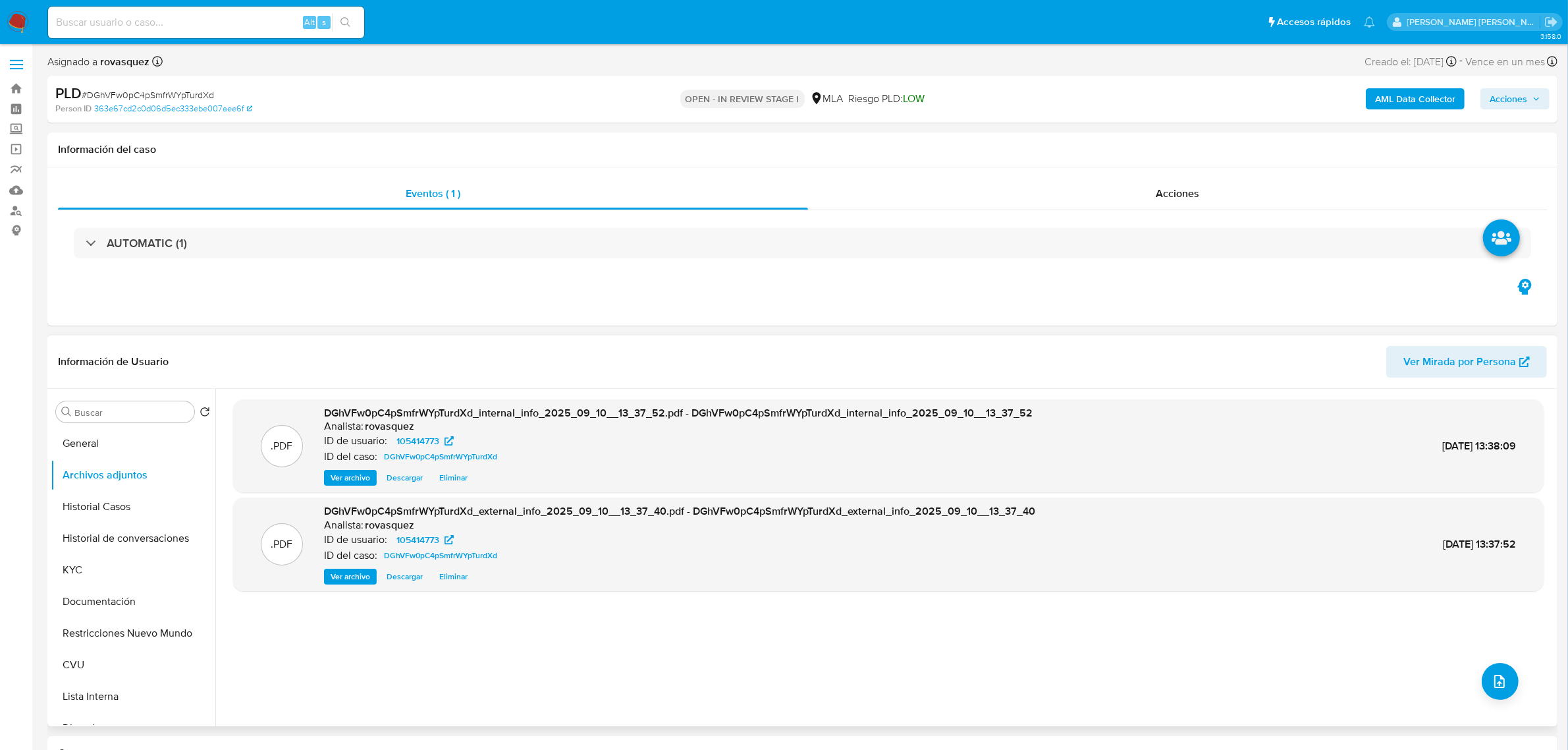
click at [1038, 721] on div ".PDF DGhVFw0pC4pSmfrWYpTurdXd_internal_info_2025_09_10__13_37_52.pdf - DGhVFw0p…" at bounding box center [885, 558] width 1339 height 337
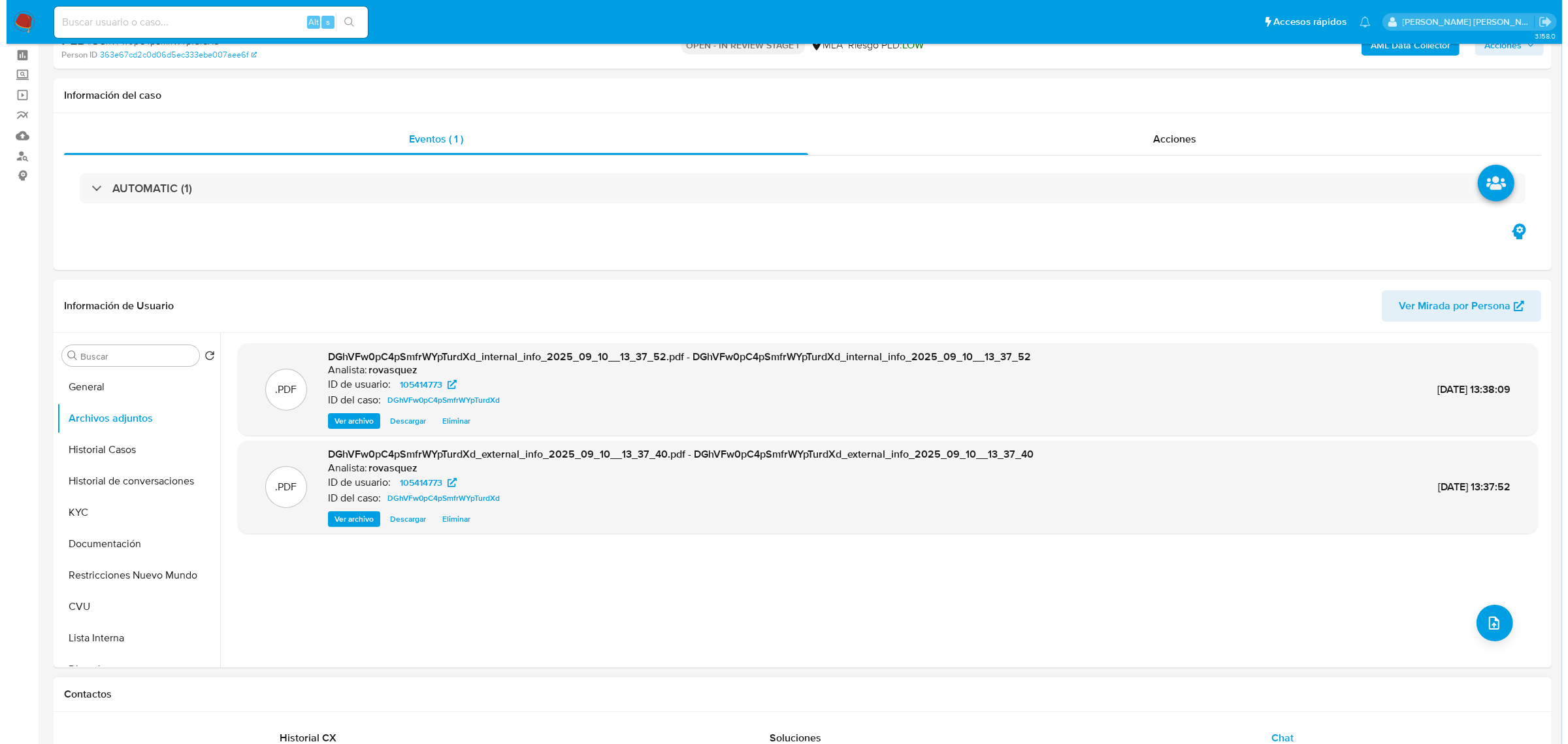
scroll to position [82, 0]
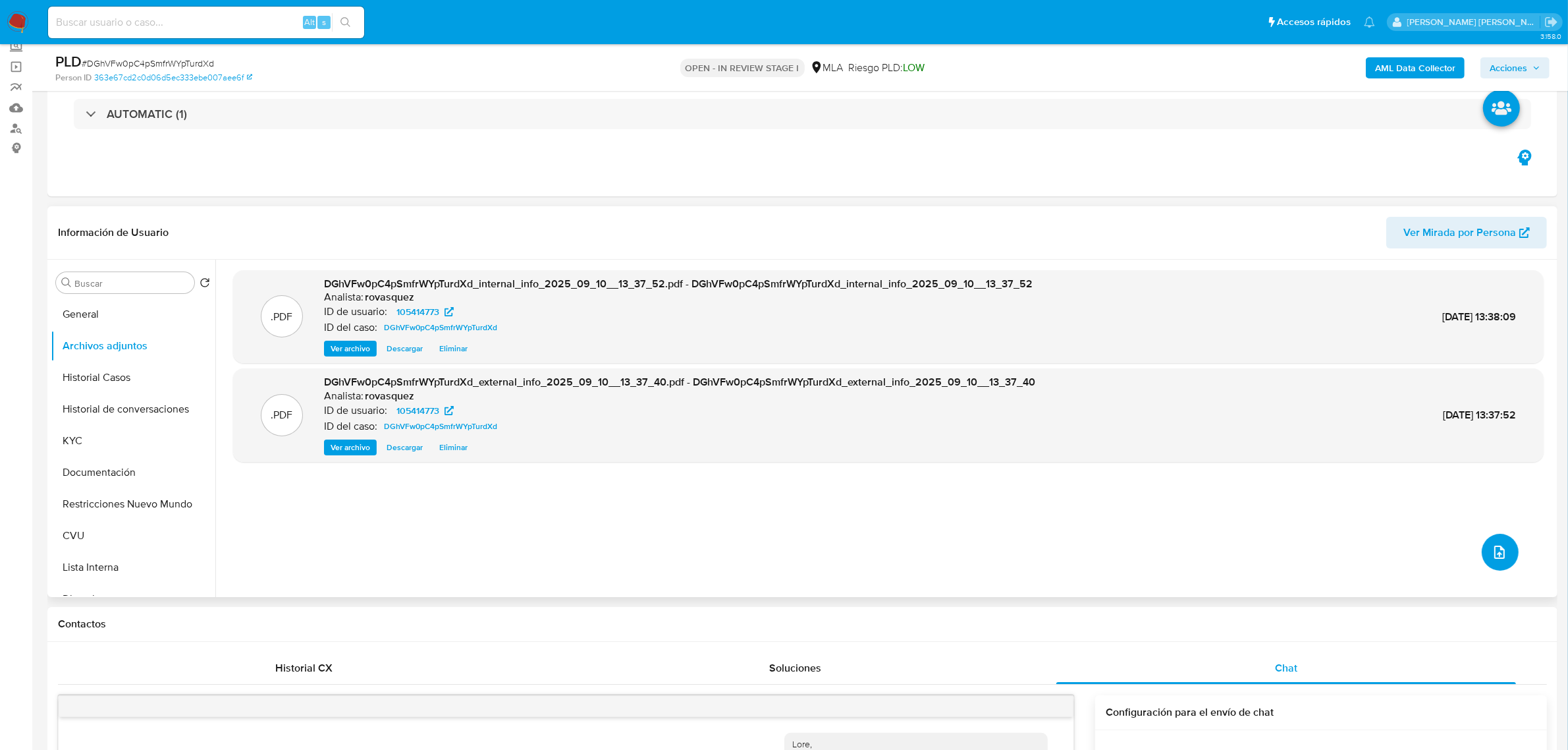
click at [1492, 552] on icon "upload-file" at bounding box center [1499, 552] width 16 height 16
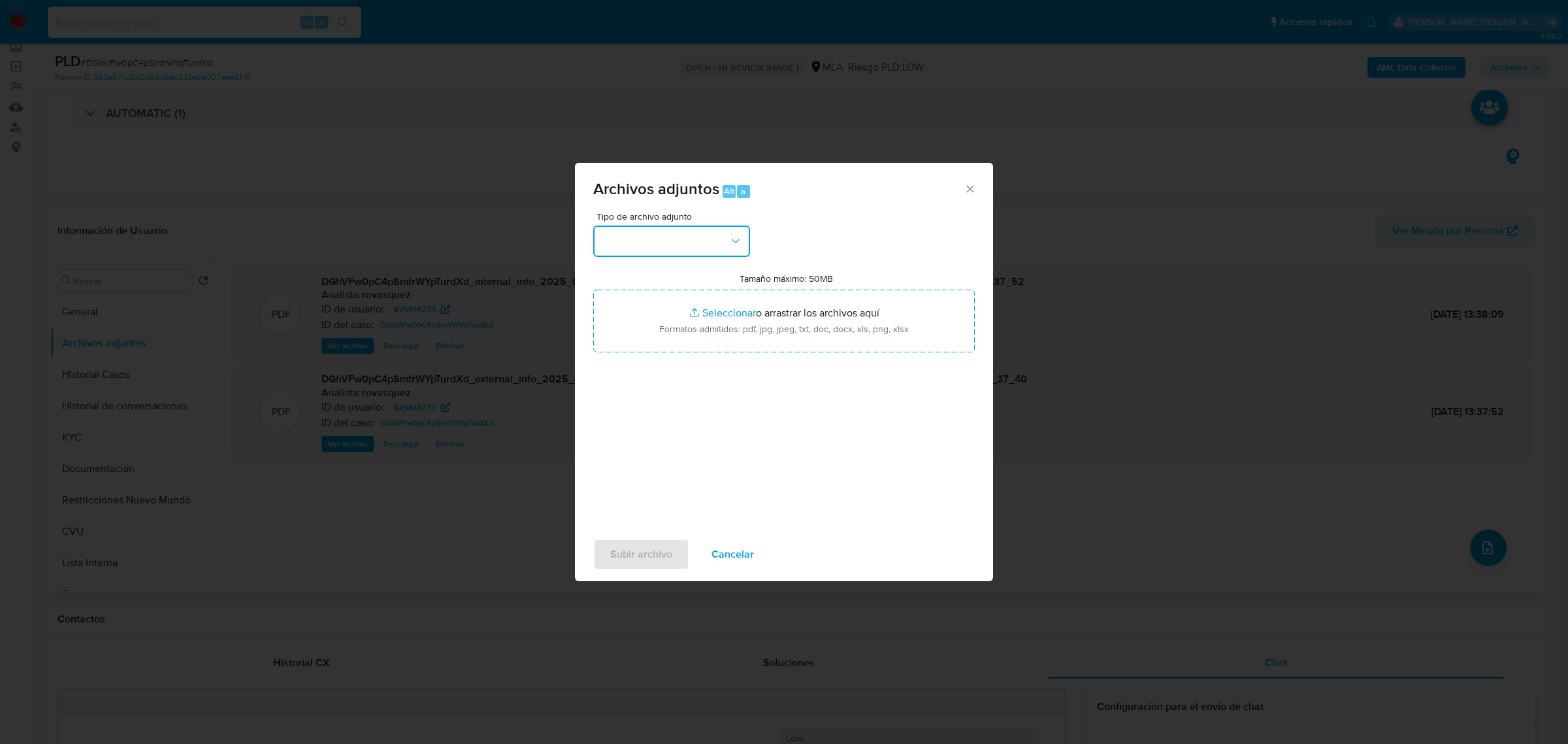
click at [683, 237] on button "button" at bounding box center [671, 241] width 157 height 31
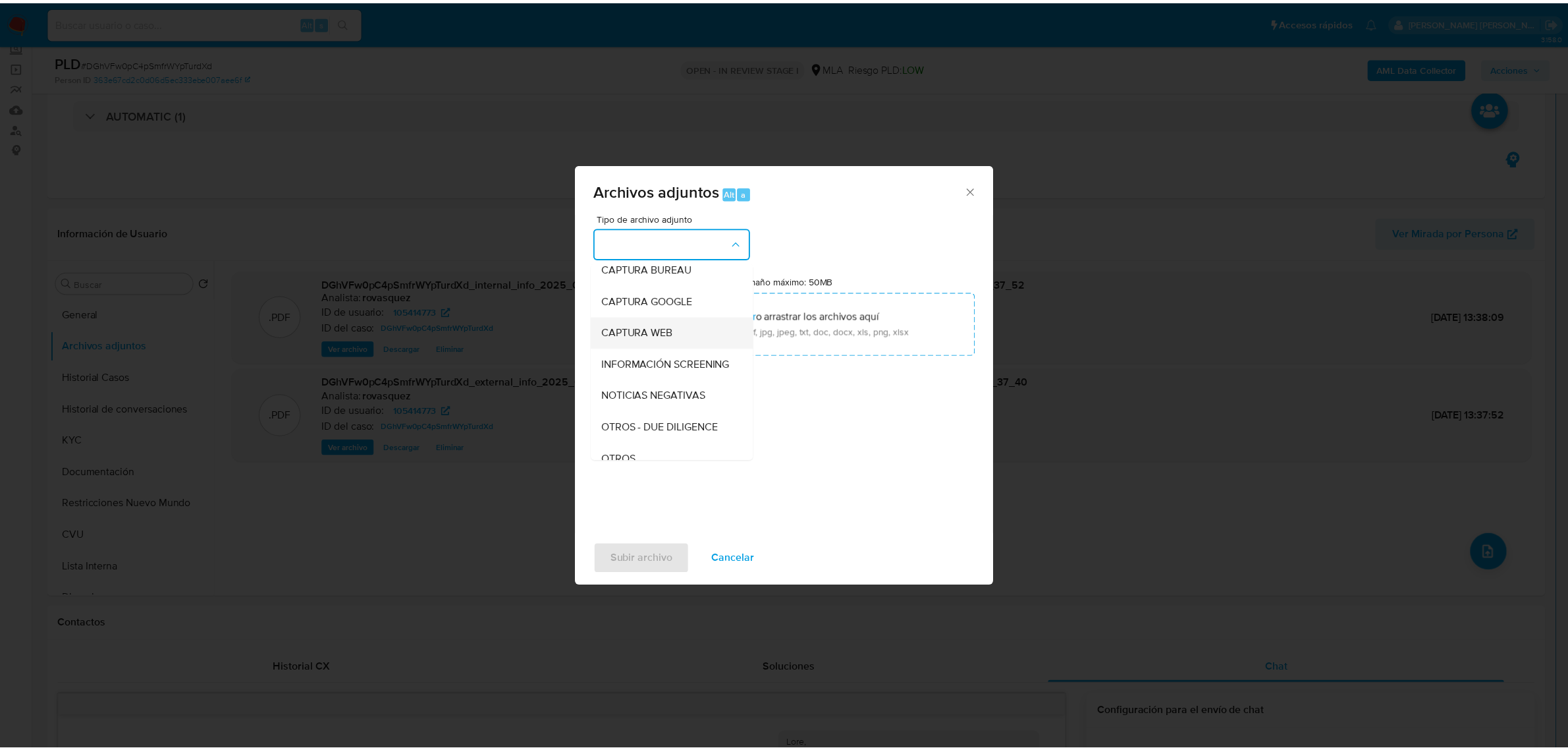
scroll to position [164, 0]
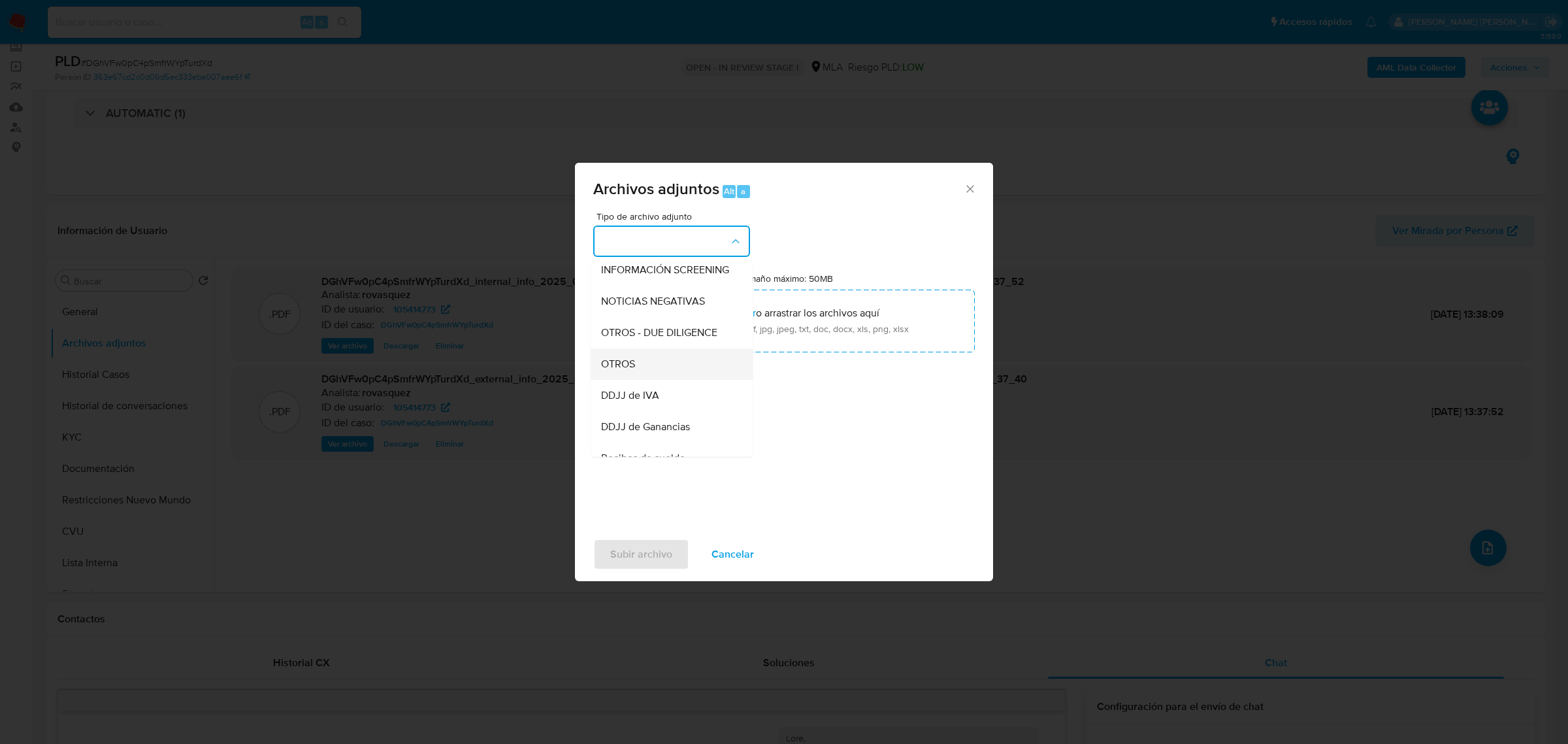
click at [675, 379] on div "OTROS" at bounding box center [668, 363] width 133 height 31
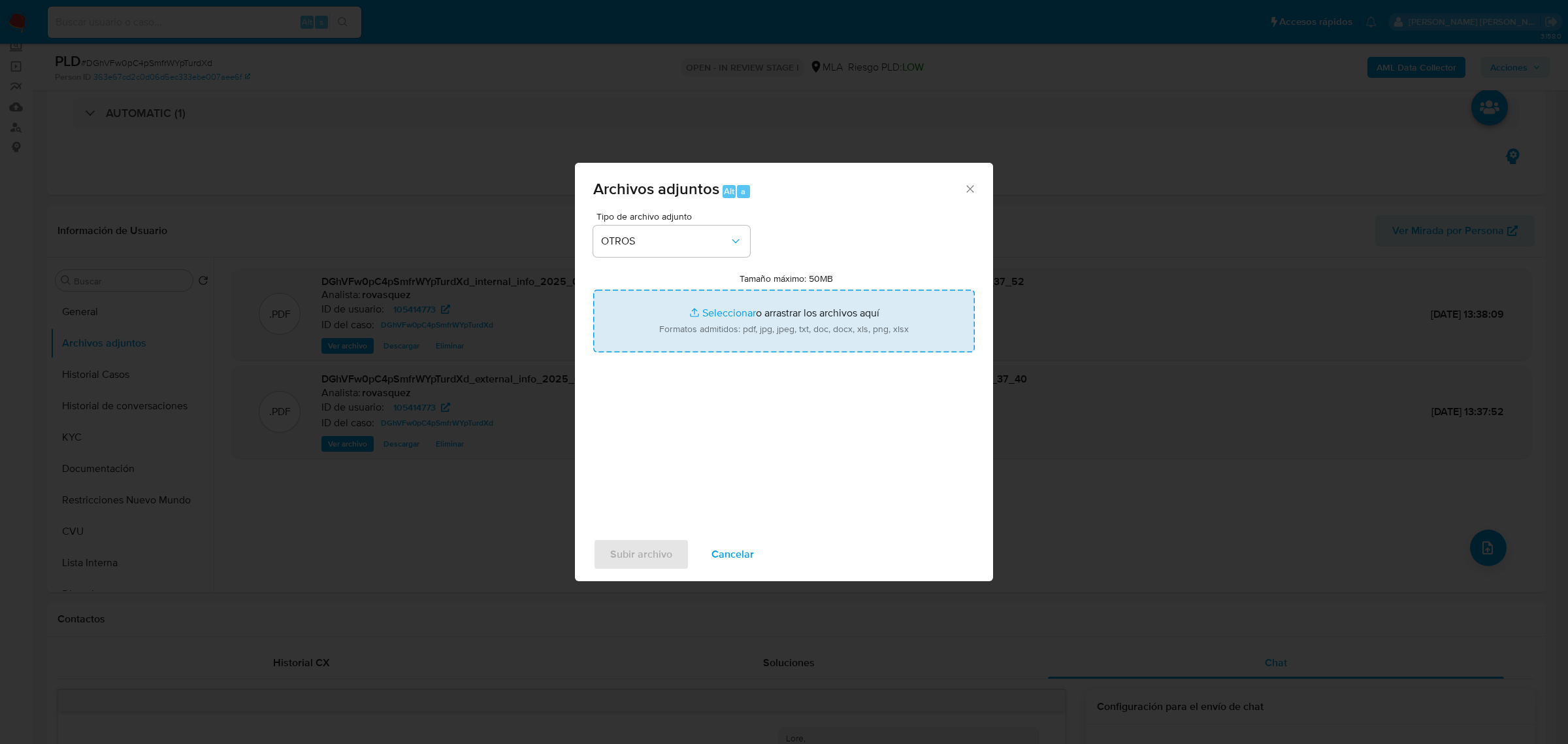
click at [719, 315] on input "Tamaño máximo: 50MB Seleccionar archivos" at bounding box center [784, 321] width 381 height 63
type input "C:\fakepath\Caselog DGhVFw0pC4pSmfrWYpTurdXd_2025_09_10_12_59_04.docx"
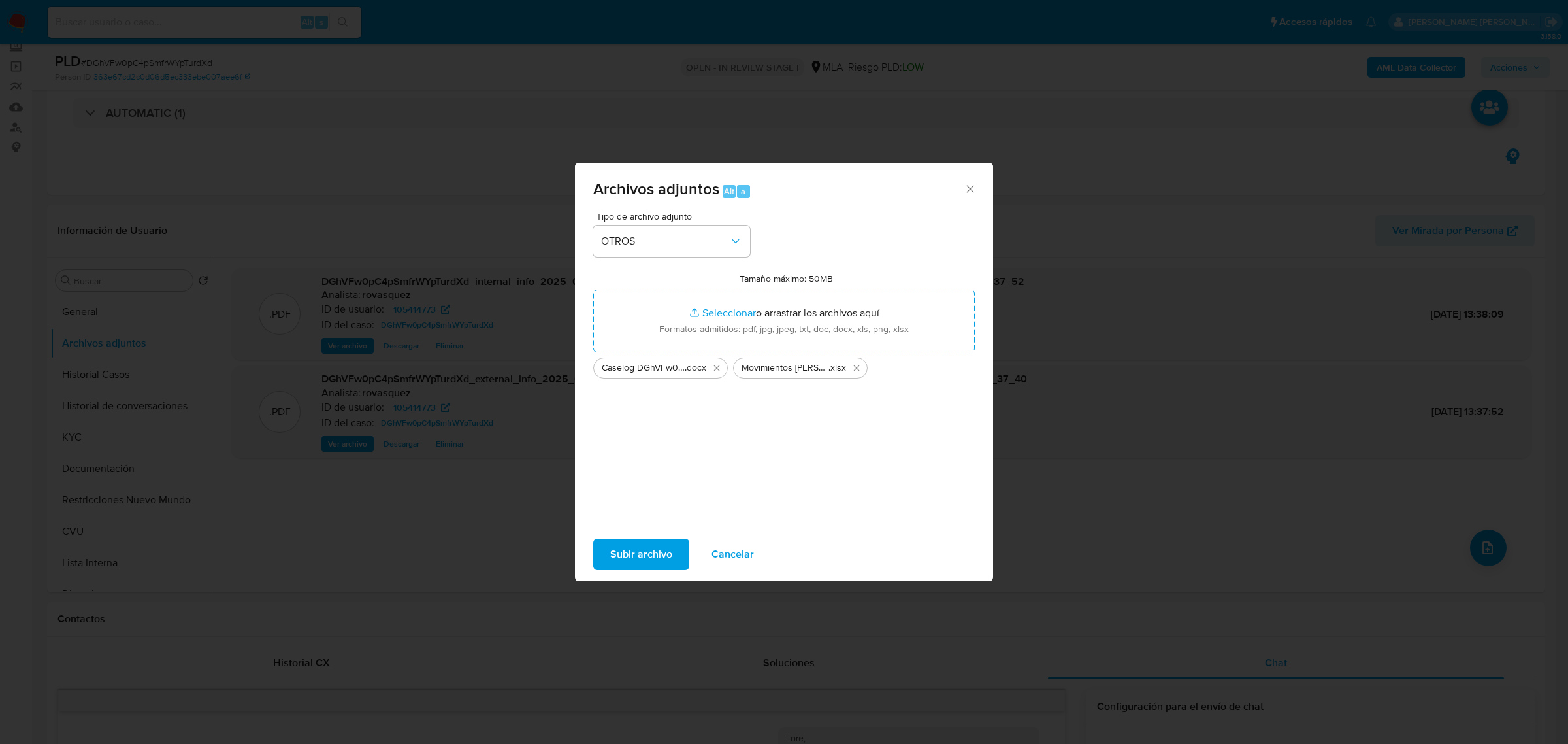
click at [661, 549] on span "Subir archivo" at bounding box center [641, 555] width 62 height 29
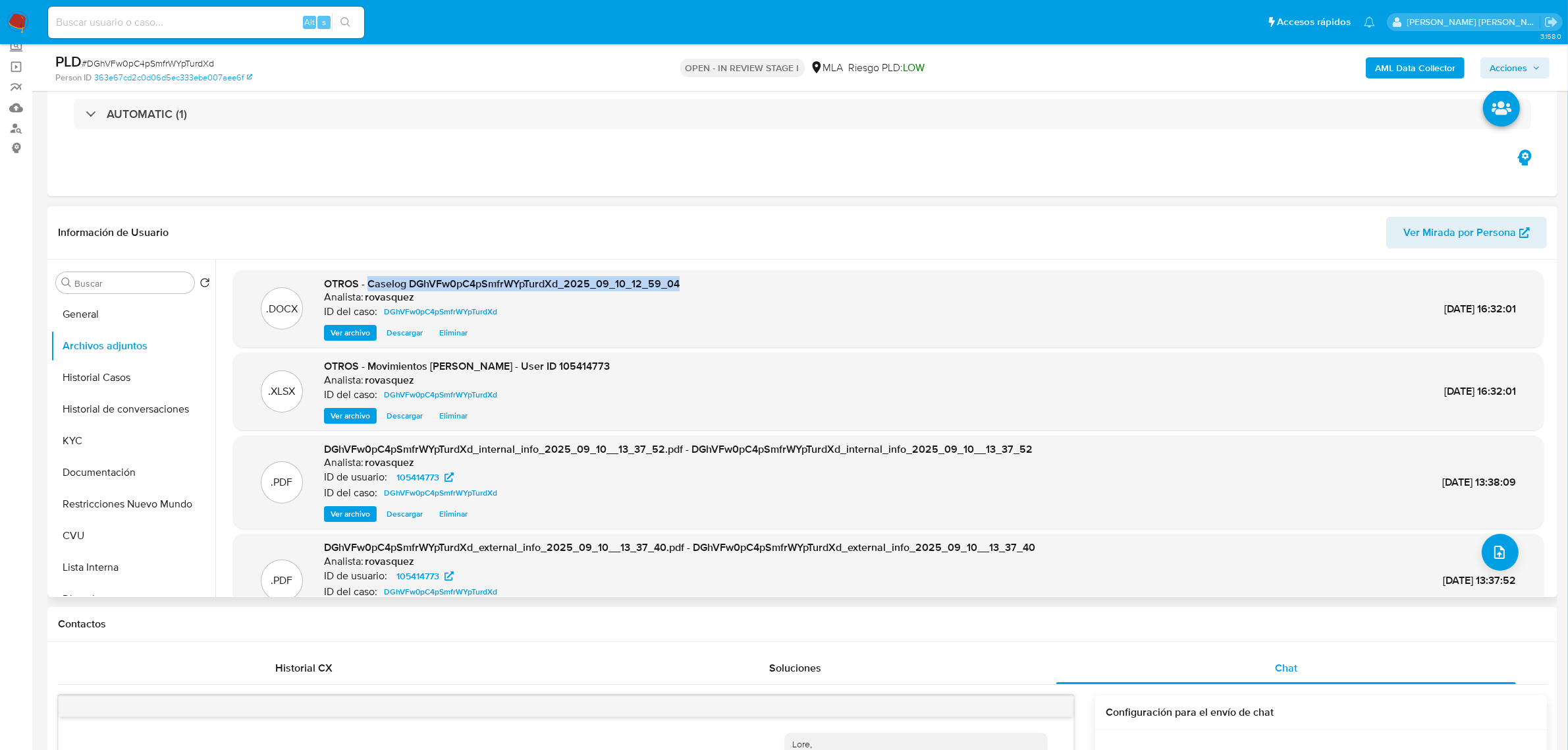
drag, startPoint x: 366, startPoint y: 284, endPoint x: 681, endPoint y: 282, distance: 315.0
click at [681, 282] on div ".DOCX OTROS - Caselog DGhVFw0pC4pSmfrWYpTurdXd_2025_09_10_12_59_04 Analista: ro…" at bounding box center [888, 309] width 1297 height 65
copy span "Caselog DGhVFw0pC4pSmfrWYpTurdXd_2025_09_10_12_59_04"
click at [1523, 63] on span "Acciones" at bounding box center [1508, 68] width 38 height 21
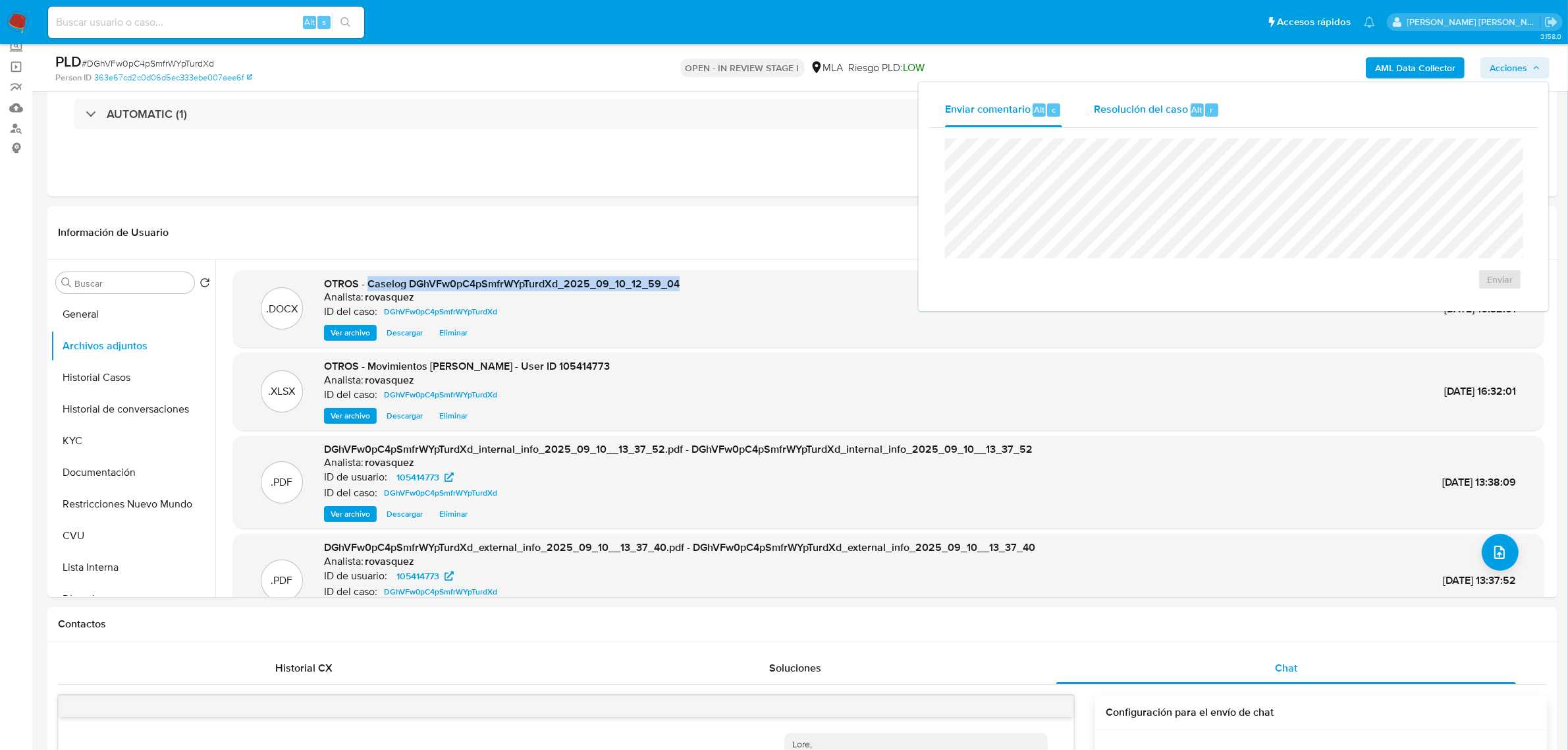
click at [1177, 110] on span "Resolución del caso" at bounding box center [1140, 109] width 94 height 15
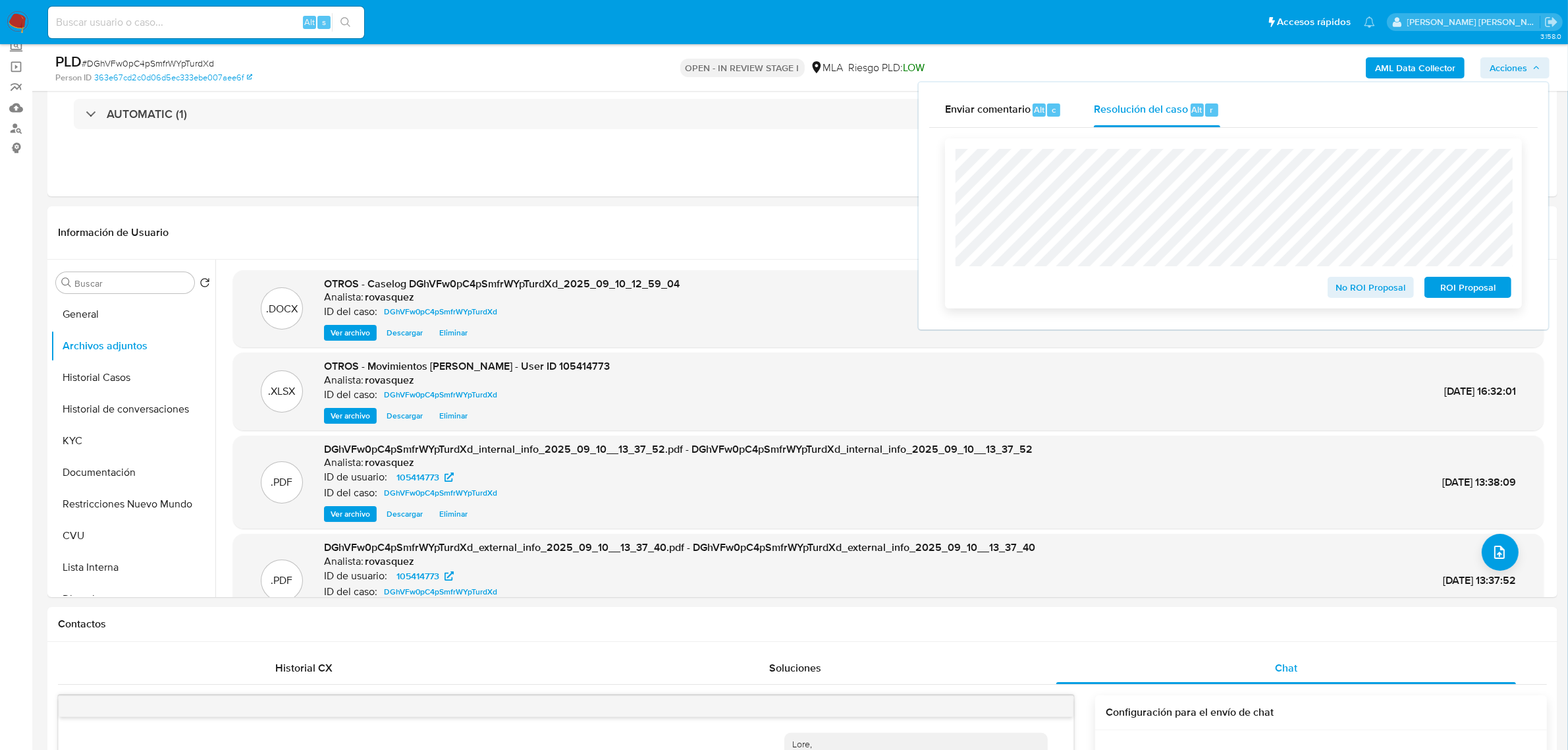
click at [1395, 294] on span "No ROI Proposal" at bounding box center [1371, 287] width 68 height 18
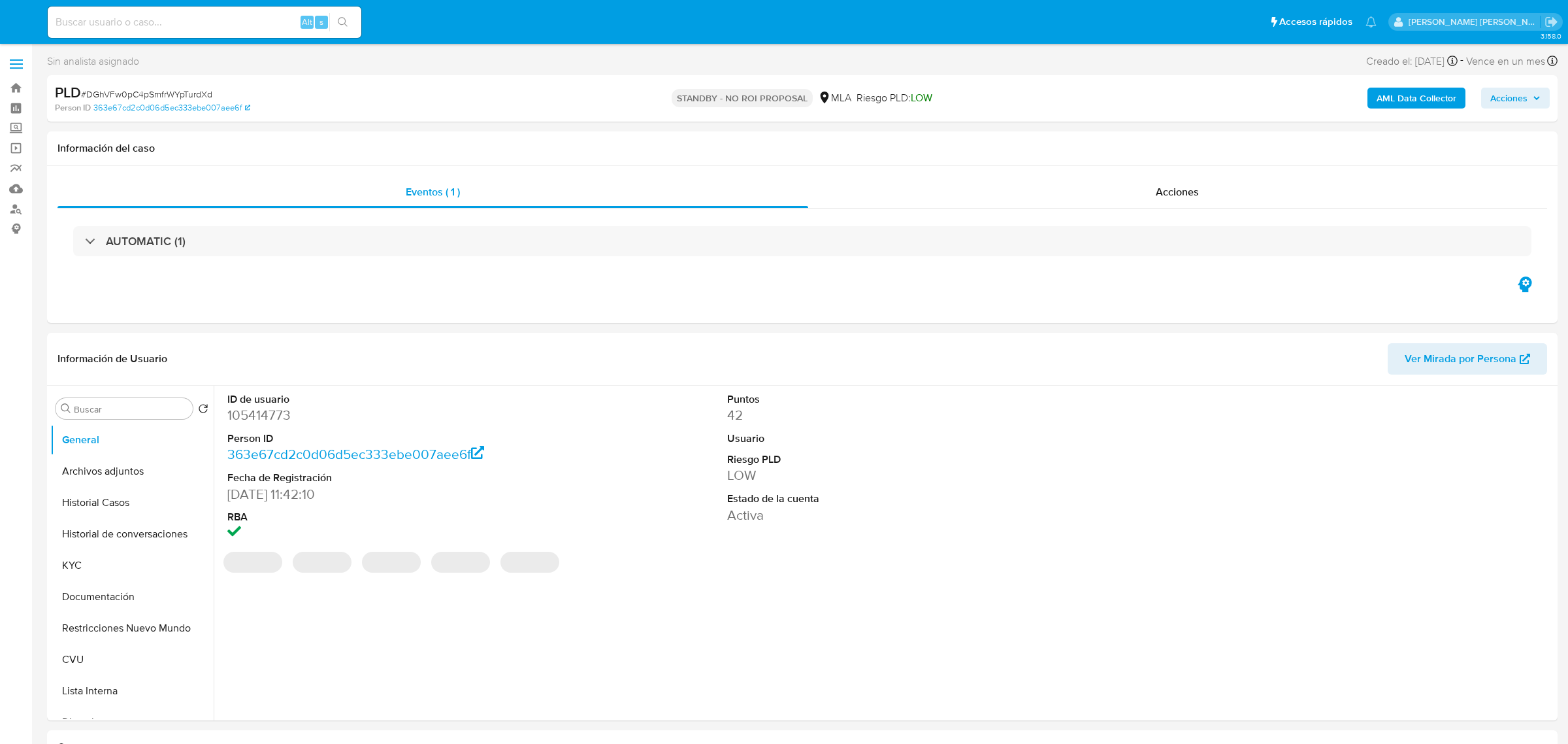
select select "10"
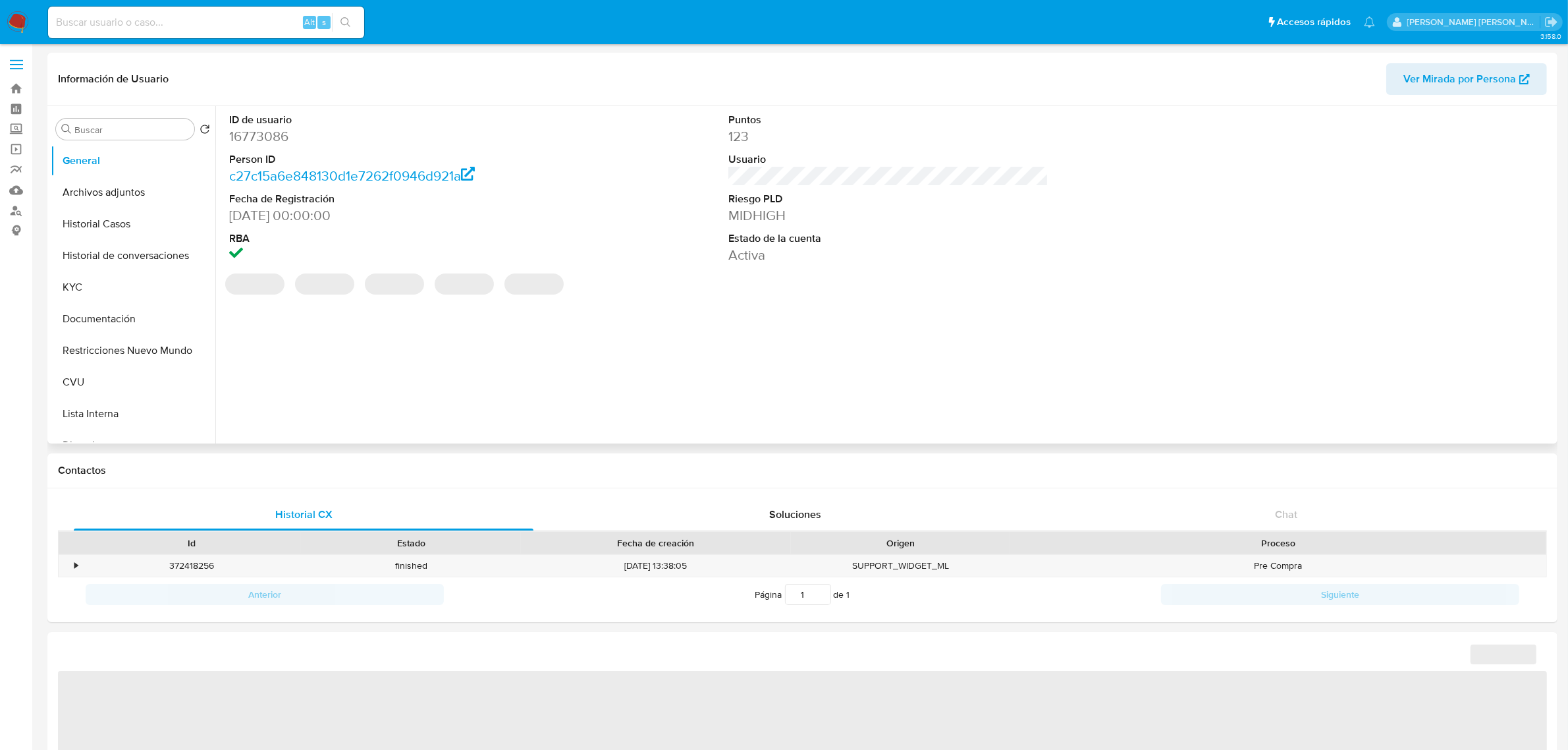
select select "10"
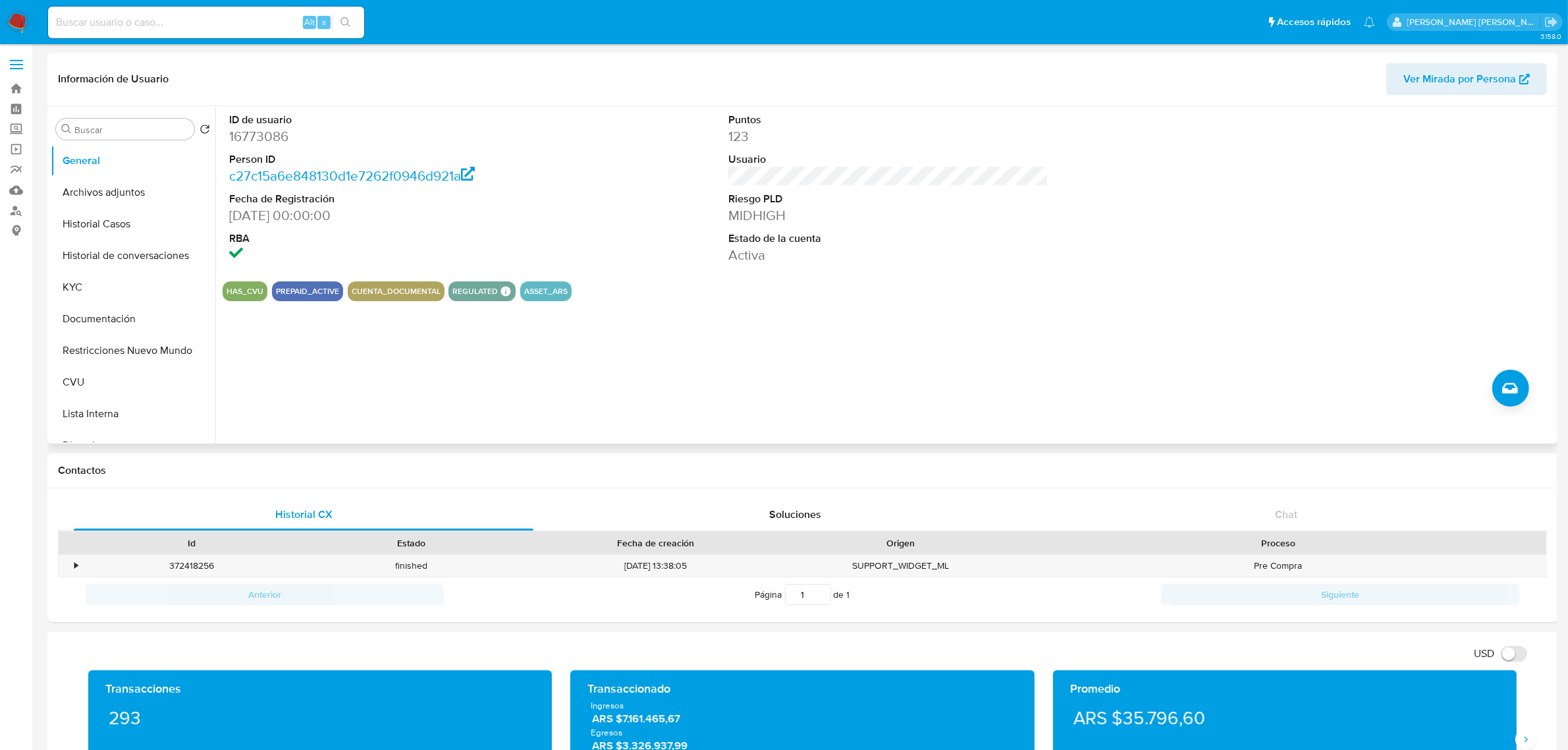
drag, startPoint x: 777, startPoint y: 204, endPoint x: 451, endPoint y: 78, distance: 349.5
click at [777, 204] on dt "Riesgo PLD" at bounding box center [888, 199] width 320 height 15
click at [142, 231] on button "Historial Casos" at bounding box center [127, 224] width 154 height 31
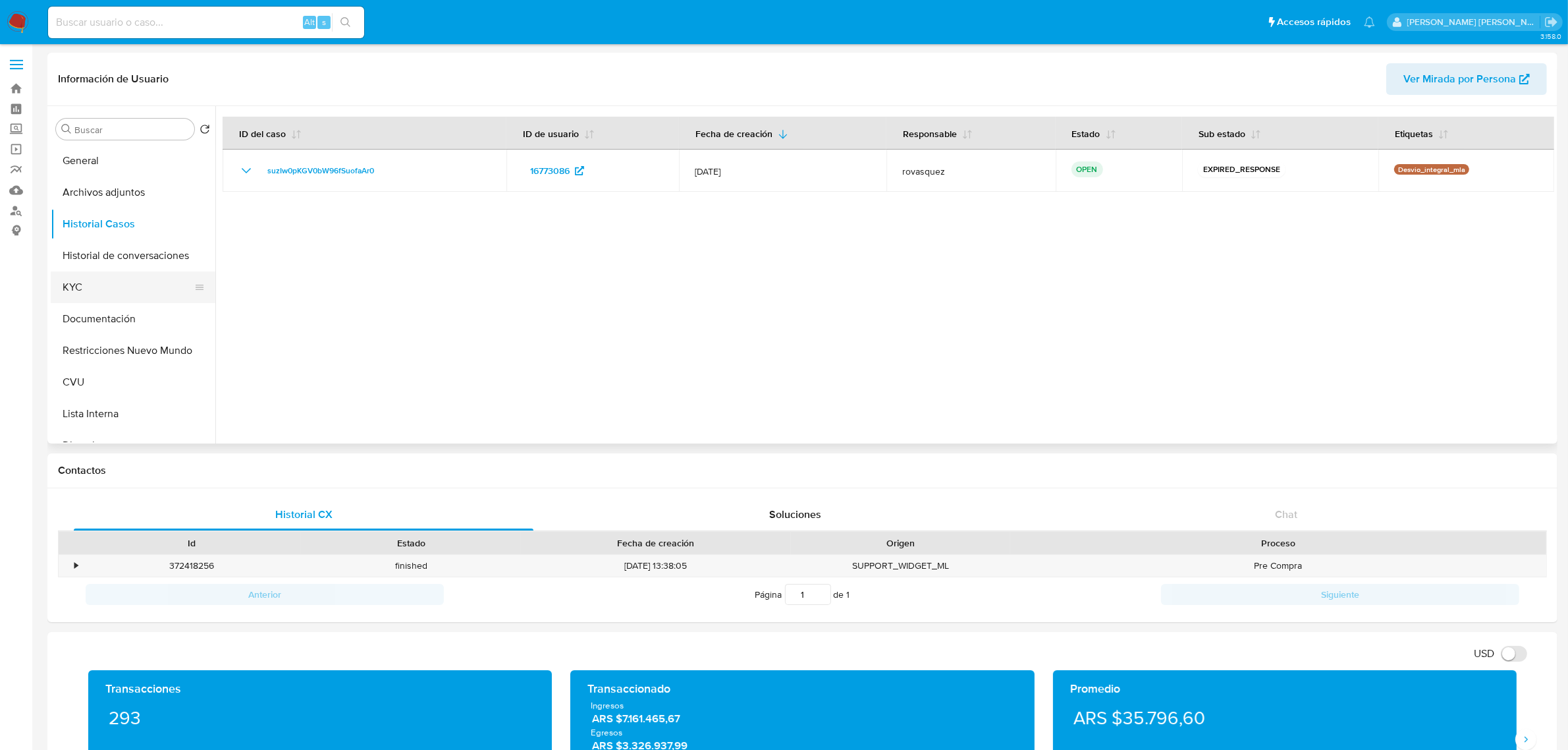
click at [92, 286] on button "KYC" at bounding box center [127, 286] width 154 height 31
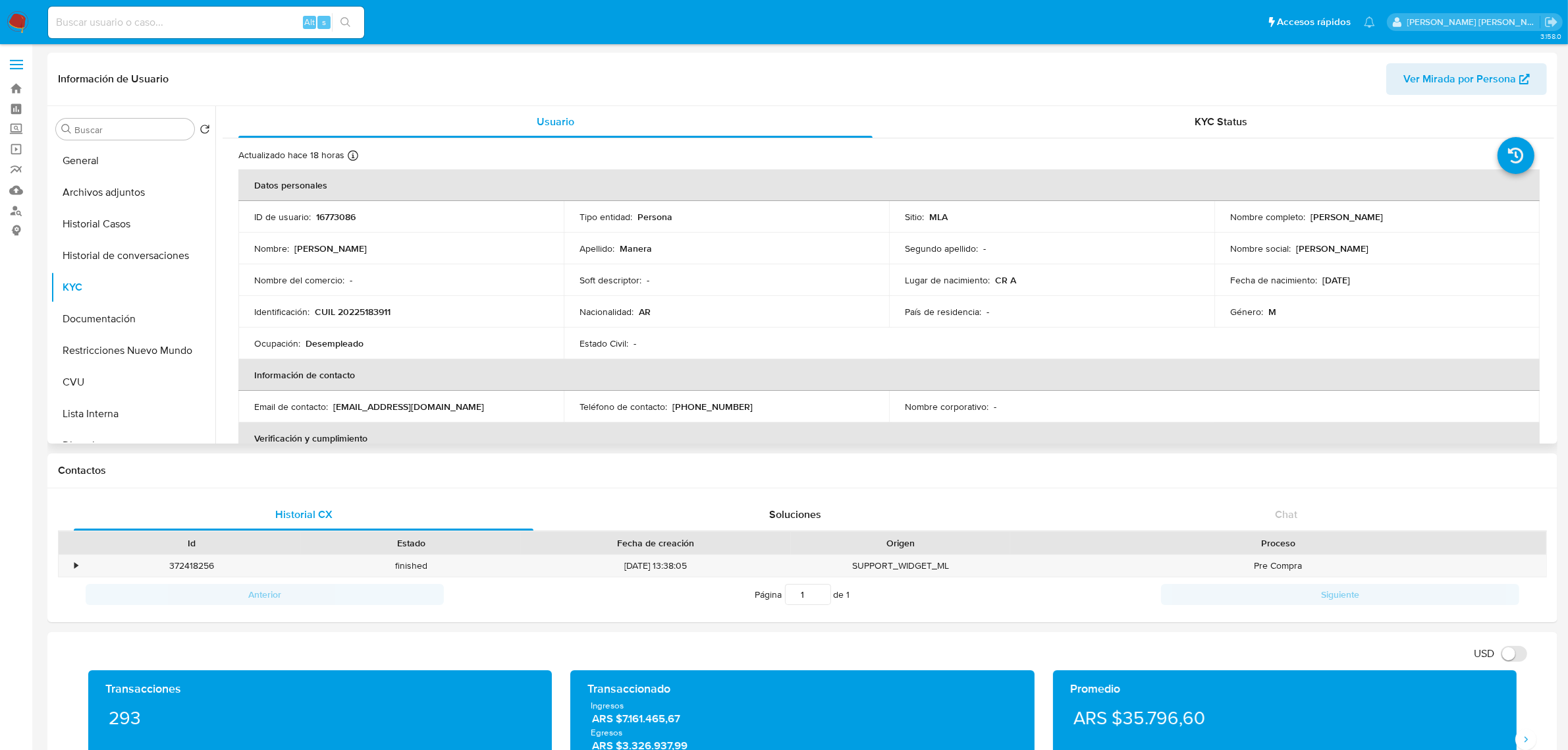
click at [355, 313] on p "CUIL 20225183911" at bounding box center [352, 312] width 76 height 12
copy p "20225183911"
drag, startPoint x: 1307, startPoint y: 217, endPoint x: 1434, endPoint y: 224, distance: 127.2
click at [1434, 224] on td "Nombre completo : [PERSON_NAME]" at bounding box center [1376, 216] width 325 height 31
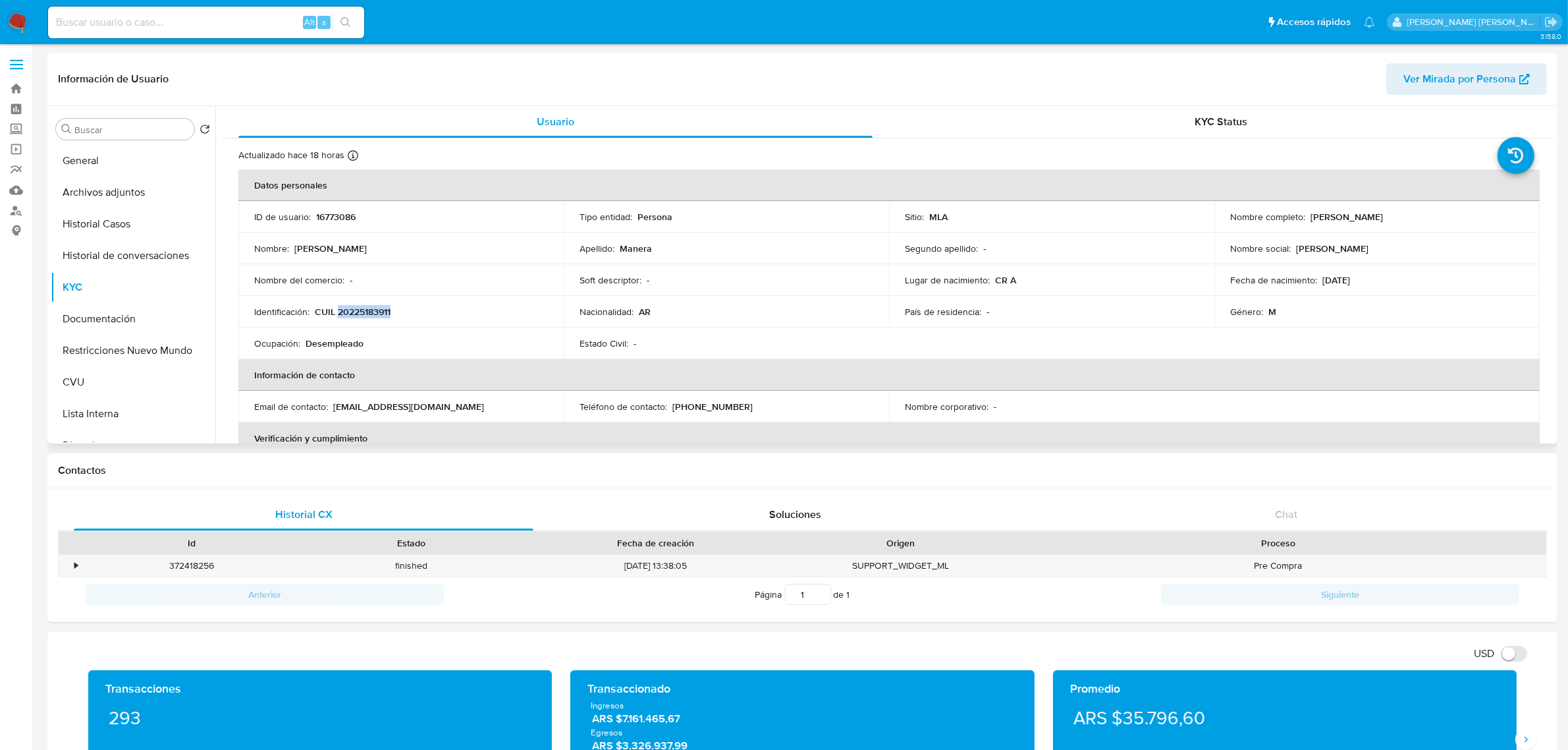
copy p "[PERSON_NAME]"
click at [117, 323] on button "Documentación" at bounding box center [127, 319] width 154 height 31
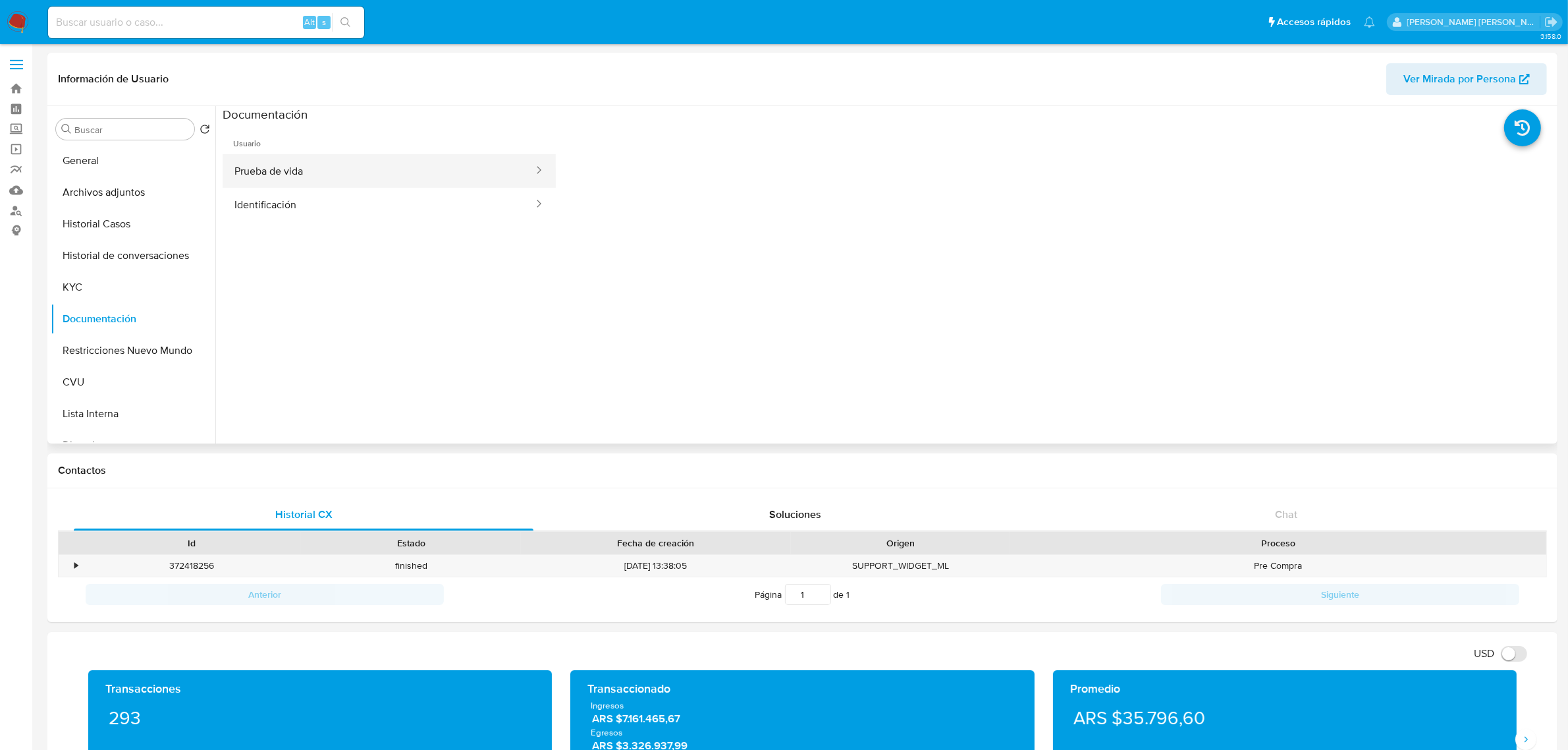
click at [426, 183] on button "Prueba de vida" at bounding box center [379, 171] width 312 height 33
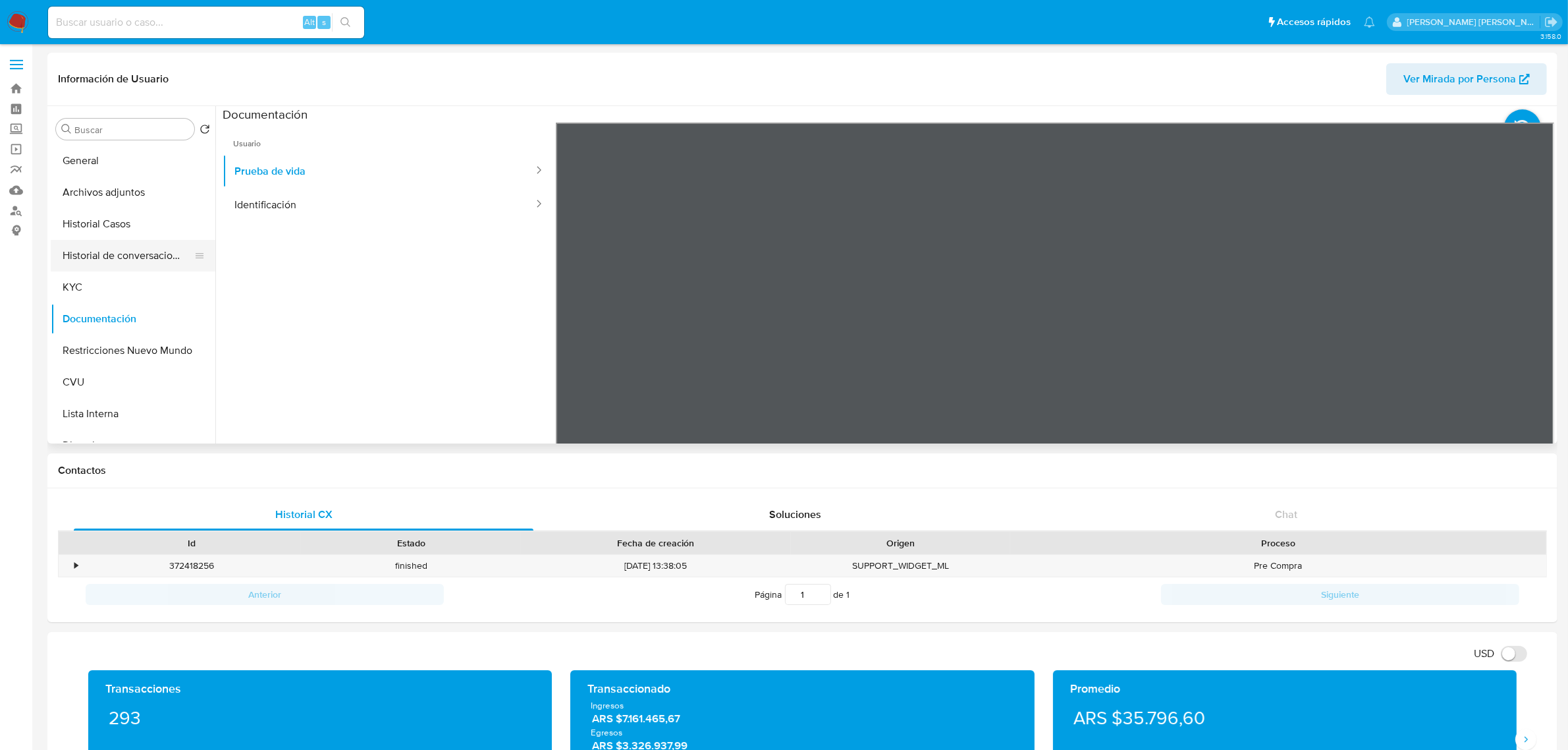
click at [107, 270] on button "Historial de conversaciones" at bounding box center [127, 255] width 154 height 31
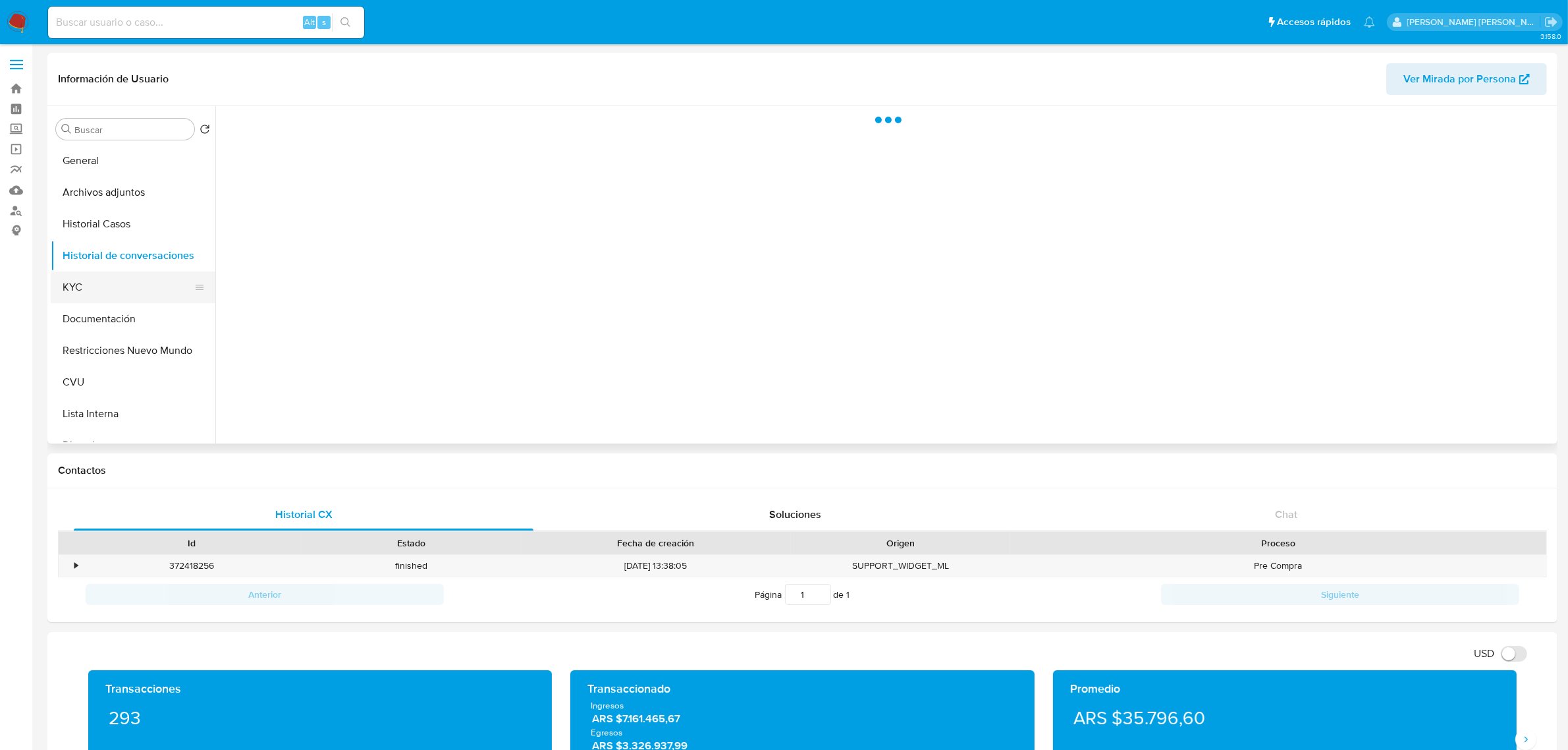
click at [109, 290] on button "KYC" at bounding box center [127, 286] width 154 height 31
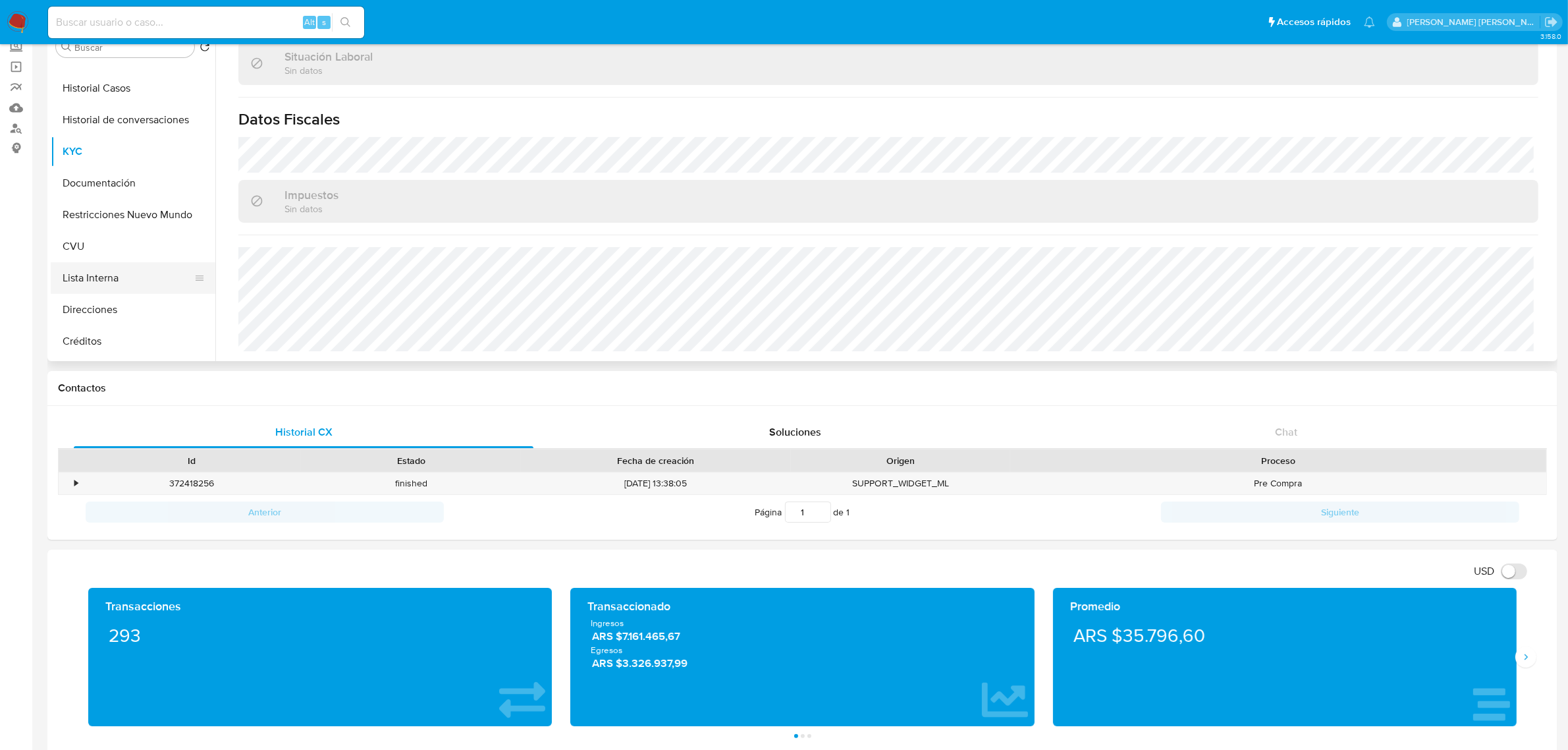
scroll to position [82, 0]
click at [127, 286] on button "Direcciones" at bounding box center [127, 280] width 154 height 31
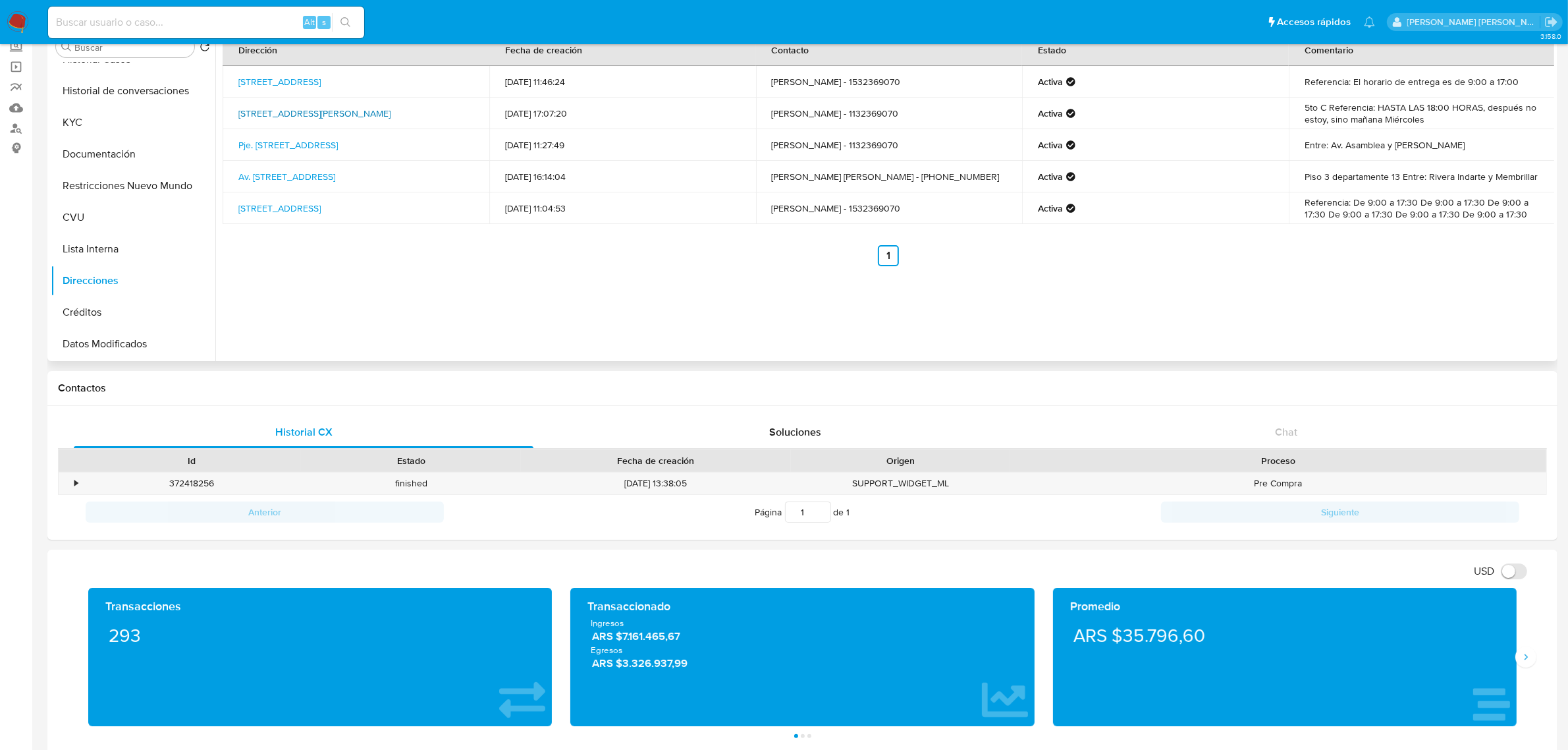
click at [321, 113] on link "Calle Emilio Mitre 1258, Parque Chacabuco, Capital Federal, 1424, Argentina 1258" at bounding box center [314, 113] width 152 height 13
click at [1349, 292] on div "Dirección Fecha de creación Contacto Estado Comentario Rivadavia 685, Monserrat…" at bounding box center [885, 192] width 1339 height 337
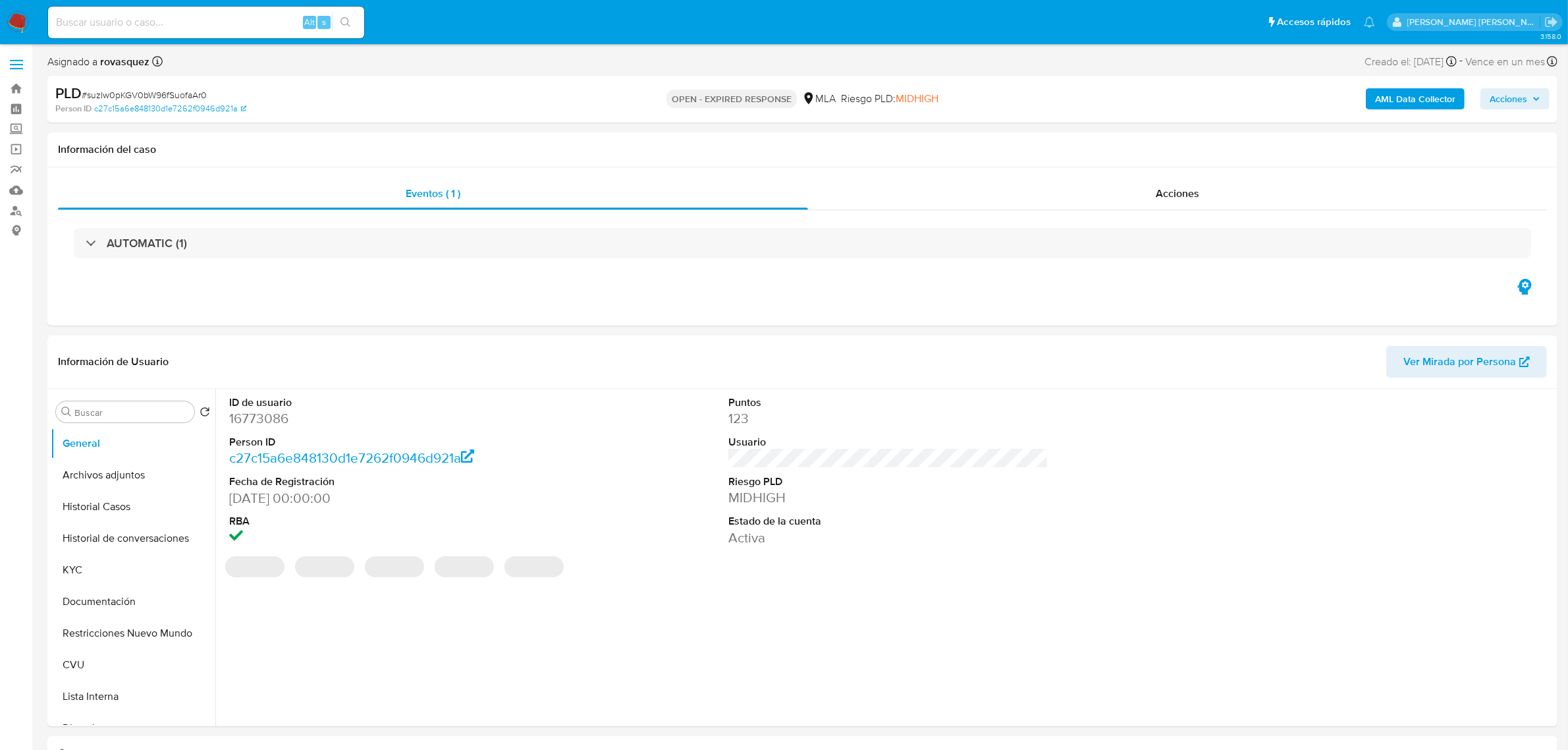
select select "10"
